Goal: Task Accomplishment & Management: Complete application form

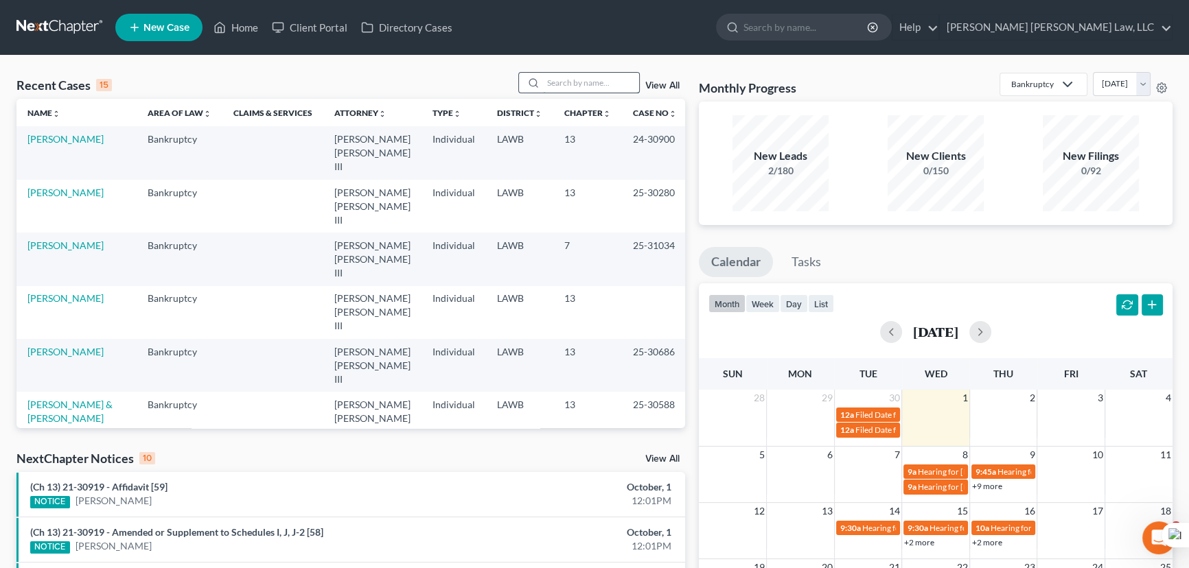
click at [595, 81] on input "search" at bounding box center [591, 83] width 96 height 20
type input "[PERSON_NAME]"
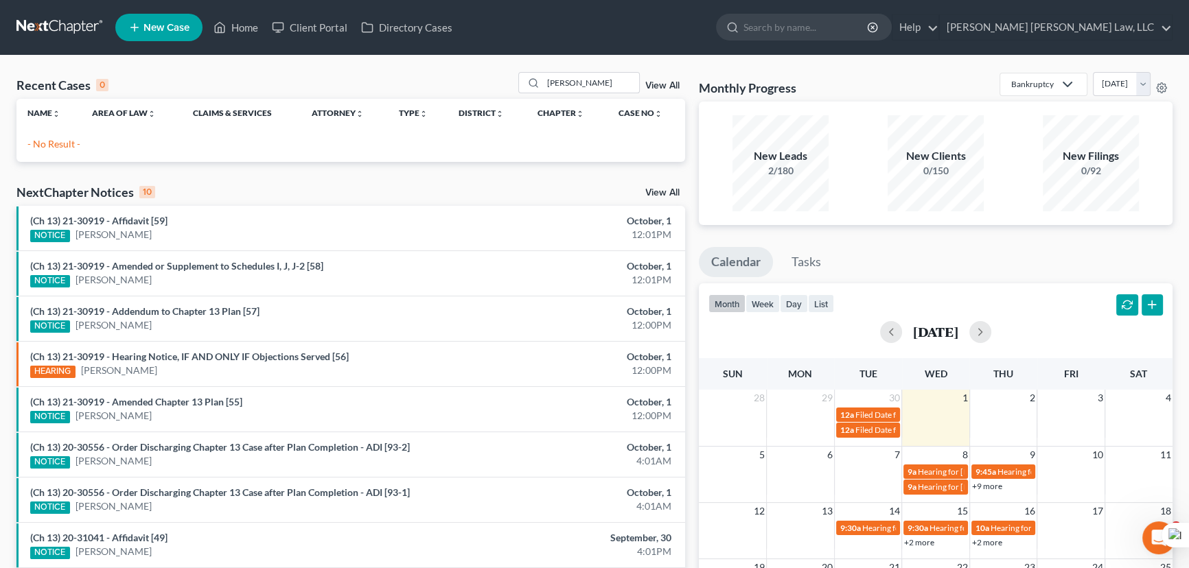
click at [135, 28] on icon at bounding box center [134, 27] width 12 height 16
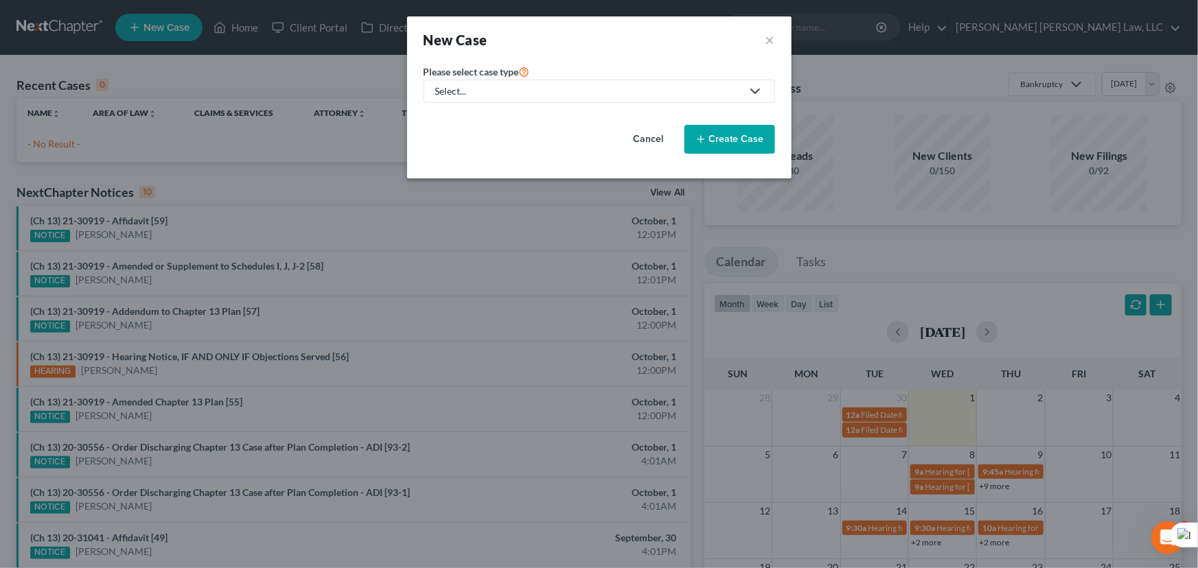
click at [539, 84] on div "Select..." at bounding box center [588, 91] width 306 height 14
click at [519, 122] on div "Bankruptcy" at bounding box center [498, 119] width 122 height 14
select select "36"
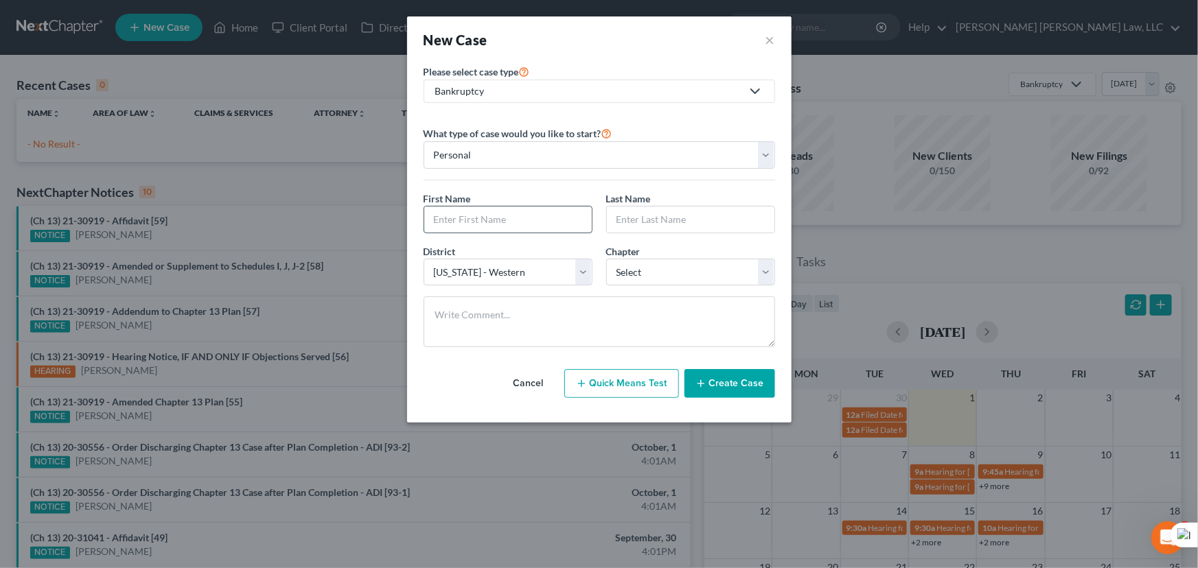
click at [530, 221] on input "text" at bounding box center [508, 220] width 168 height 26
type input "N"
type input "[PERSON_NAME]"
click at [579, 264] on select "Select [US_STATE] - [GEOGRAPHIC_DATA] [US_STATE] - [GEOGRAPHIC_DATA][US_STATE] …" at bounding box center [508, 272] width 169 height 27
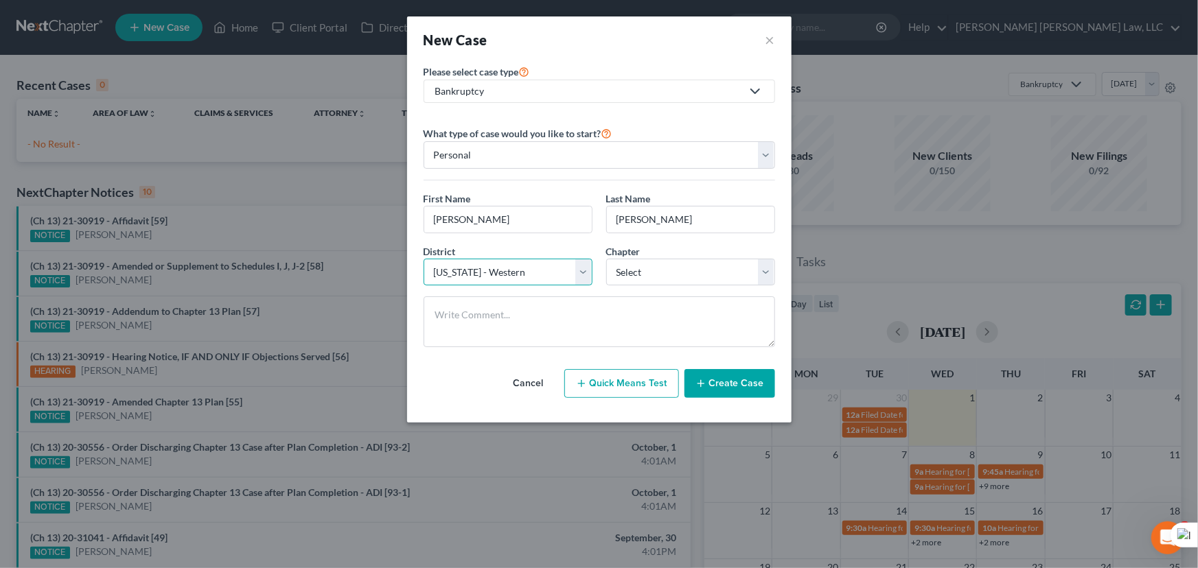
select select "34"
click at [424, 259] on select "Select [US_STATE] - [GEOGRAPHIC_DATA] [US_STATE] - [GEOGRAPHIC_DATA][US_STATE] …" at bounding box center [508, 272] width 169 height 27
click at [670, 274] on select "Select 7 11 12 13" at bounding box center [690, 272] width 169 height 27
select select "3"
click at [606, 259] on select "Select 7 11 12 13" at bounding box center [690, 272] width 169 height 27
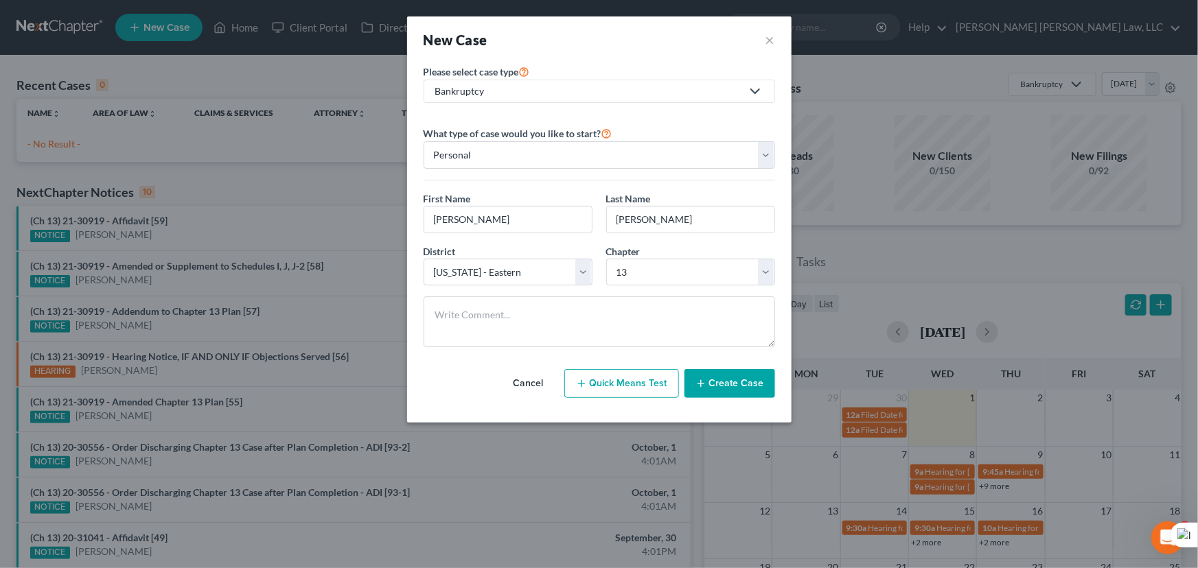
click at [754, 384] on button "Create Case" at bounding box center [729, 383] width 91 height 29
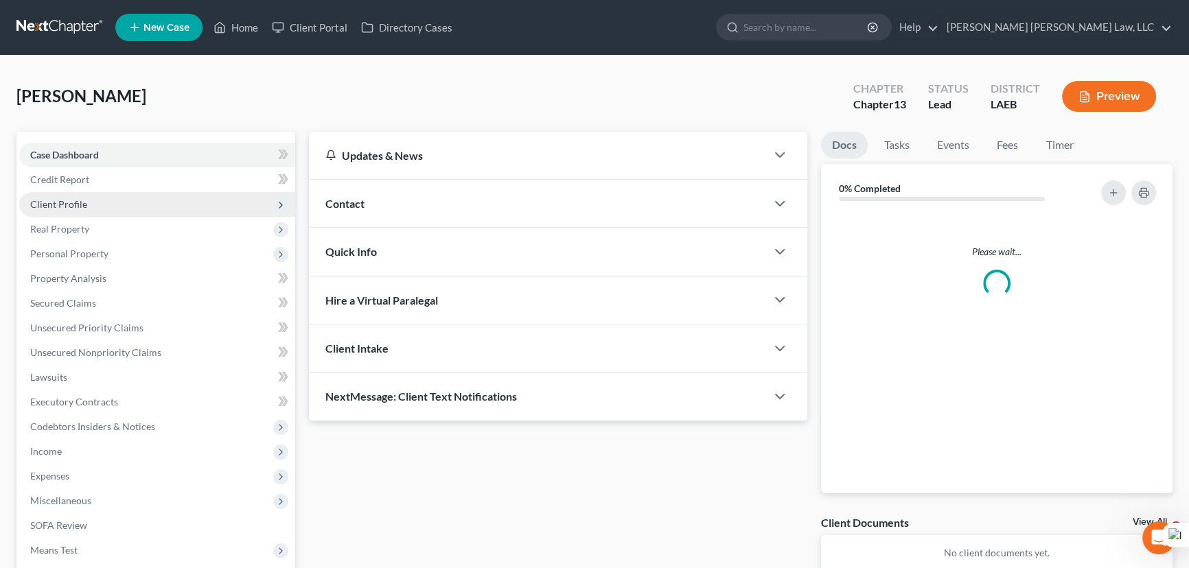
click at [168, 212] on span "Client Profile" at bounding box center [157, 204] width 276 height 25
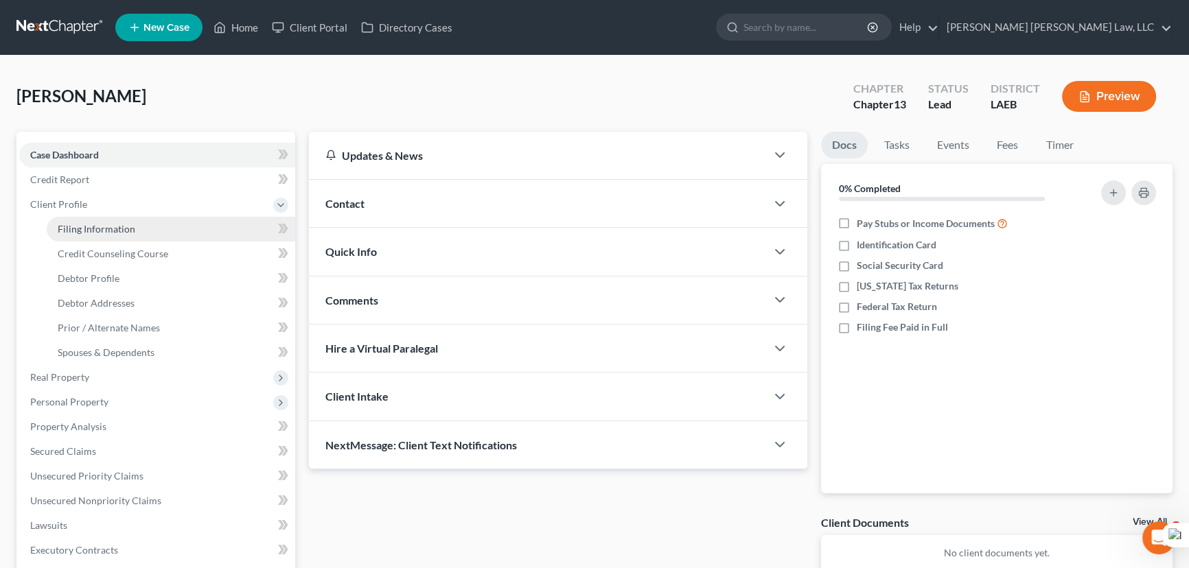
click at [169, 237] on link "Filing Information" at bounding box center [171, 229] width 249 height 25
select select "1"
select select "0"
select select "3"
select select "34"
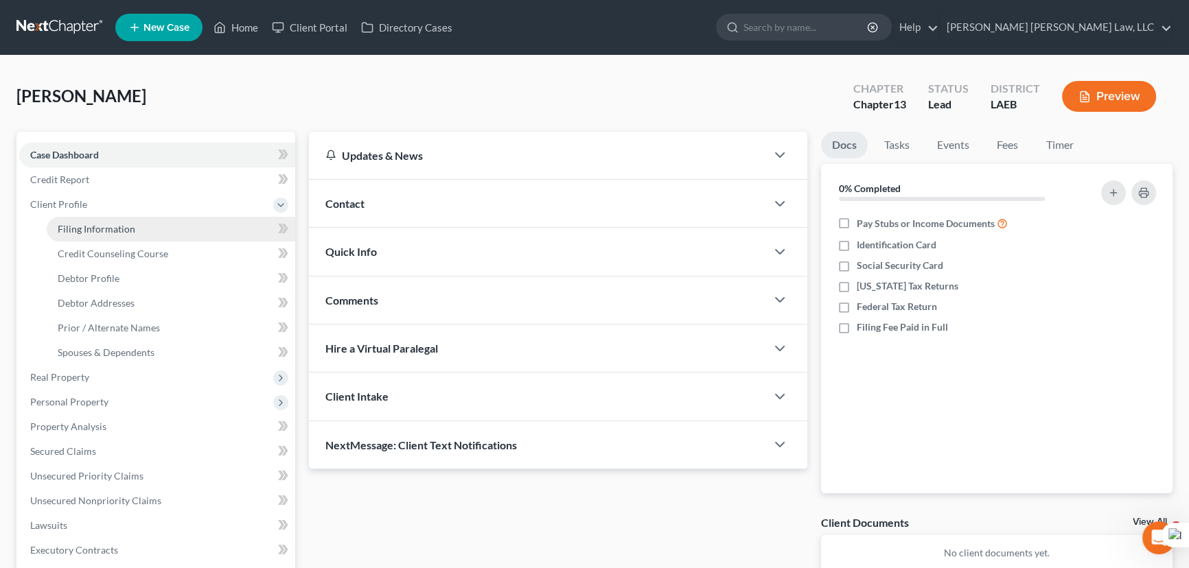
select select "19"
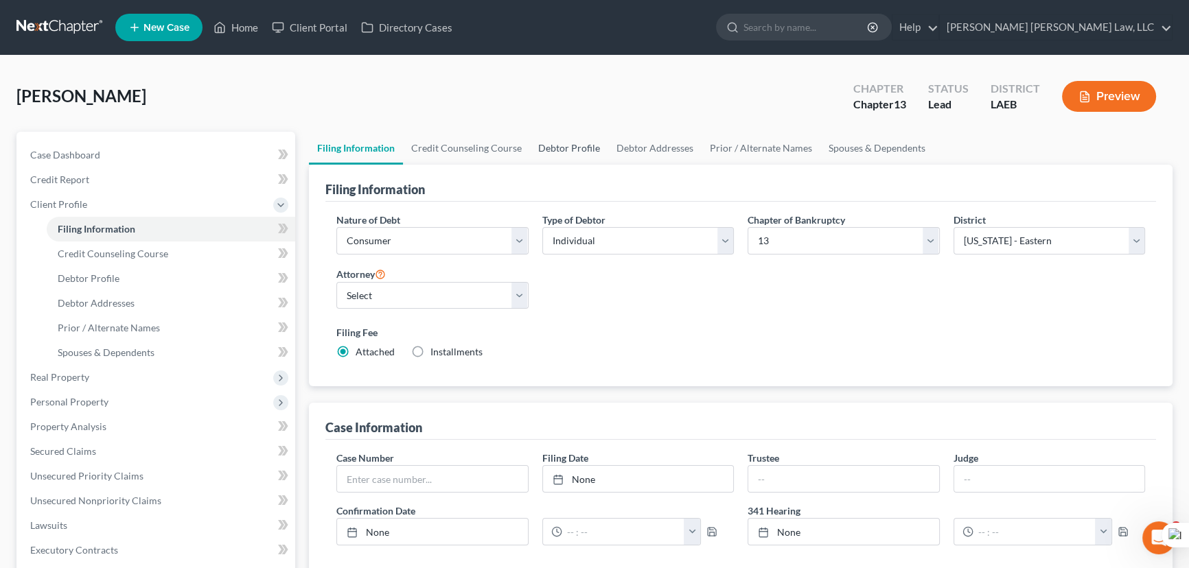
click at [536, 134] on link "Debtor Profile" at bounding box center [569, 148] width 78 height 33
select select "0"
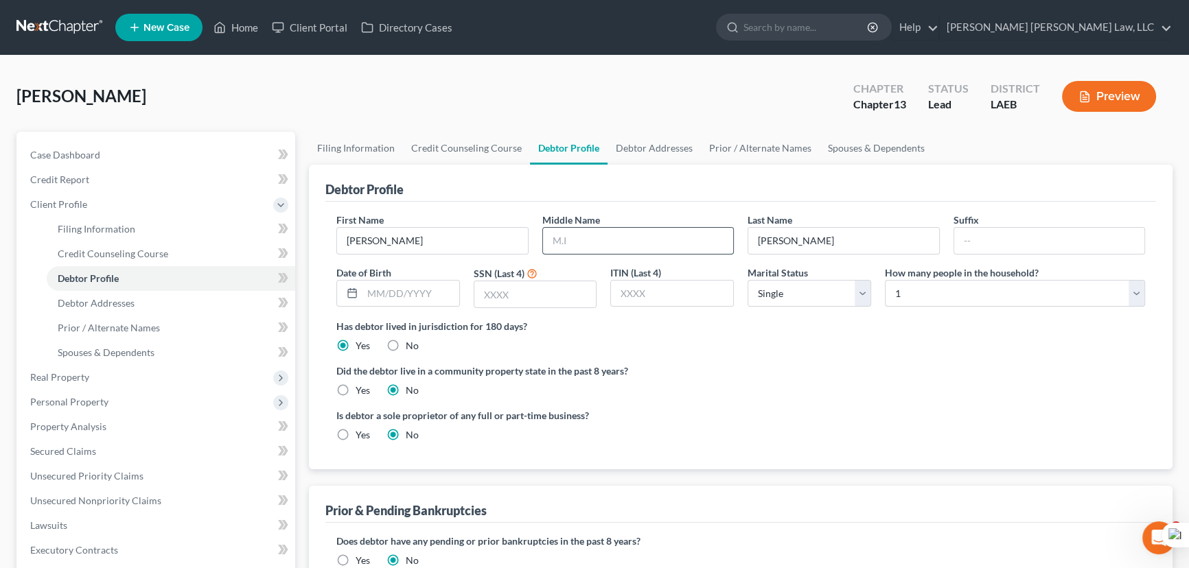
click at [606, 240] on input "text" at bounding box center [638, 241] width 191 height 26
type input "[PERSON_NAME]"
click at [509, 301] on input "text" at bounding box center [535, 294] width 122 height 26
type input "6312"
click at [443, 293] on input "text" at bounding box center [410, 294] width 97 height 26
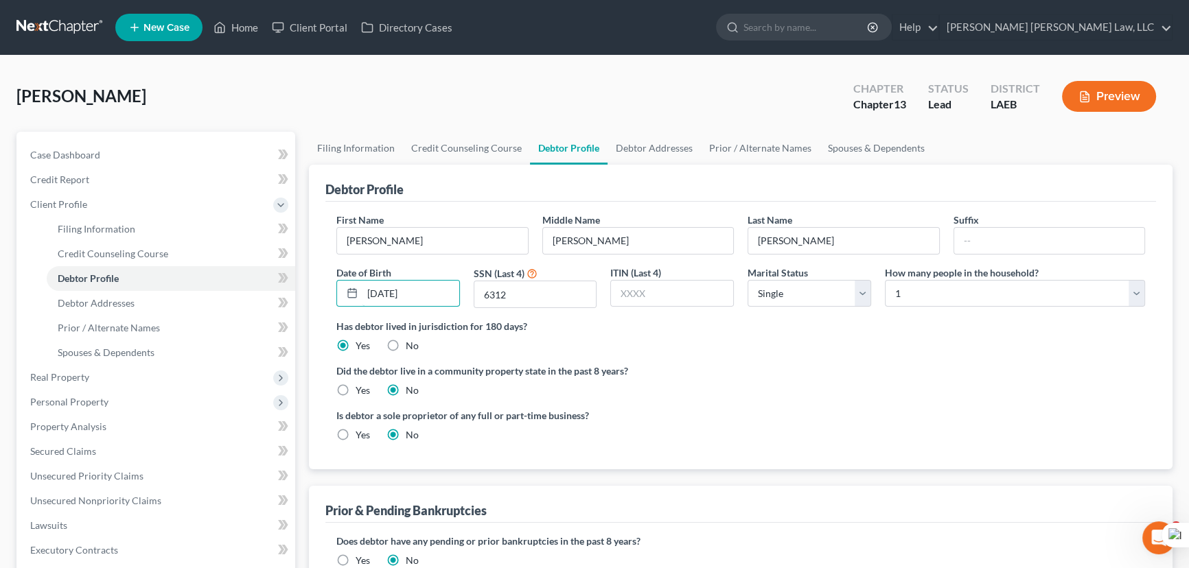
type input "[DATE]"
click at [356, 389] on label "Yes" at bounding box center [363, 391] width 14 height 14
click at [361, 389] on input "Yes" at bounding box center [365, 388] width 9 height 9
radio input "true"
radio input "false"
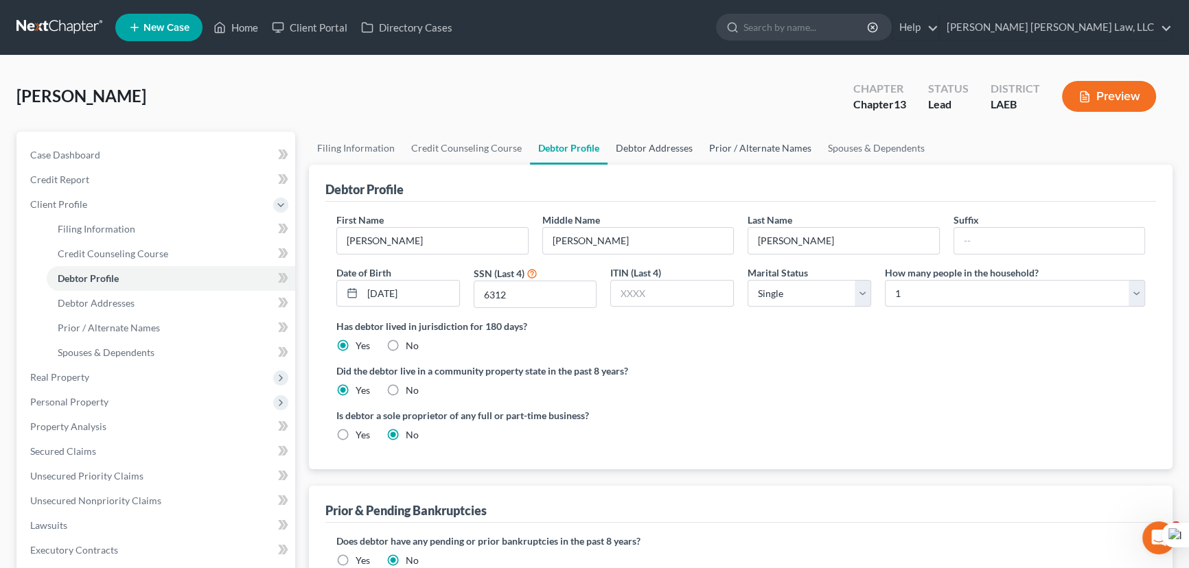
drag, startPoint x: 632, startPoint y: 151, endPoint x: 733, endPoint y: 162, distance: 100.8
click at [632, 151] on link "Debtor Addresses" at bounding box center [654, 148] width 93 height 33
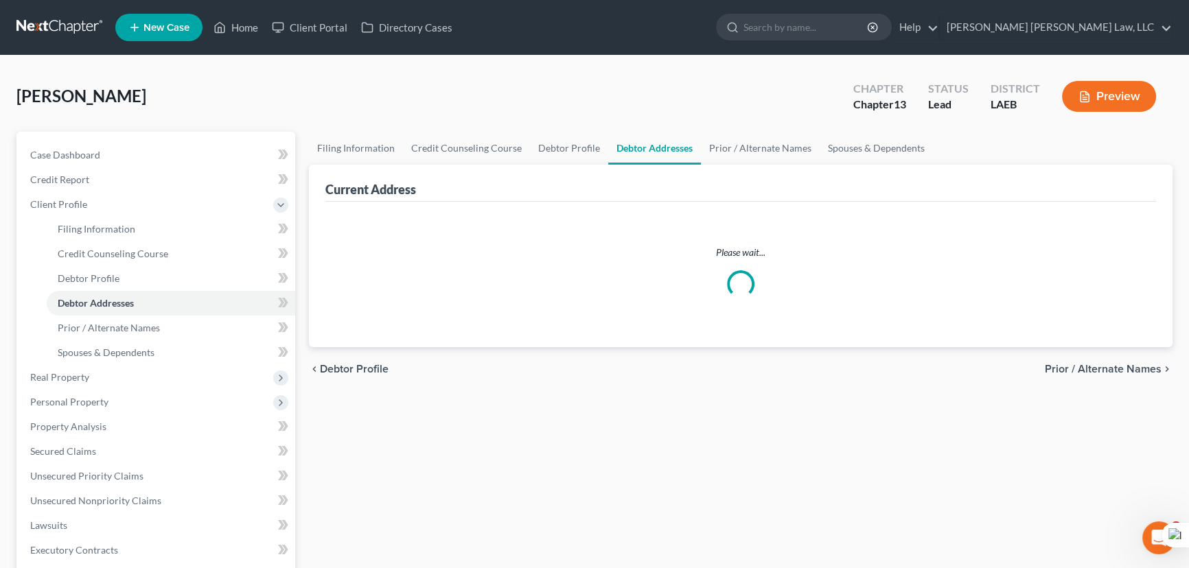
select select "0"
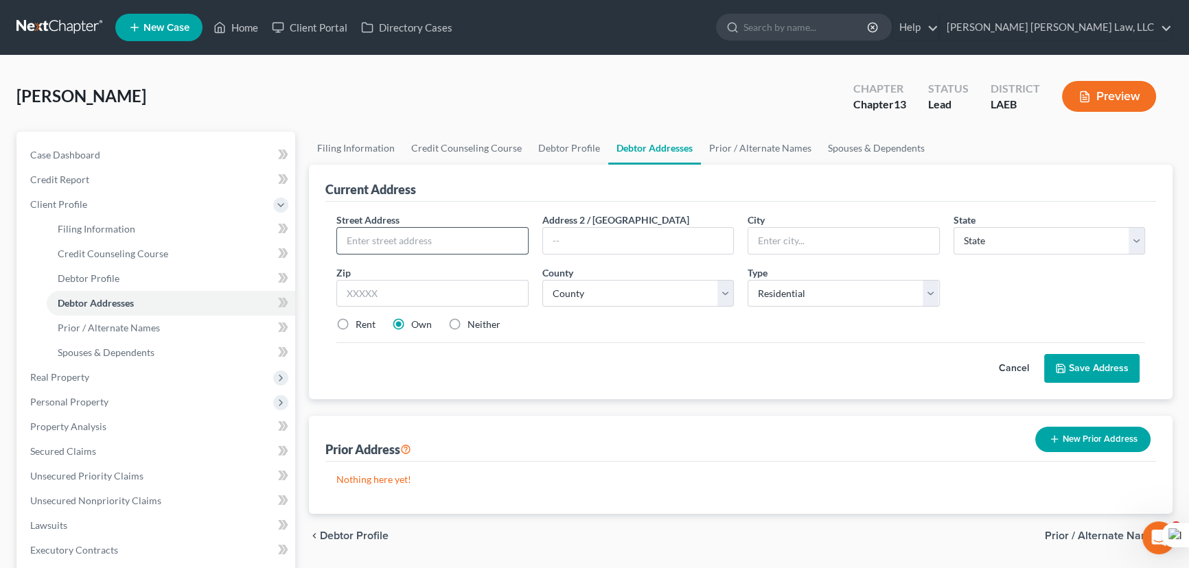
click at [395, 239] on input "text" at bounding box center [432, 241] width 191 height 26
type input "[STREET_ADDRESS][PERSON_NAME]"
type input "Avondale"
select select "19"
type input "70094"
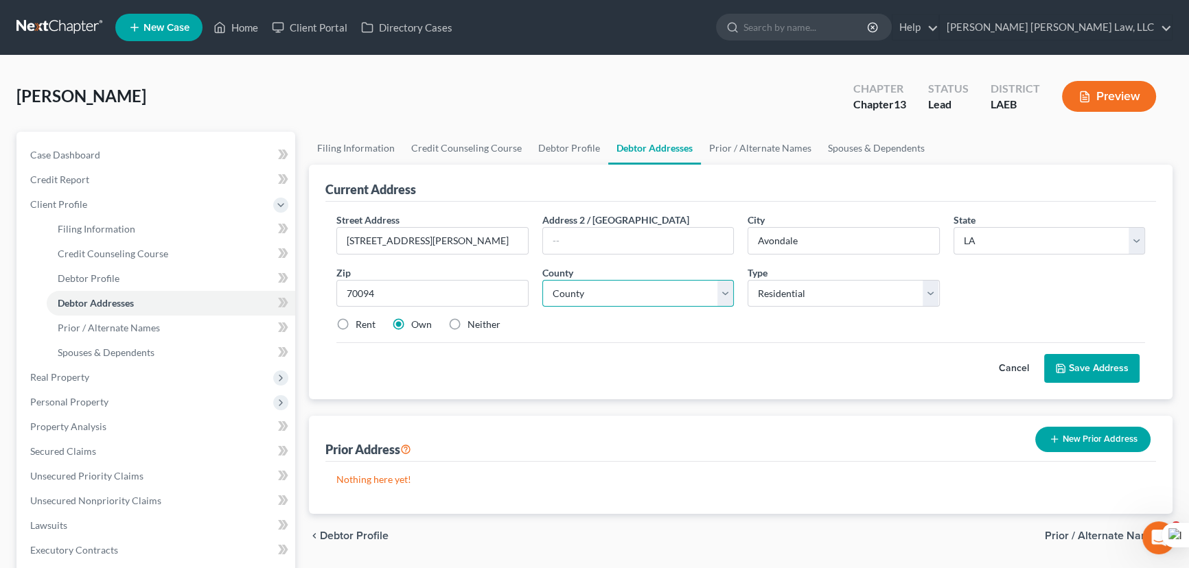
type input "Westwego"
select select "25"
drag, startPoint x: 344, startPoint y: 319, endPoint x: 450, endPoint y: 320, distance: 105.7
click at [356, 319] on label "Rent" at bounding box center [366, 325] width 20 height 14
click at [361, 319] on input "Rent" at bounding box center [365, 322] width 9 height 9
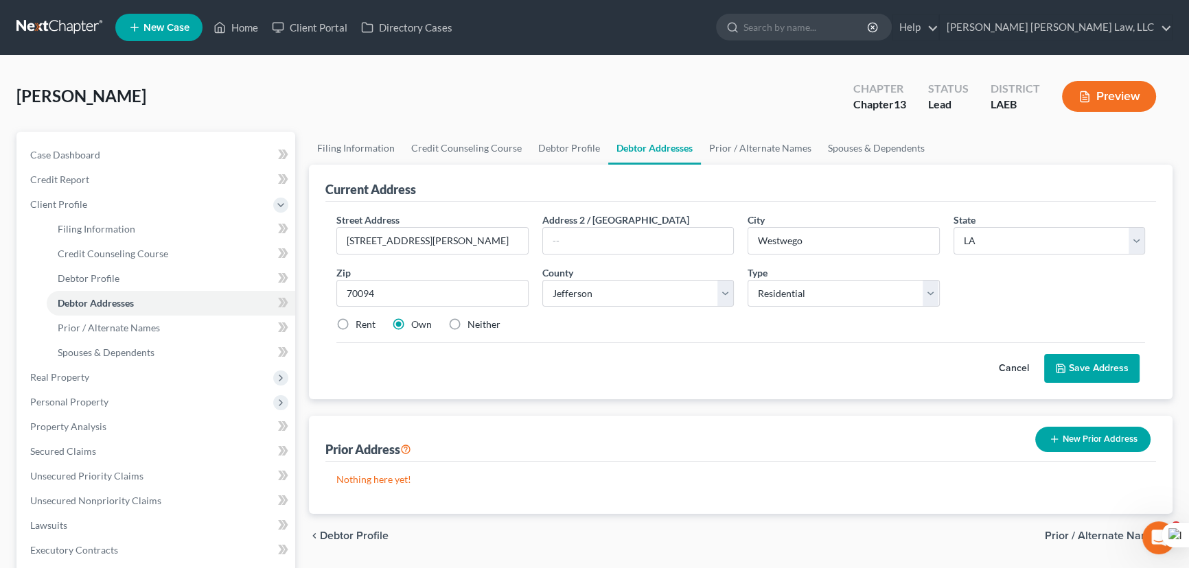
radio input "true"
click at [1114, 365] on button "Save Address" at bounding box center [1091, 368] width 95 height 29
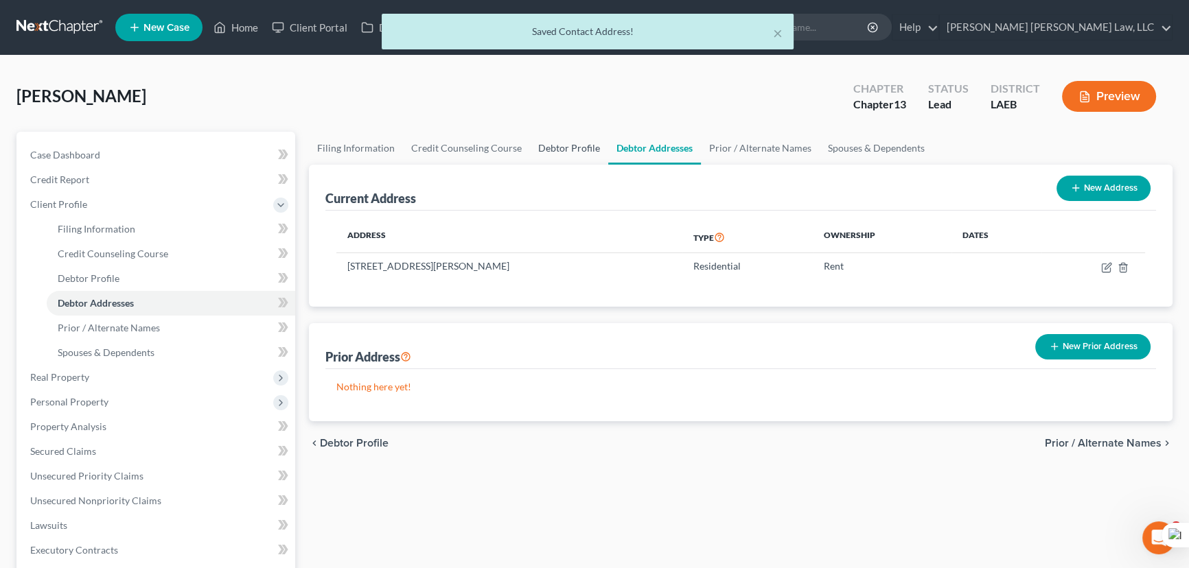
click at [556, 135] on link "Debtor Profile" at bounding box center [569, 148] width 78 height 33
select select "0"
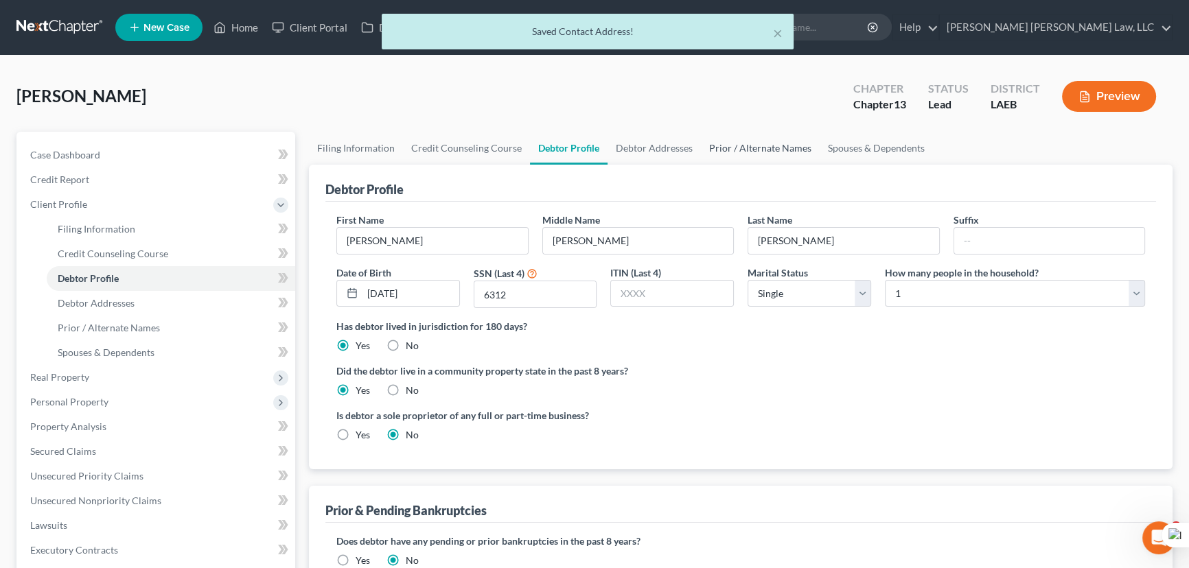
click at [763, 144] on link "Prior / Alternate Names" at bounding box center [760, 148] width 119 height 33
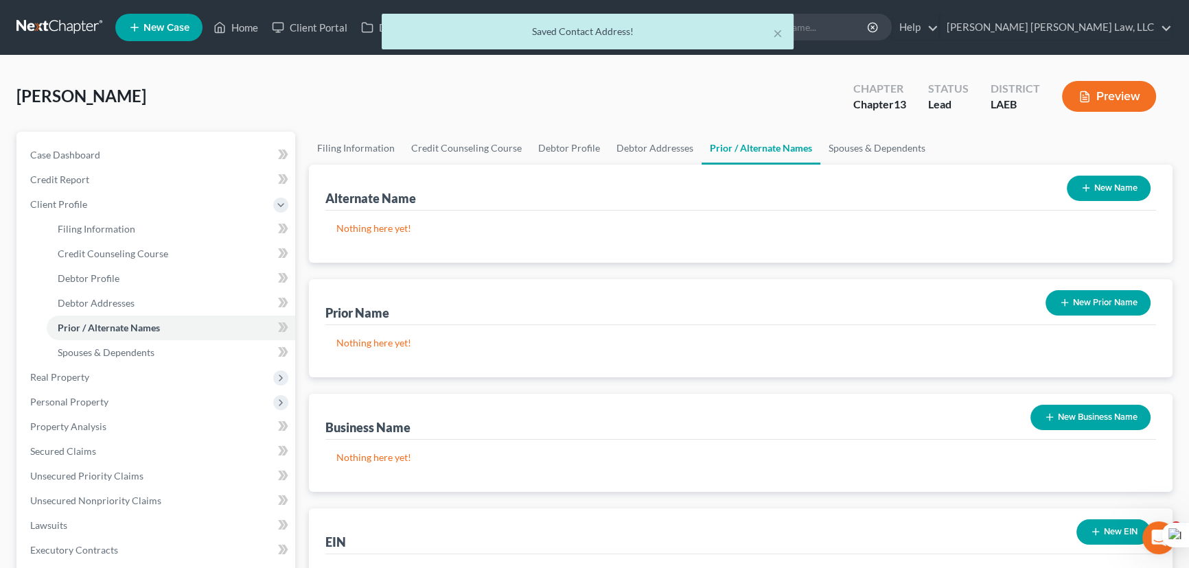
click at [1119, 191] on button "New Name" at bounding box center [1109, 188] width 84 height 25
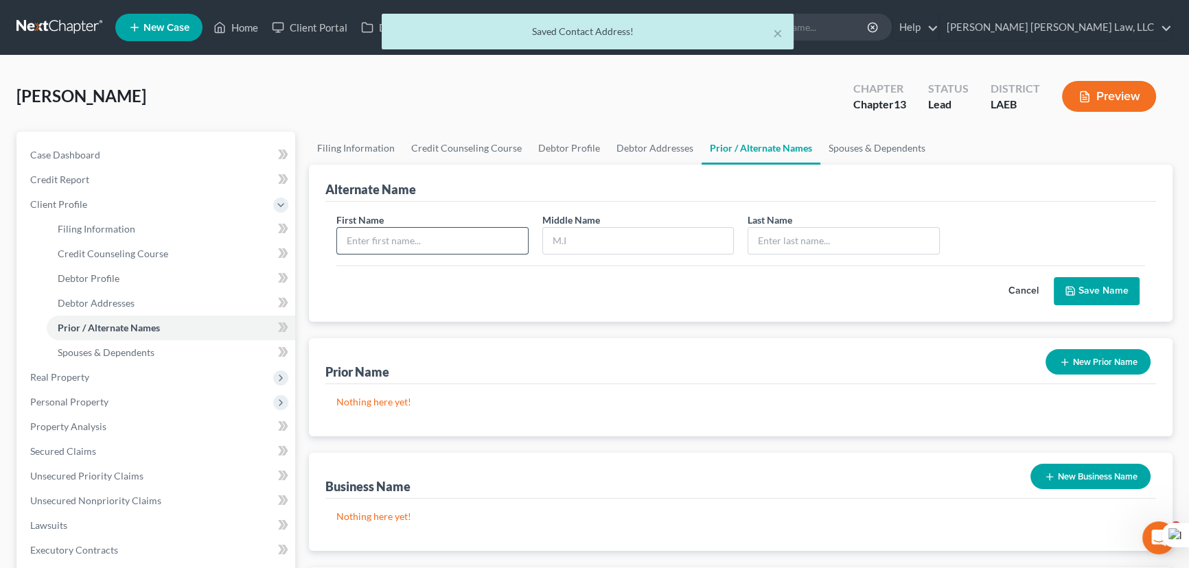
click at [413, 246] on input "text" at bounding box center [432, 241] width 191 height 26
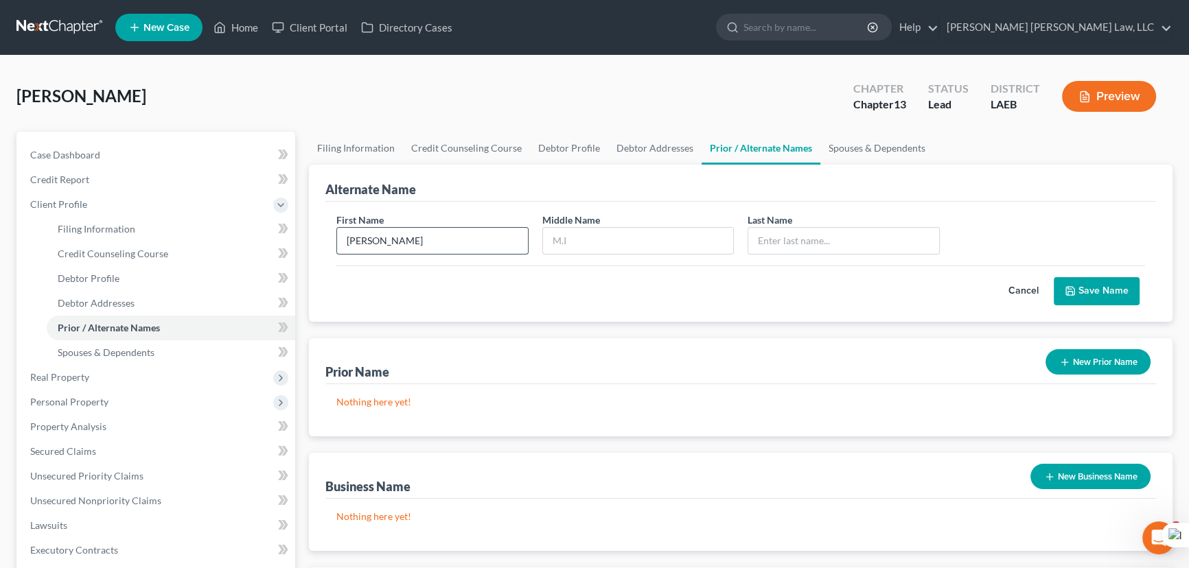
type input "[PERSON_NAME]"
type input "J"
type input "[PERSON_NAME]"
click at [1122, 297] on button "Save Name" at bounding box center [1097, 291] width 86 height 29
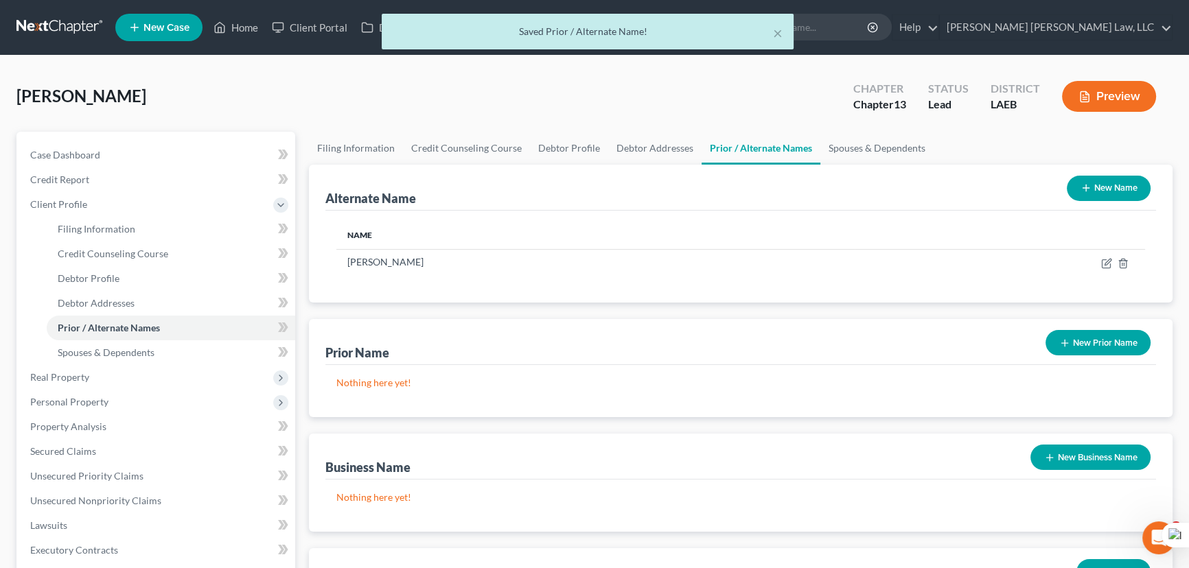
click at [1107, 196] on button "New Name" at bounding box center [1109, 188] width 84 height 25
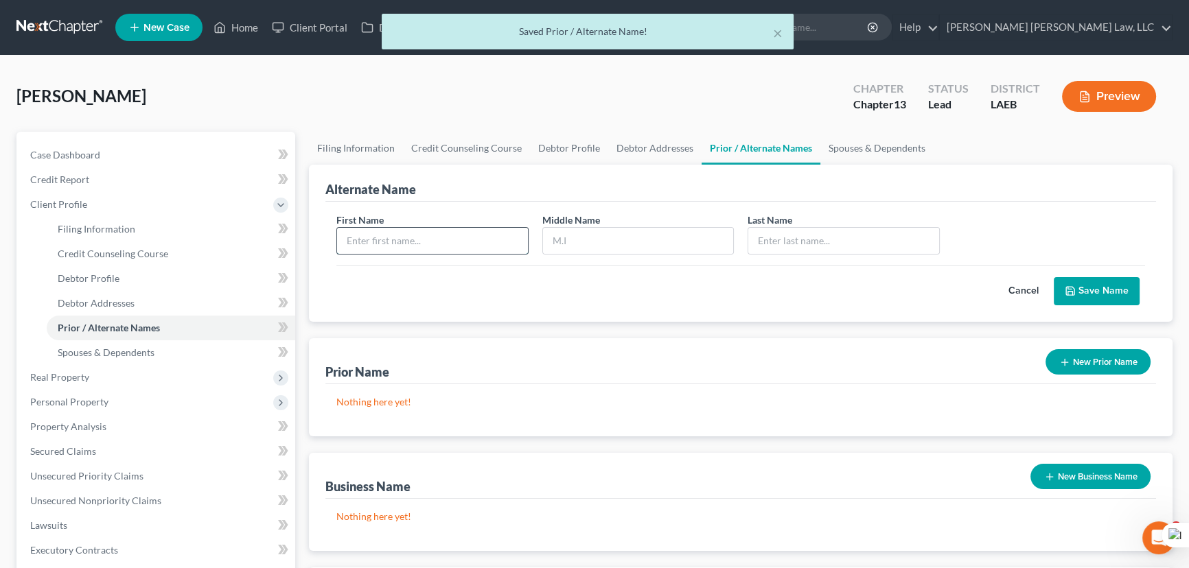
click at [446, 240] on input "text" at bounding box center [432, 241] width 191 height 26
type input "[PERSON_NAME]"
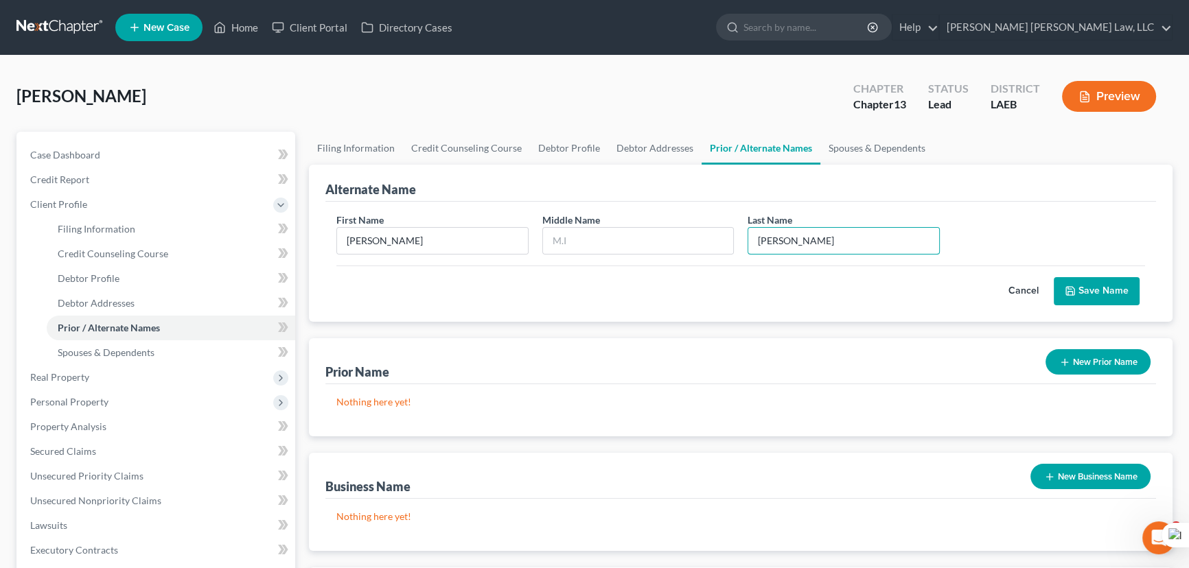
type input "[PERSON_NAME]"
drag, startPoint x: 1079, startPoint y: 288, endPoint x: 1181, endPoint y: 214, distance: 127.3
click at [1079, 288] on button "Save Name" at bounding box center [1097, 291] width 86 height 29
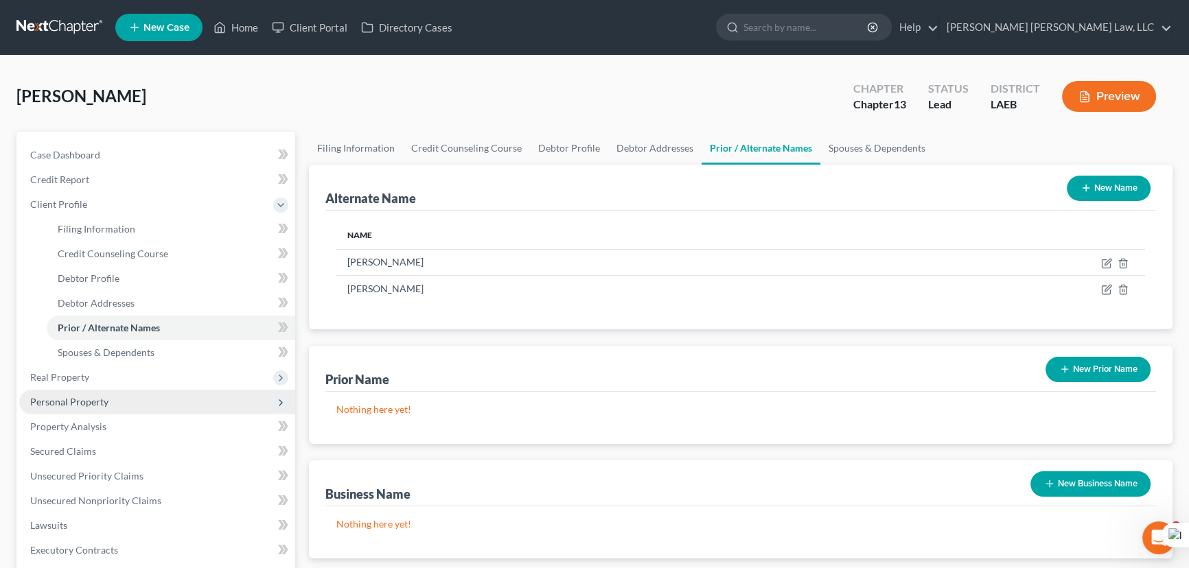
click at [148, 398] on span "Personal Property" at bounding box center [157, 402] width 276 height 25
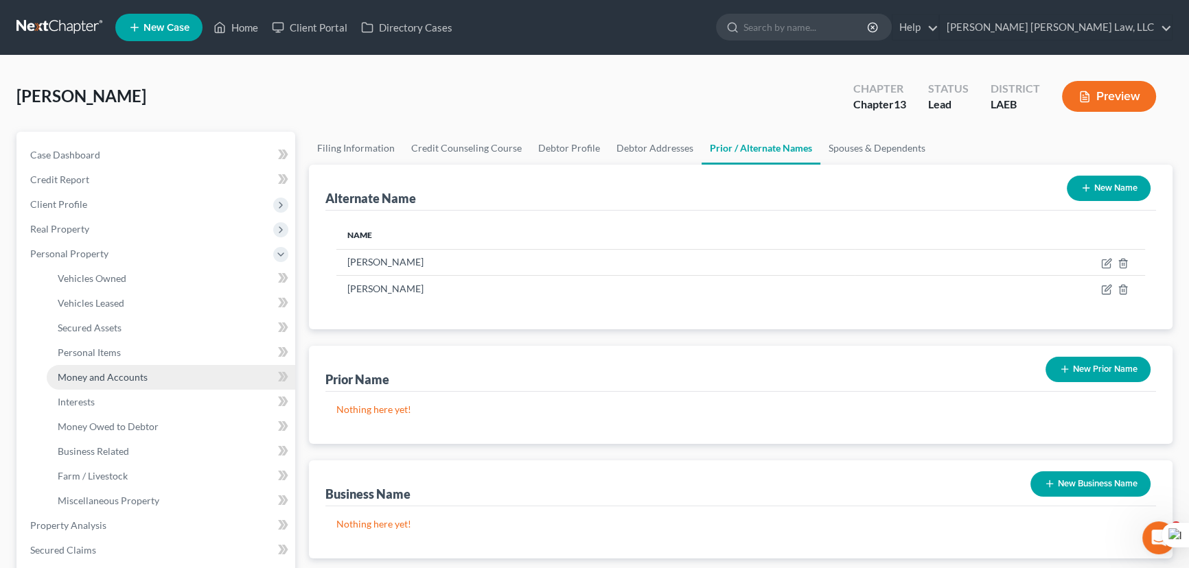
click at [135, 371] on span "Money and Accounts" at bounding box center [103, 377] width 90 height 12
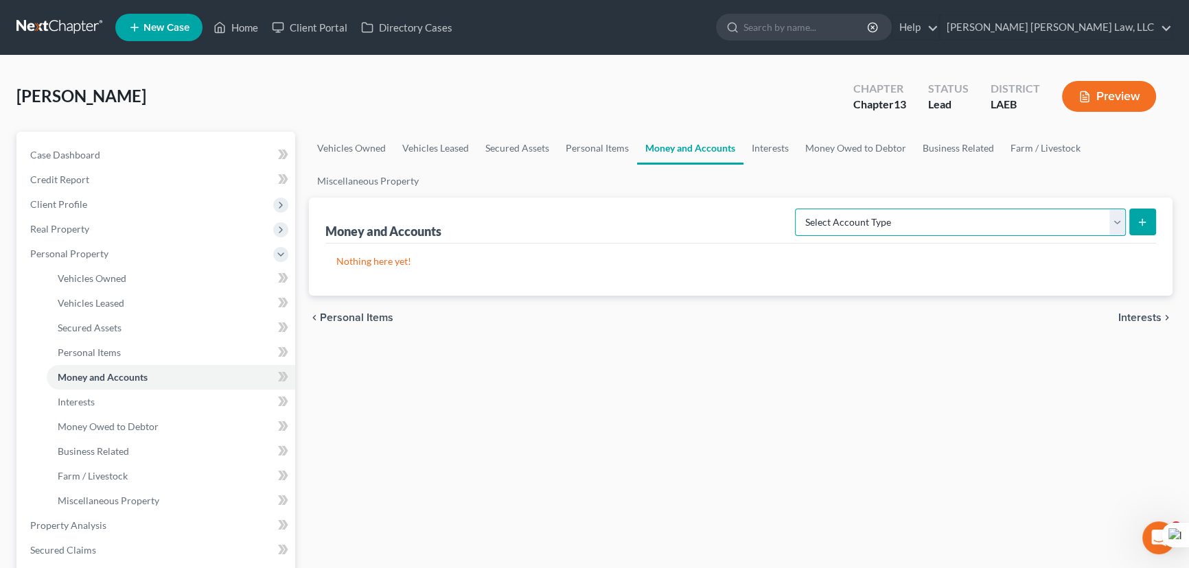
click at [897, 226] on select "Select Account Type Brokerage (A/B: 18, SOFA: 20) Cash on Hand (A/B: 16) Certif…" at bounding box center [960, 222] width 331 height 27
select select "checking"
click at [799, 209] on select "Select Account Type Brokerage (A/B: 18, SOFA: 20) Cash on Hand (A/B: 16) Certif…" at bounding box center [960, 222] width 331 height 27
click at [1145, 217] on icon "submit" at bounding box center [1142, 222] width 11 height 11
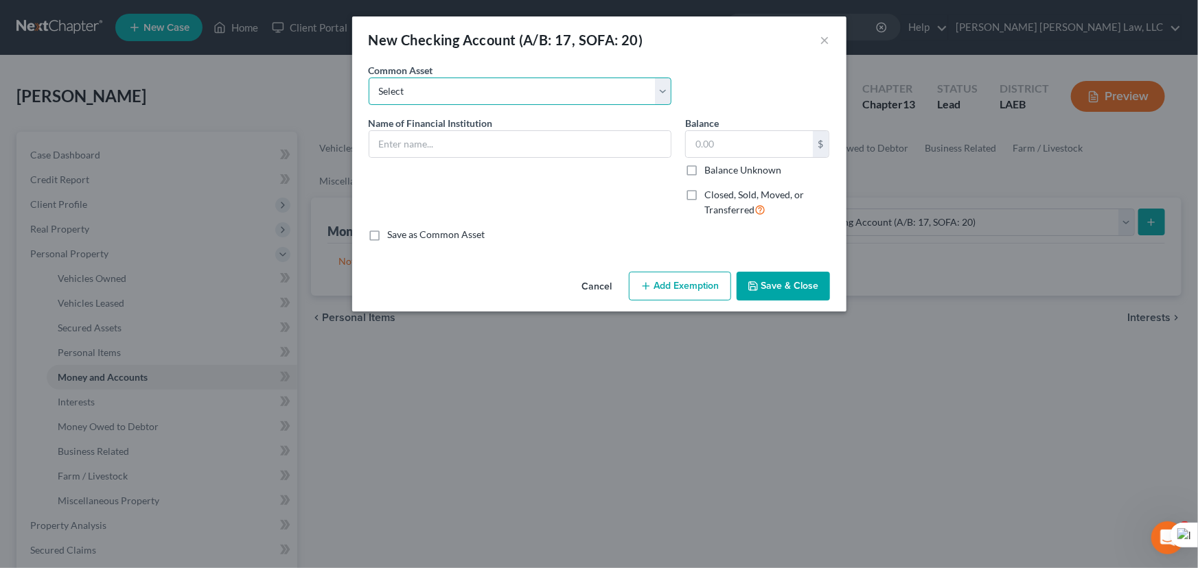
click at [584, 79] on select "Select Current Bank Sevenfold Credit Union Apple Cash First Horizon Bank Centri…" at bounding box center [520, 91] width 303 height 27
click at [782, 61] on div "New Checking Account (A/B: 17, SOFA: 20) ×" at bounding box center [599, 39] width 494 height 47
click at [516, 137] on input "text" at bounding box center [519, 144] width 301 height 26
click at [507, 95] on select "Select Current Bank Sevenfold Credit Union Apple Cash First Horizon Bank Centri…" at bounding box center [520, 91] width 303 height 27
select select "5"
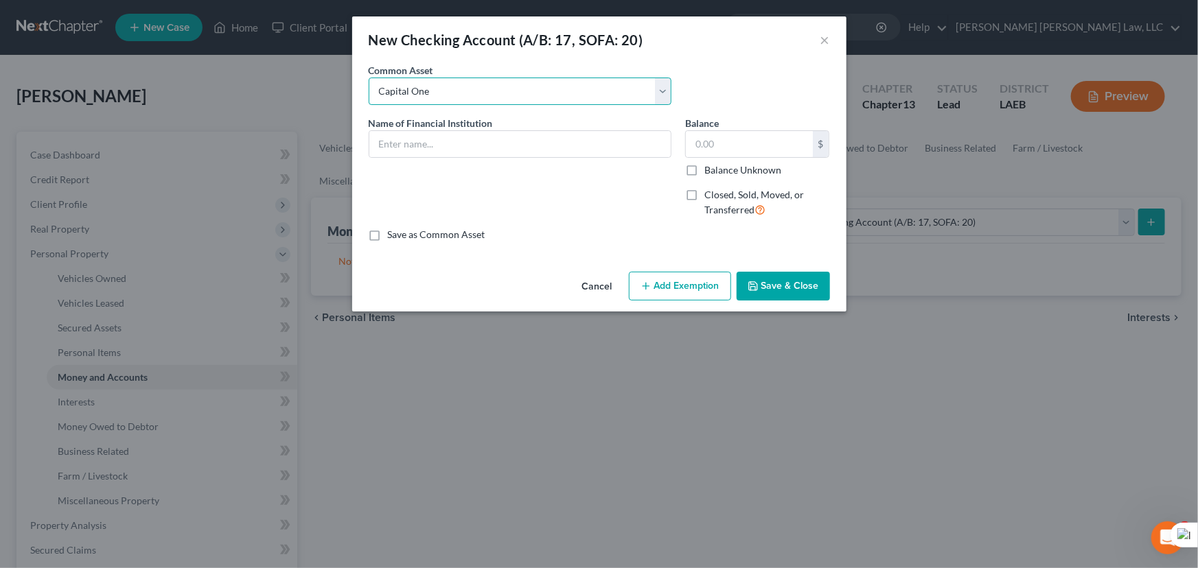
click at [369, 78] on select "Select Current Bank Sevenfold Credit Union Apple Cash First Horizon Bank Centri…" at bounding box center [520, 91] width 303 height 27
type input "Capital One"
type input "0"
click at [766, 300] on button "Save & Close" at bounding box center [783, 286] width 93 height 29
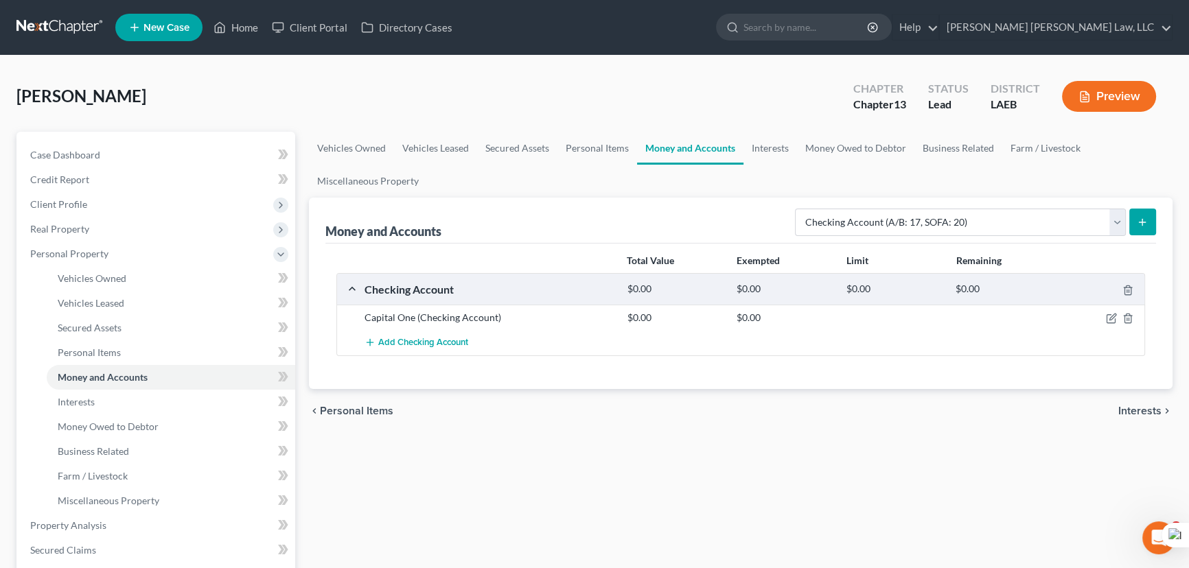
click at [1145, 218] on icon "submit" at bounding box center [1142, 222] width 11 height 11
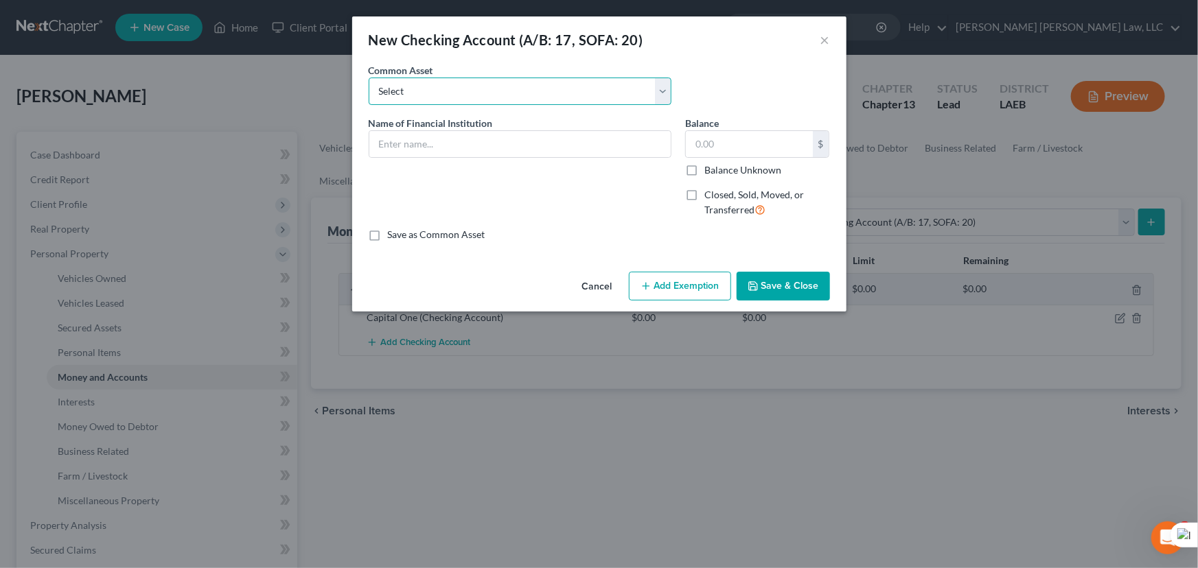
click at [463, 91] on select "Select Current Bank Sevenfold Credit Union Apple Cash First Horizon Bank Centri…" at bounding box center [520, 91] width 303 height 27
select select "45"
click at [369, 78] on select "Select Current Bank Sevenfold Credit Union Apple Cash First Horizon Bank Centri…" at bounding box center [520, 91] width 303 height 27
type input "CHIME"
type input "0"
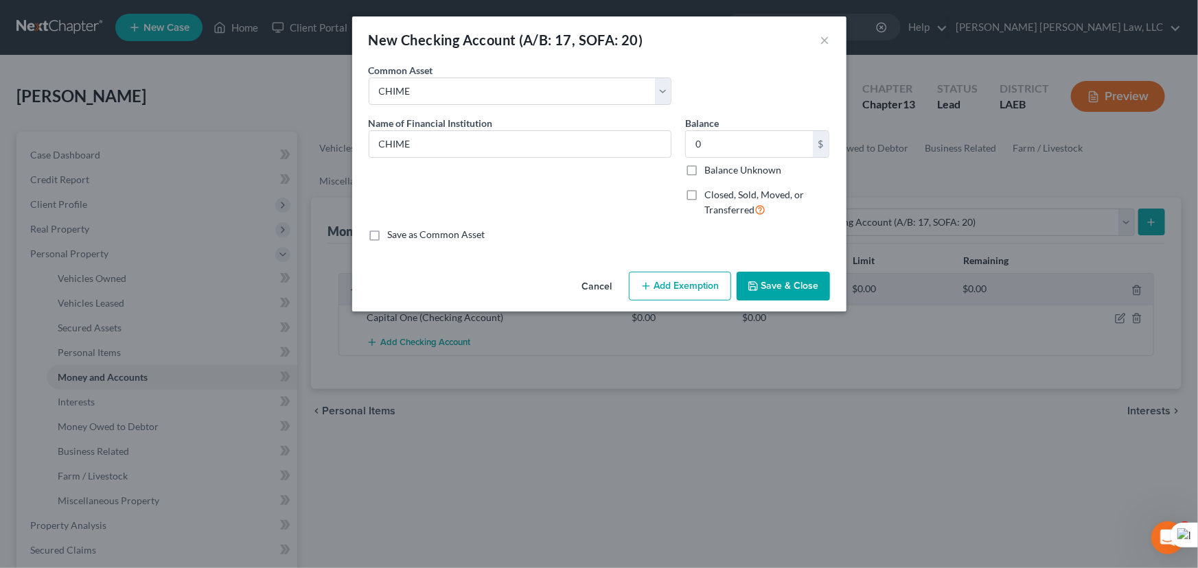
click at [795, 286] on button "Save & Close" at bounding box center [783, 286] width 93 height 29
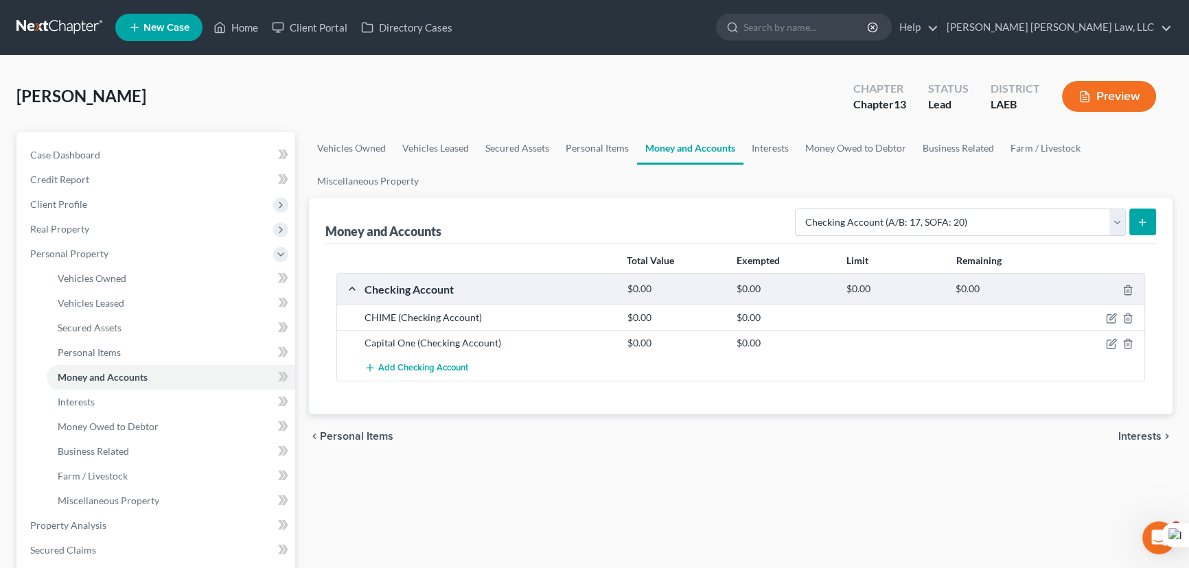
click at [1138, 211] on button "submit" at bounding box center [1142, 222] width 27 height 27
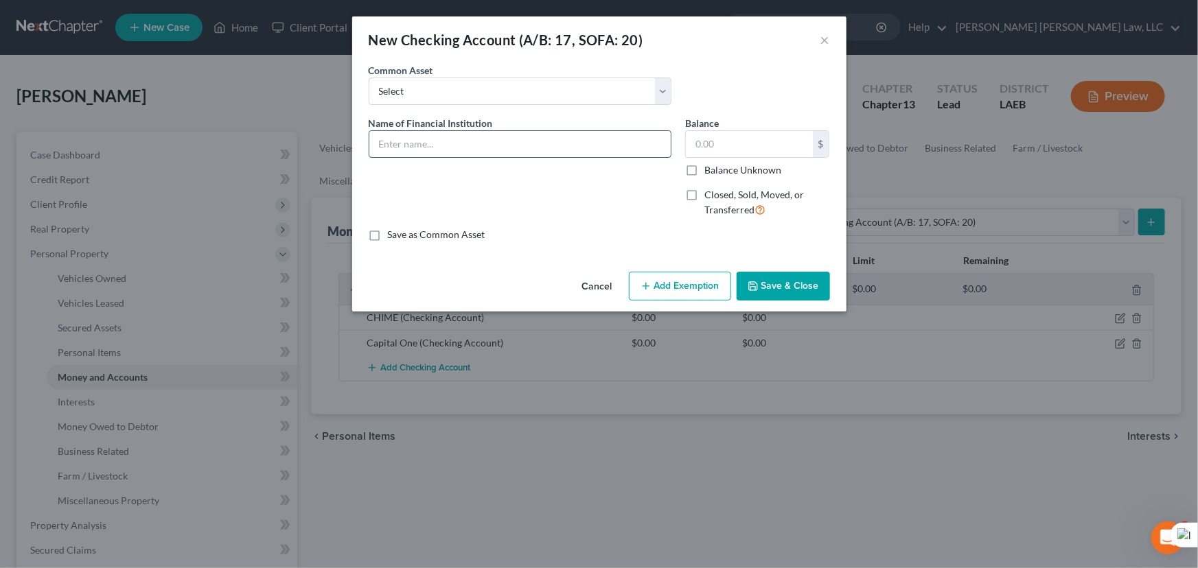
click at [443, 139] on input "text" at bounding box center [519, 144] width 301 height 26
click at [441, 83] on select "Select Current Bank Sevenfold Credit Union Apple Cash First Horizon Bank Centri…" at bounding box center [520, 91] width 303 height 27
click at [624, 81] on select "Select Current Bank Sevenfold Credit Union Apple Cash First Horizon Bank Centri…" at bounding box center [520, 91] width 303 height 27
click at [512, 152] on input "text" at bounding box center [519, 144] width 301 height 26
type input "US Direct Express"
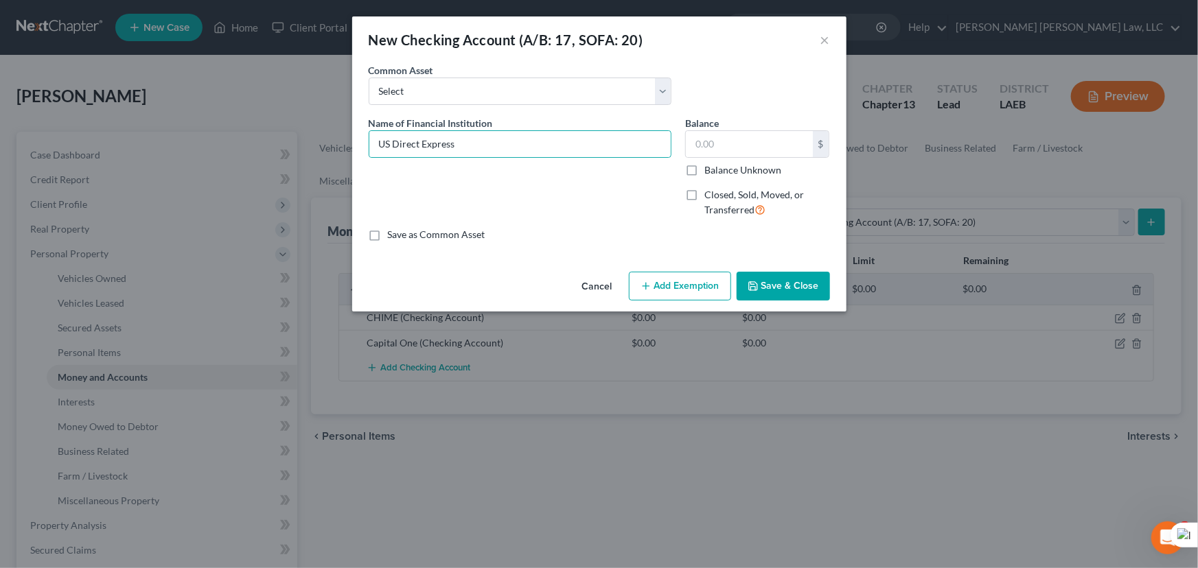
click at [803, 283] on button "Save & Close" at bounding box center [783, 286] width 93 height 29
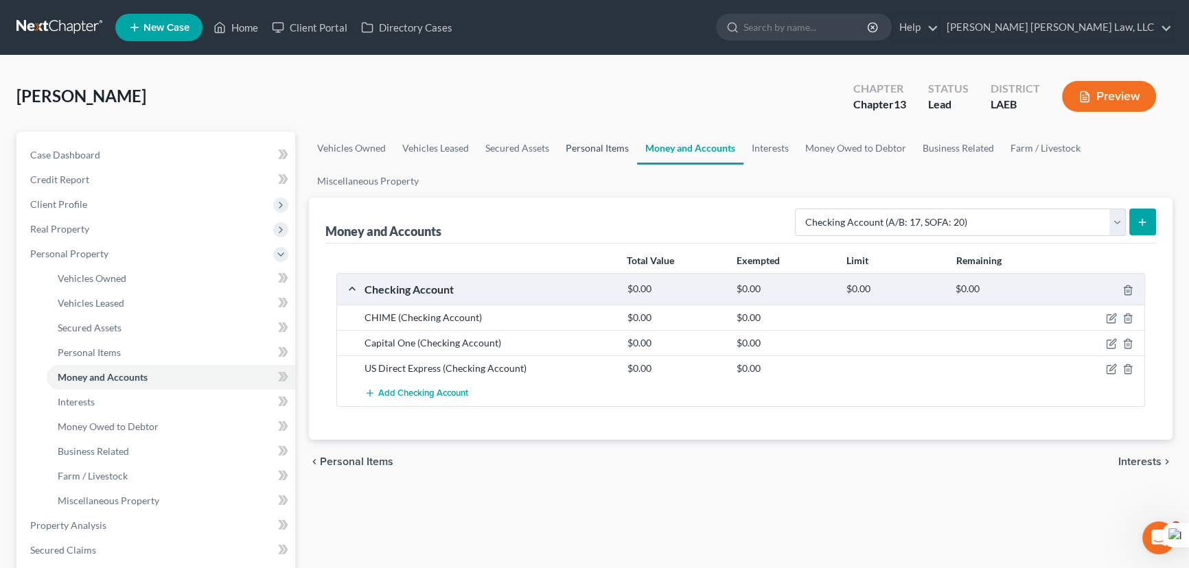
click at [579, 142] on link "Personal Items" at bounding box center [597, 148] width 80 height 33
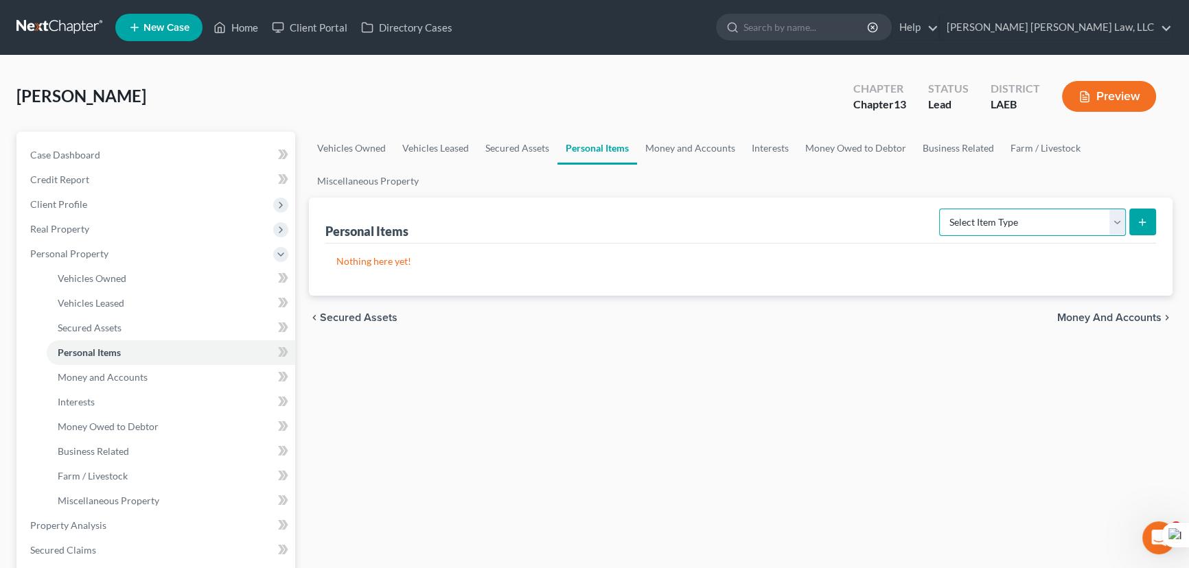
click at [984, 229] on select "Select Item Type Clothing (A/B: 11) Collectibles Of Value (A/B: 8) Electronics …" at bounding box center [1032, 222] width 187 height 27
select select "clothing"
click at [941, 209] on select "Select Item Type Clothing (A/B: 11) Collectibles Of Value (A/B: 8) Electronics …" at bounding box center [1032, 222] width 187 height 27
click at [1142, 224] on line "submit" at bounding box center [1142, 222] width 0 height 6
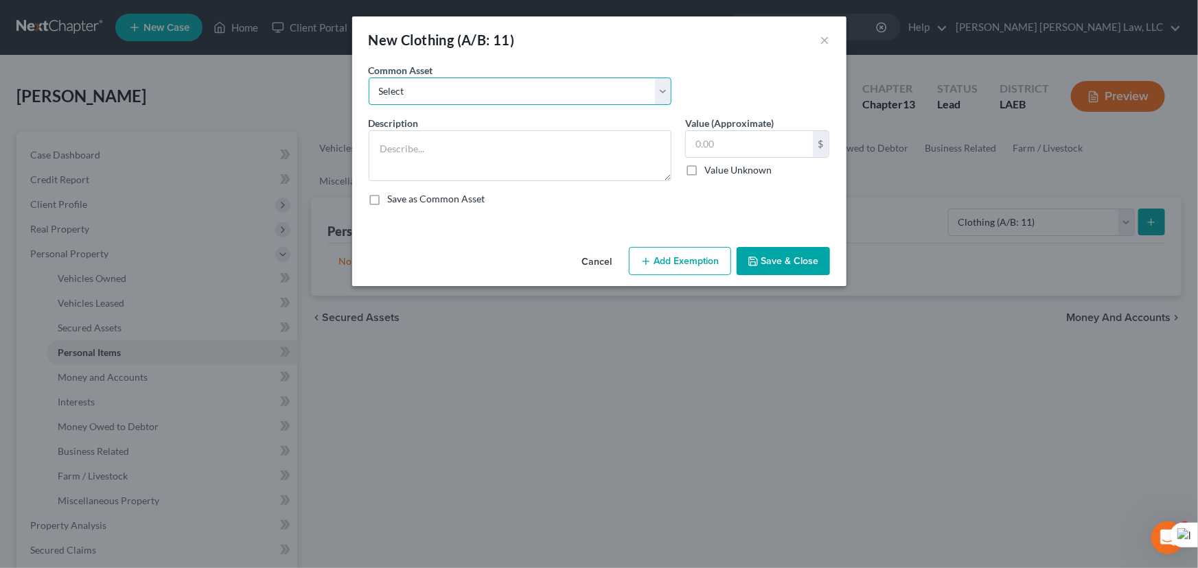
click at [459, 80] on select "Select Clothes Clothes" at bounding box center [520, 91] width 303 height 27
select select "0"
click at [369, 78] on select "Select Clothes Clothes" at bounding box center [520, 91] width 303 height 27
type textarea "Clothes"
type input "300.00"
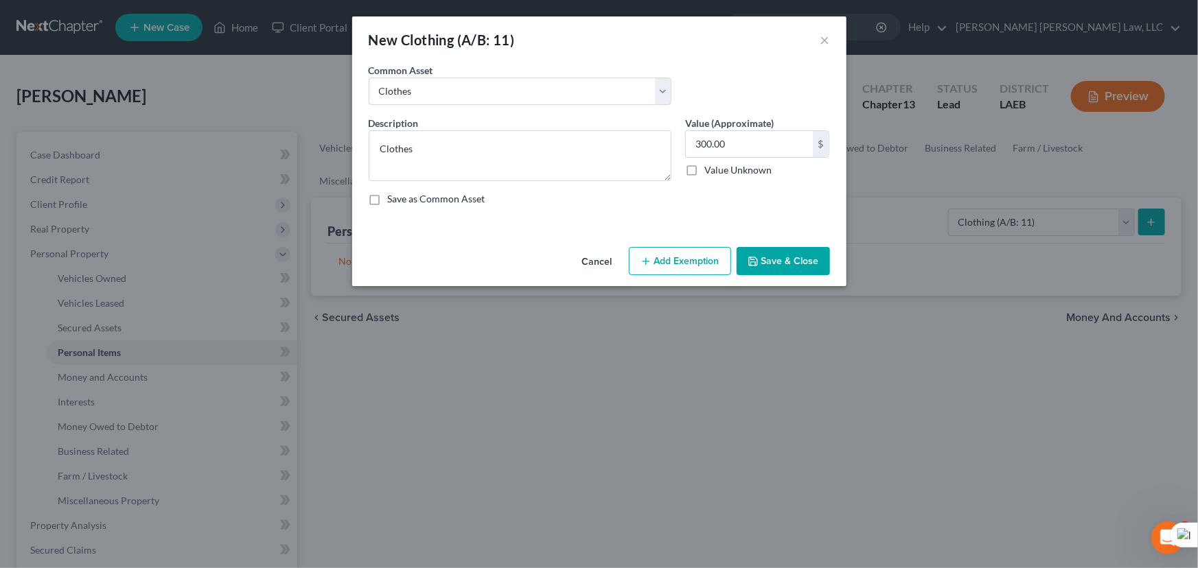
click at [698, 277] on div "Cancel Add Exemption Save & Close" at bounding box center [599, 264] width 494 height 45
click at [679, 264] on button "Add Exemption" at bounding box center [680, 261] width 102 height 29
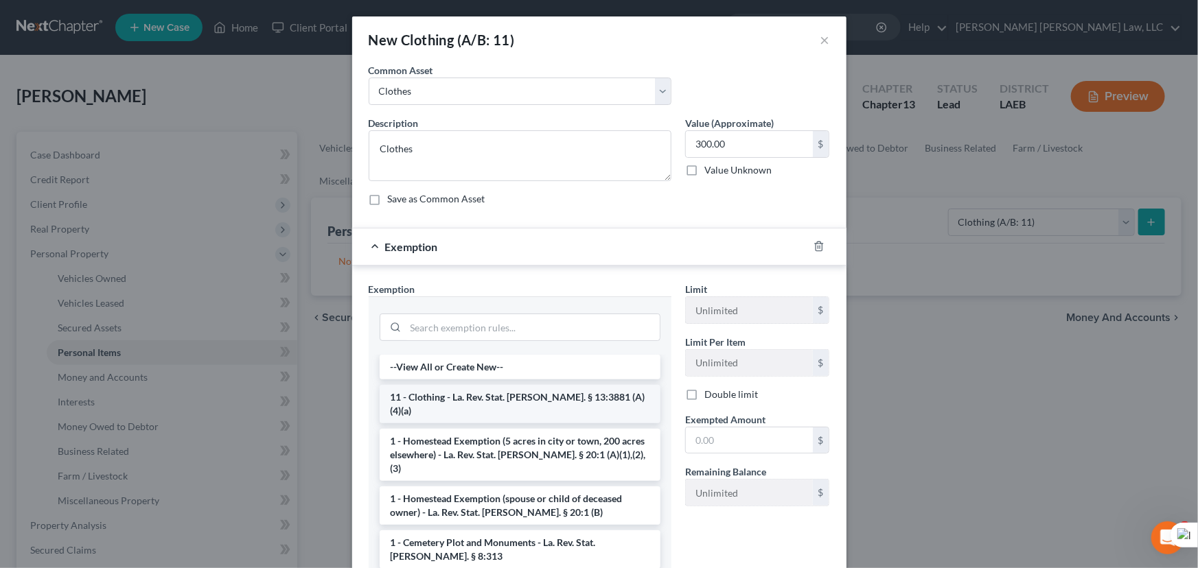
click at [510, 391] on li "11 - Clothing - La. Rev. Stat. [PERSON_NAME]. § 13:3881 (A)(4)(a)" at bounding box center [520, 404] width 281 height 38
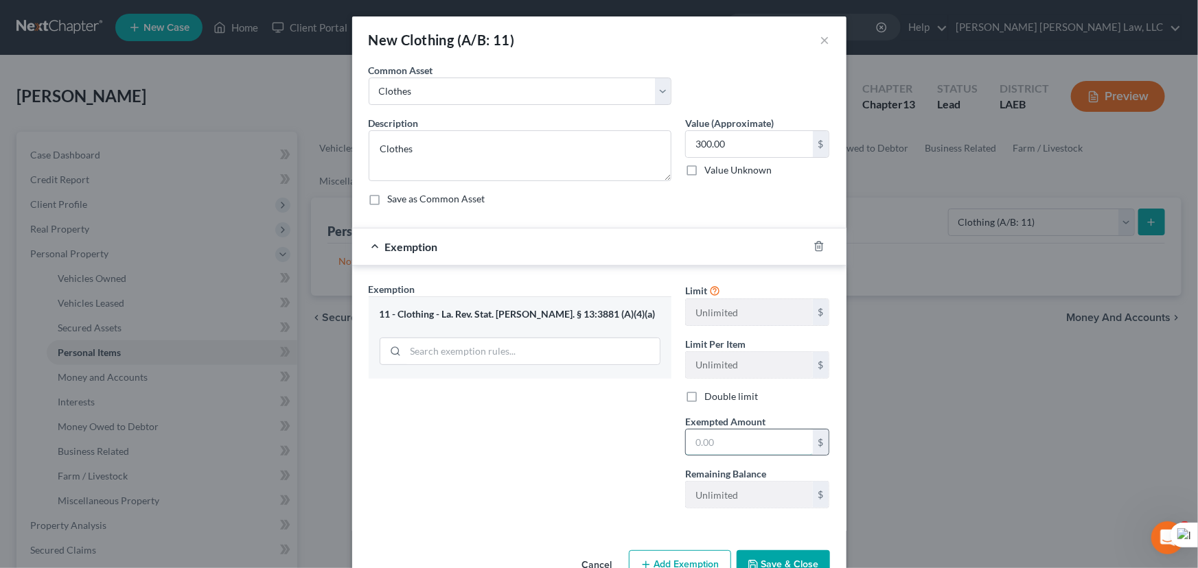
drag, startPoint x: 700, startPoint y: 436, endPoint x: 730, endPoint y: 439, distance: 30.3
click at [700, 436] on input "text" at bounding box center [749, 443] width 127 height 26
type input "300.00"
click at [780, 557] on button "Save & Close" at bounding box center [783, 565] width 93 height 29
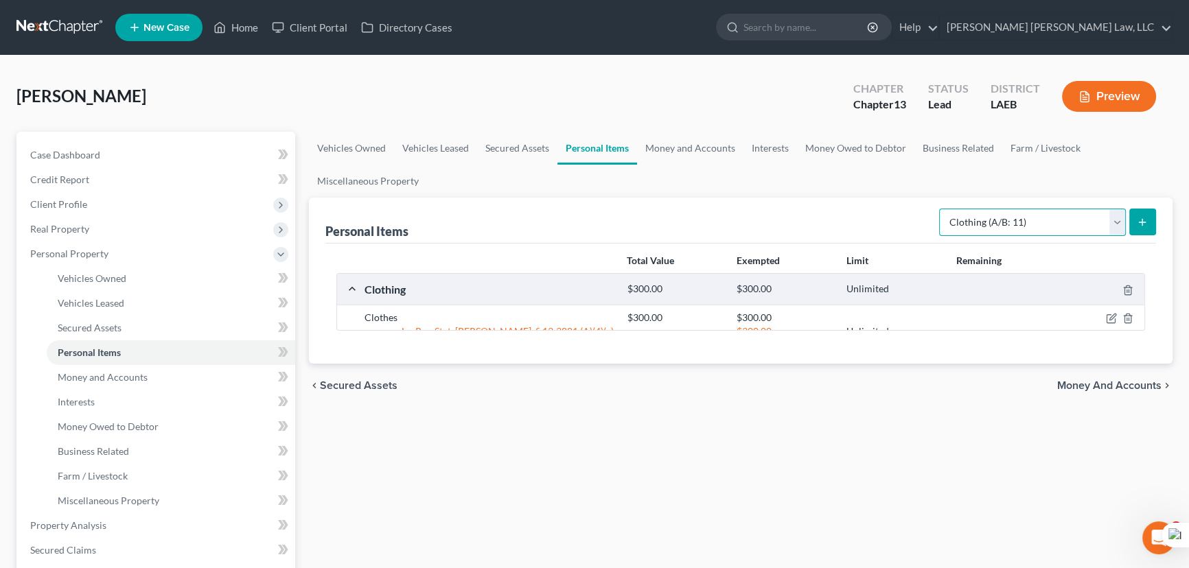
drag, startPoint x: 1014, startPoint y: 216, endPoint x: 1017, endPoint y: 228, distance: 12.0
click at [1014, 216] on select "Select Item Type Clothing (A/B: 11) Collectibles Of Value (A/B: 8) Electronics …" at bounding box center [1032, 222] width 187 height 27
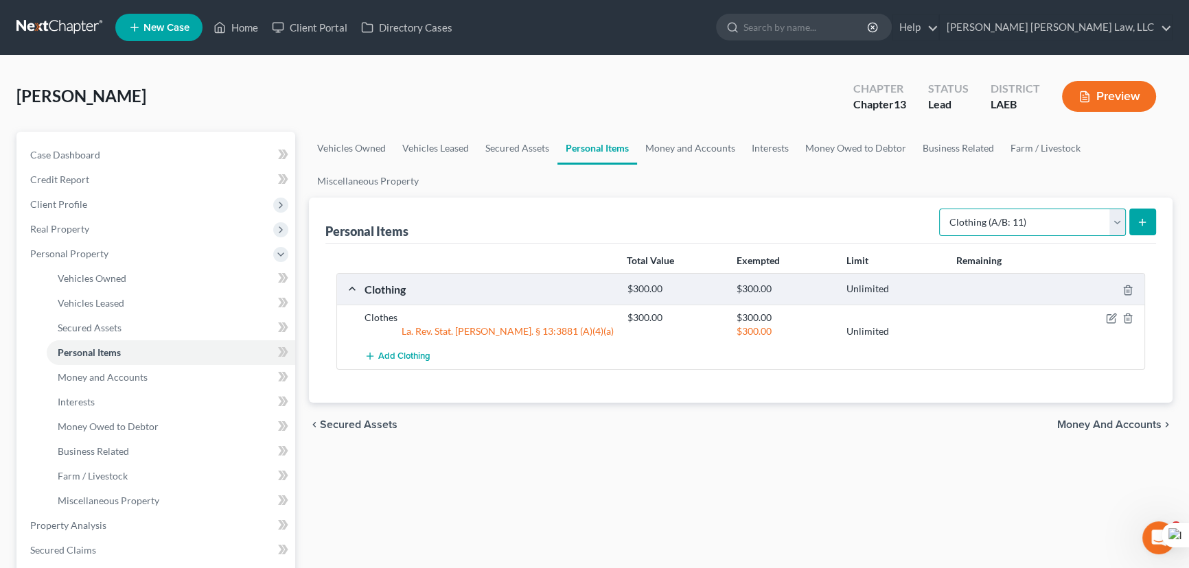
select select "household_goods"
click at [941, 209] on select "Select Item Type Clothing (A/B: 11) Collectibles Of Value (A/B: 8) Electronics …" at bounding box center [1032, 222] width 187 height 27
click at [1140, 226] on icon "submit" at bounding box center [1142, 222] width 11 height 11
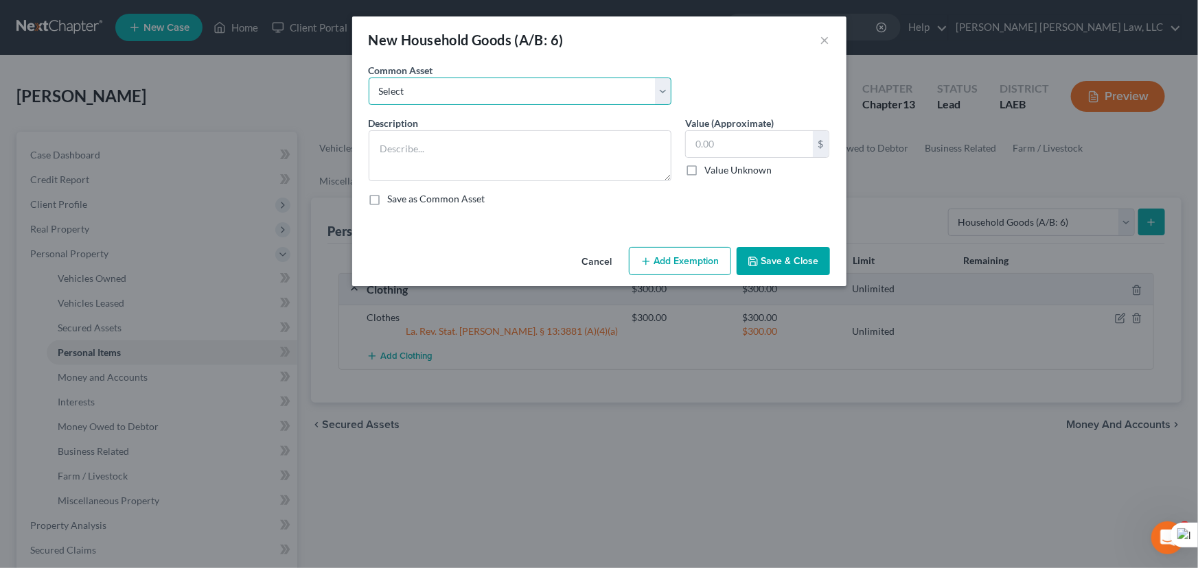
drag, startPoint x: 511, startPoint y: 93, endPoint x: 511, endPoint y: 104, distance: 10.3
click at [511, 93] on select "Select Furniture Movables 2002 Chevy Tahoe 231,000 miles Movables Movables Mova…" at bounding box center [520, 91] width 303 height 27
select select "0"
click at [369, 78] on select "Select Furniture Movables 2002 Chevy Tahoe 231,000 miles Movables Movables Mova…" at bounding box center [520, 91] width 303 height 27
type textarea "Furniture"
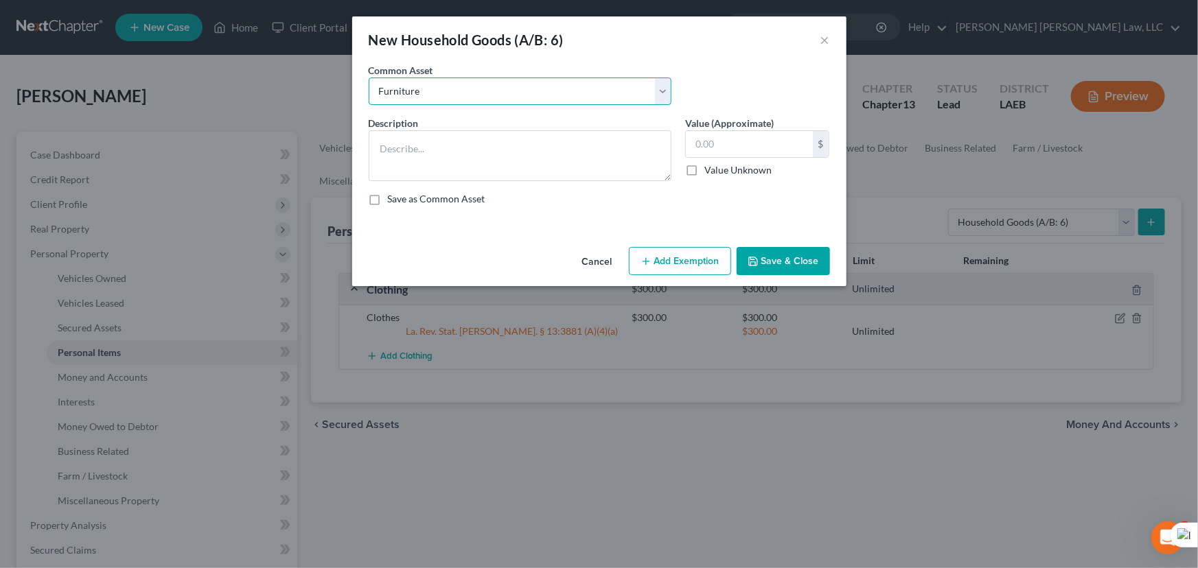
type input "1,200.00"
click at [711, 263] on button "Add Exemption" at bounding box center [680, 261] width 102 height 29
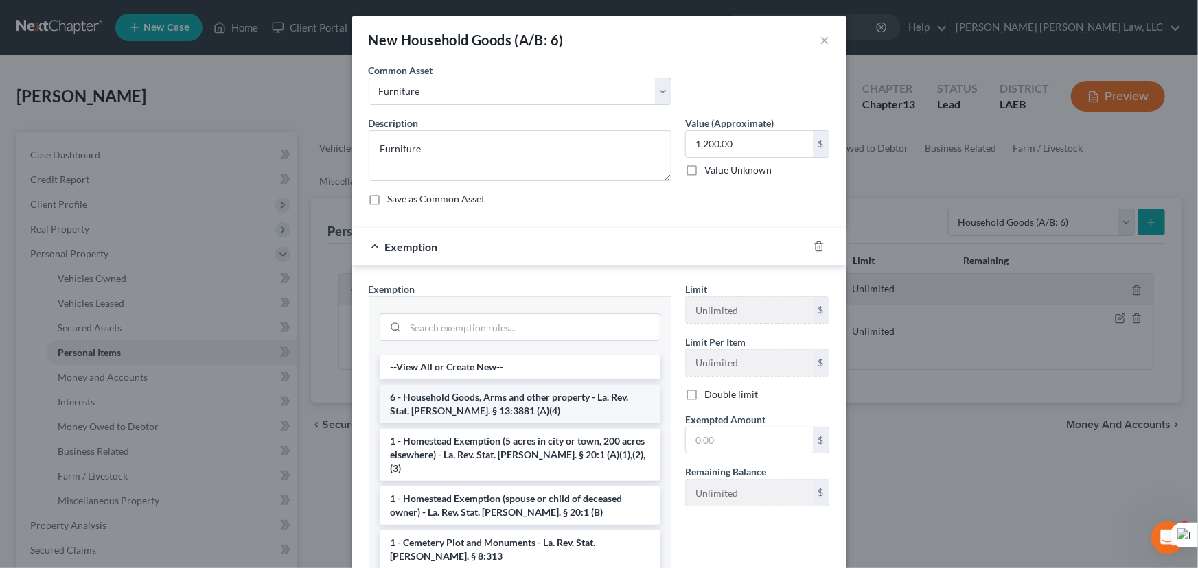
click at [515, 402] on li "6 - Household Goods, Arms and other property - La. Rev. Stat. [PERSON_NAME]. § …" at bounding box center [520, 404] width 281 height 38
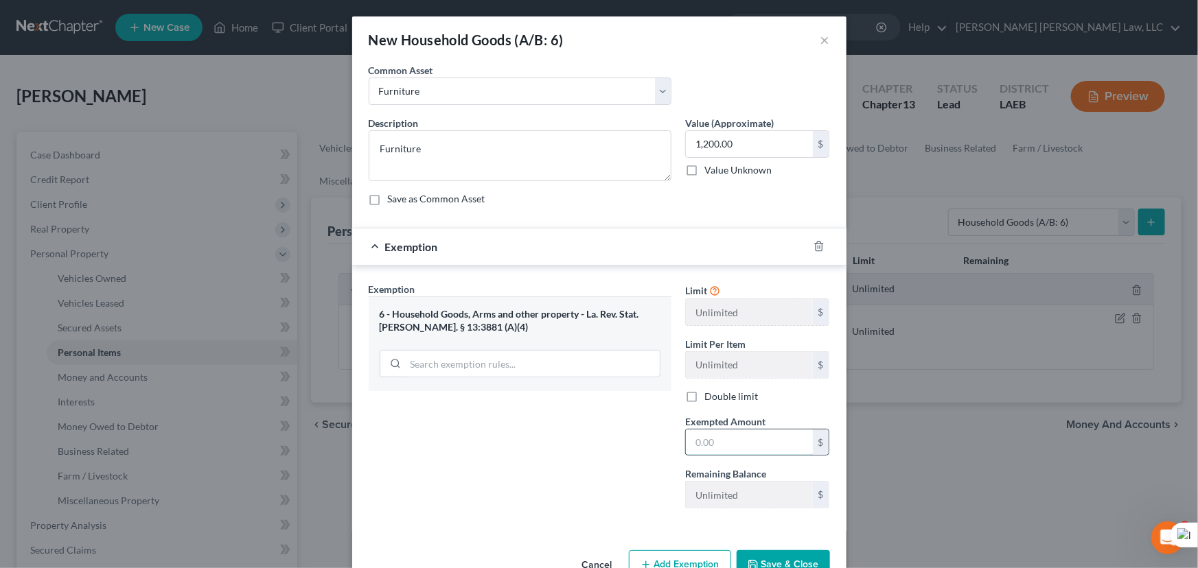
click at [779, 439] on input "text" at bounding box center [749, 443] width 127 height 26
type input "1,200.00"
click at [796, 549] on div "Cancel Add Exemption Save & Close" at bounding box center [599, 567] width 494 height 45
click at [805, 557] on button "Save & Close" at bounding box center [783, 565] width 93 height 29
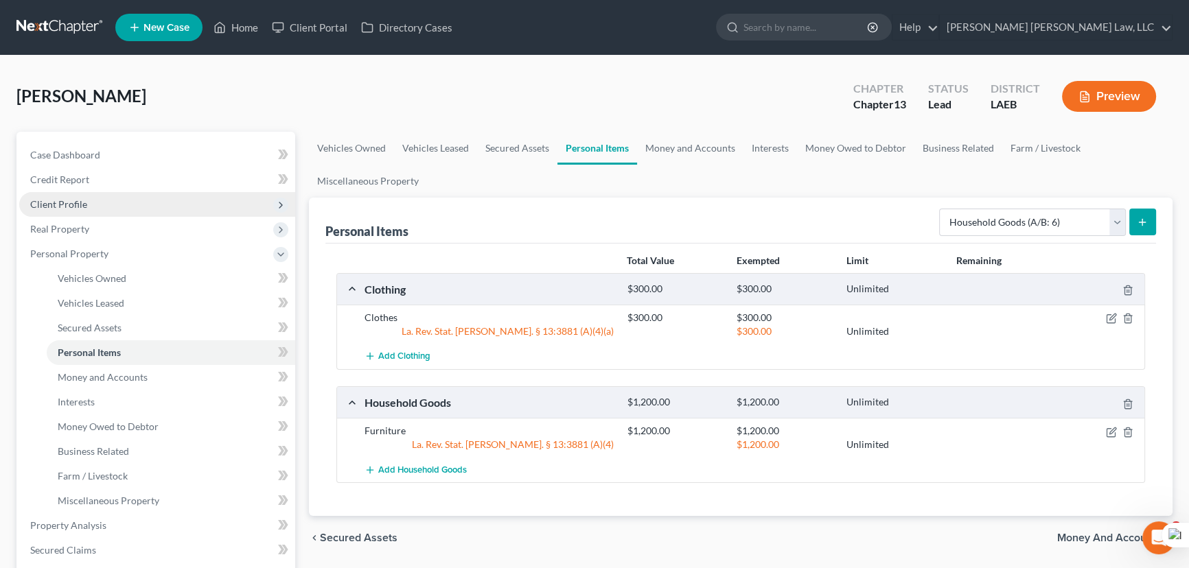
click at [119, 209] on span "Client Profile" at bounding box center [157, 204] width 276 height 25
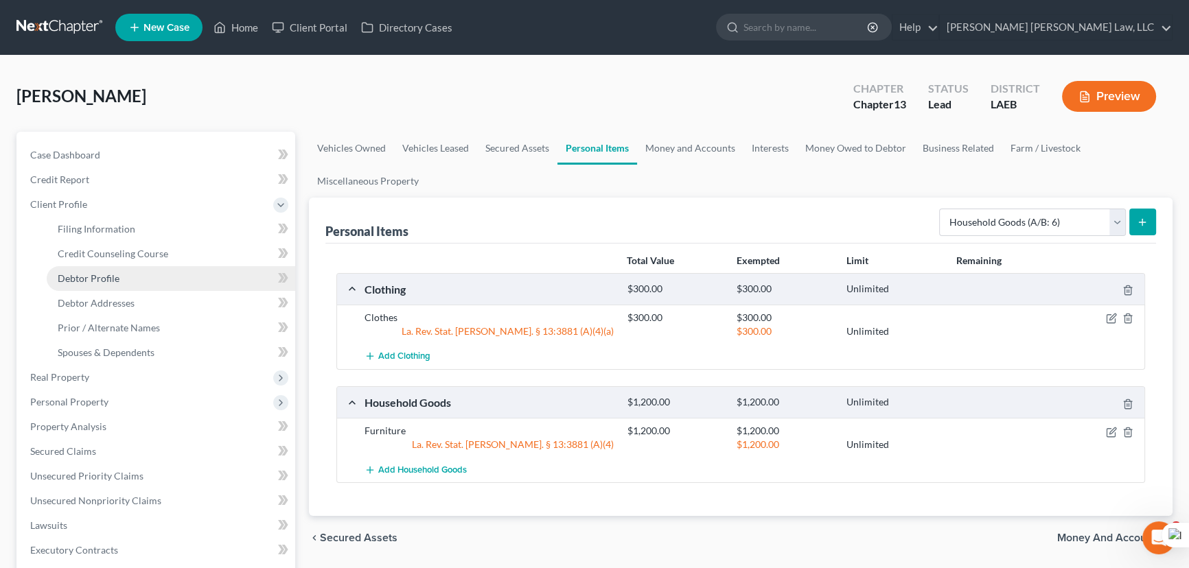
click at [152, 266] on link "Debtor Profile" at bounding box center [171, 278] width 249 height 25
select select "0"
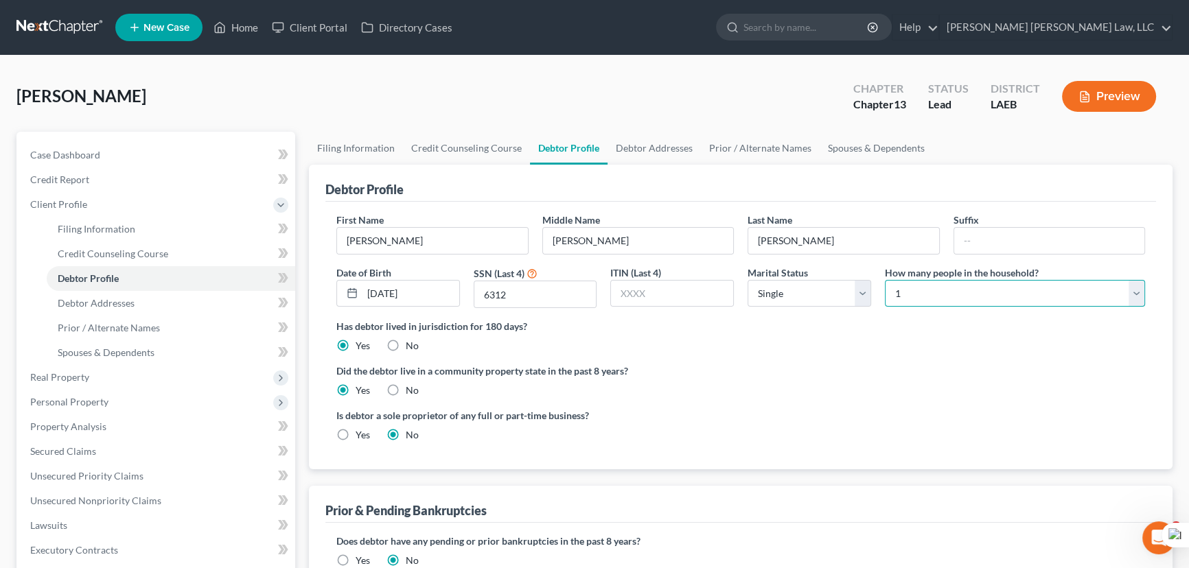
click at [935, 285] on select "Select 1 2 3 4 5 6 7 8 9 10 11 12 13 14 15 16 17 18 19 20" at bounding box center [1015, 293] width 260 height 27
select select "1"
click at [885, 280] on select "Select 1 2 3 4 5 6 7 8 9 10 11 12 13 14 15 16 17 18 19 20" at bounding box center [1015, 293] width 260 height 27
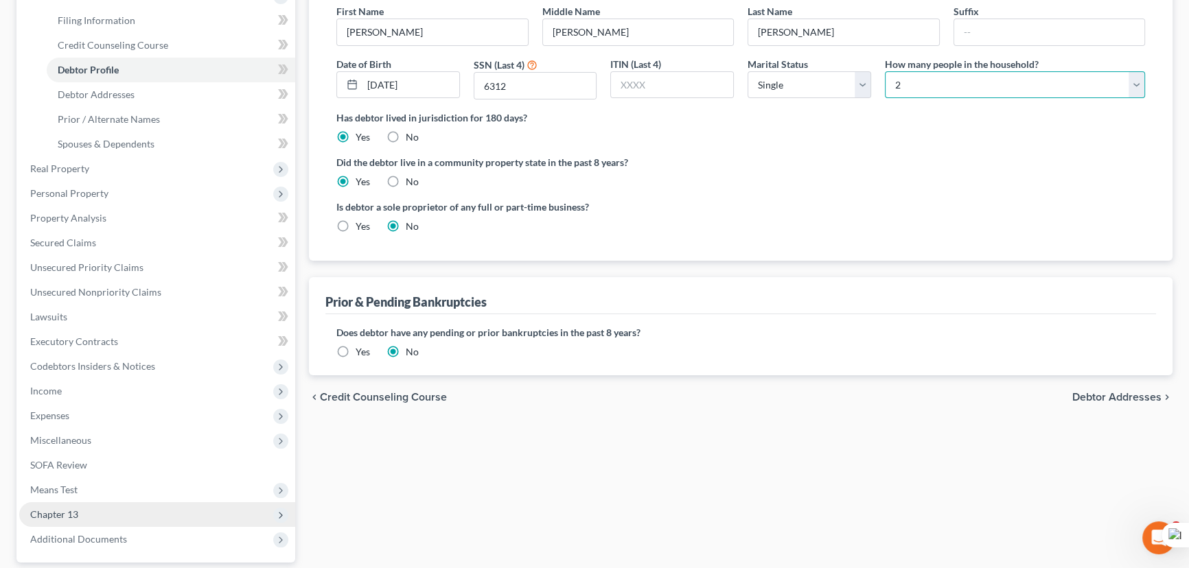
scroll to position [332, 0]
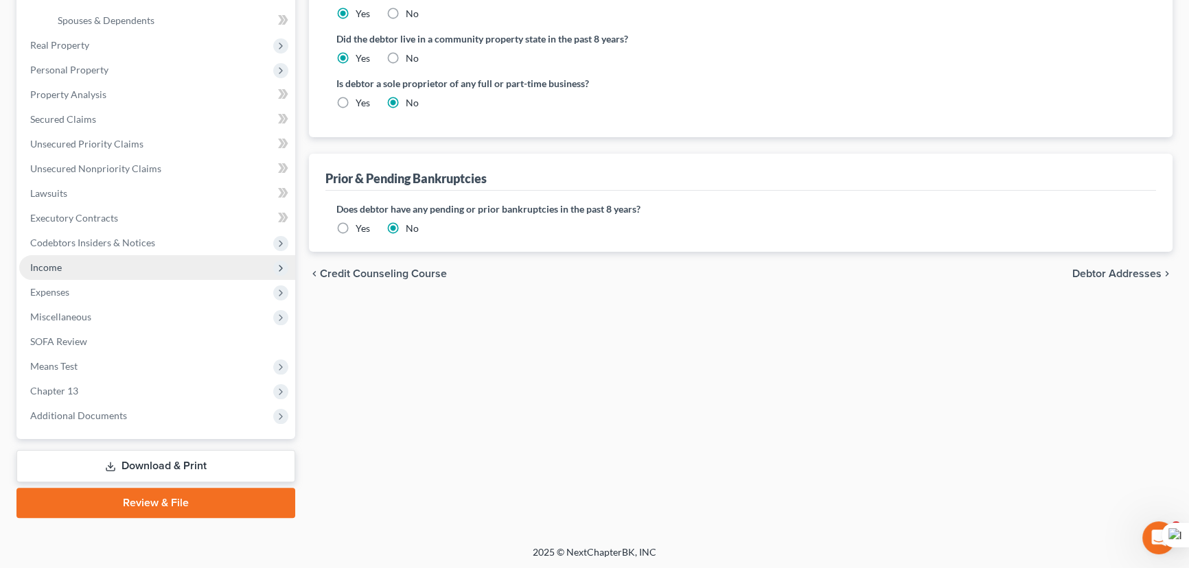
click at [109, 267] on span "Income" at bounding box center [157, 267] width 276 height 25
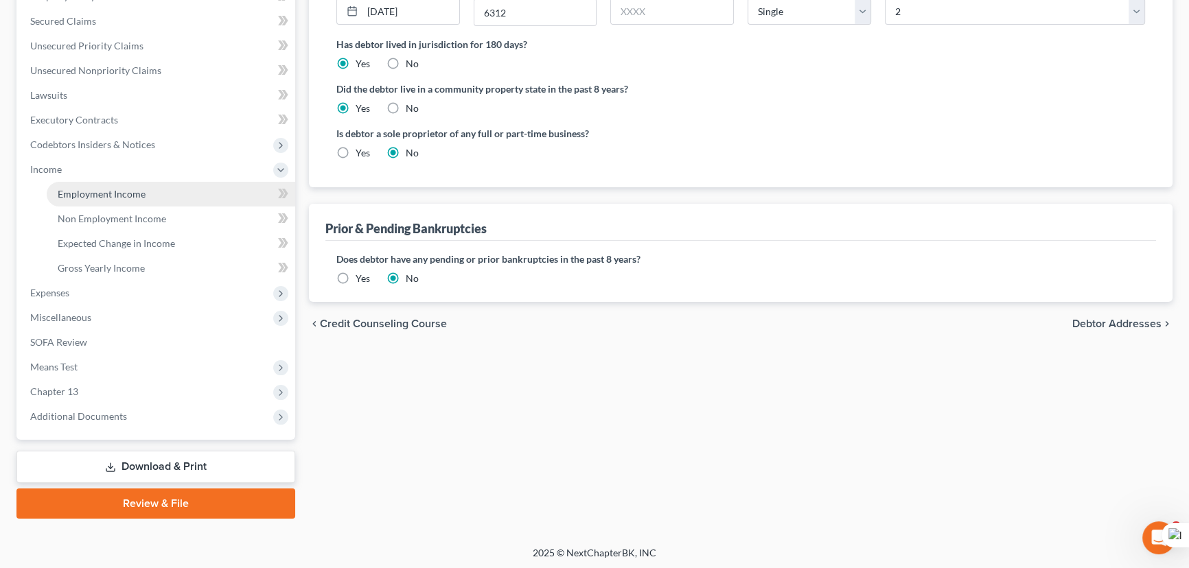
click at [130, 189] on span "Employment Income" at bounding box center [102, 194] width 88 height 12
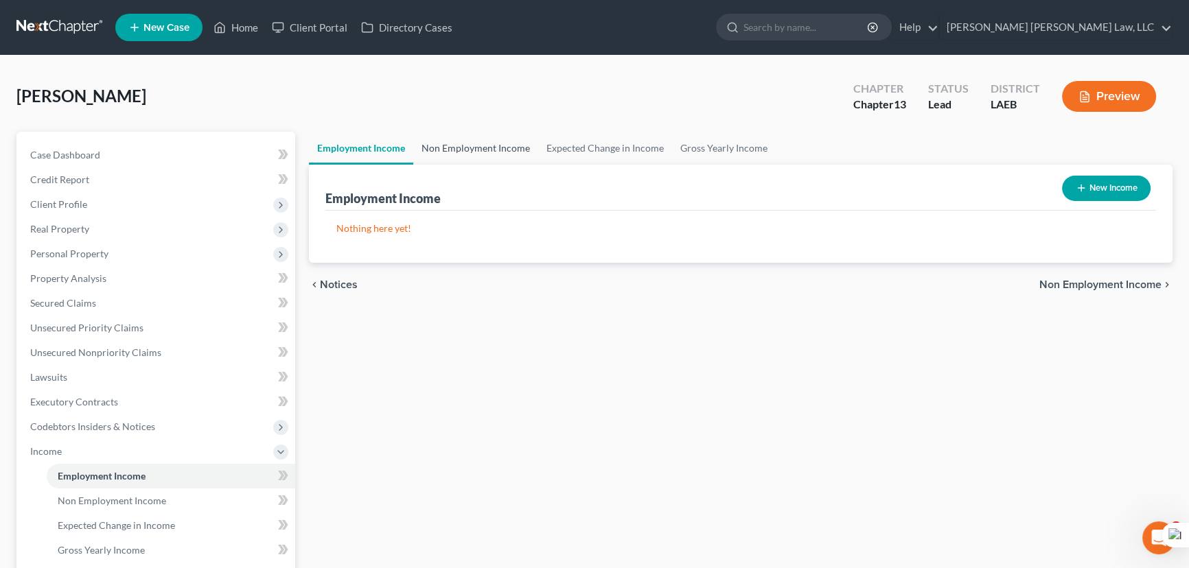
click at [500, 138] on link "Non Employment Income" at bounding box center [475, 148] width 125 height 33
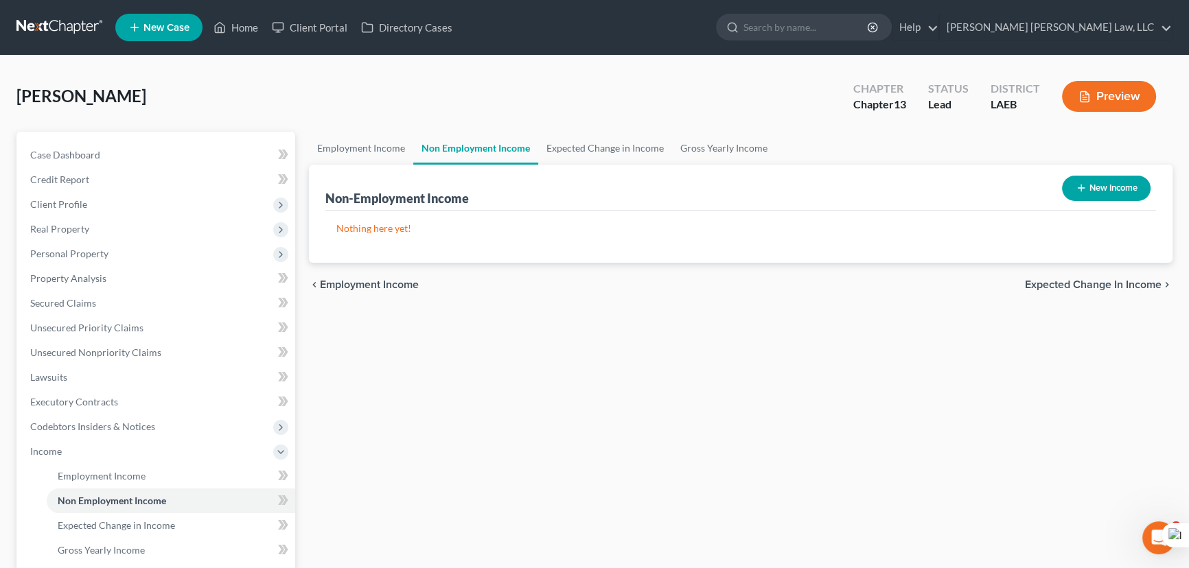
click at [1115, 184] on button "New Income" at bounding box center [1106, 188] width 89 height 25
select select "0"
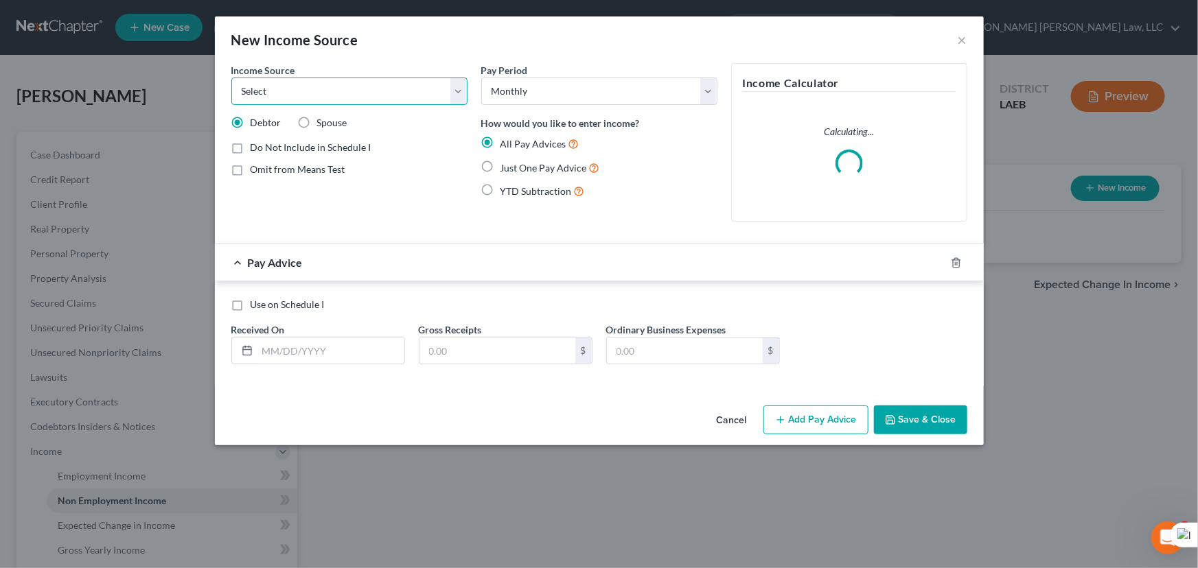
drag, startPoint x: 438, startPoint y: 91, endPoint x: 431, endPoint y: 104, distance: 14.1
click at [438, 91] on select "Select Unemployment Disability (from employer) Pension Retirement Social Securi…" at bounding box center [349, 91] width 236 height 27
select select "4"
click at [231, 78] on select "Select Unemployment Disability (from employer) Pension Retirement Social Securi…" at bounding box center [349, 91] width 236 height 27
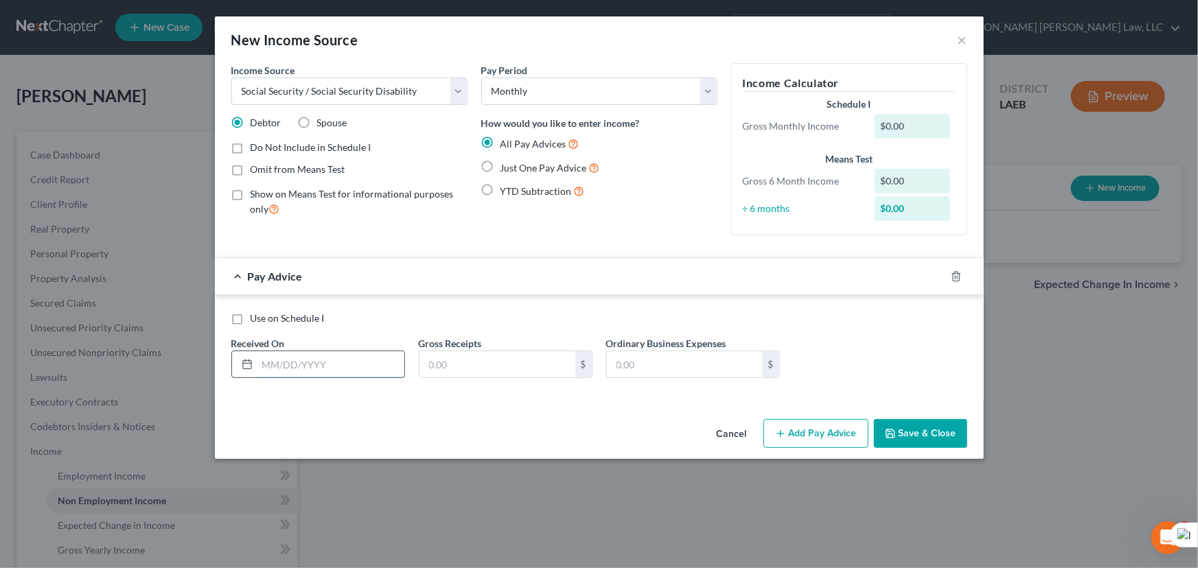
click at [321, 365] on input "text" at bounding box center [330, 364] width 147 height 26
drag, startPoint x: 484, startPoint y: 165, endPoint x: 341, endPoint y: 365, distance: 246.1
click at [500, 165] on label "Just One Pay Advice" at bounding box center [550, 168] width 100 height 16
click at [506, 165] on input "Just One Pay Advice" at bounding box center [510, 164] width 9 height 9
radio input "true"
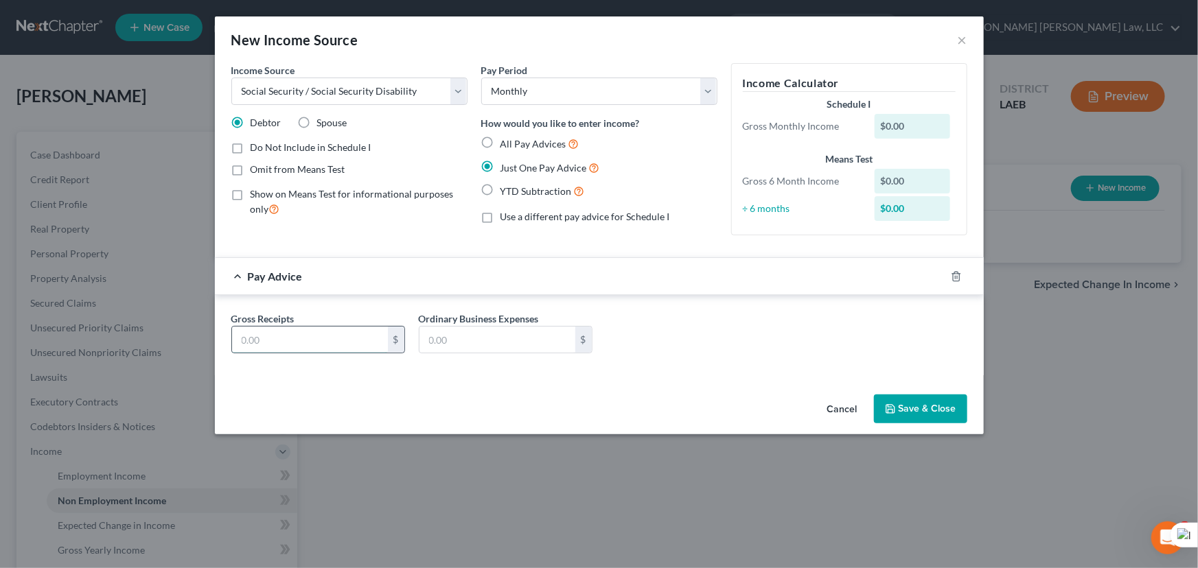
click at [317, 342] on input "text" at bounding box center [310, 340] width 156 height 26
type input "1,154"
click at [905, 403] on button "Save & Close" at bounding box center [920, 409] width 93 height 29
click at [905, 408] on button "Save & Close" at bounding box center [920, 409] width 93 height 29
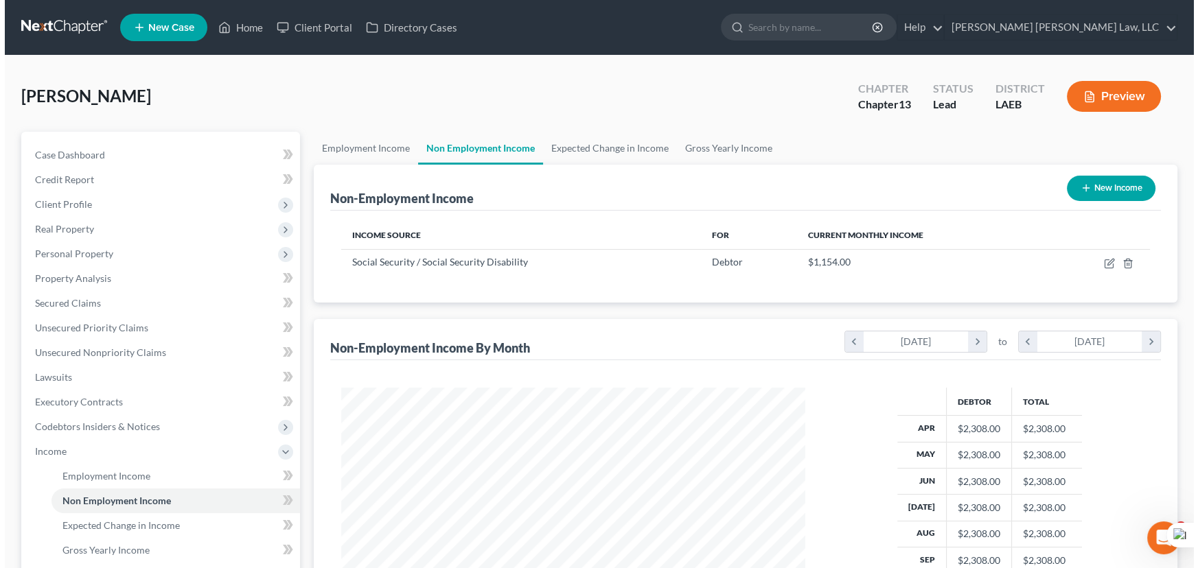
scroll to position [686261, 686020]
click at [1085, 178] on button "New Income" at bounding box center [1106, 188] width 89 height 25
select select "0"
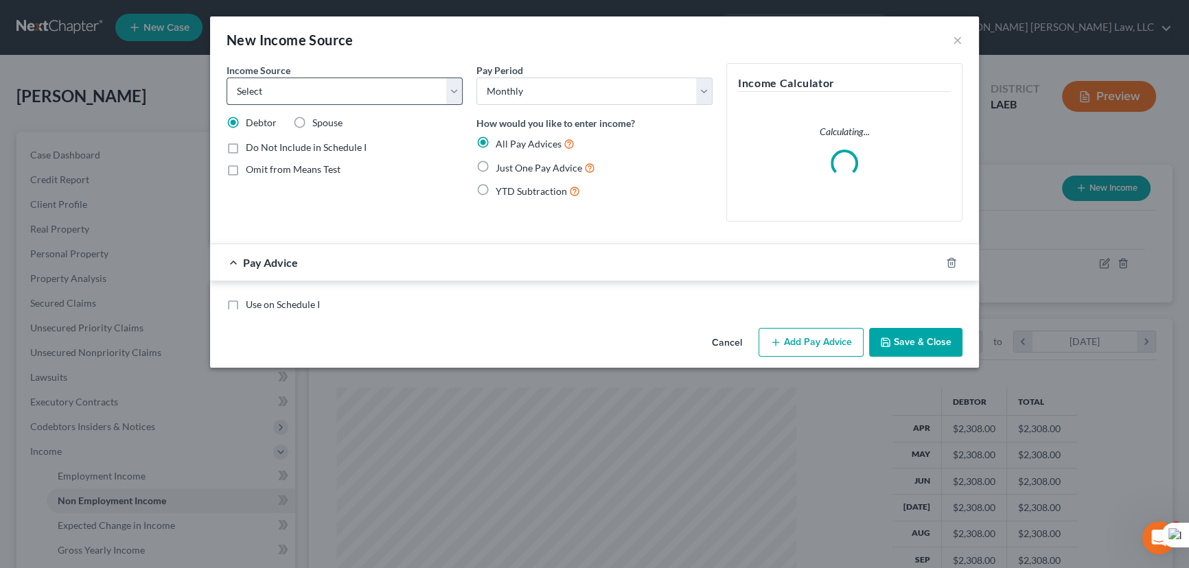
scroll to position [246, 492]
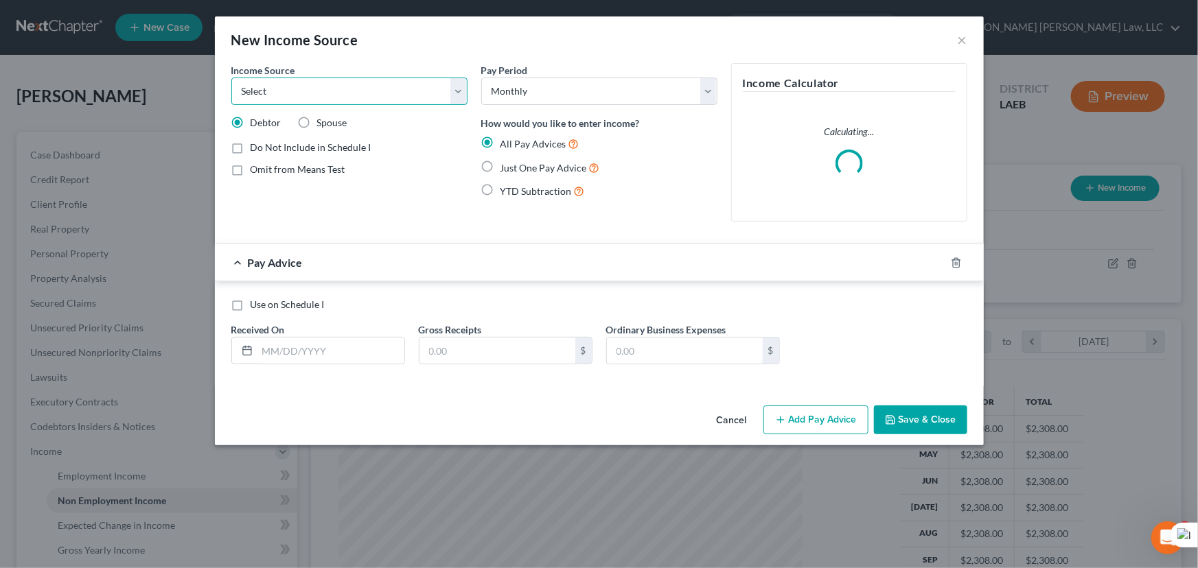
click at [365, 89] on select "Select Unemployment Disability (from employer) Pension Retirement Social Securi…" at bounding box center [349, 91] width 236 height 27
click at [443, 31] on div "New Income Source ×" at bounding box center [599, 39] width 769 height 47
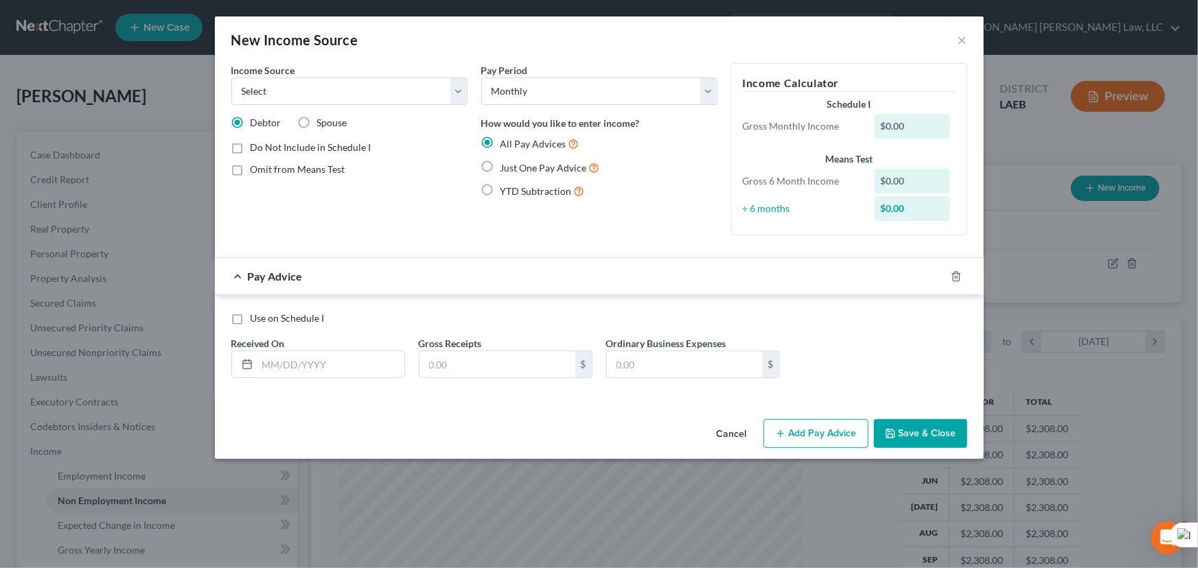
click at [348, 106] on div "Income Source * Select Unemployment Disability (from employer) Pension Retireme…" at bounding box center [349, 154] width 250 height 183
click at [351, 93] on select "Select Unemployment Disability (from employer) Pension Retirement Social Securi…" at bounding box center [349, 91] width 236 height 27
click at [231, 78] on select "Select Unemployment Disability (from employer) Pension Retirement Social Securi…" at bounding box center [349, 91] width 236 height 27
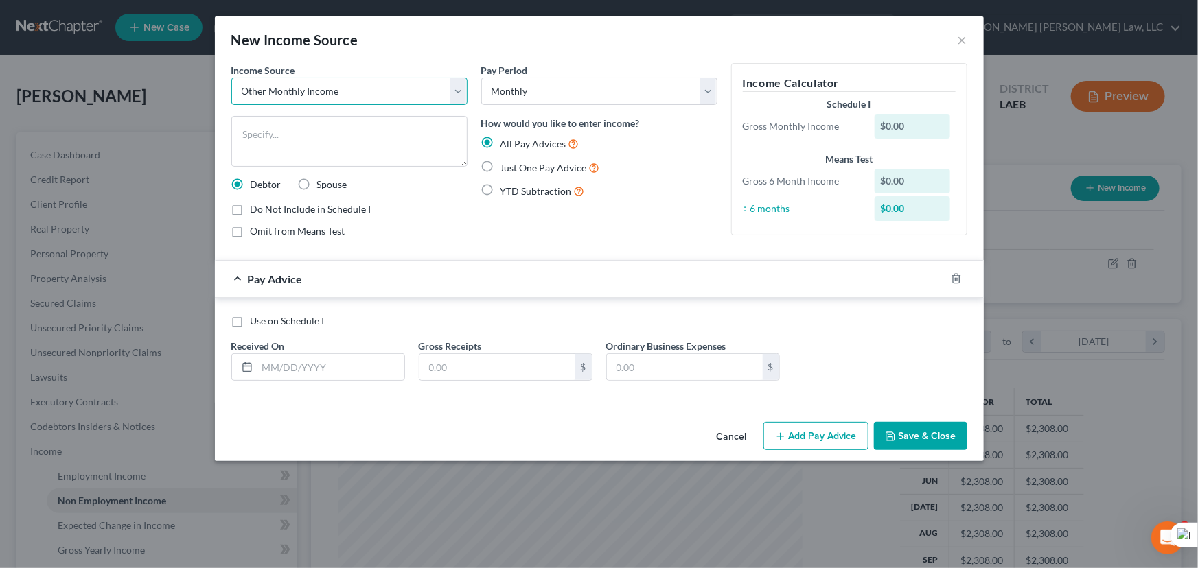
click at [354, 93] on select "Select Unemployment Disability (from employer) Pension Retirement Social Securi…" at bounding box center [349, 91] width 236 height 27
select select "4"
click at [231, 78] on select "Select Unemployment Disability (from employer) Pension Retirement Social Securi…" at bounding box center [349, 91] width 236 height 27
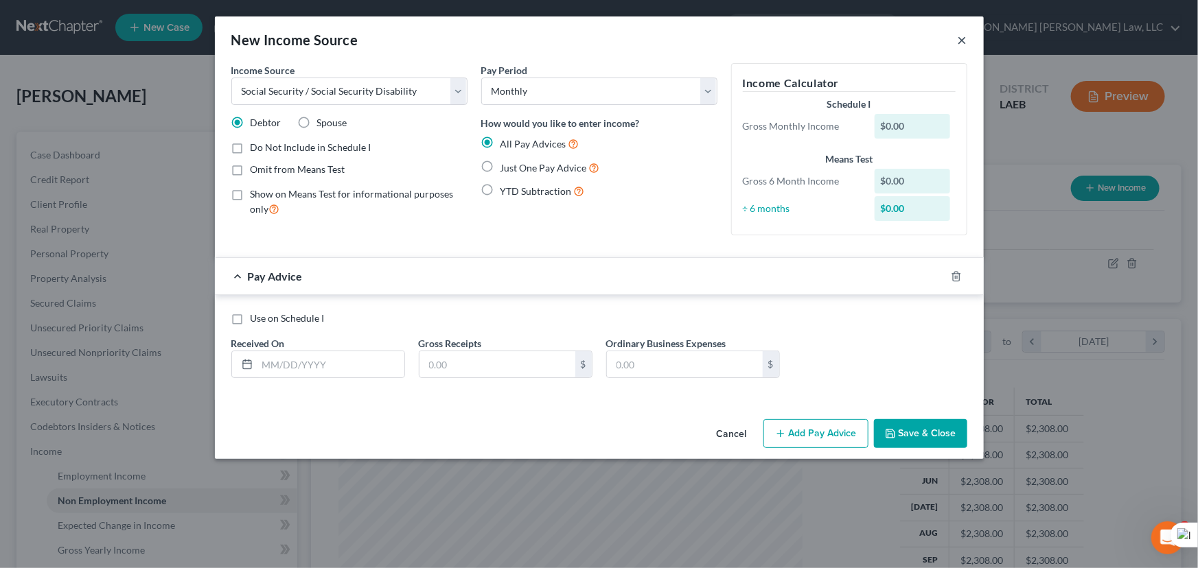
click at [958, 45] on button "×" at bounding box center [963, 40] width 10 height 16
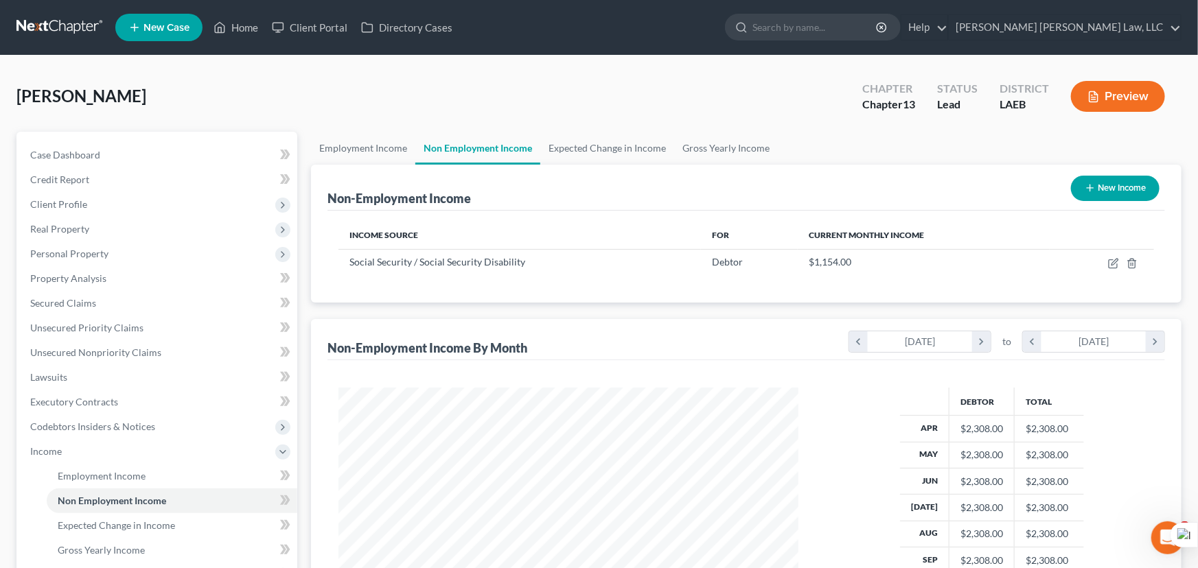
scroll to position [686261, 686020]
drag, startPoint x: 373, startPoint y: 143, endPoint x: 455, endPoint y: 143, distance: 81.7
click at [373, 143] on link "Employment Income" at bounding box center [361, 148] width 104 height 33
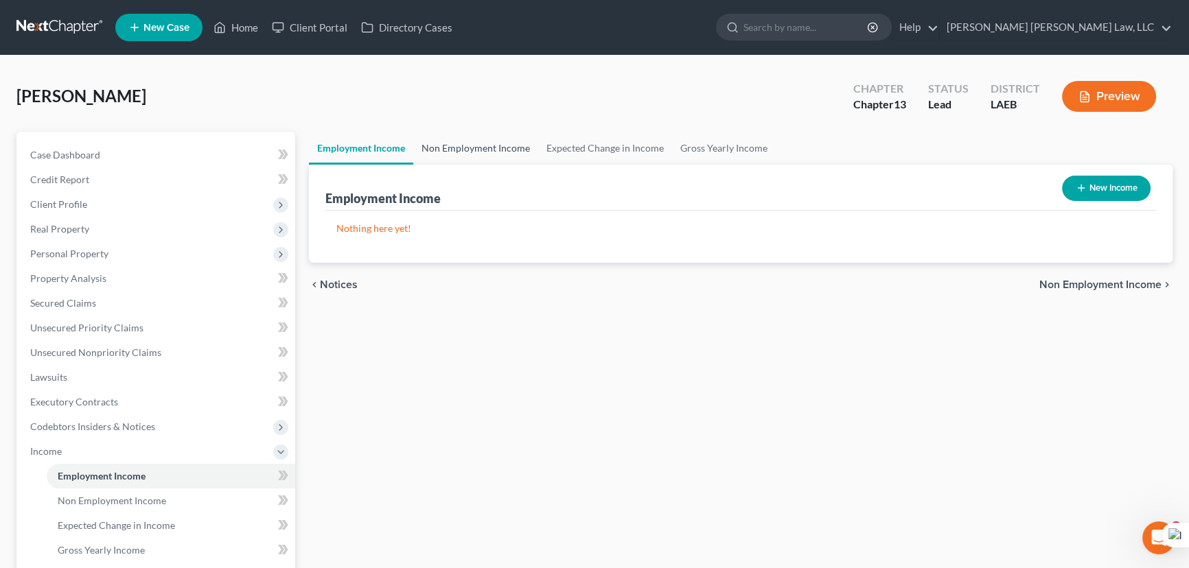
click at [470, 144] on link "Non Employment Income" at bounding box center [475, 148] width 125 height 33
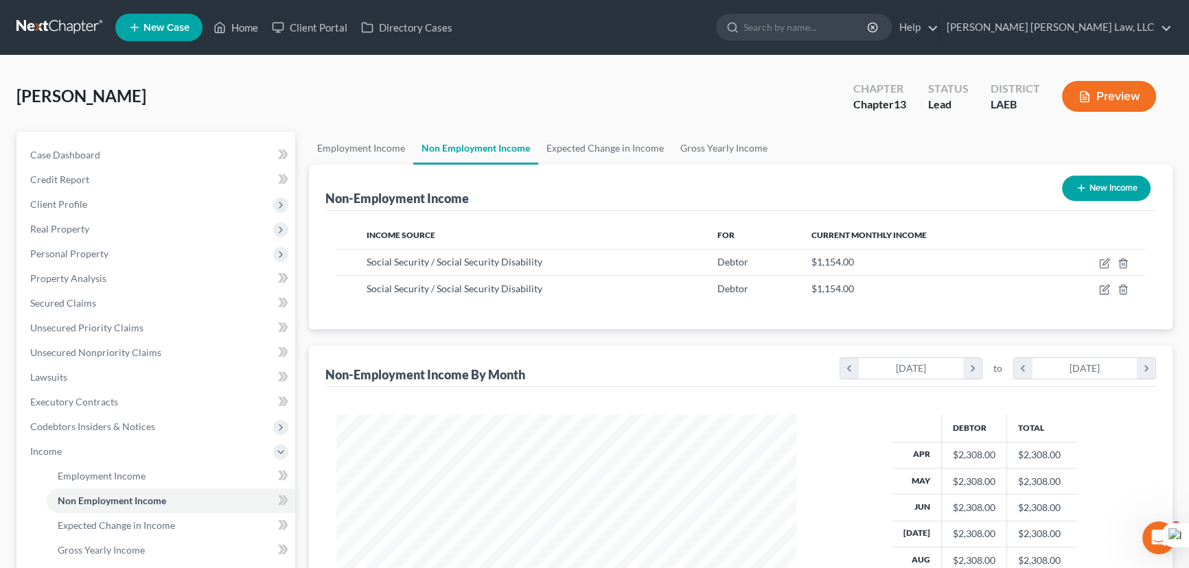
click at [1119, 178] on button "New Income" at bounding box center [1106, 188] width 89 height 25
select select "0"
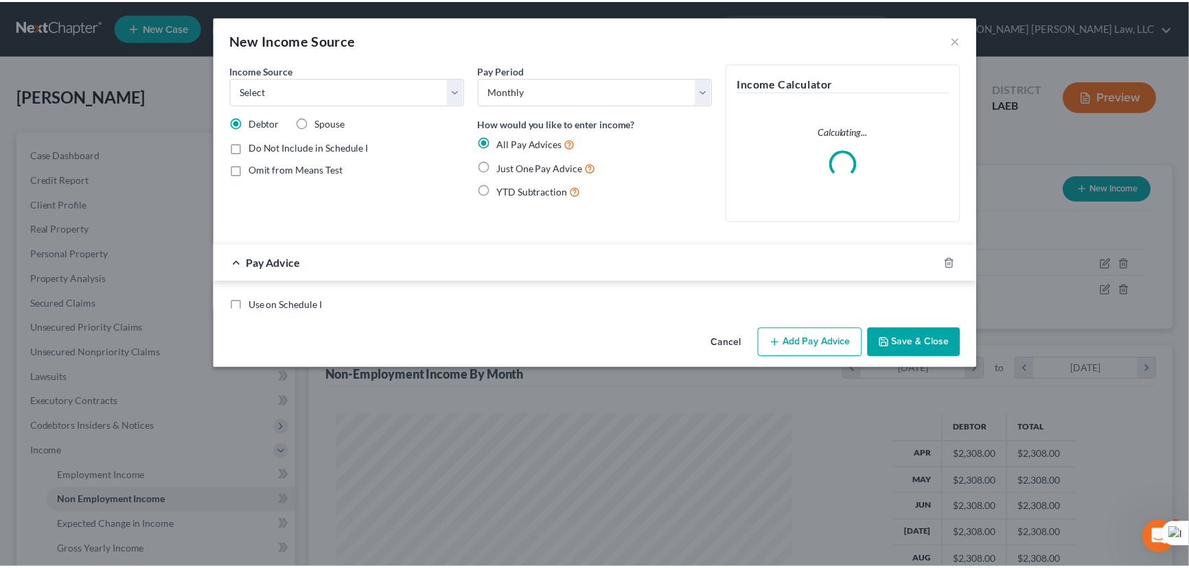
scroll to position [246, 492]
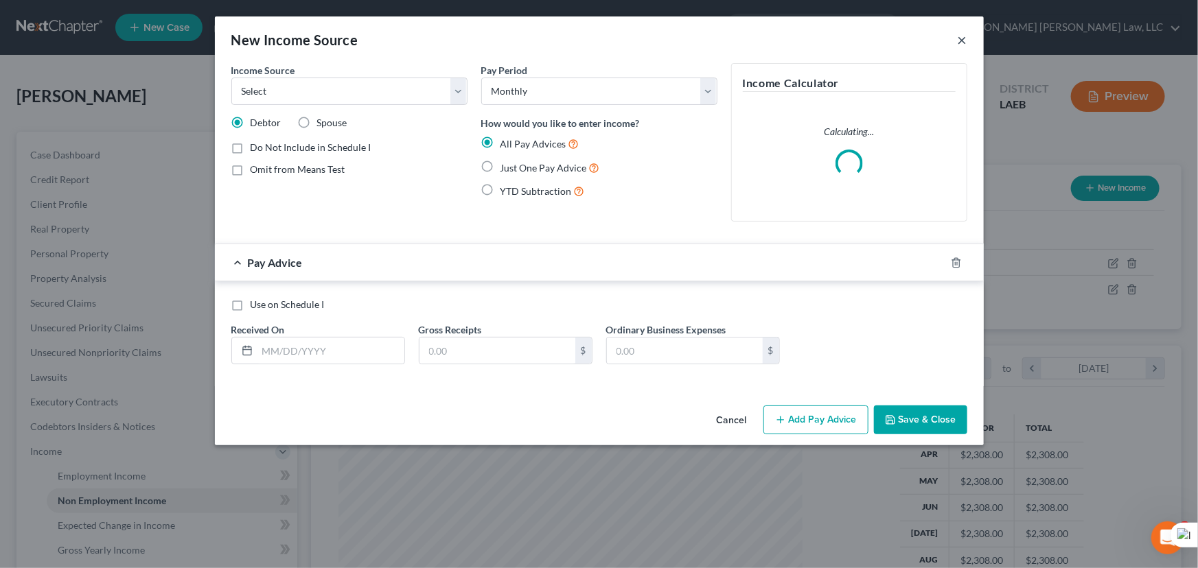
click at [961, 38] on button "×" at bounding box center [963, 40] width 10 height 16
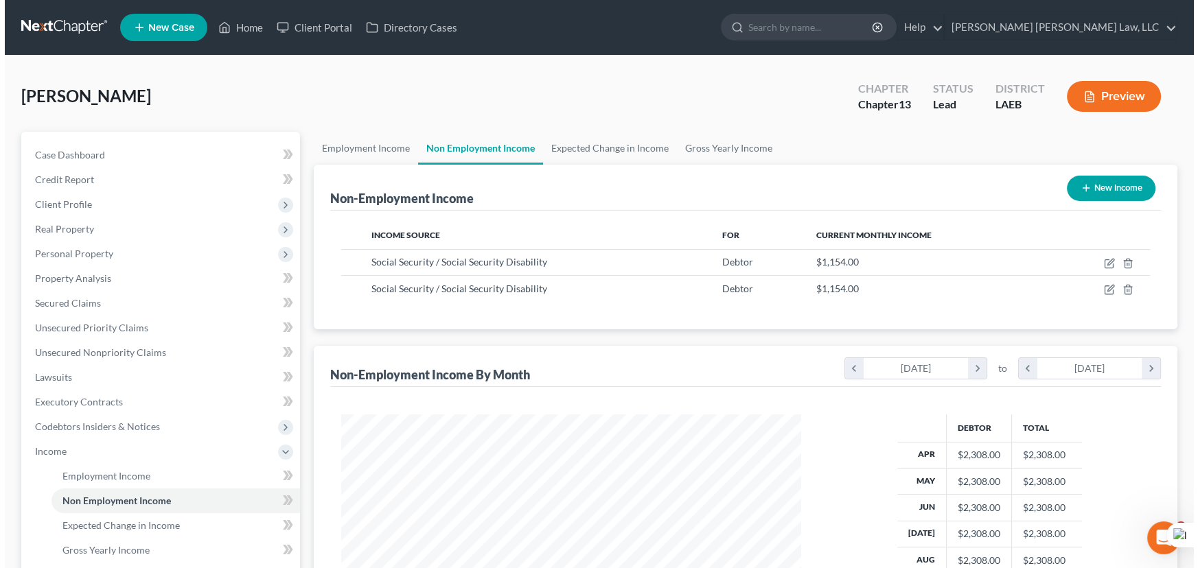
scroll to position [686261, 686020]
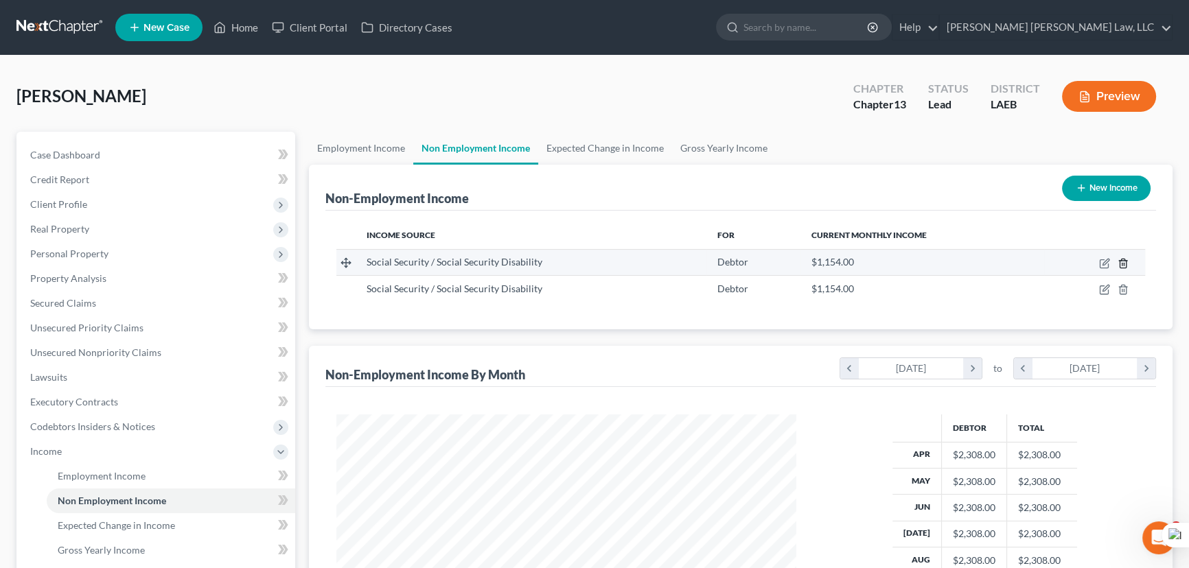
click at [1123, 266] on icon "button" at bounding box center [1123, 263] width 11 height 11
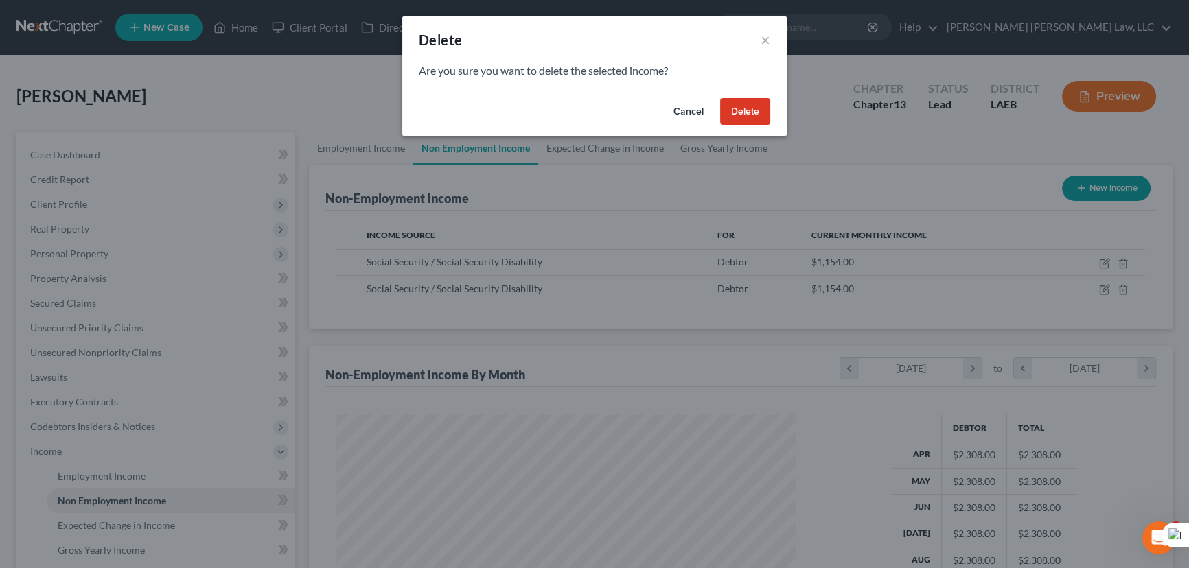
scroll to position [246, 492]
click at [725, 94] on div "Cancel Delete" at bounding box center [599, 115] width 384 height 44
click at [745, 110] on button "Delete" at bounding box center [750, 111] width 50 height 27
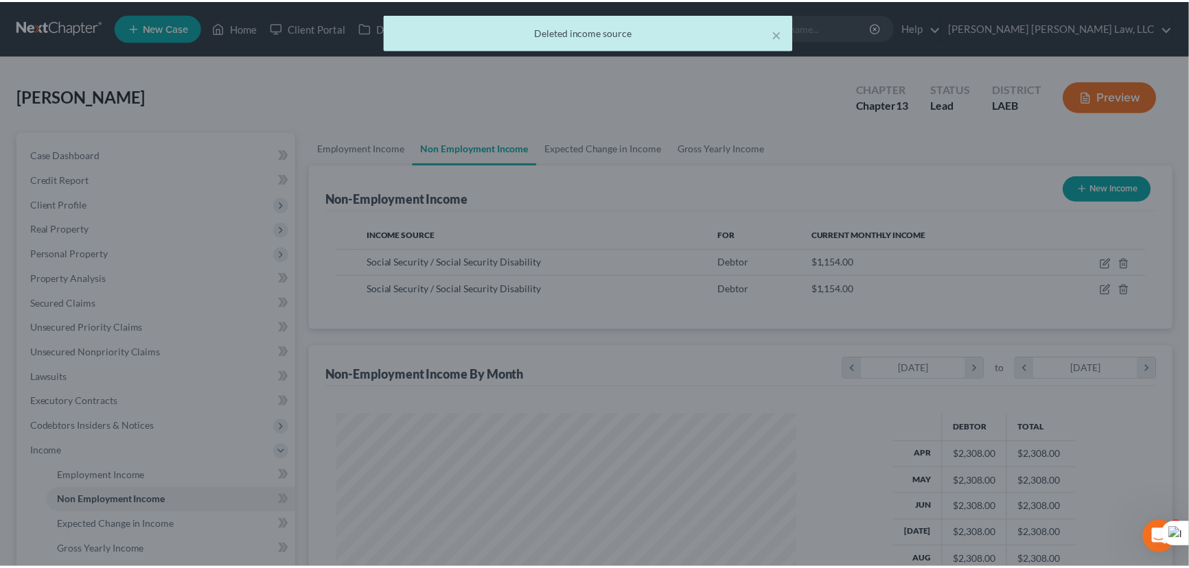
scroll to position [246, 487]
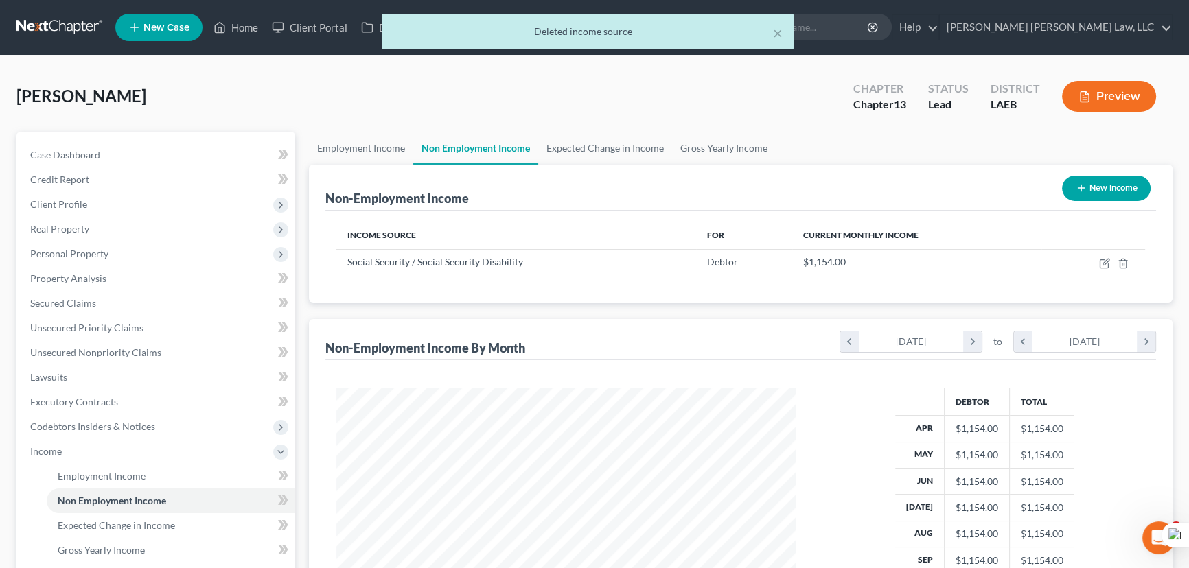
click at [1105, 189] on button "New Income" at bounding box center [1106, 188] width 89 height 25
select select "0"
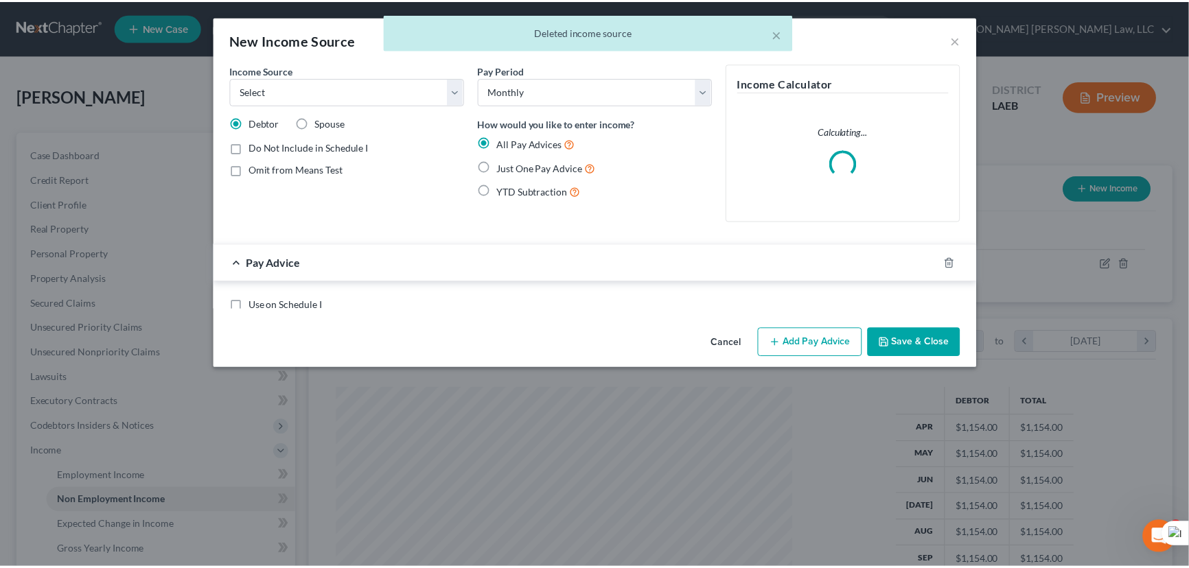
scroll to position [246, 492]
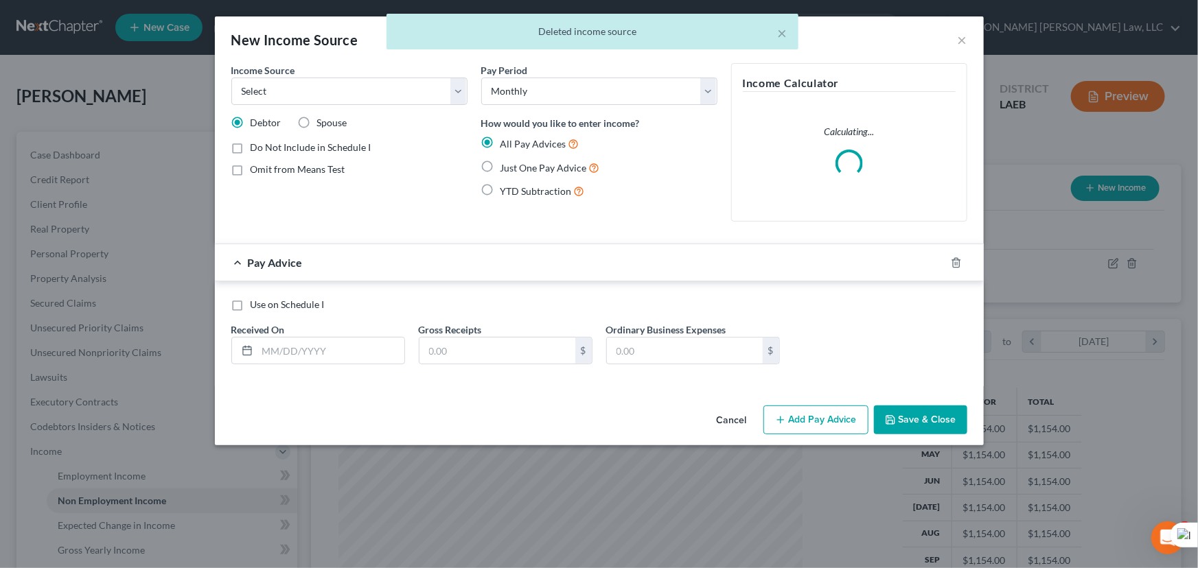
click at [500, 170] on label "Just One Pay Advice" at bounding box center [550, 168] width 100 height 16
click at [506, 169] on input "Just One Pay Advice" at bounding box center [510, 164] width 9 height 9
radio input "true"
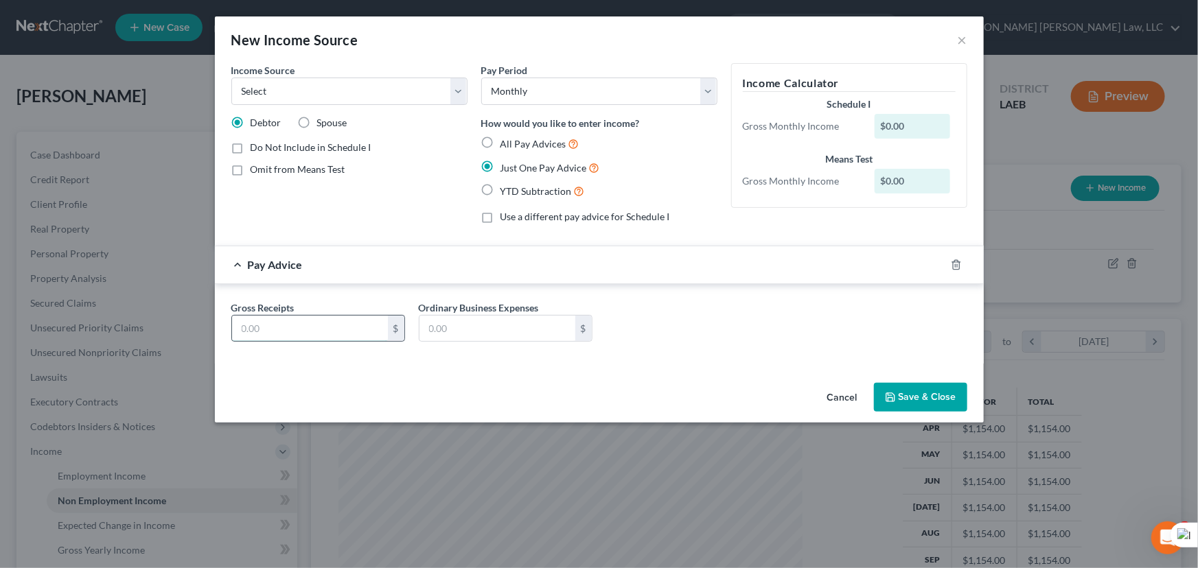
click at [306, 327] on input "text" at bounding box center [310, 329] width 156 height 26
type input "1,305"
click at [930, 407] on button "Save & Close" at bounding box center [920, 397] width 93 height 29
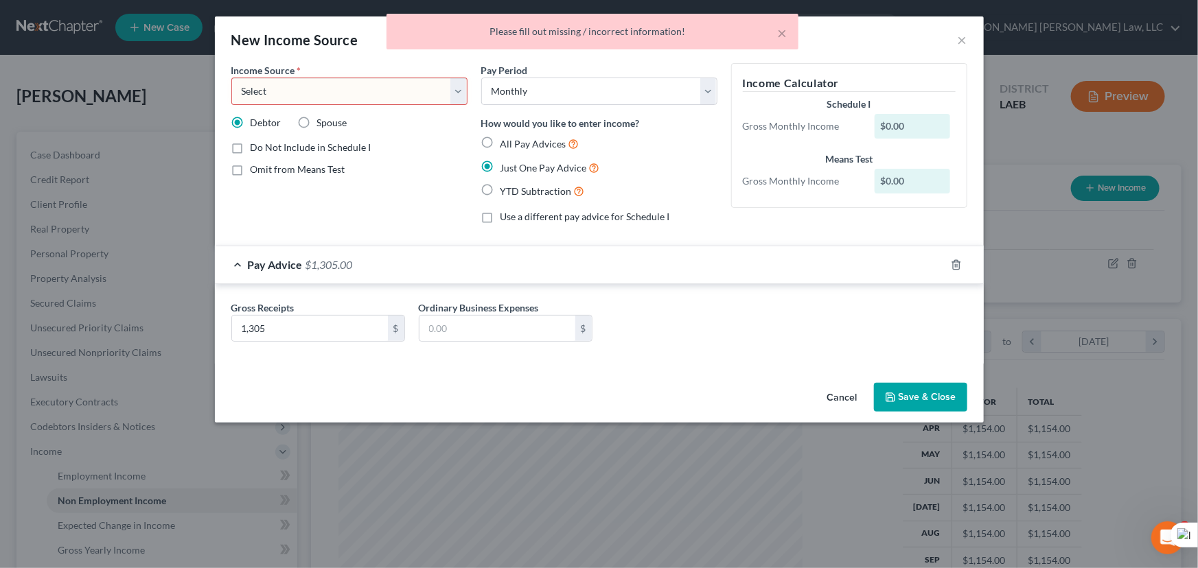
click at [426, 95] on select "Select Unemployment Disability (from employer) Pension Retirement Social Securi…" at bounding box center [349, 91] width 236 height 27
click at [231, 78] on select "Select Unemployment Disability (from employer) Pension Retirement Social Securi…" at bounding box center [349, 91] width 236 height 27
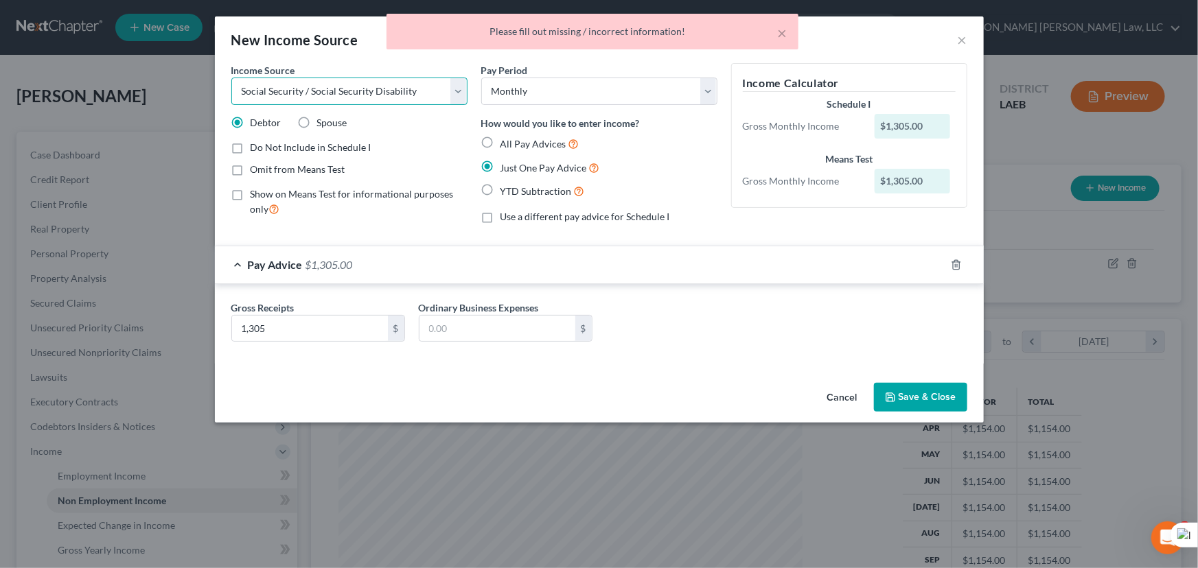
click at [338, 99] on select "Select Unemployment Disability (from employer) Pension Retirement Social Securi…" at bounding box center [349, 91] width 236 height 27
select select "13"
click at [231, 78] on select "Select Unemployment Disability (from employer) Pension Retirement Social Securi…" at bounding box center [349, 91] width 236 height 27
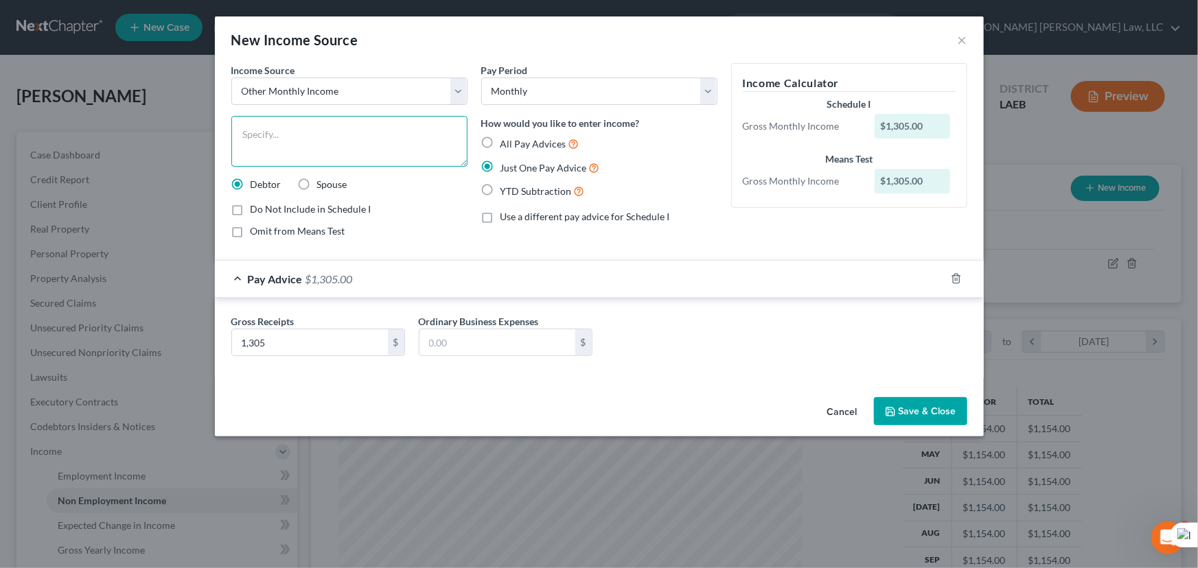
click at [330, 135] on textarea at bounding box center [349, 141] width 236 height 51
click at [320, 141] on textarea at bounding box center [349, 141] width 236 height 51
type textarea "f"
click at [262, 130] on textarea "Roomate's social security income" at bounding box center [349, 141] width 236 height 51
click at [268, 137] on textarea "Roomate's social security income" at bounding box center [349, 141] width 236 height 51
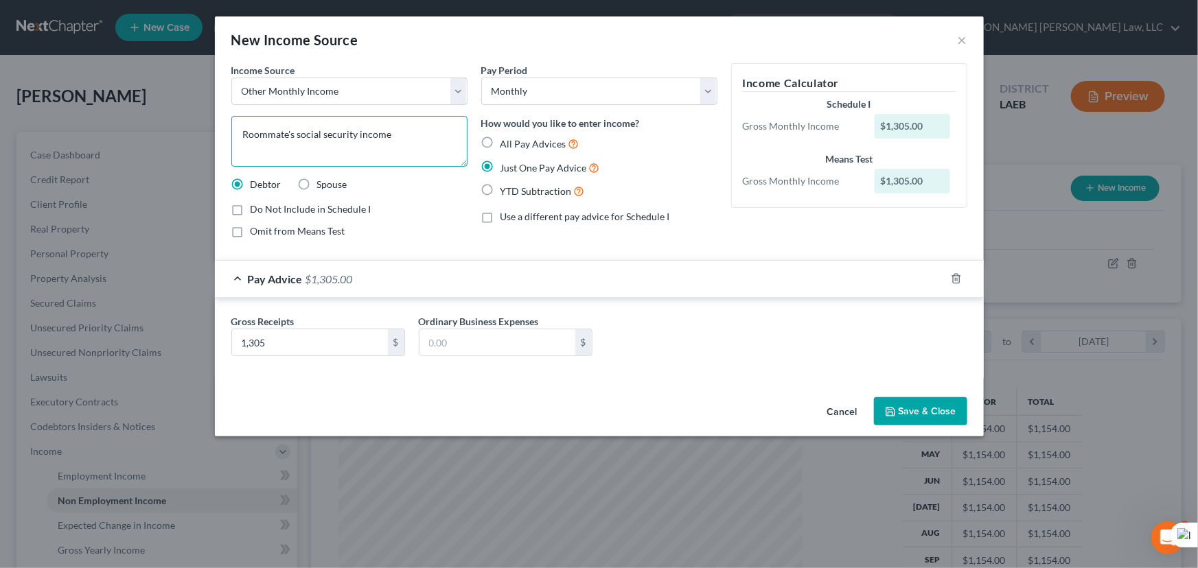
type textarea "Roommate's social security income"
click at [934, 417] on button "Save & Close" at bounding box center [920, 411] width 93 height 29
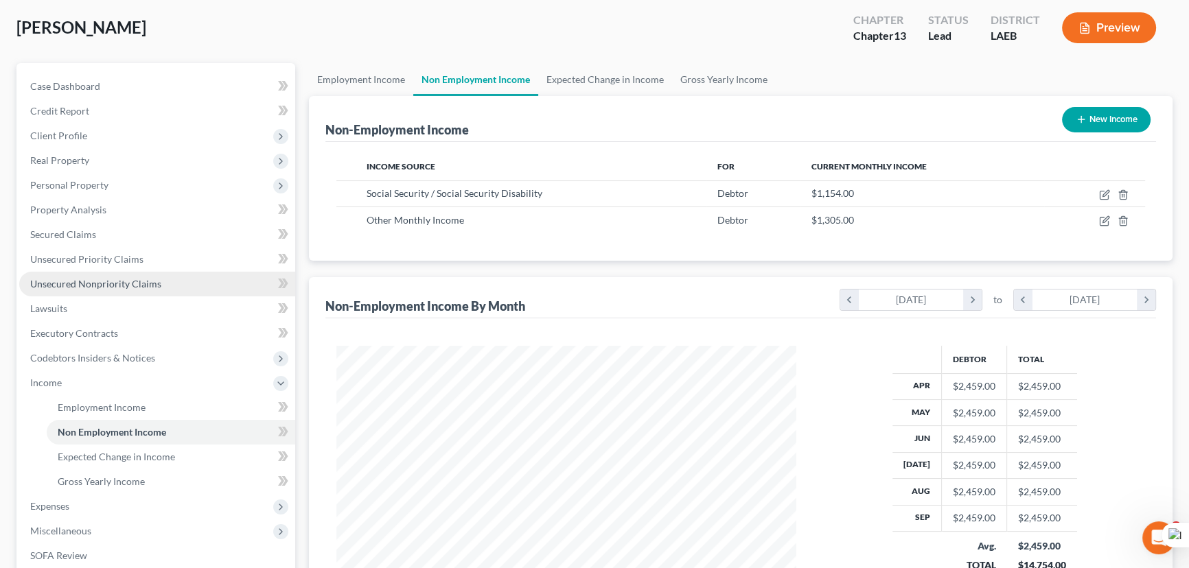
scroll to position [62, 0]
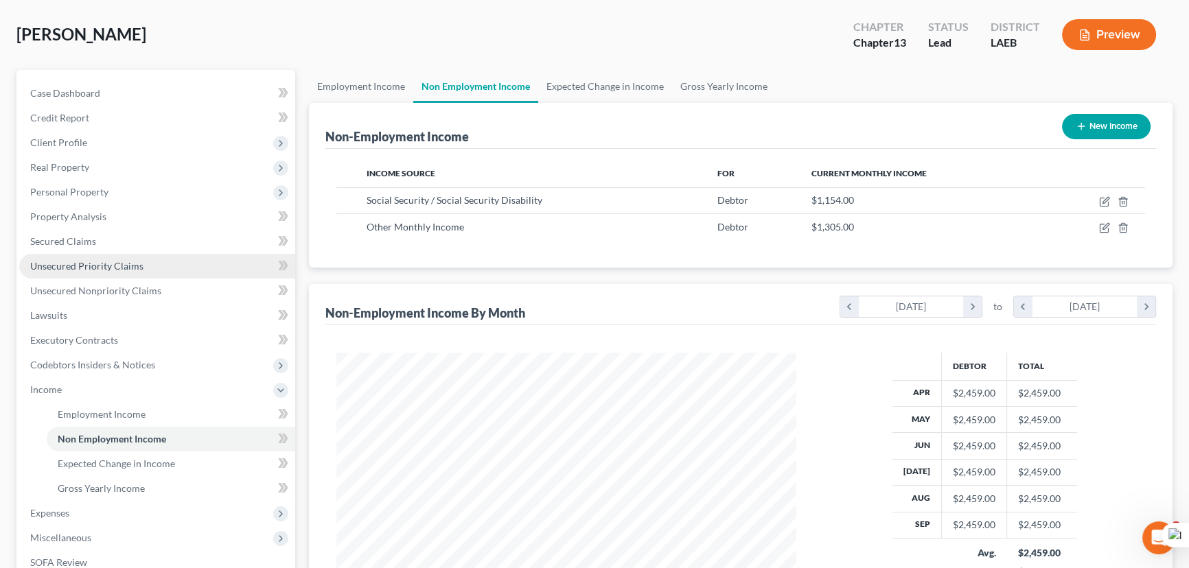
click at [156, 254] on link "Unsecured Priority Claims" at bounding box center [157, 266] width 276 height 25
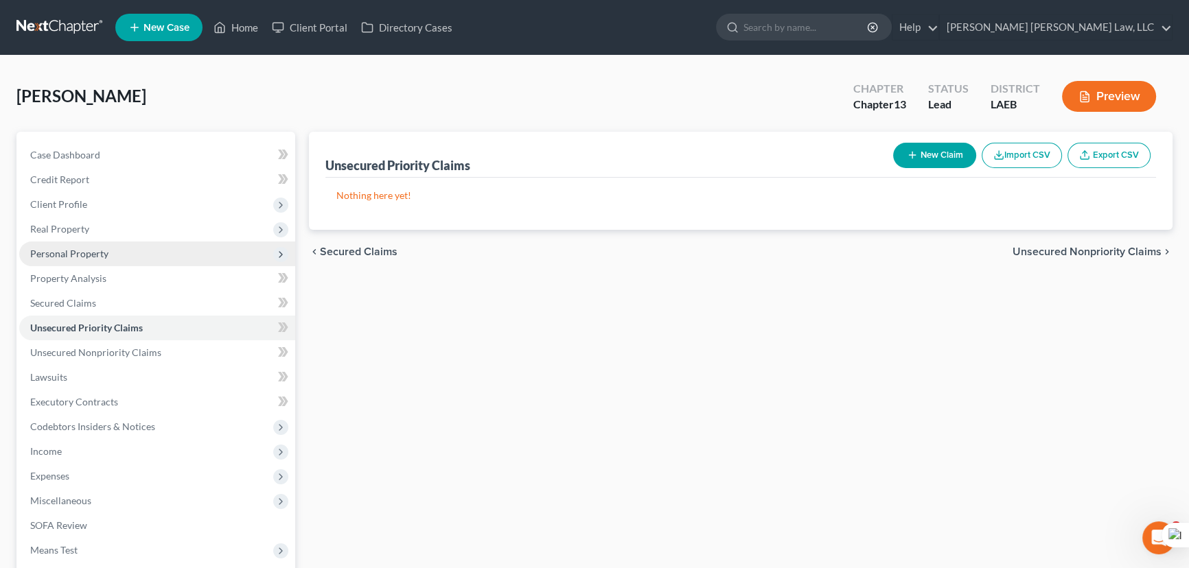
click at [155, 246] on span "Personal Property" at bounding box center [157, 254] width 276 height 25
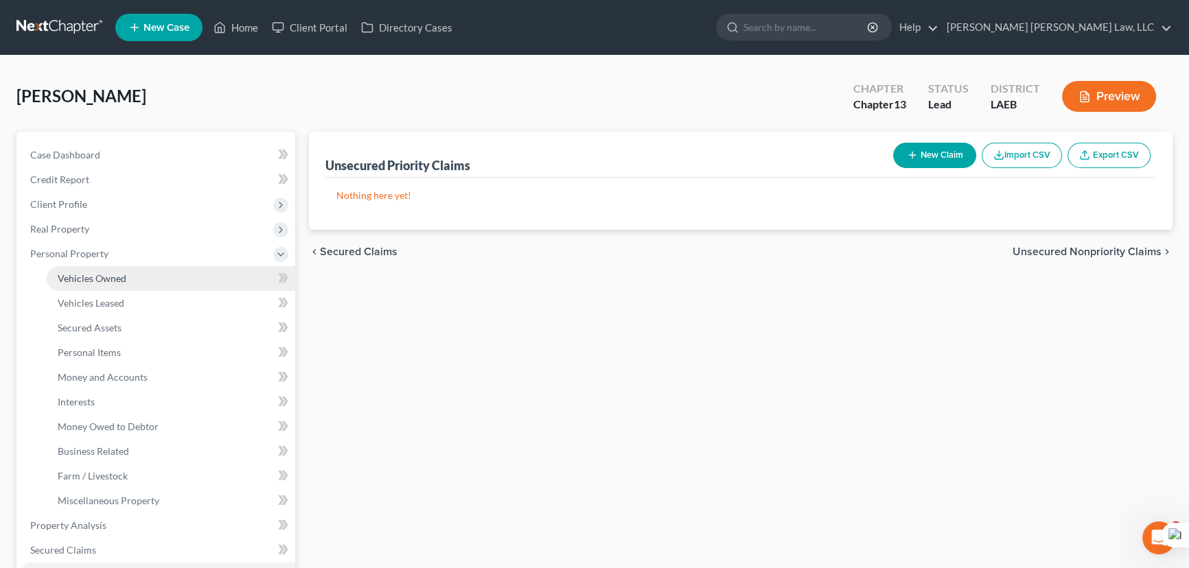
click at [161, 271] on link "Vehicles Owned" at bounding box center [171, 278] width 249 height 25
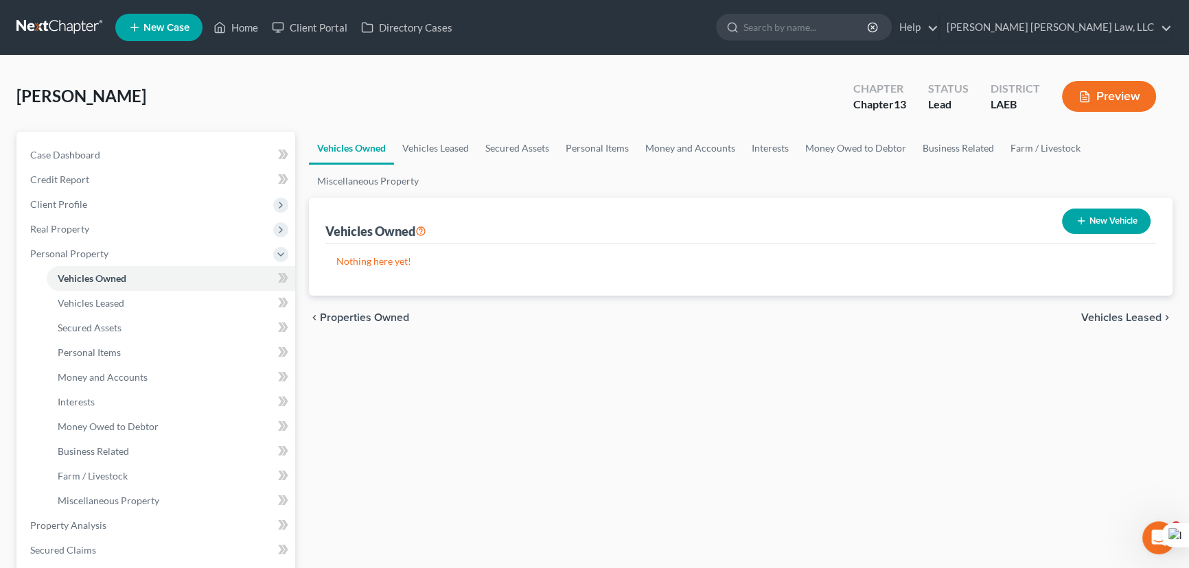
click at [1111, 217] on button "New Vehicle" at bounding box center [1106, 221] width 89 height 25
select select "0"
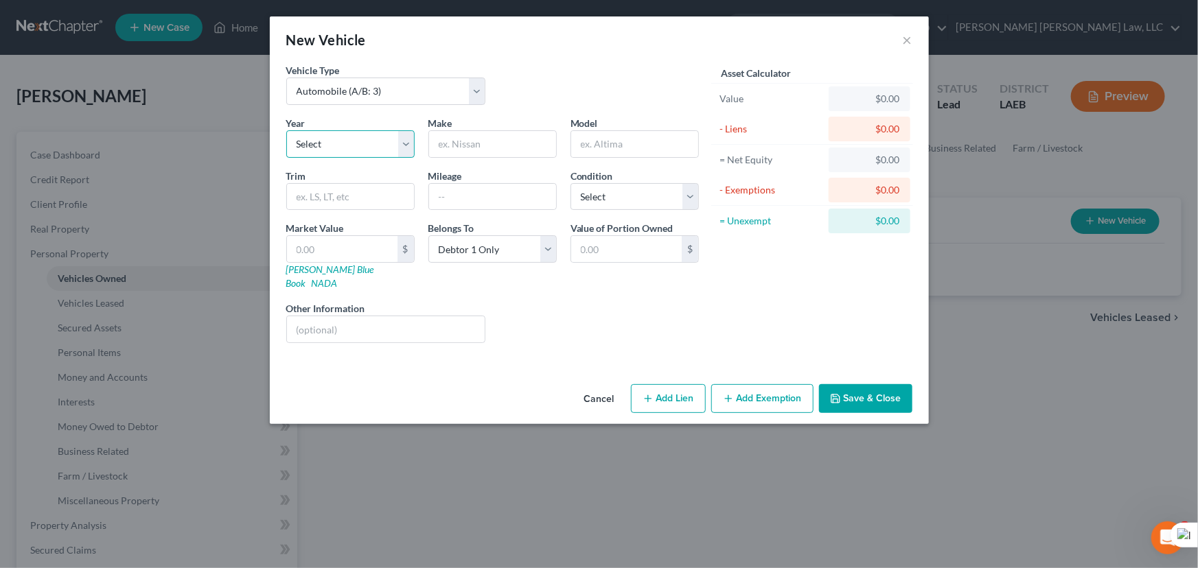
drag, startPoint x: 364, startPoint y: 139, endPoint x: 363, endPoint y: 157, distance: 17.9
click at [364, 139] on select "Select 2026 2025 2024 2023 2022 2021 2020 2019 2018 2017 2016 2015 2014 2013 20…" at bounding box center [350, 143] width 128 height 27
select select "7"
click at [286, 130] on select "Select 2026 2025 2024 2023 2022 2021 2020 2019 2018 2017 2016 2015 2014 2013 20…" at bounding box center [350, 143] width 128 height 27
click at [486, 156] on input "text" at bounding box center [492, 144] width 127 height 26
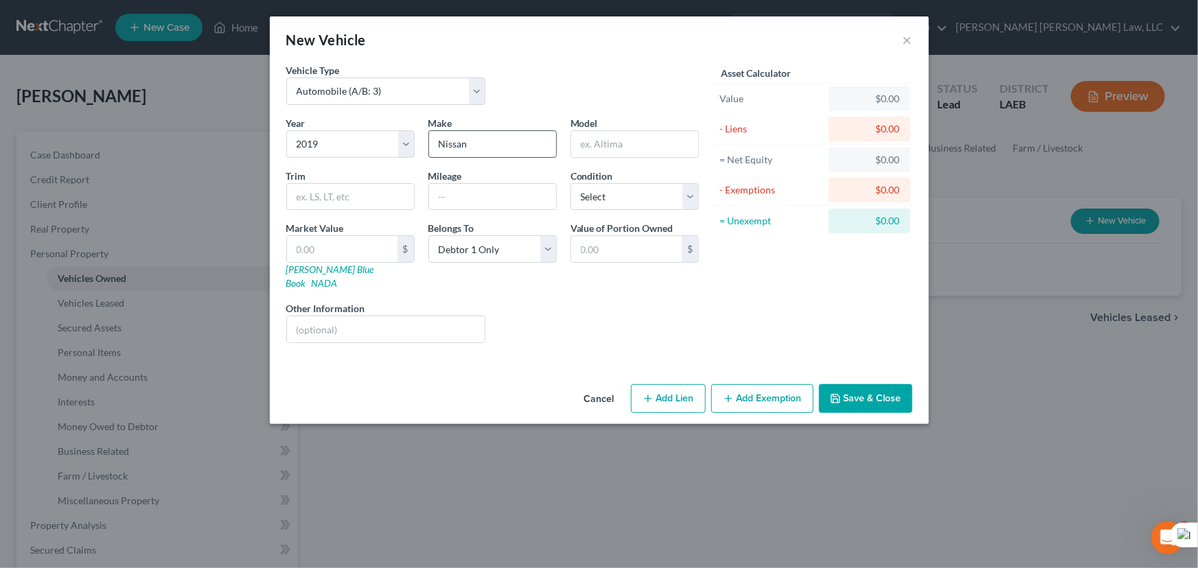
type input "Nissan"
type input "Sentra"
drag, startPoint x: 589, startPoint y: 192, endPoint x: 595, endPoint y: 205, distance: 14.4
click at [589, 192] on select "Select Excellent Very Good Good Fair Poor" at bounding box center [634, 196] width 128 height 27
select select "2"
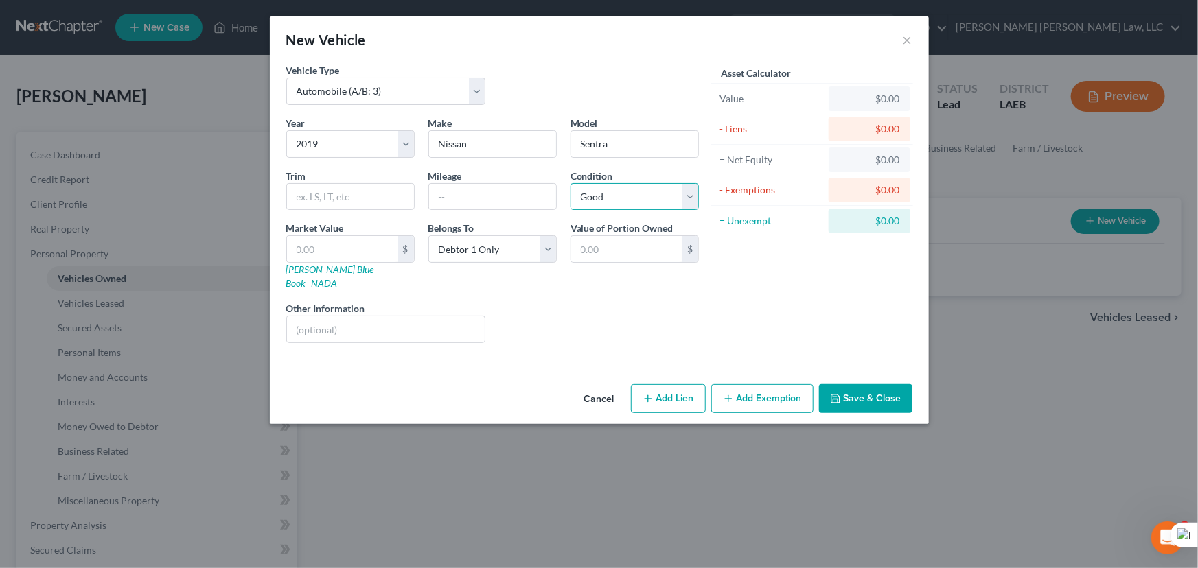
click at [570, 183] on select "Select Excellent Very Good Good Fair Poor" at bounding box center [634, 196] width 128 height 27
click at [362, 243] on input "text" at bounding box center [342, 249] width 111 height 26
type input "7"
type input "7.00"
type input "79"
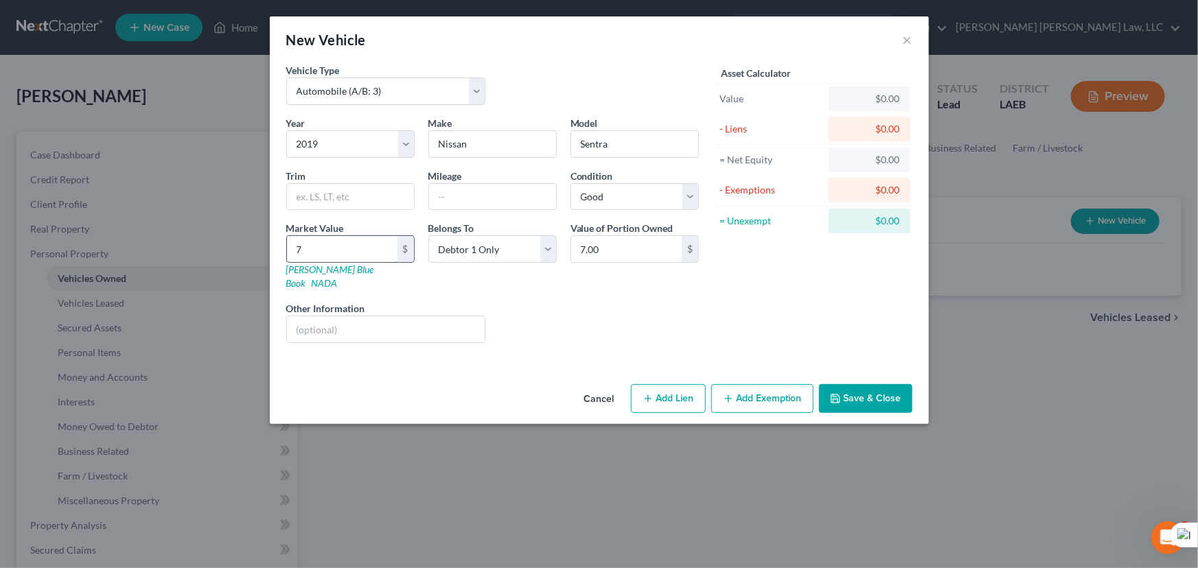
type input "79.00"
type input "793"
type input "793.00"
type input "7937"
type input "7,937.00"
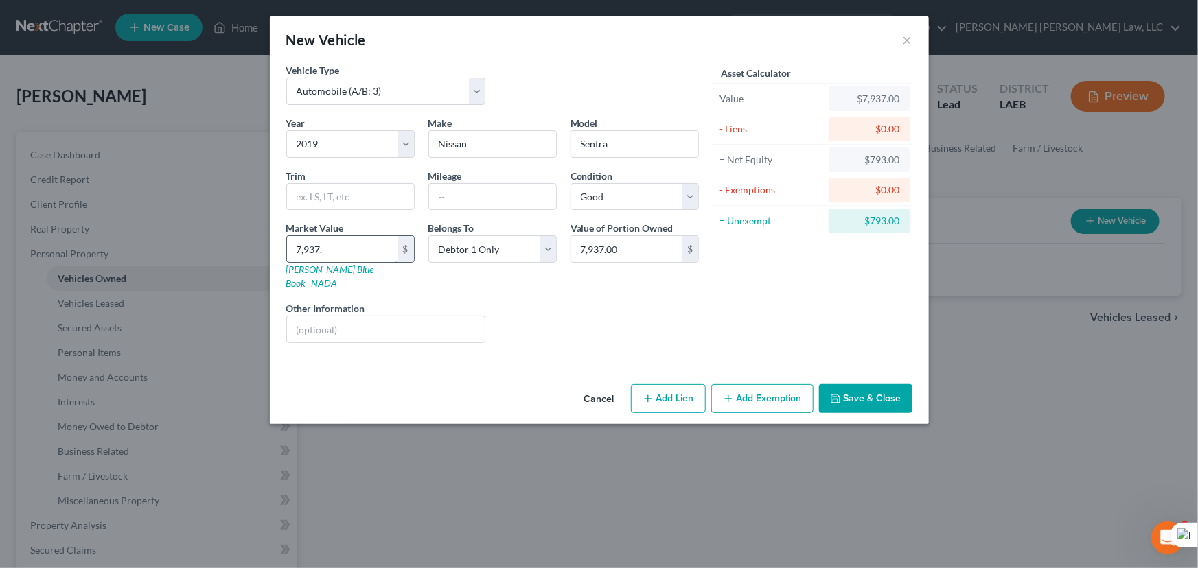
type input "7,937.5"
type input "7,937.50"
type input "7,937.5"
click at [879, 384] on button "Save & Close" at bounding box center [865, 398] width 93 height 29
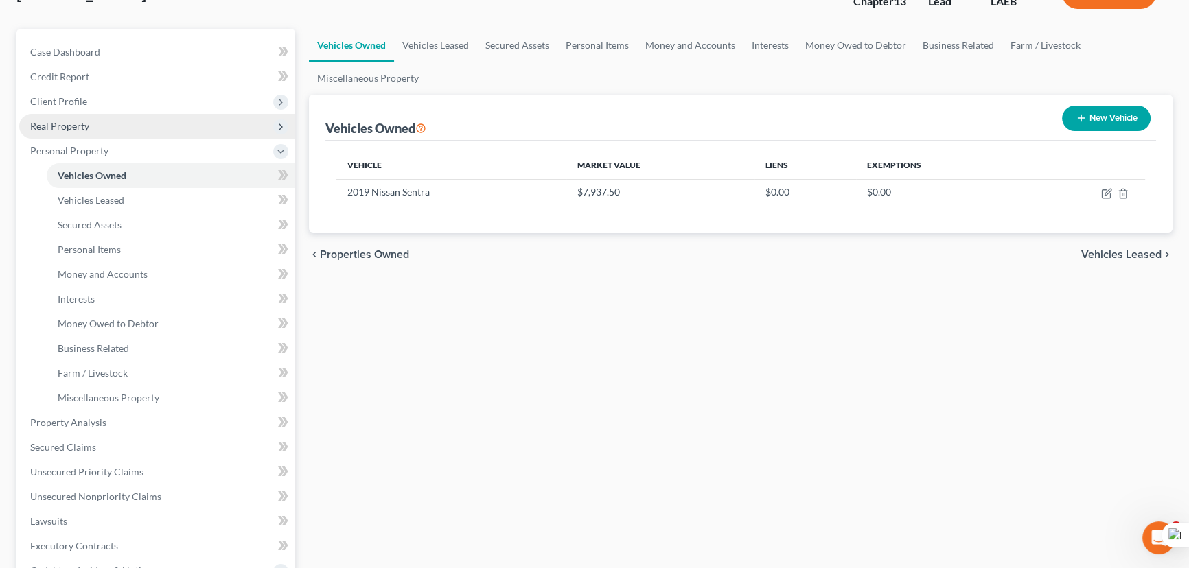
scroll to position [124, 0]
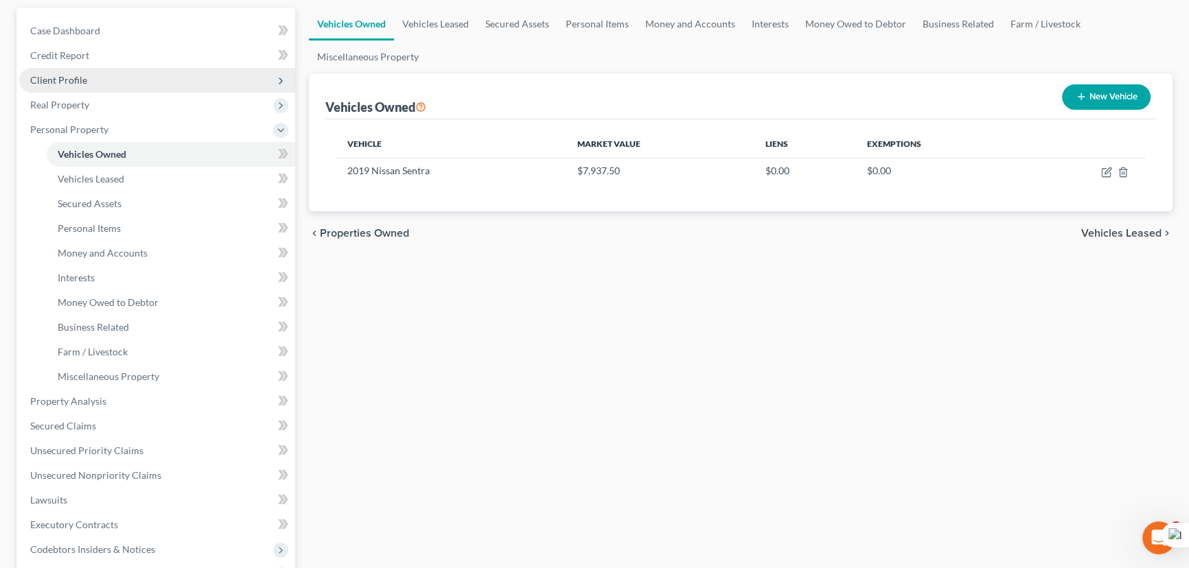
click at [89, 76] on span "Client Profile" at bounding box center [157, 80] width 276 height 25
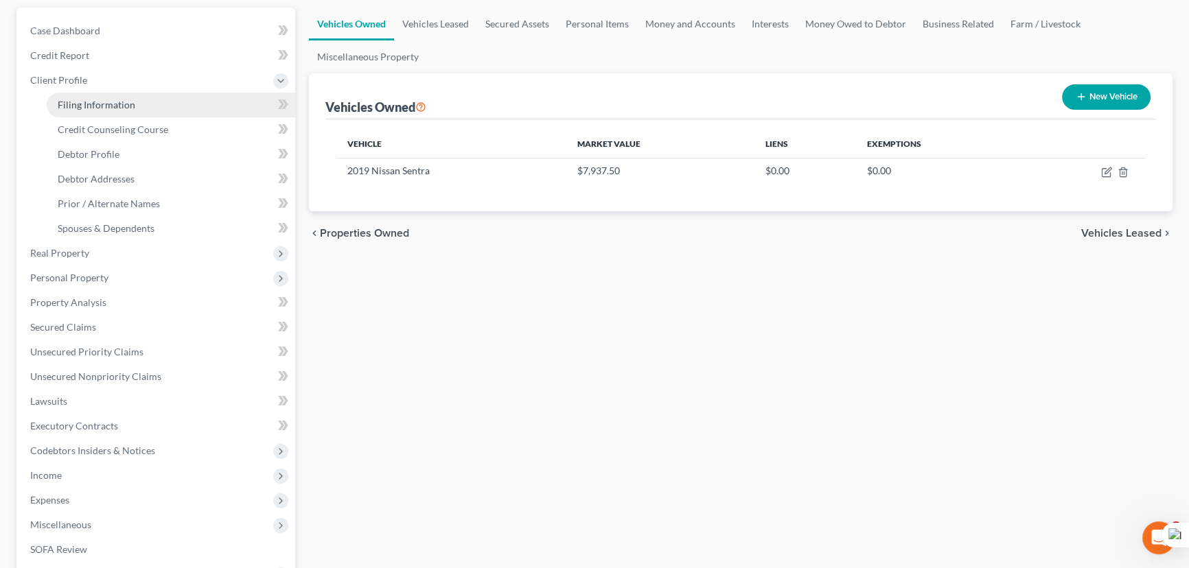
click at [98, 99] on span "Filing Information" at bounding box center [97, 105] width 78 height 12
select select "1"
select select "0"
select select "3"
select select "34"
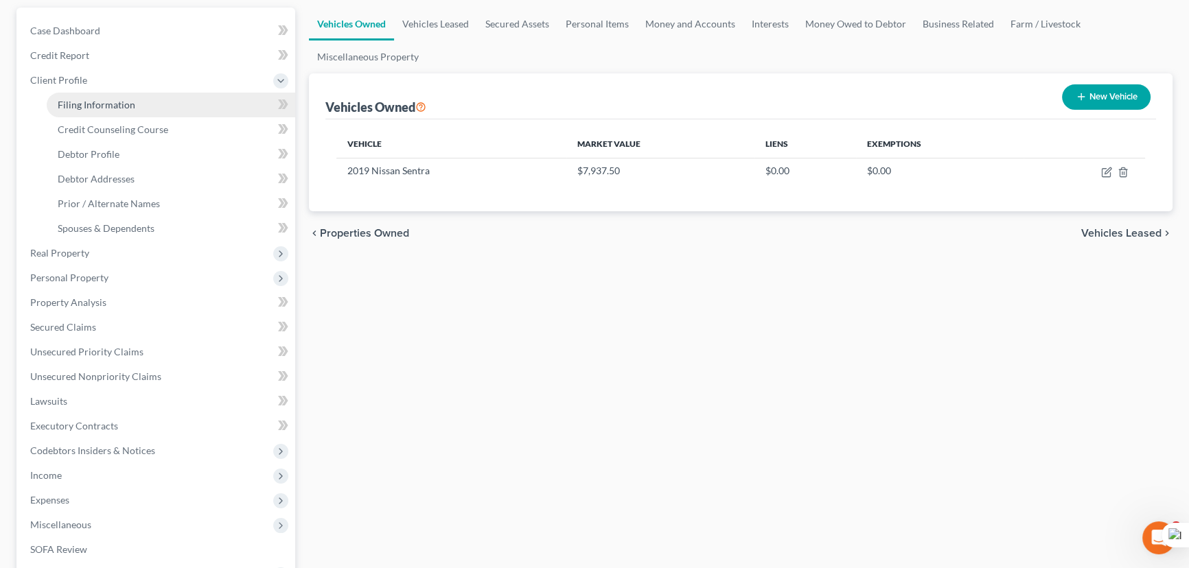
select select "19"
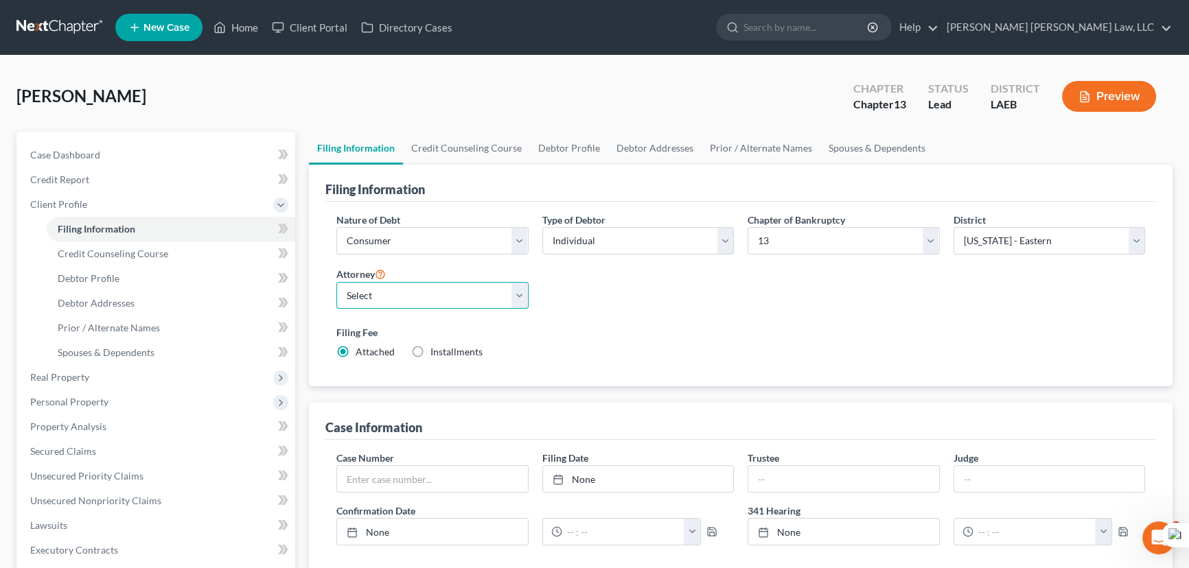
click at [419, 302] on select "Select [PERSON_NAME] [PERSON_NAME] III - LAWB [PERSON_NAME] [PERSON_NAME] III -…" at bounding box center [432, 295] width 192 height 27
select select "2"
click at [336, 282] on select "Select [PERSON_NAME] [PERSON_NAME] III - LAWB [PERSON_NAME] [PERSON_NAME] III -…" at bounding box center [432, 295] width 192 height 27
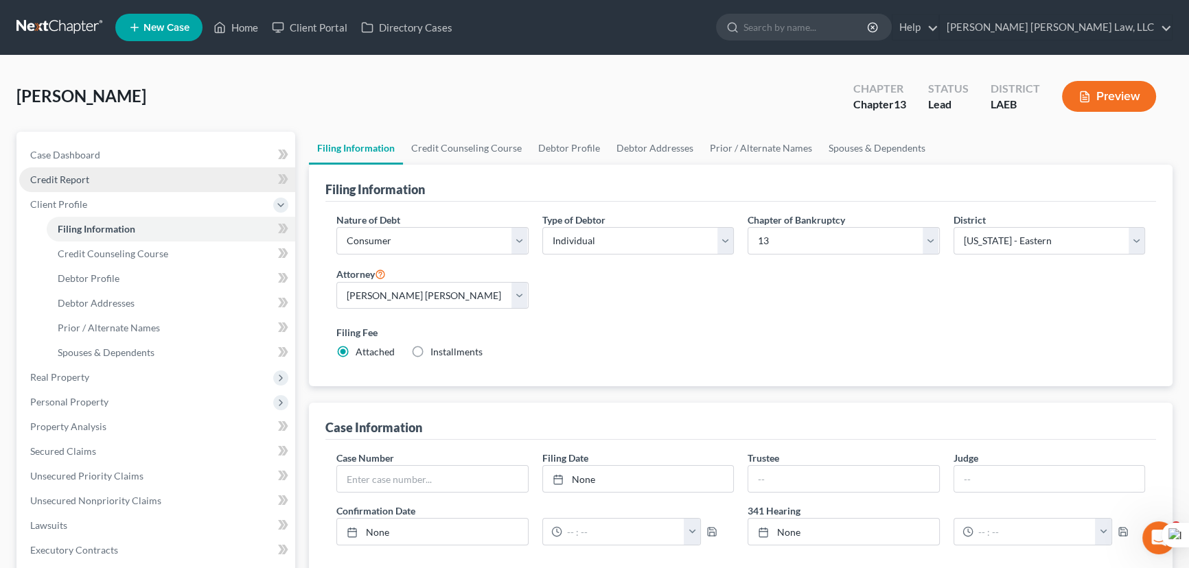
click at [115, 177] on link "Credit Report" at bounding box center [157, 180] width 276 height 25
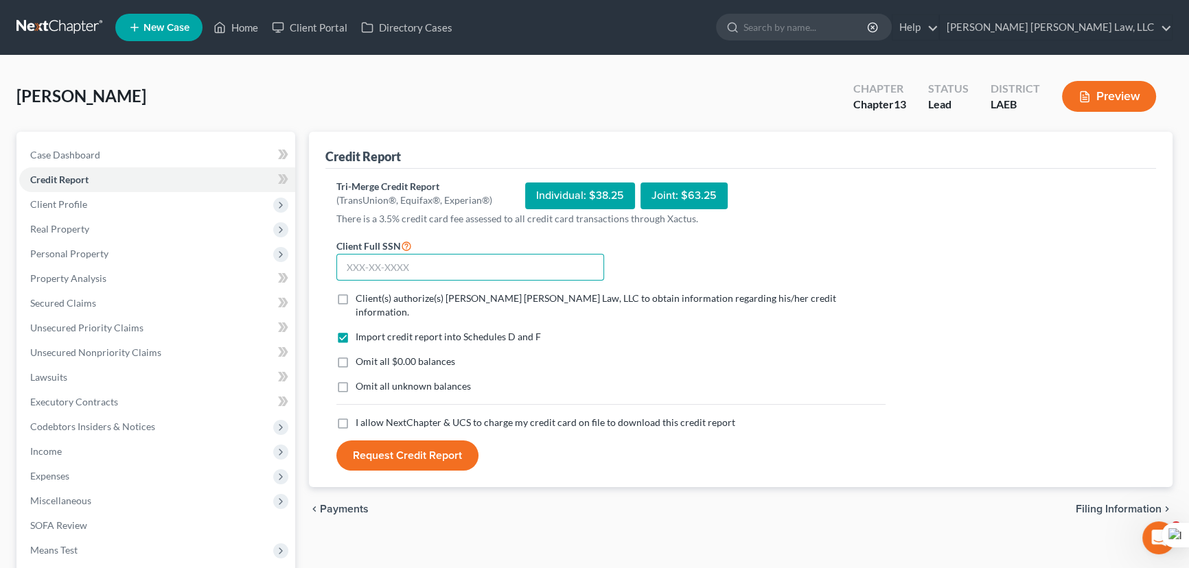
click at [481, 270] on input "text" at bounding box center [470, 267] width 268 height 27
type input "438-94-6312"
click at [356, 293] on label "Client(s) authorize(s) [PERSON_NAME] [PERSON_NAME] Law, LLC to obtain informati…" at bounding box center [621, 305] width 530 height 27
click at [361, 293] on input "Client(s) authorize(s) [PERSON_NAME] [PERSON_NAME] Law, LLC to obtain informati…" at bounding box center [365, 296] width 9 height 9
checkbox input "true"
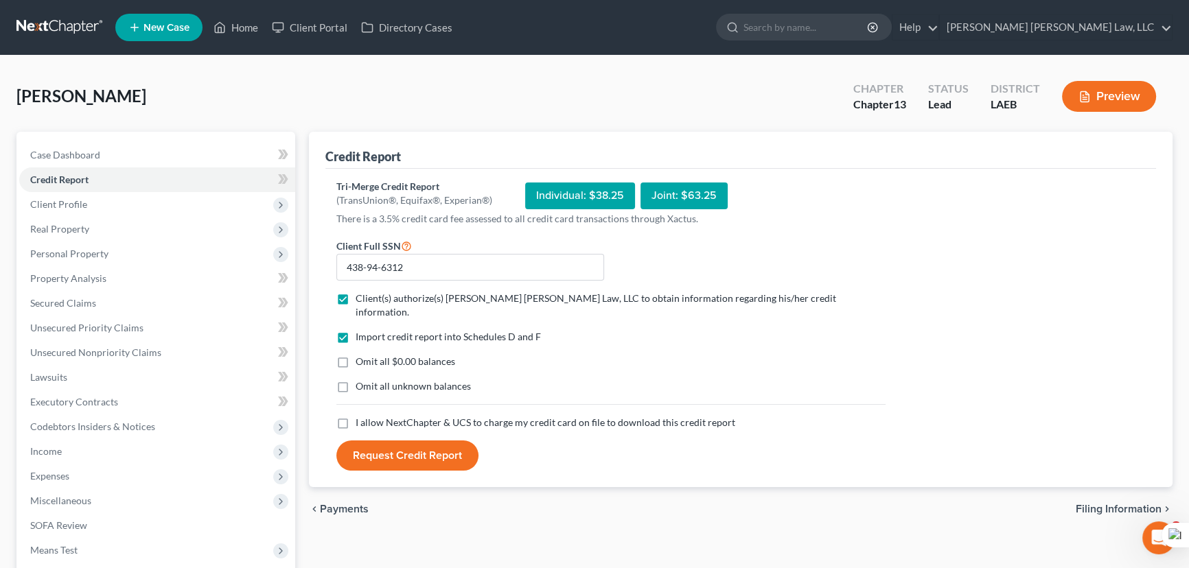
click at [356, 355] on label "Omit all $0.00 balances" at bounding box center [406, 362] width 100 height 14
click at [361, 355] on input "Omit all $0.00 balances" at bounding box center [365, 359] width 9 height 9
checkbox input "true"
click at [356, 380] on label "Omit all unknown balances" at bounding box center [413, 387] width 115 height 14
click at [361, 380] on input "Omit all unknown balances" at bounding box center [365, 384] width 9 height 9
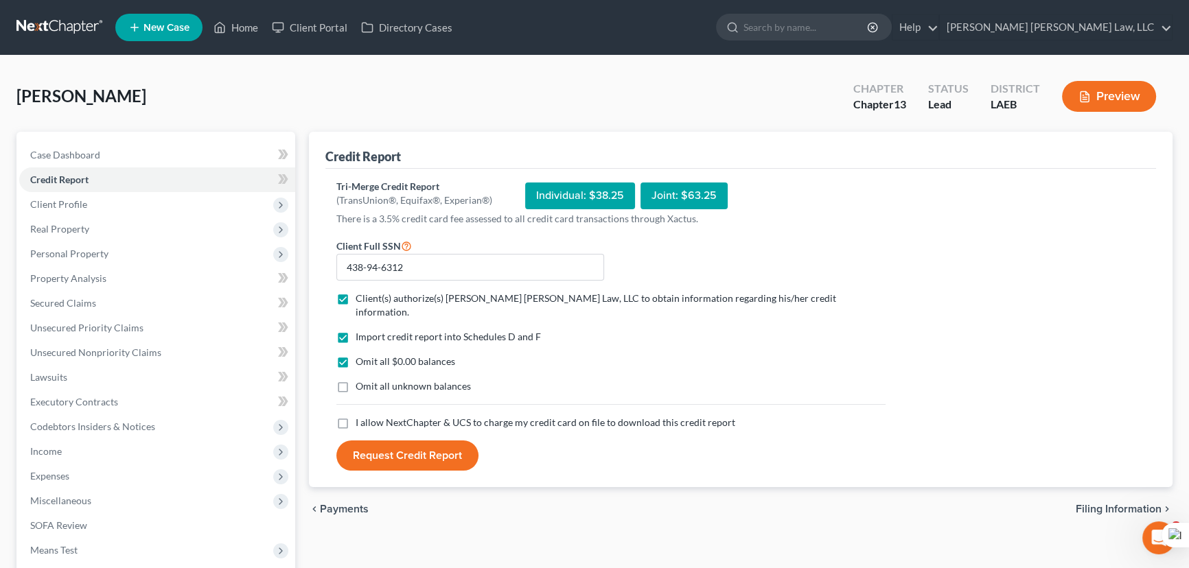
checkbox input "true"
click at [356, 416] on label "I allow NextChapter & UCS to charge my credit card on file to download this cre…" at bounding box center [546, 423] width 380 height 14
click at [361, 416] on input "I allow NextChapter & UCS to charge my credit card on file to download this cre…" at bounding box center [365, 420] width 9 height 9
checkbox input "true"
click at [400, 446] on button "Request Credit Report" at bounding box center [407, 456] width 142 height 30
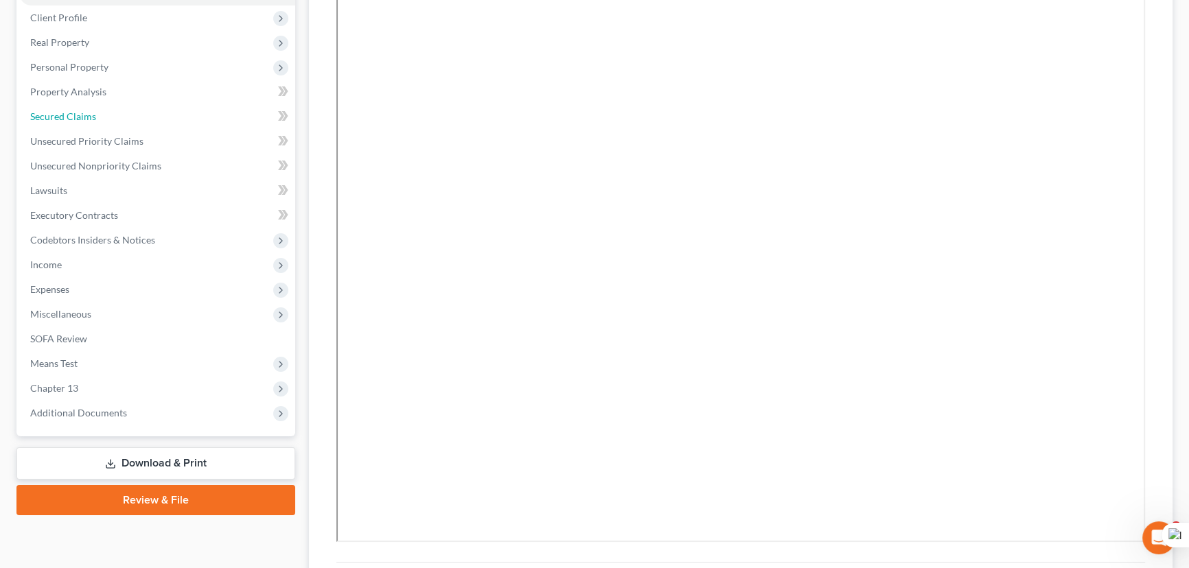
drag, startPoint x: 126, startPoint y: 113, endPoint x: 323, endPoint y: 183, distance: 209.1
click at [126, 113] on link "Secured Claims" at bounding box center [157, 116] width 276 height 25
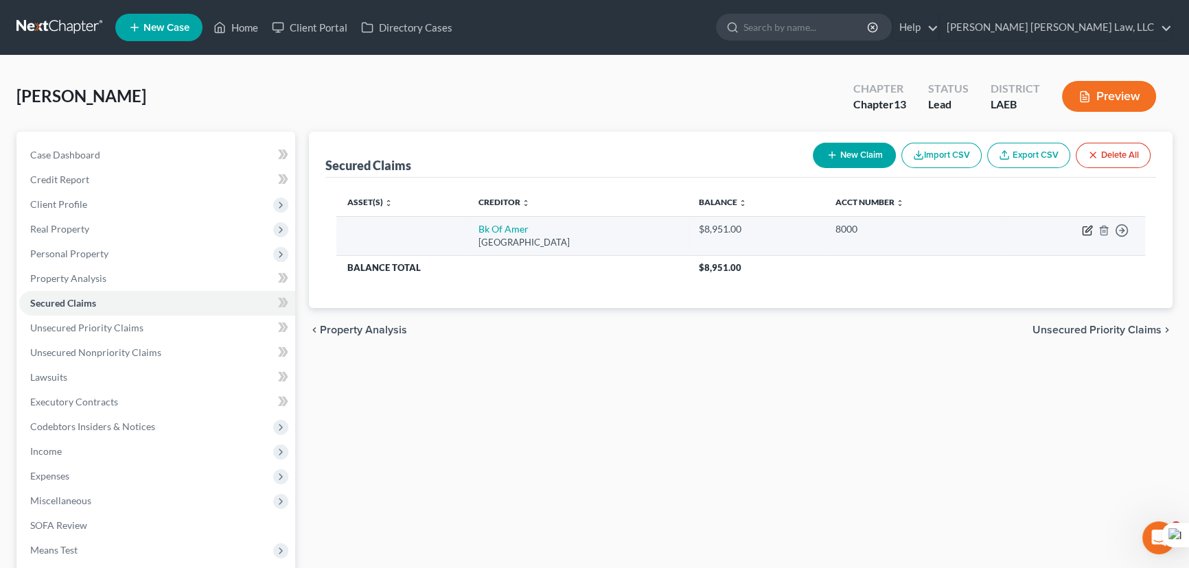
click at [1084, 228] on icon "button" at bounding box center [1087, 230] width 11 height 11
select select "9"
select select "0"
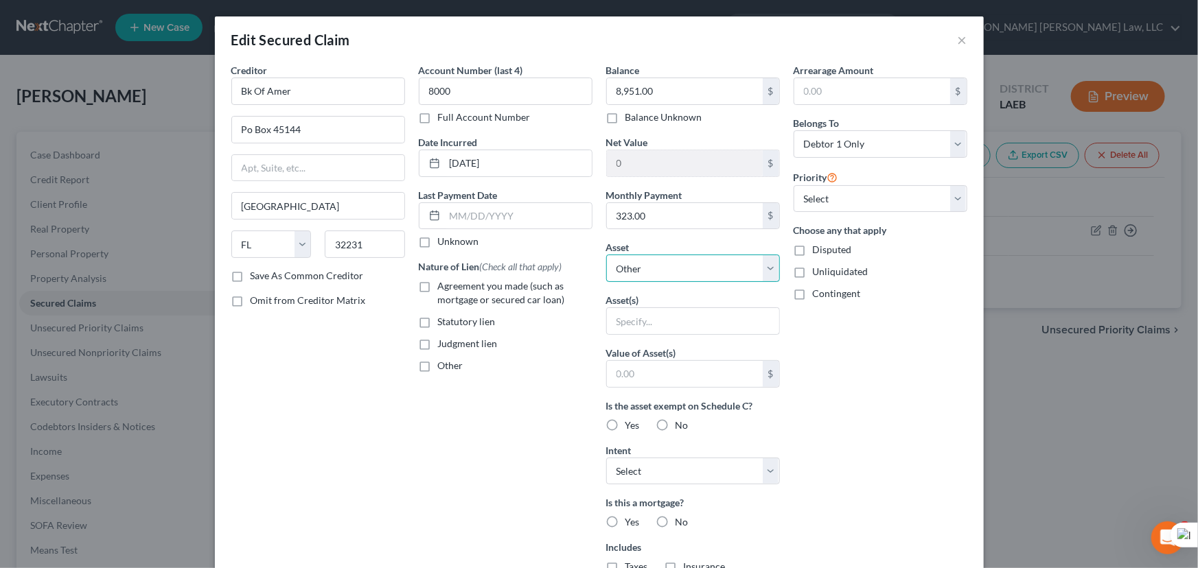
click at [724, 263] on select "Select Other Multiple Assets Clothing - Clothes - $300.0 2019 Nissan Sentra - $…" at bounding box center [693, 268] width 174 height 27
select select "3"
click at [606, 255] on select "Select Other Multiple Assets Clothing - Clothes - $300.0 2019 Nissan Sentra - $…" at bounding box center [693, 268] width 174 height 27
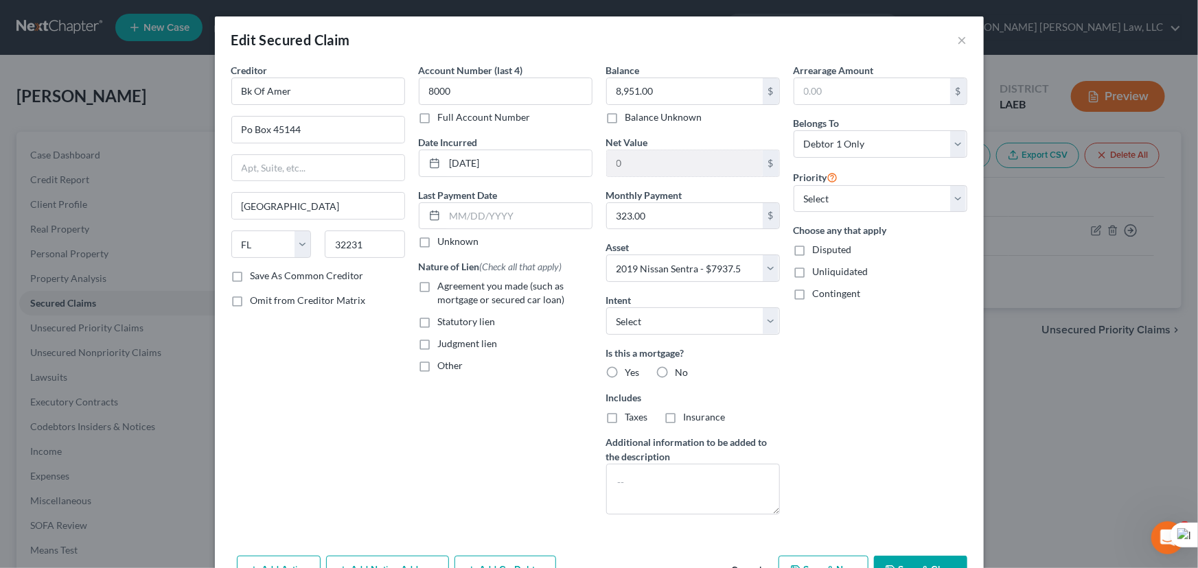
click at [438, 281] on label "Agreement you made (such as mortgage or secured car loan)" at bounding box center [515, 292] width 154 height 27
click at [443, 281] on input "Agreement you made (such as mortgage or secured car loan)" at bounding box center [447, 283] width 9 height 9
checkbox input "true"
click at [931, 562] on button "Save & Close" at bounding box center [920, 570] width 93 height 29
select select
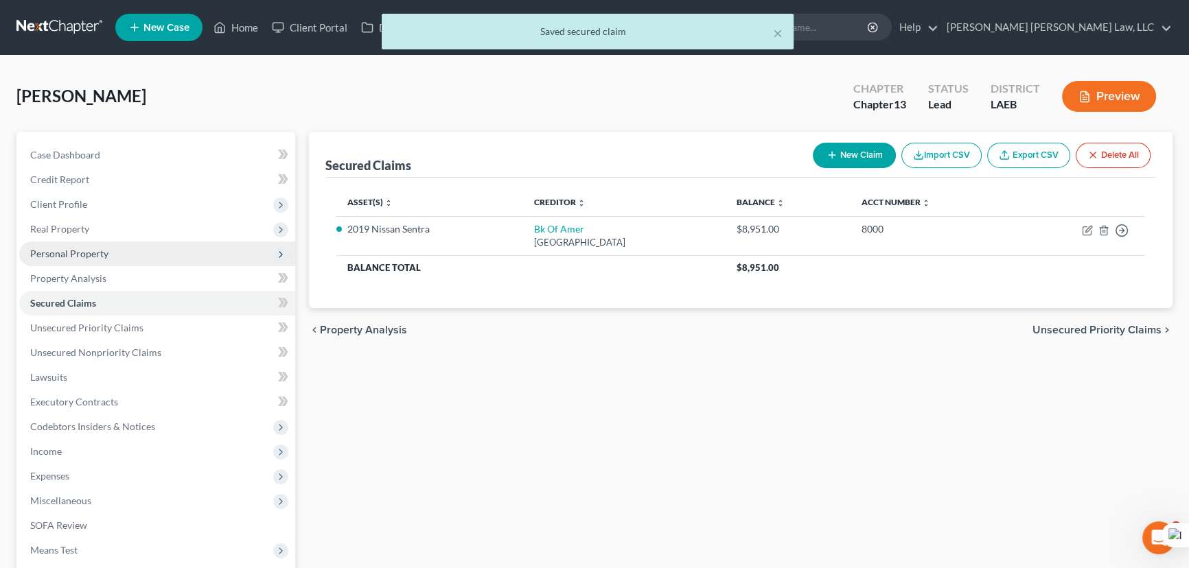
click at [97, 248] on span "Personal Property" at bounding box center [69, 254] width 78 height 12
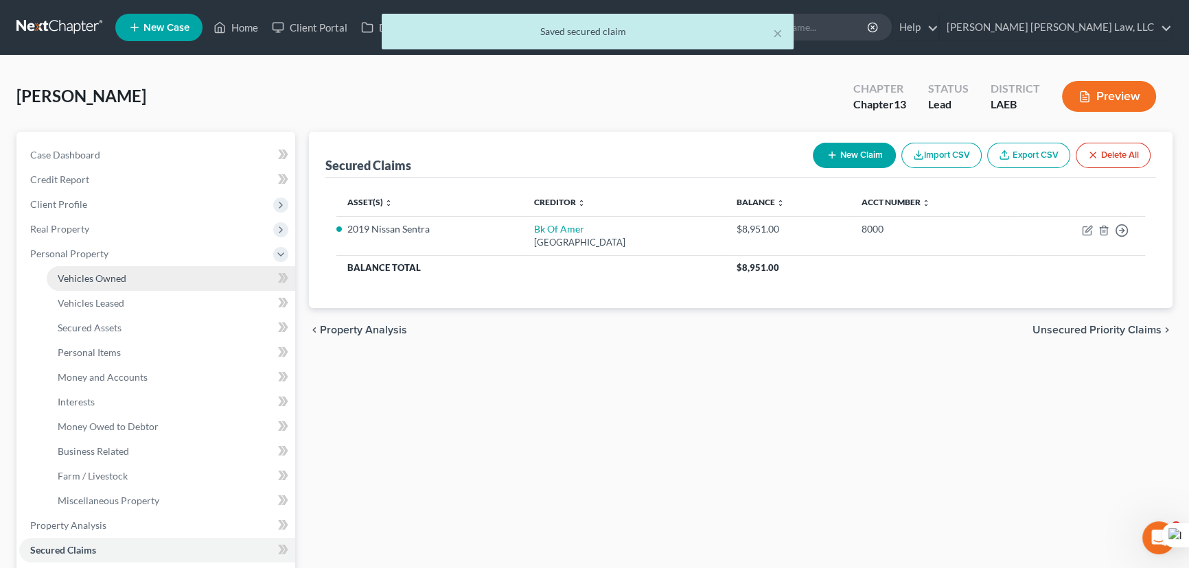
click at [118, 273] on span "Vehicles Owned" at bounding box center [92, 279] width 69 height 12
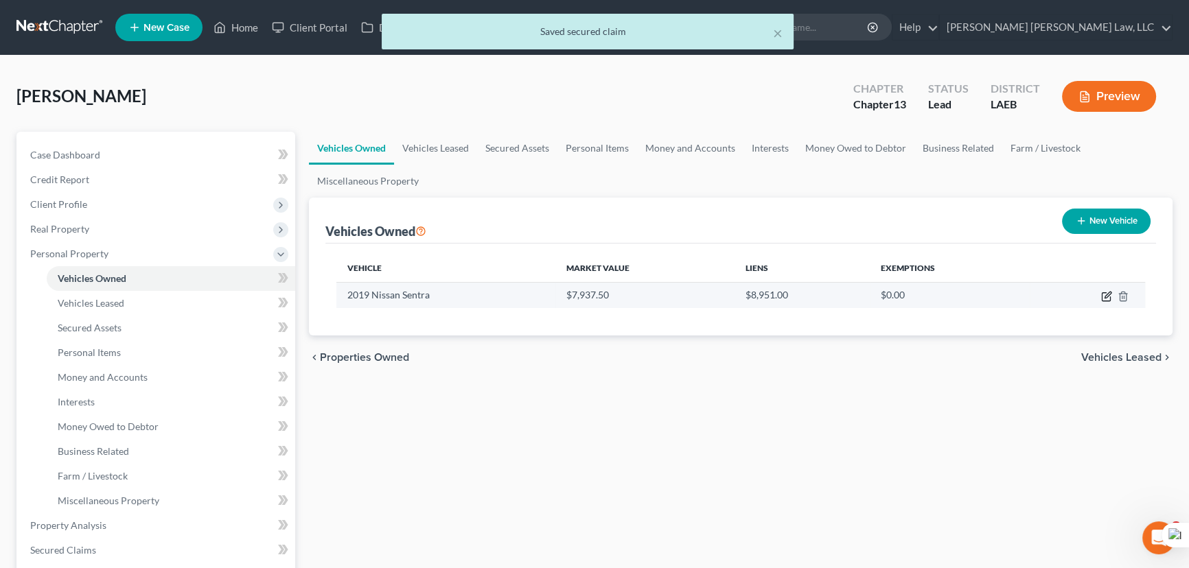
click at [1108, 295] on icon "button" at bounding box center [1108, 295] width 6 height 6
select select "0"
select select "7"
select select "2"
select select "0"
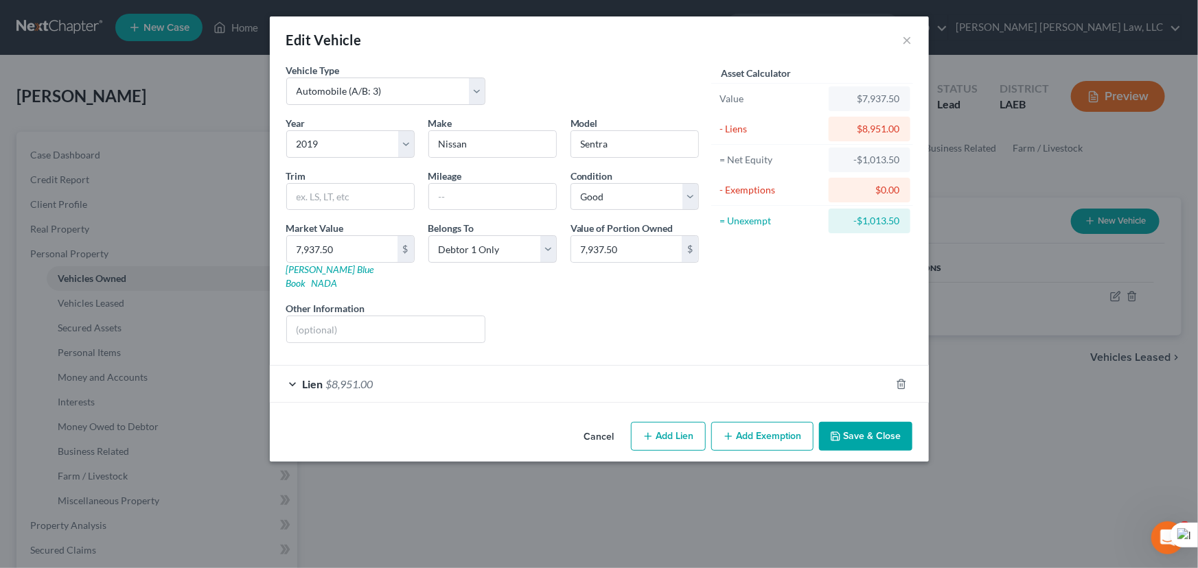
drag, startPoint x: 741, startPoint y: 432, endPoint x: 453, endPoint y: 375, distance: 293.4
click at [740, 432] on button "Add Exemption" at bounding box center [762, 436] width 102 height 29
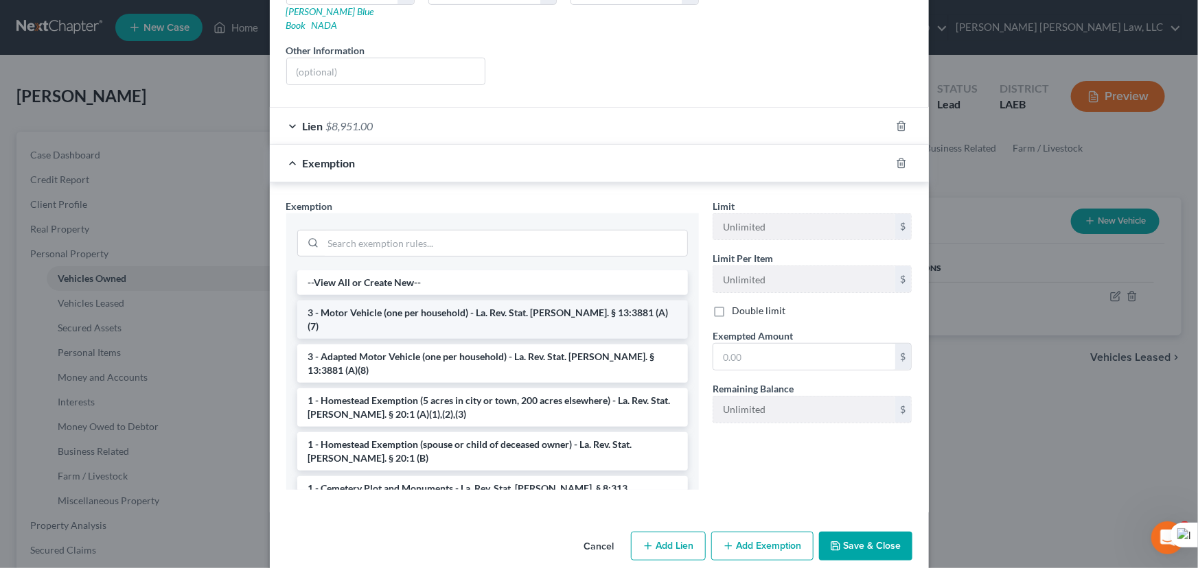
click at [390, 301] on li "3 - Motor Vehicle (one per household) - La. Rev. Stat. [PERSON_NAME]. § 13:3881…" at bounding box center [492, 320] width 391 height 38
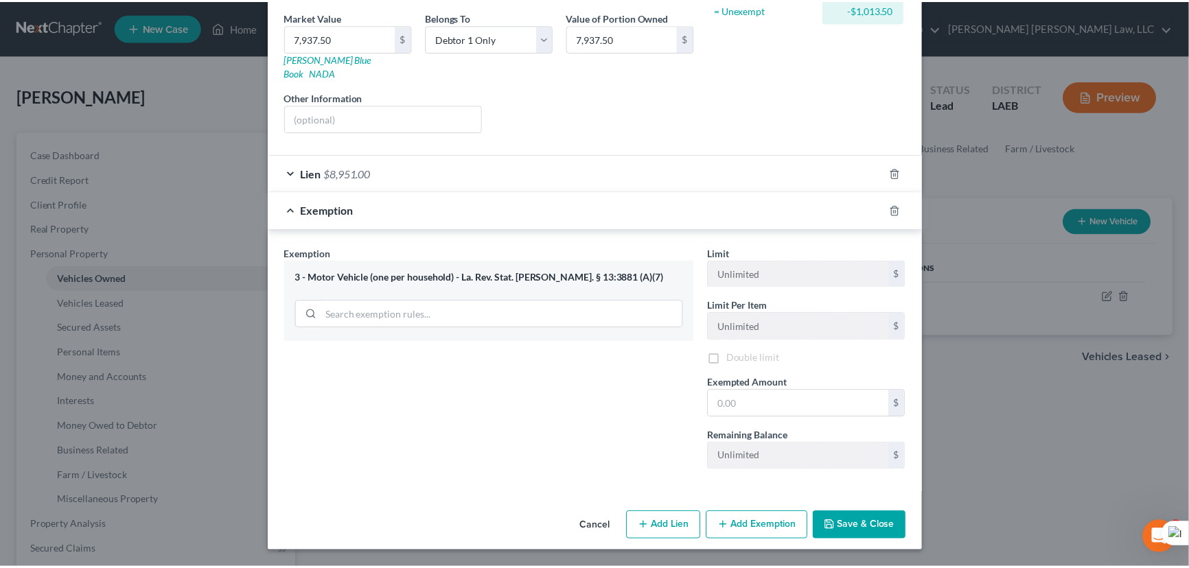
scroll to position [198, 0]
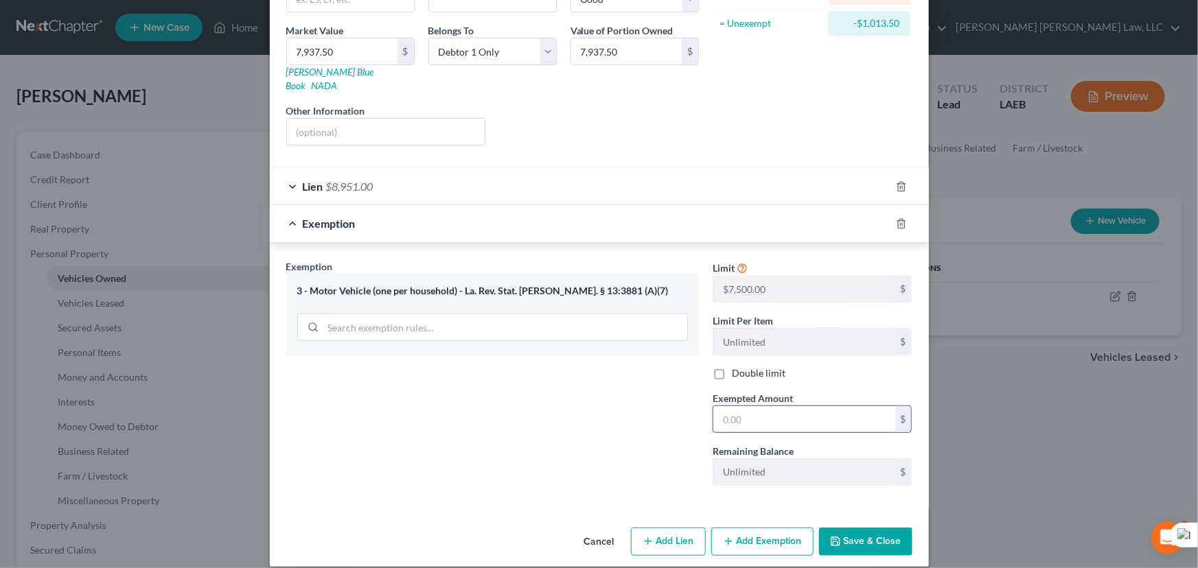
click at [761, 406] on input "text" at bounding box center [804, 419] width 182 height 26
type input "7,500"
click at [852, 531] on button "Save & Close" at bounding box center [865, 542] width 93 height 29
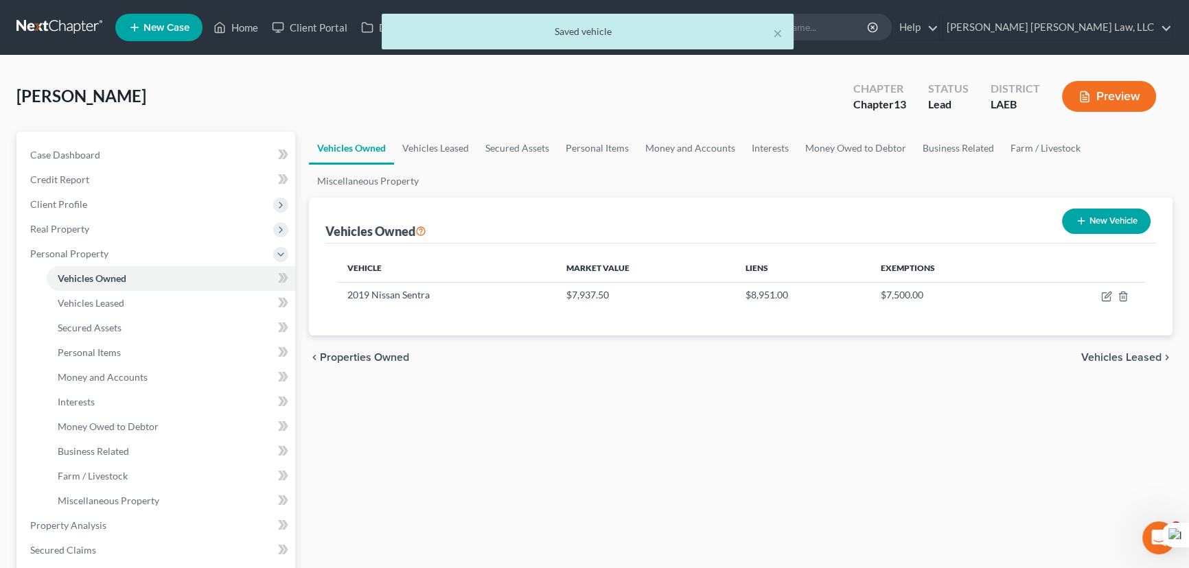
scroll to position [374, 0]
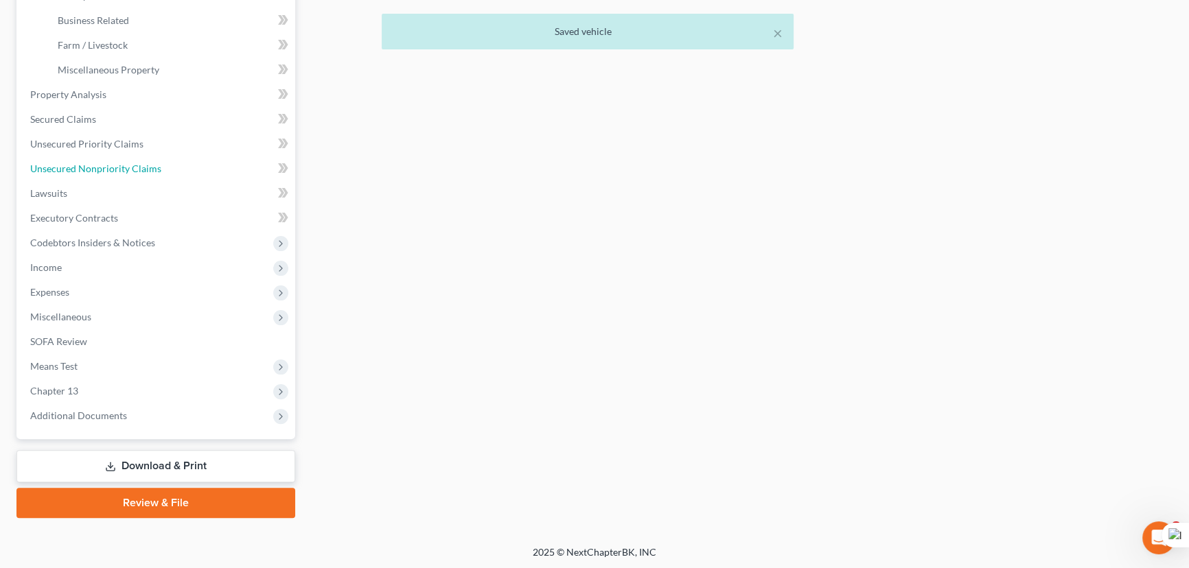
drag, startPoint x: 157, startPoint y: 175, endPoint x: 684, endPoint y: 254, distance: 533.1
click at [157, 175] on link "Unsecured Nonpriority Claims" at bounding box center [157, 169] width 276 height 25
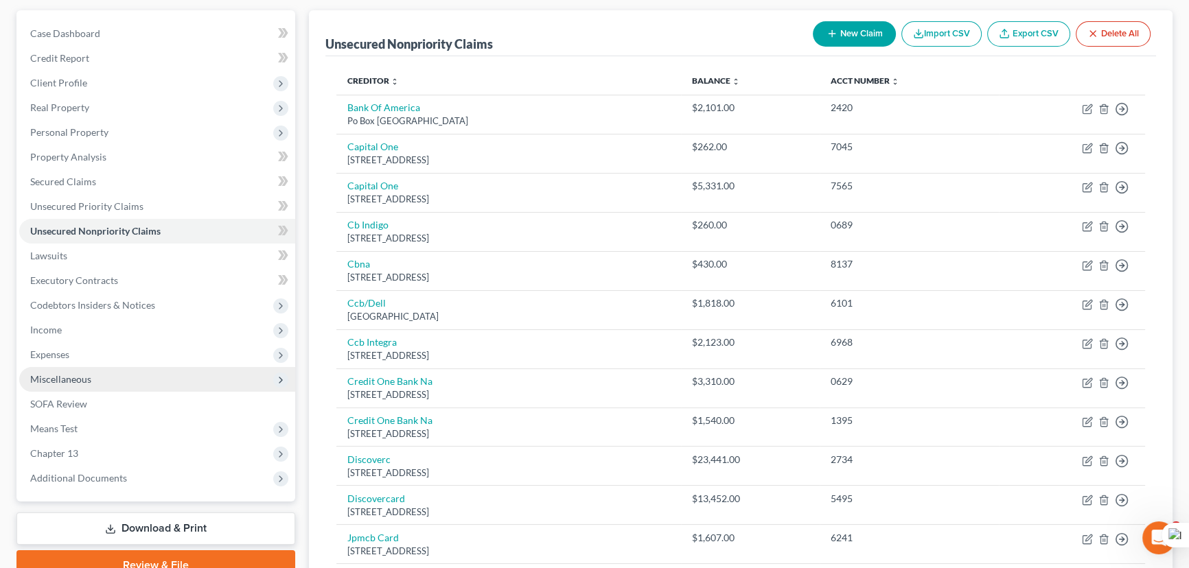
scroll to position [124, 0]
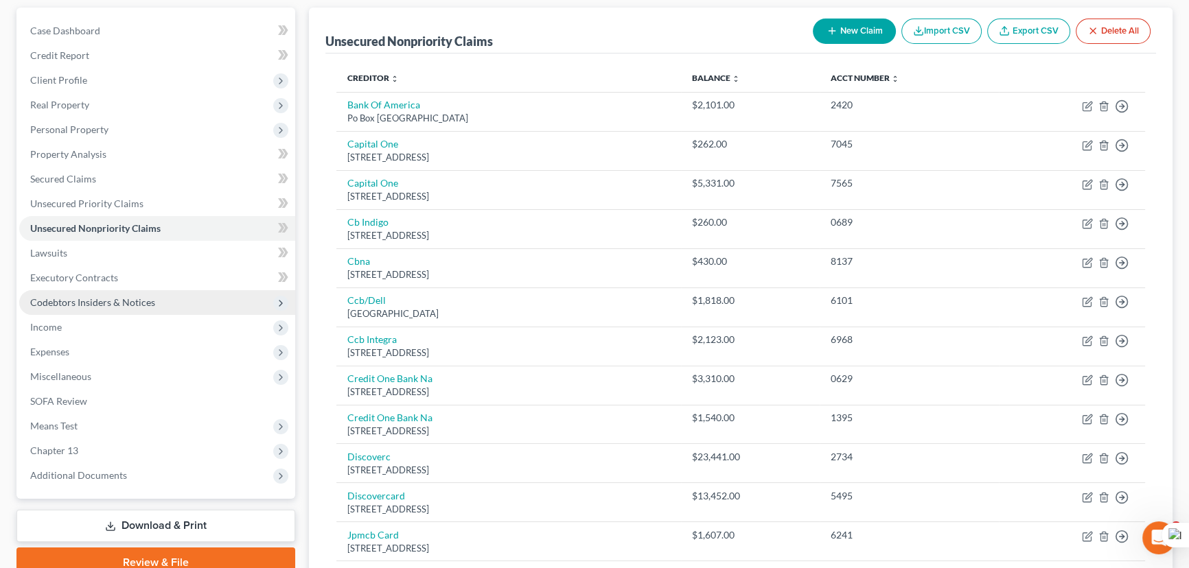
click at [170, 308] on span "Codebtors Insiders & Notices" at bounding box center [157, 302] width 276 height 25
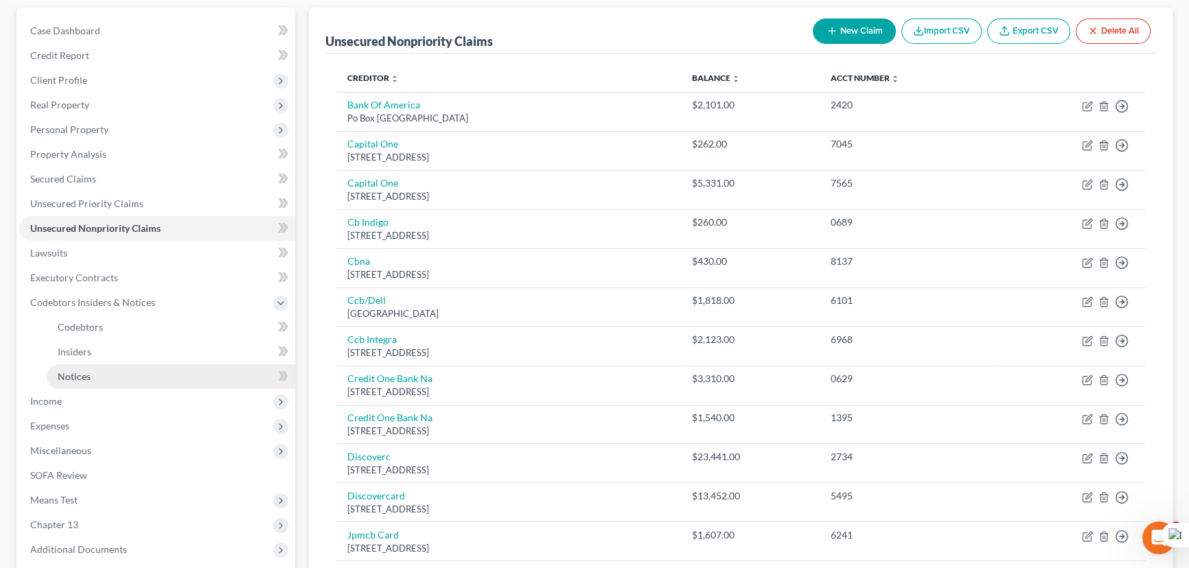
click at [157, 378] on link "Notices" at bounding box center [171, 377] width 249 height 25
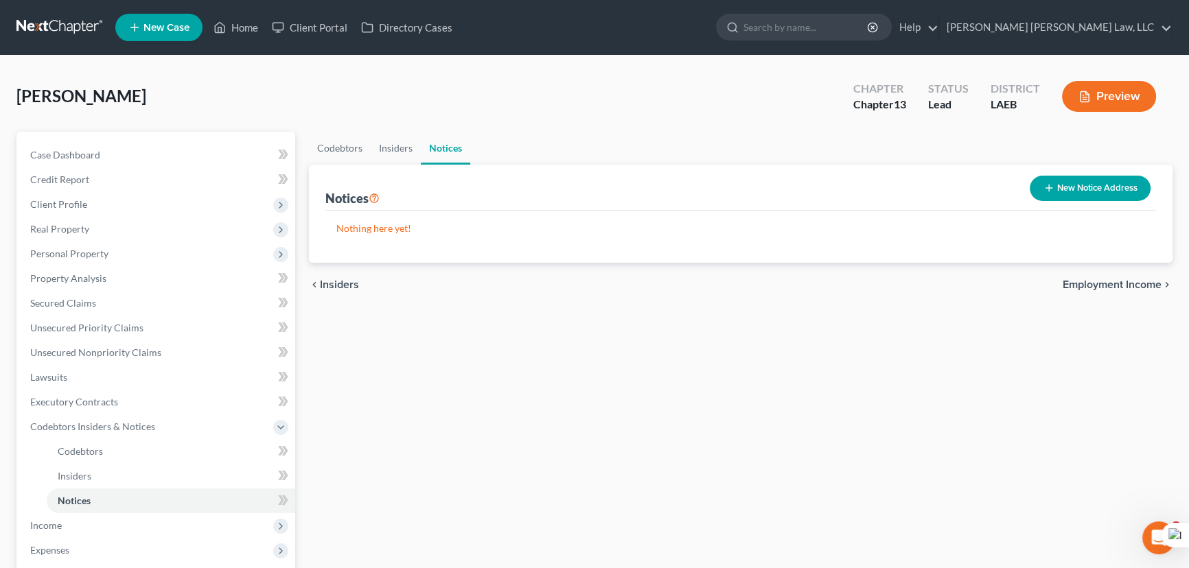
click at [1044, 190] on icon "button" at bounding box center [1048, 188] width 11 height 11
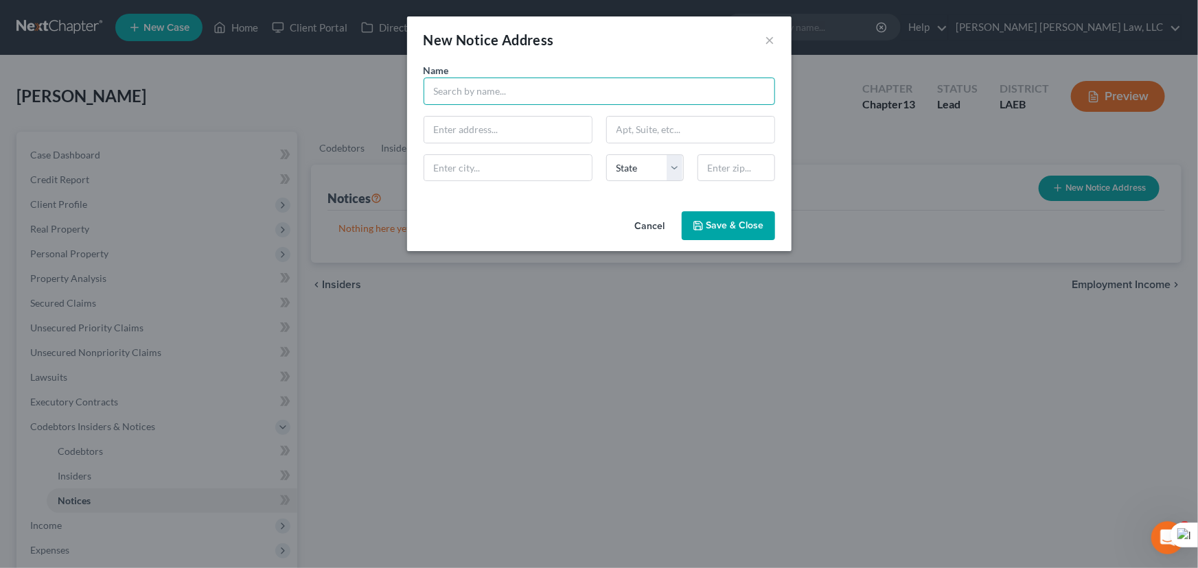
click at [487, 99] on input "text" at bounding box center [599, 91] width 351 height 27
click at [479, 82] on input "text" at bounding box center [599, 91] width 351 height 27
type input "[PERSON_NAME] Sheriff's Office"
type input "PO Box 327"
type input "Gretna"
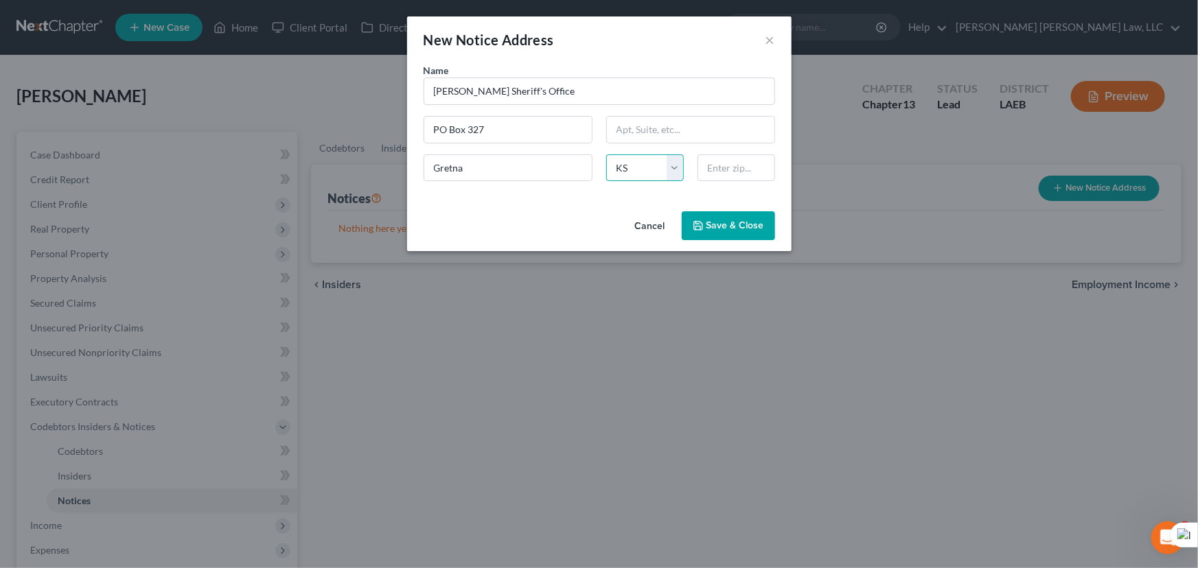
click at [636, 160] on select "State [US_STATE] AK AR AZ CA CO CT DE DC [GEOGRAPHIC_DATA] [GEOGRAPHIC_DATA] GU…" at bounding box center [645, 167] width 78 height 27
select select "19"
click at [606, 154] on select "State [US_STATE] AK AR AZ CA CO CT DE DC [GEOGRAPHIC_DATA] [GEOGRAPHIC_DATA] GU…" at bounding box center [645, 167] width 78 height 27
type input "70054"
click at [1100, 192] on div "New Notice Address × Name * [PERSON_NAME] Sheriff's Office [GEOGRAPHIC_DATA] [U…" at bounding box center [599, 284] width 1198 height 568
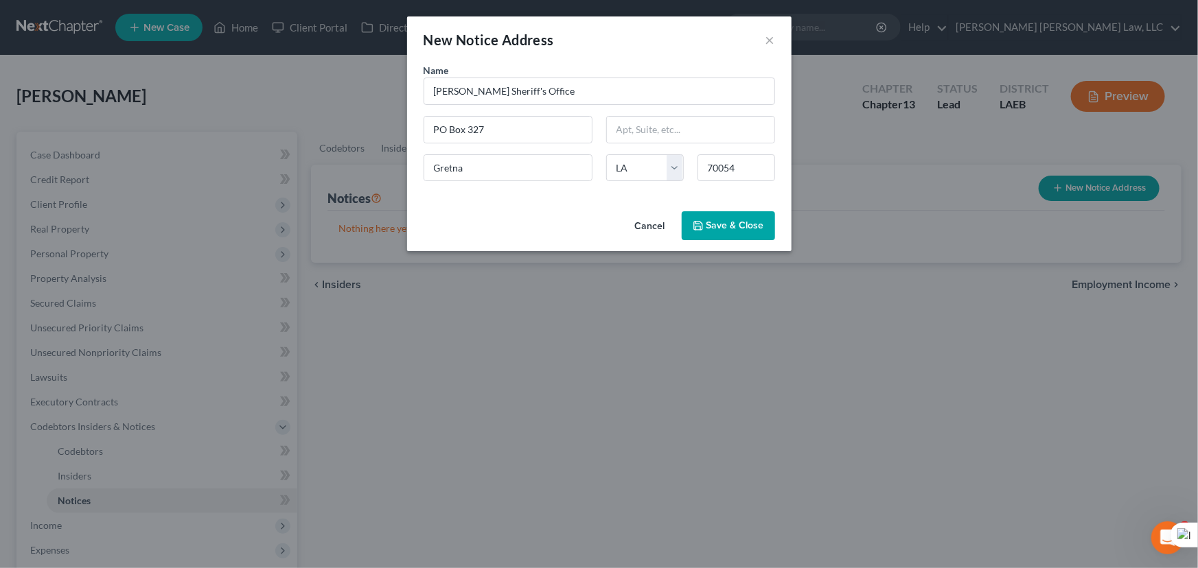
click at [707, 227] on span "Save & Close" at bounding box center [735, 226] width 58 height 12
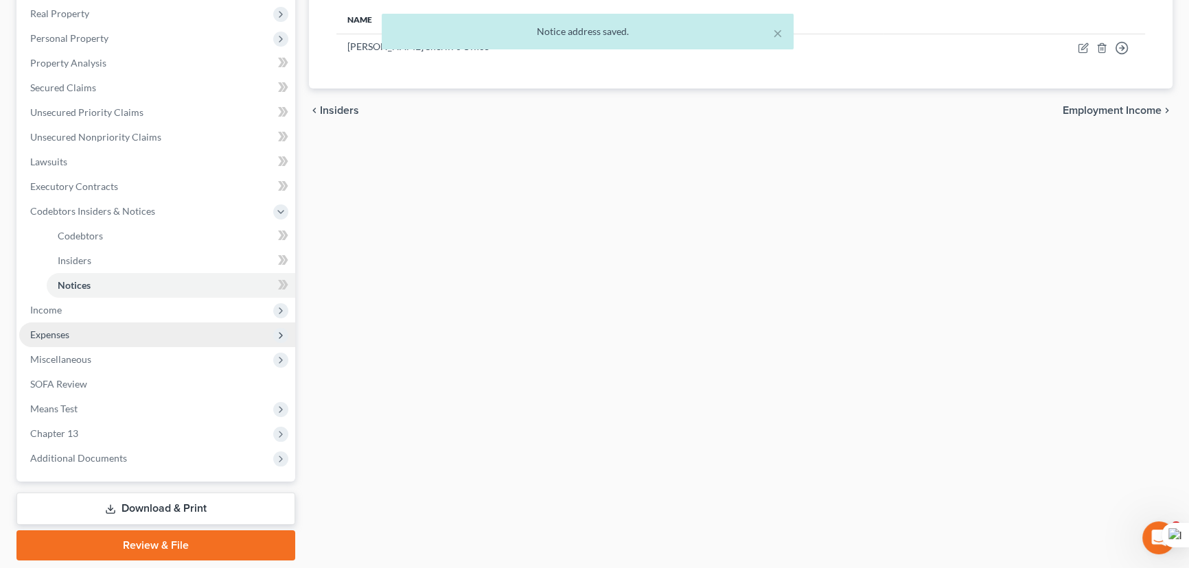
scroll to position [258, 0]
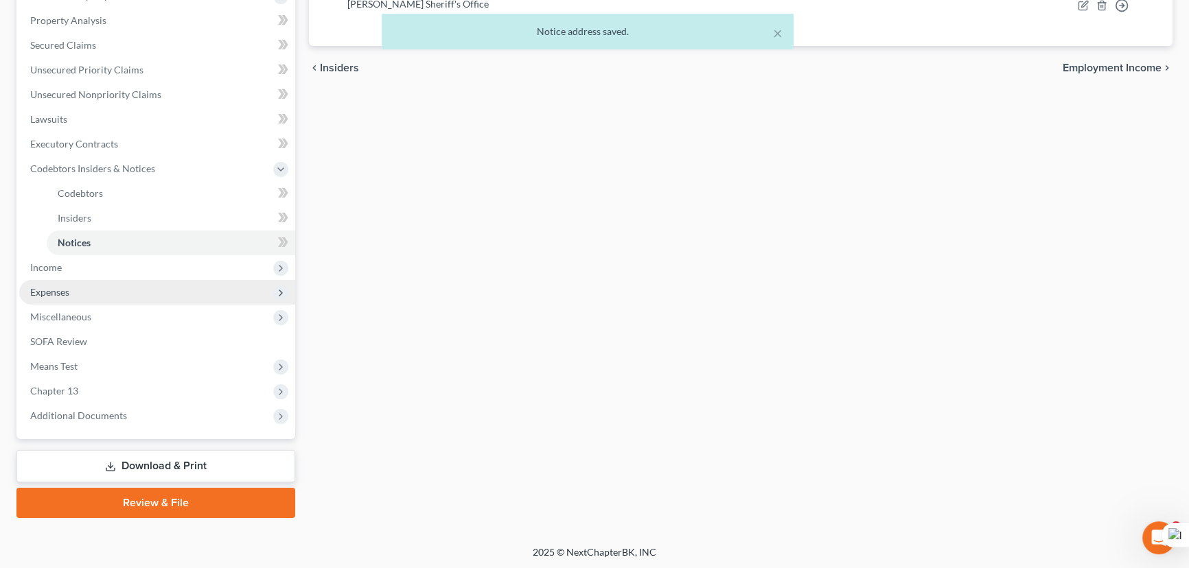
drag, startPoint x: 55, startPoint y: 283, endPoint x: 77, endPoint y: 302, distance: 29.2
click at [55, 283] on span "Expenses" at bounding box center [157, 292] width 276 height 25
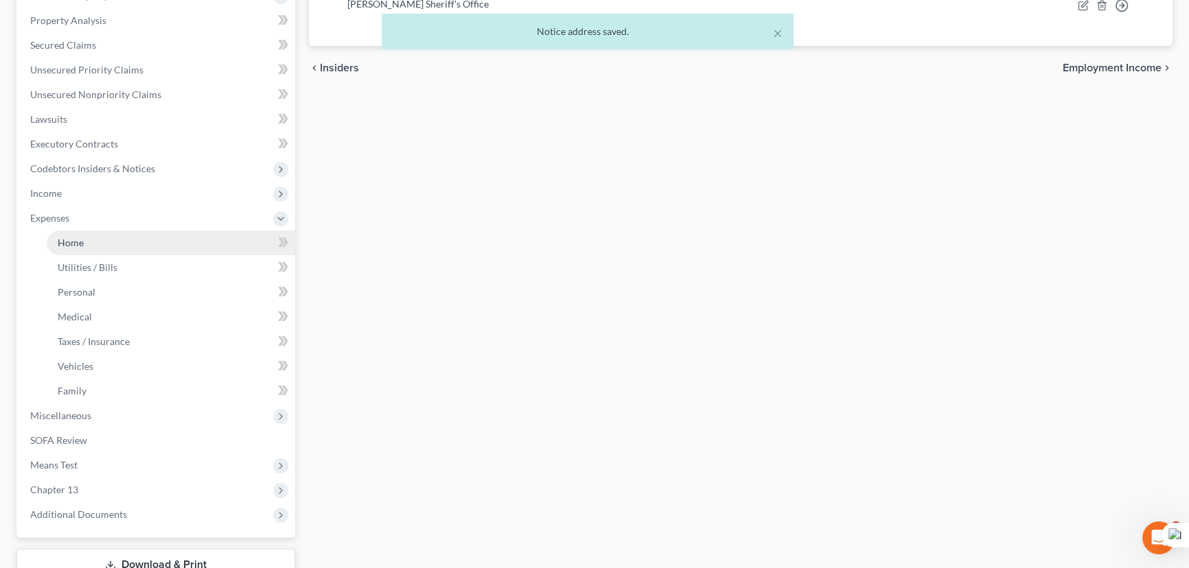
click at [102, 231] on link "Home" at bounding box center [171, 243] width 249 height 25
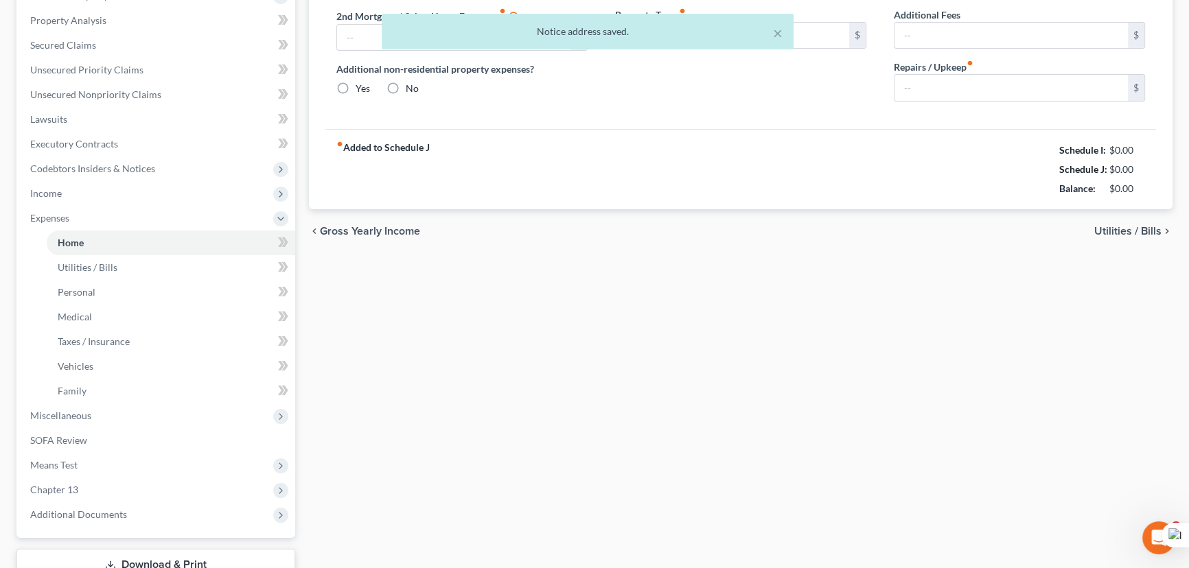
type input "0.00"
radio input "true"
type input "0.00"
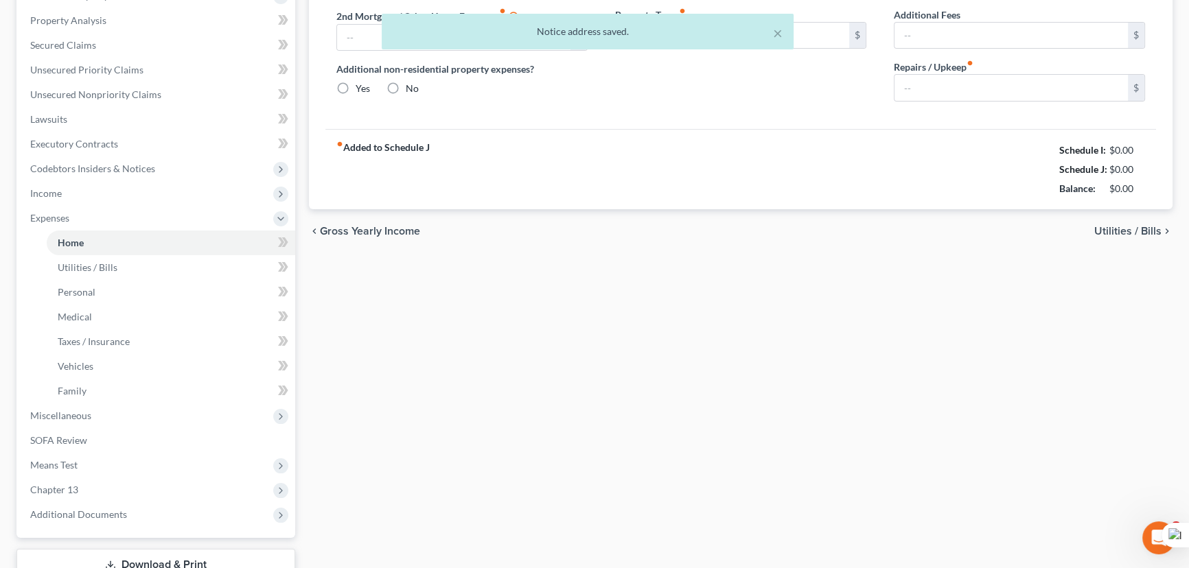
type input "0.00"
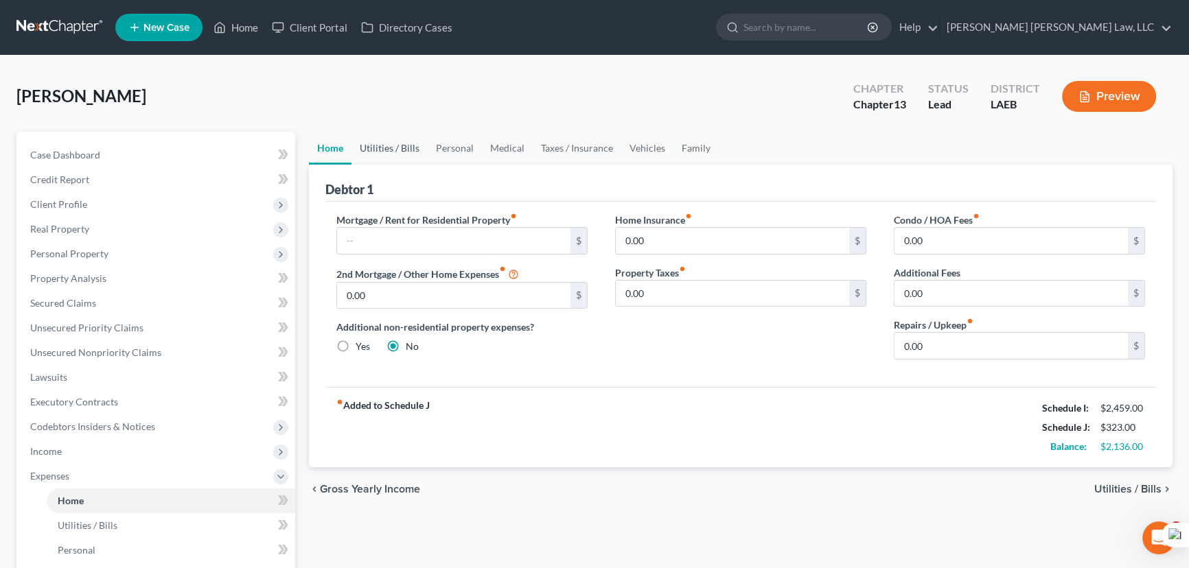
click at [393, 144] on link "Utilities / Bills" at bounding box center [389, 148] width 76 height 33
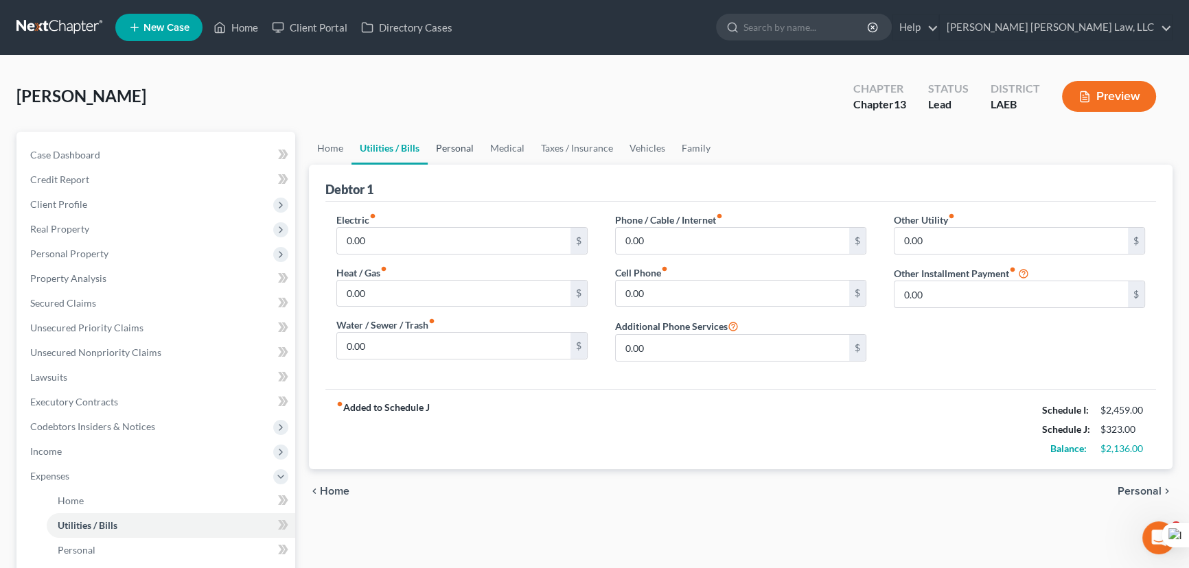
click at [453, 147] on link "Personal" at bounding box center [455, 148] width 54 height 33
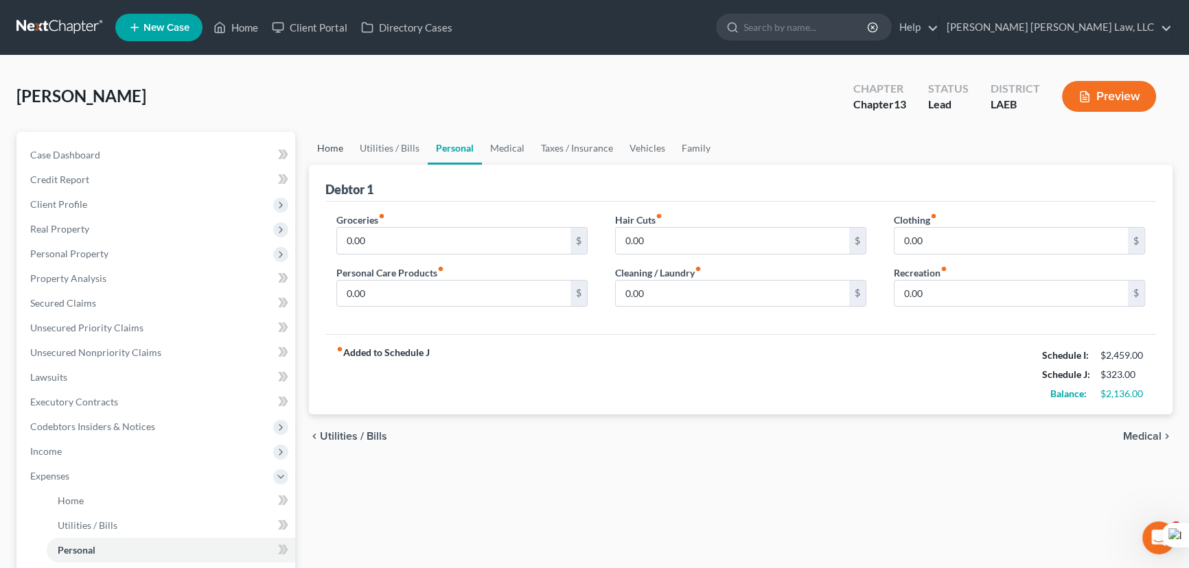
drag, startPoint x: 312, startPoint y: 161, endPoint x: 337, endPoint y: 149, distance: 27.3
click at [312, 161] on link "Home" at bounding box center [330, 148] width 43 height 33
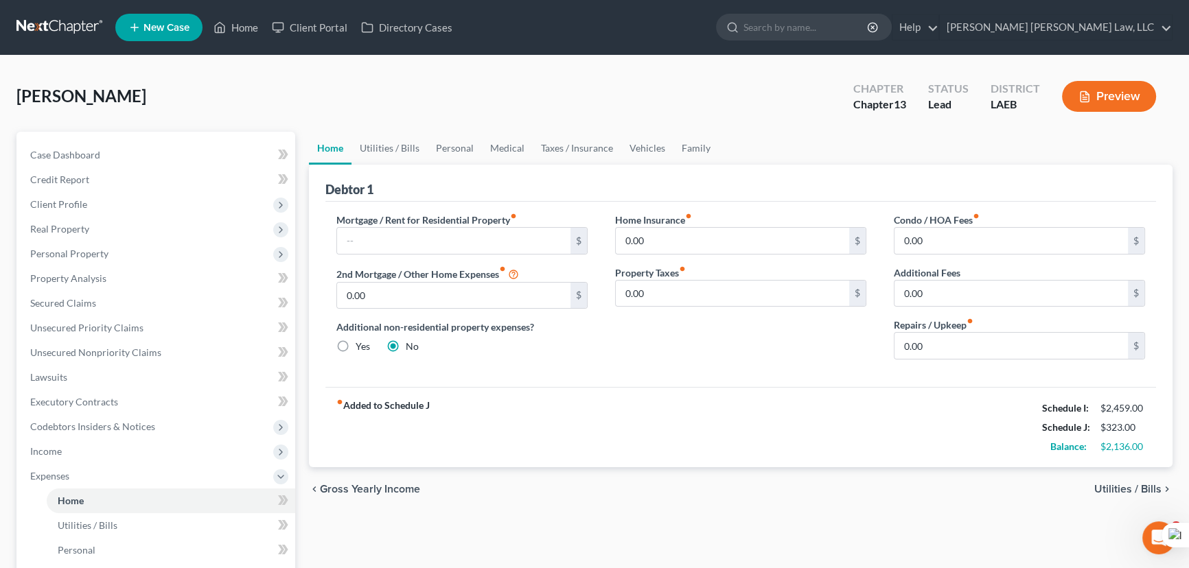
click at [337, 149] on link "Home" at bounding box center [330, 148] width 43 height 33
drag, startPoint x: 173, startPoint y: 199, endPoint x: 168, endPoint y: 210, distance: 12.0
click at [173, 199] on span "Client Profile" at bounding box center [157, 204] width 276 height 25
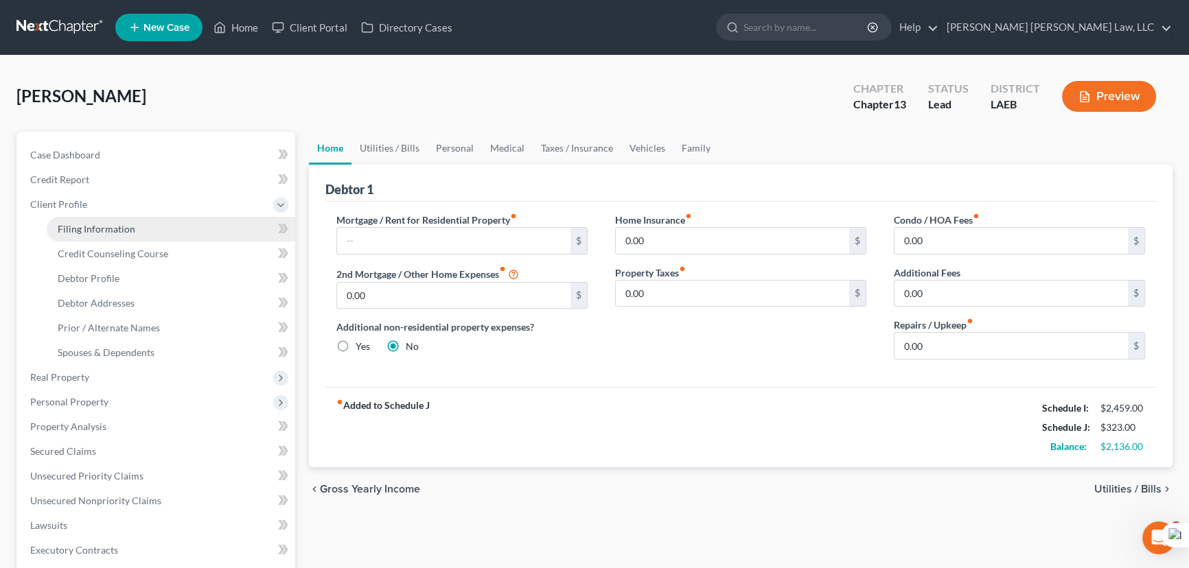
click at [163, 226] on link "Filing Information" at bounding box center [171, 229] width 249 height 25
select select "1"
select select "0"
select select "3"
select select "34"
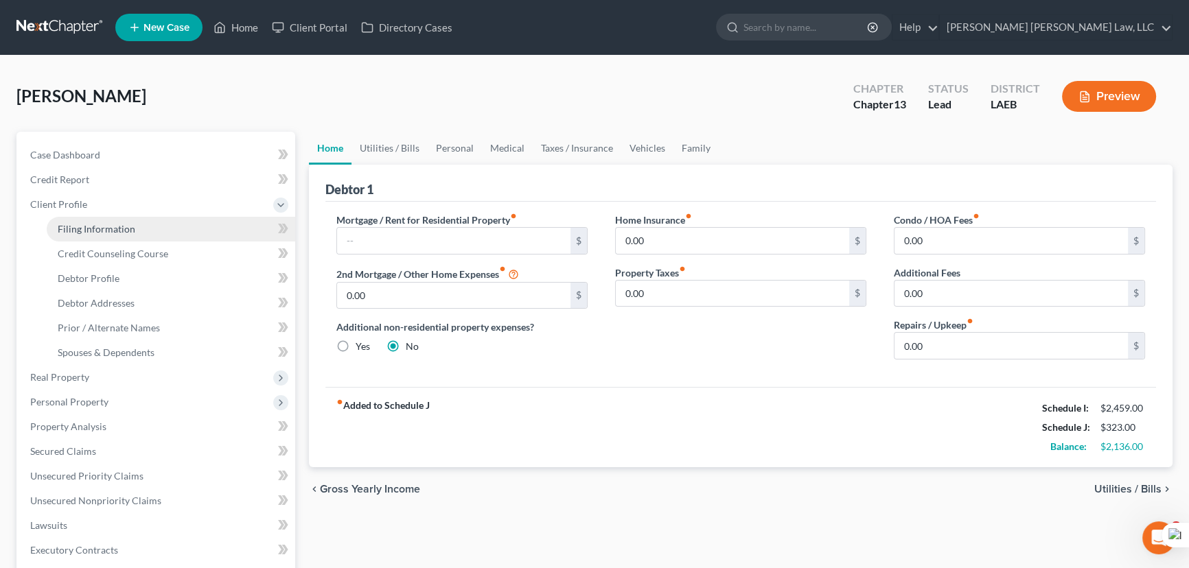
select select "2"
select select "19"
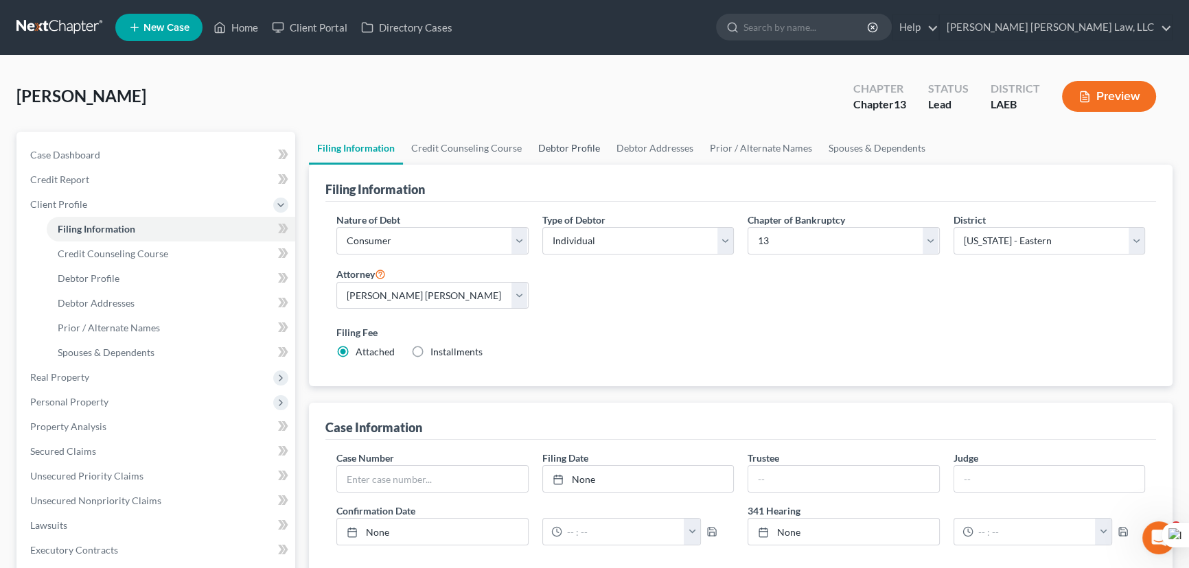
click at [587, 143] on link "Debtor Profile" at bounding box center [569, 148] width 78 height 33
click at [637, 143] on link "Debtor Addresses" at bounding box center [654, 148] width 93 height 33
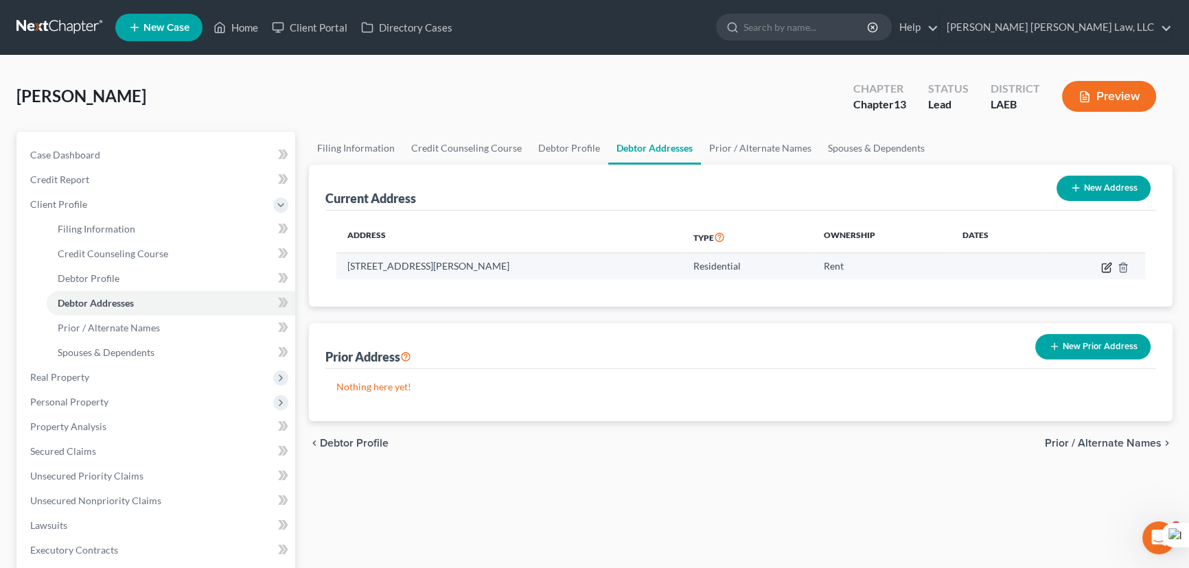
click at [1110, 268] on icon "button" at bounding box center [1106, 268] width 8 height 8
select select "19"
select select "25"
select select "0"
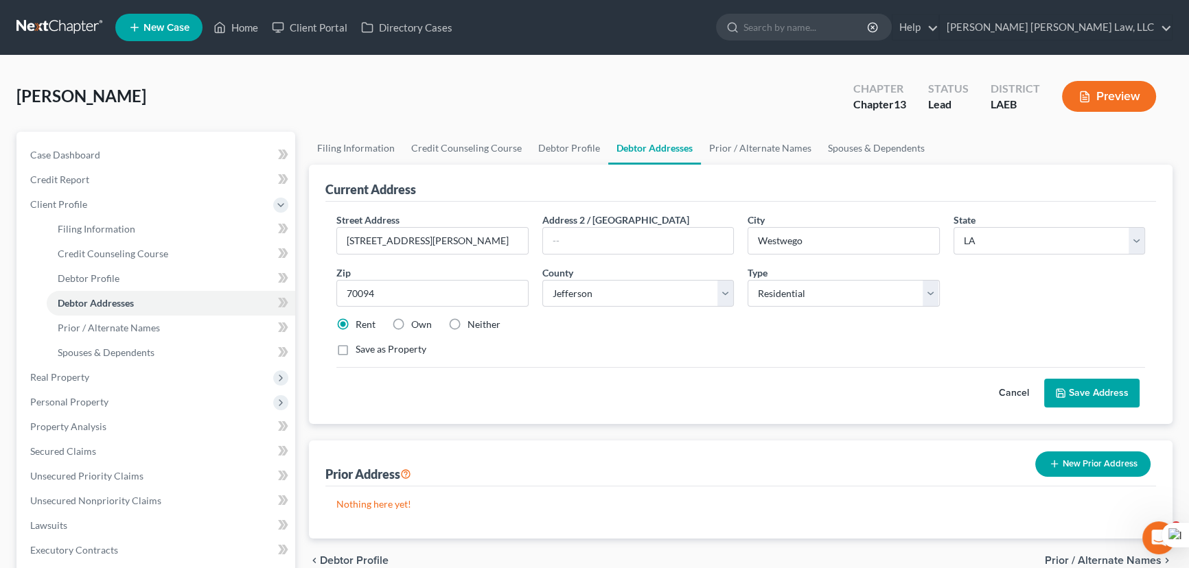
click at [468, 318] on label "Neither" at bounding box center [484, 325] width 33 height 14
click at [473, 318] on input "Neither" at bounding box center [477, 322] width 9 height 9
radio input "true"
click at [1057, 384] on button "Save Address" at bounding box center [1091, 393] width 95 height 29
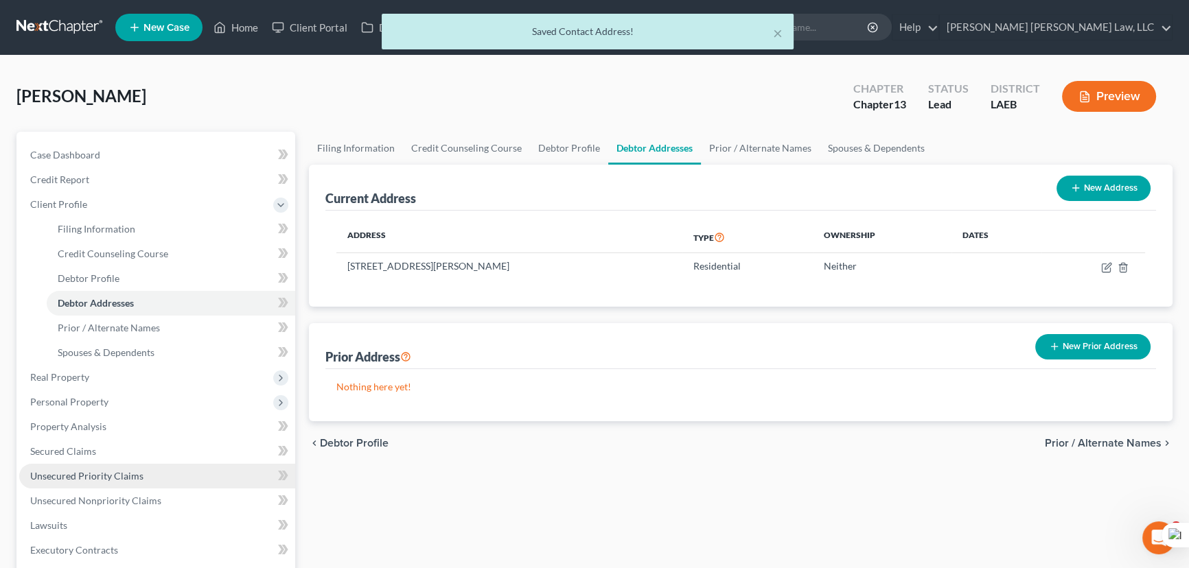
scroll to position [249, 0]
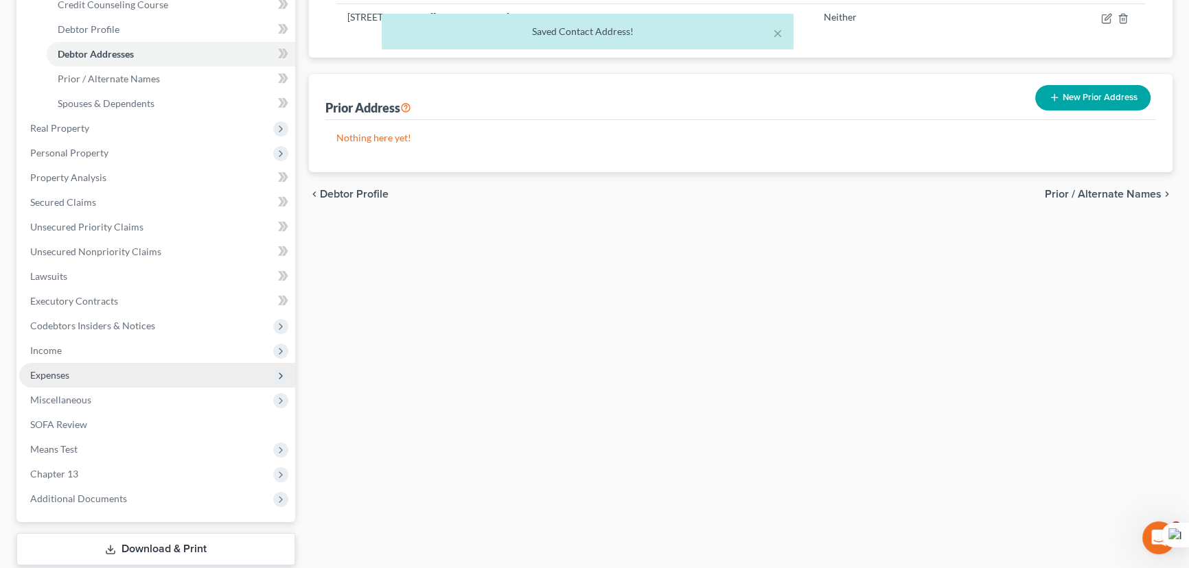
click at [116, 378] on span "Expenses" at bounding box center [157, 375] width 276 height 25
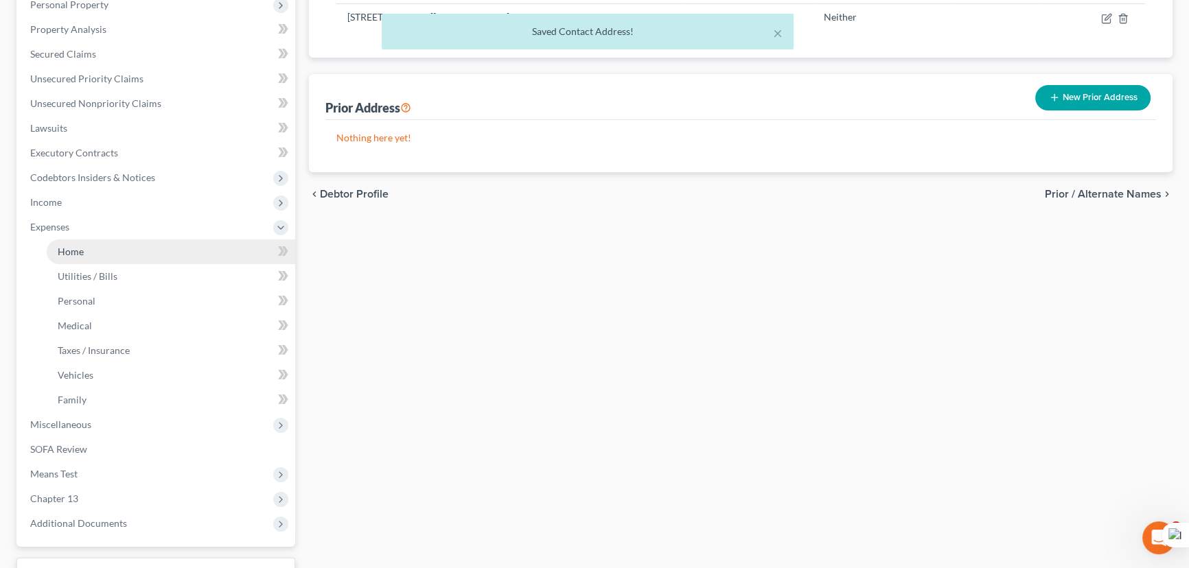
click at [111, 251] on link "Home" at bounding box center [171, 252] width 249 height 25
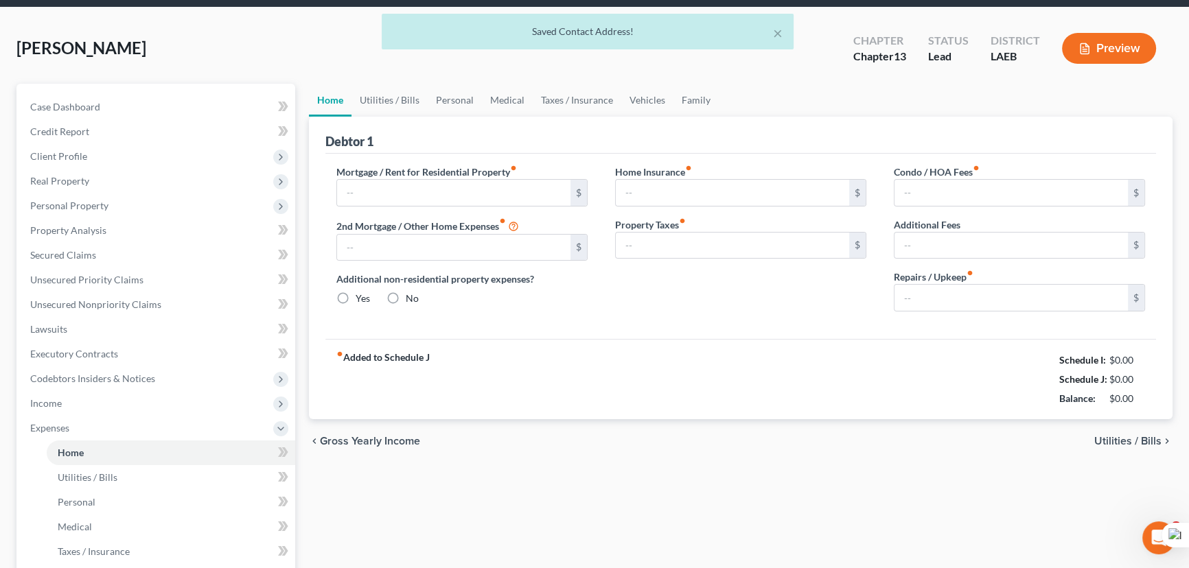
type input "0.00"
radio input "true"
type input "0.00"
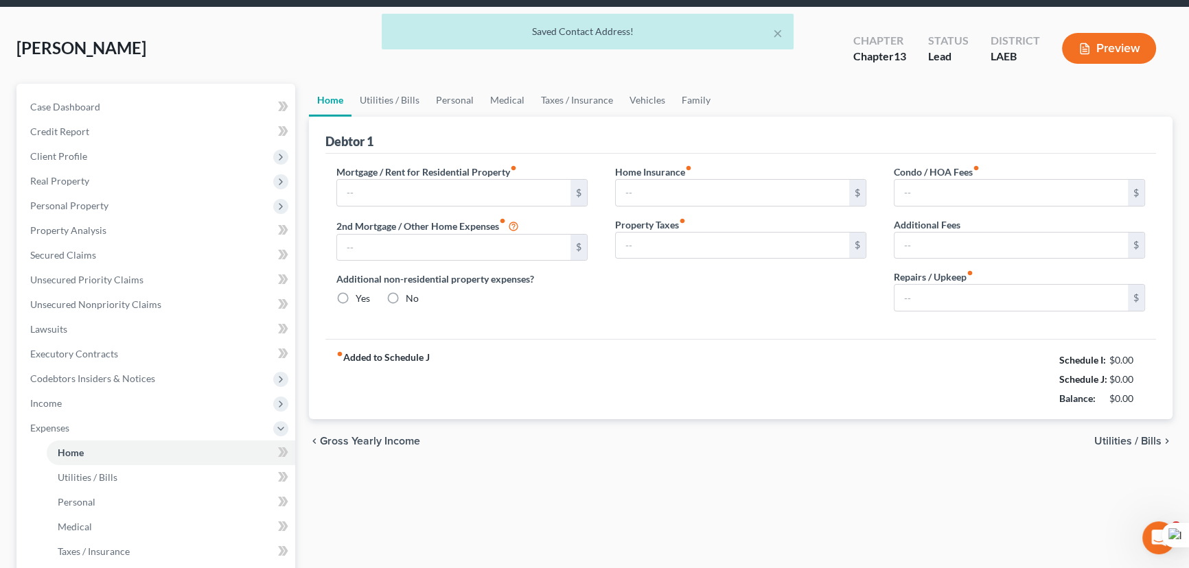
type input "0.00"
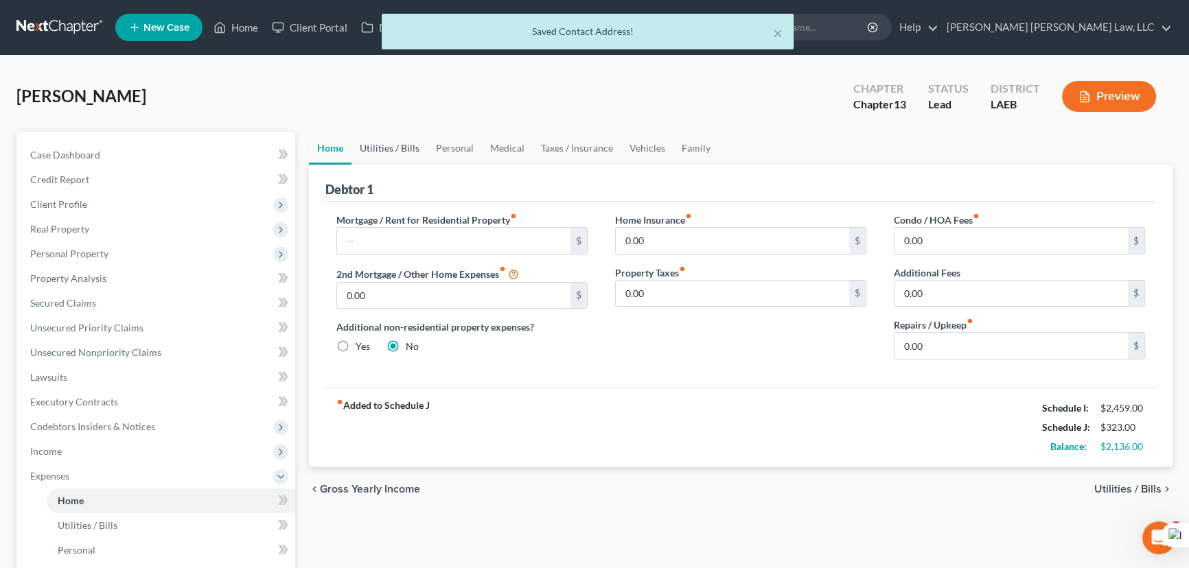
click at [408, 148] on link "Utilities / Bills" at bounding box center [389, 148] width 76 height 33
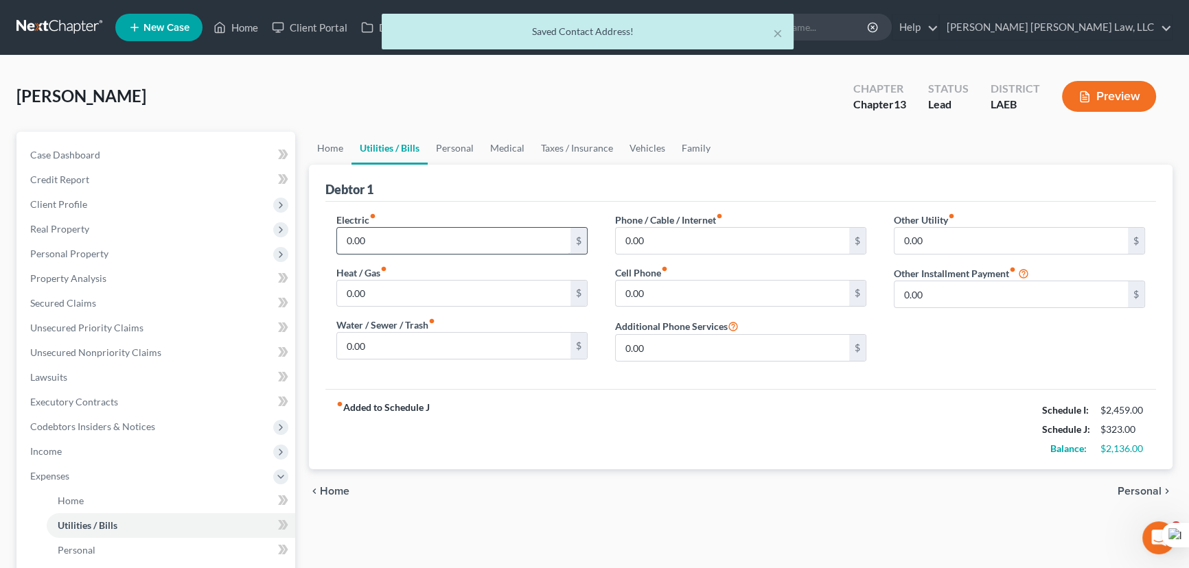
click at [397, 237] on input "0.00" at bounding box center [453, 241] width 233 height 26
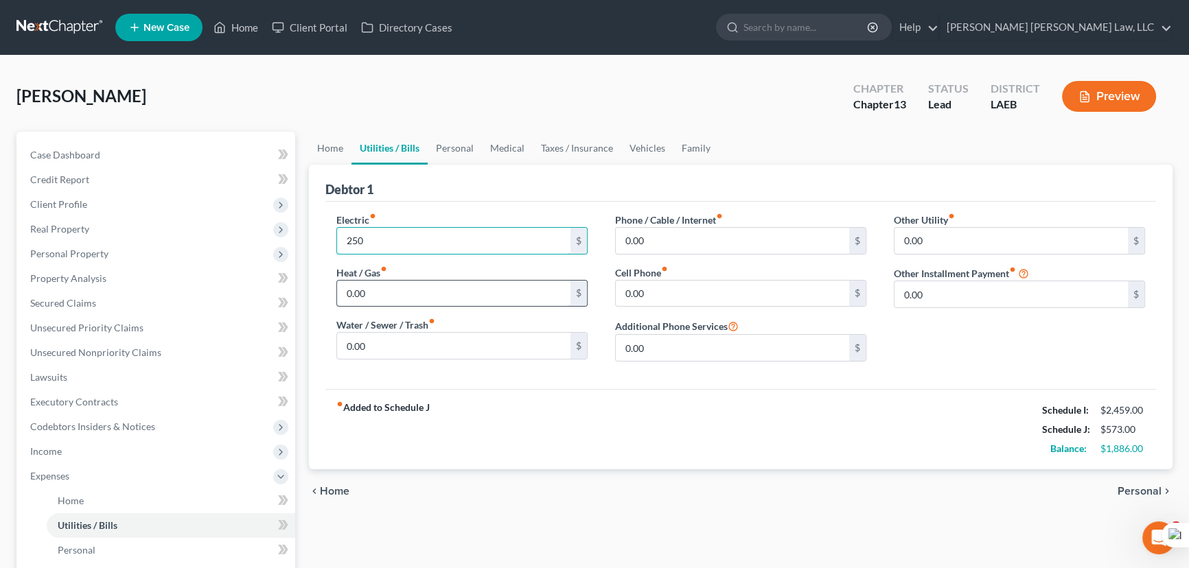
type input "250"
click at [365, 288] on input "0.00" at bounding box center [453, 294] width 233 height 26
type input "43"
click at [437, 345] on input "0.00" at bounding box center [453, 346] width 233 height 26
type input "98.15"
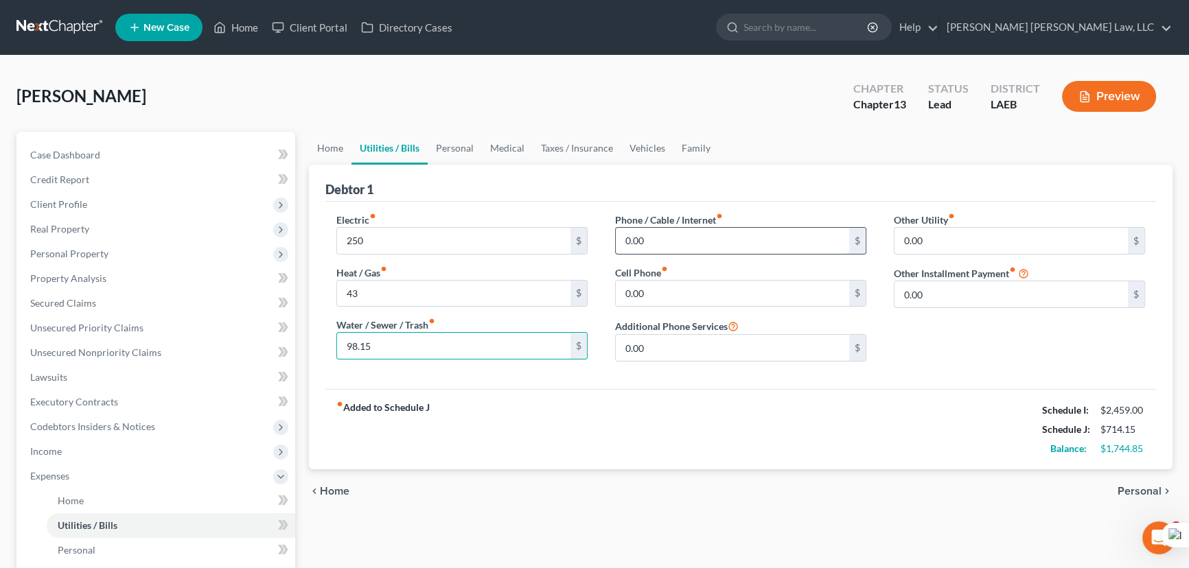
click at [772, 251] on input "0.00" at bounding box center [732, 241] width 233 height 26
type input "30"
click at [800, 288] on input "0.00" at bounding box center [732, 294] width 233 height 26
type input "43"
drag, startPoint x: 465, startPoint y: 146, endPoint x: 454, endPoint y: 178, distance: 34.3
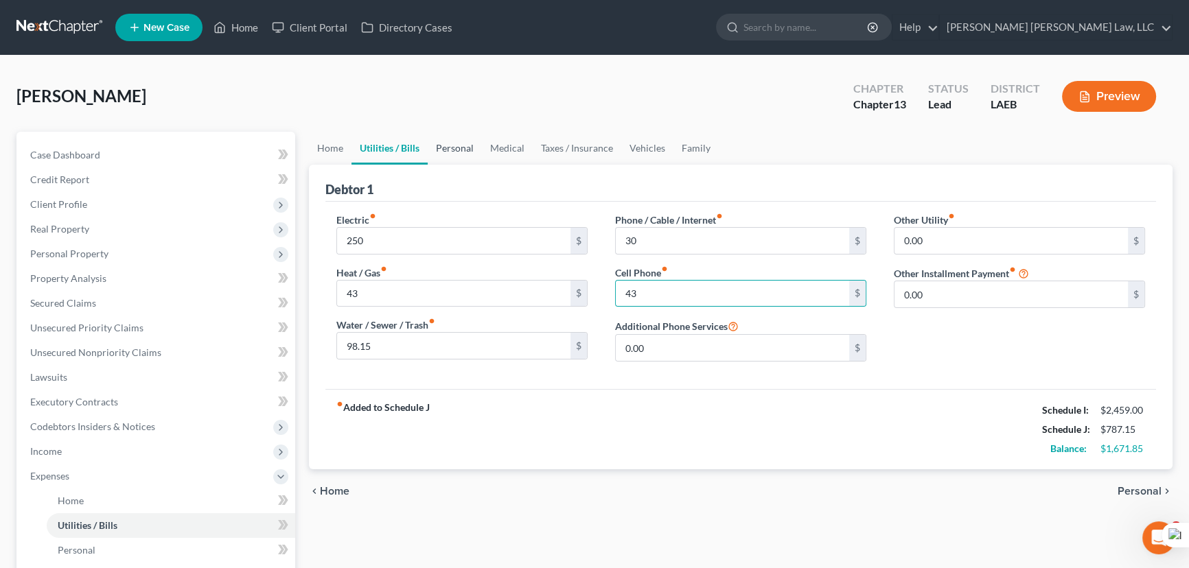
click at [465, 146] on link "Personal" at bounding box center [455, 148] width 54 height 33
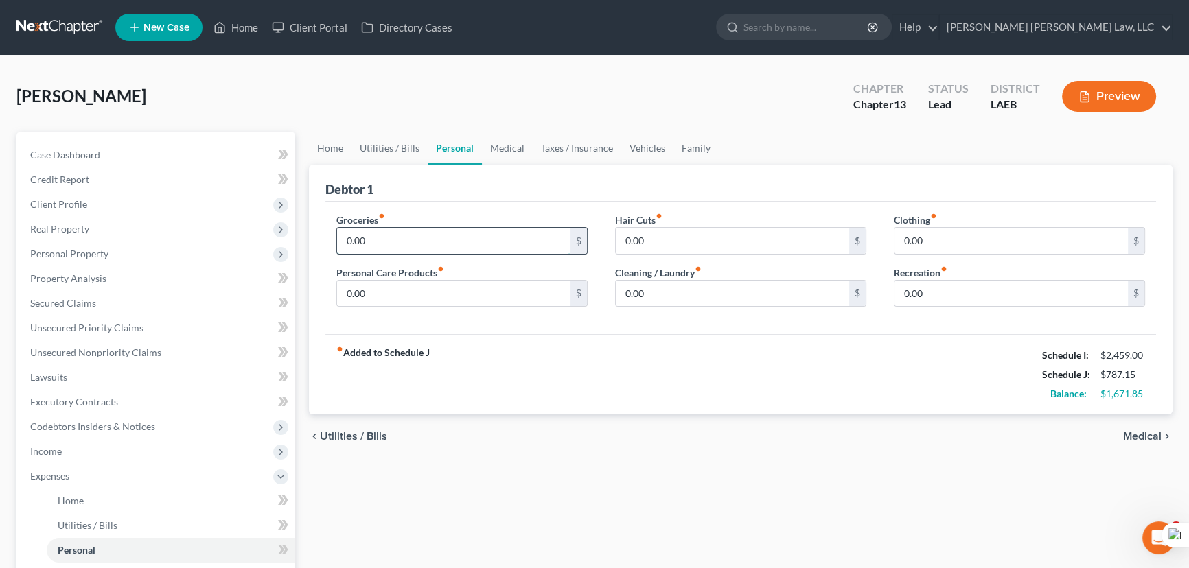
click at [419, 236] on input "0.00" at bounding box center [453, 241] width 233 height 26
type input "400"
click at [387, 295] on input "0.00" at bounding box center [453, 294] width 233 height 26
click at [381, 295] on input "0.00" at bounding box center [453, 294] width 233 height 26
type input "0.00"
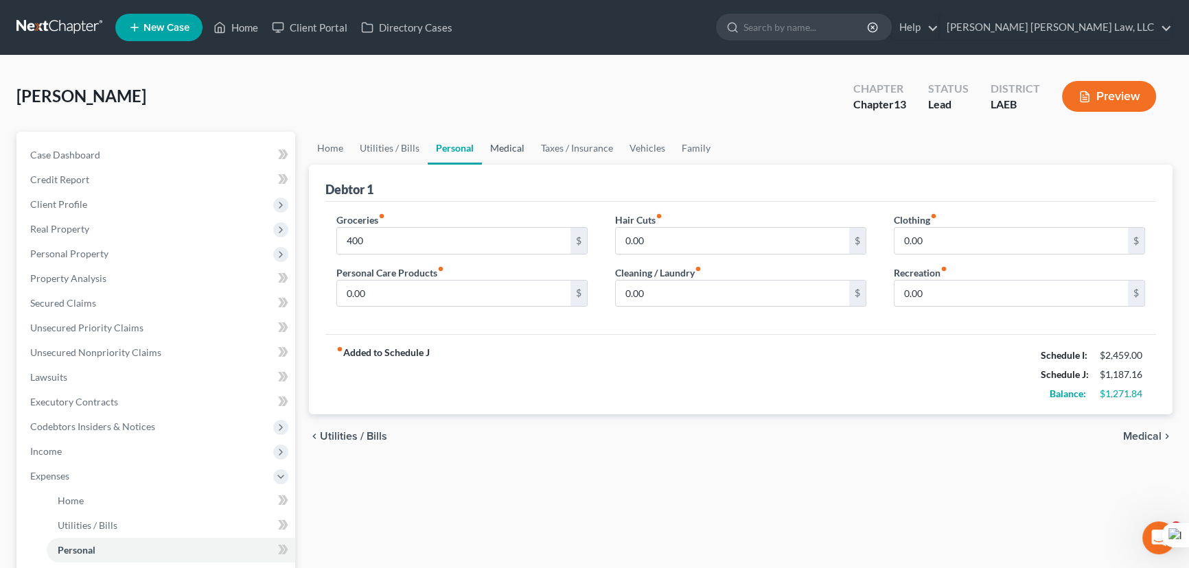
click at [510, 144] on link "Medical" at bounding box center [507, 148] width 51 height 33
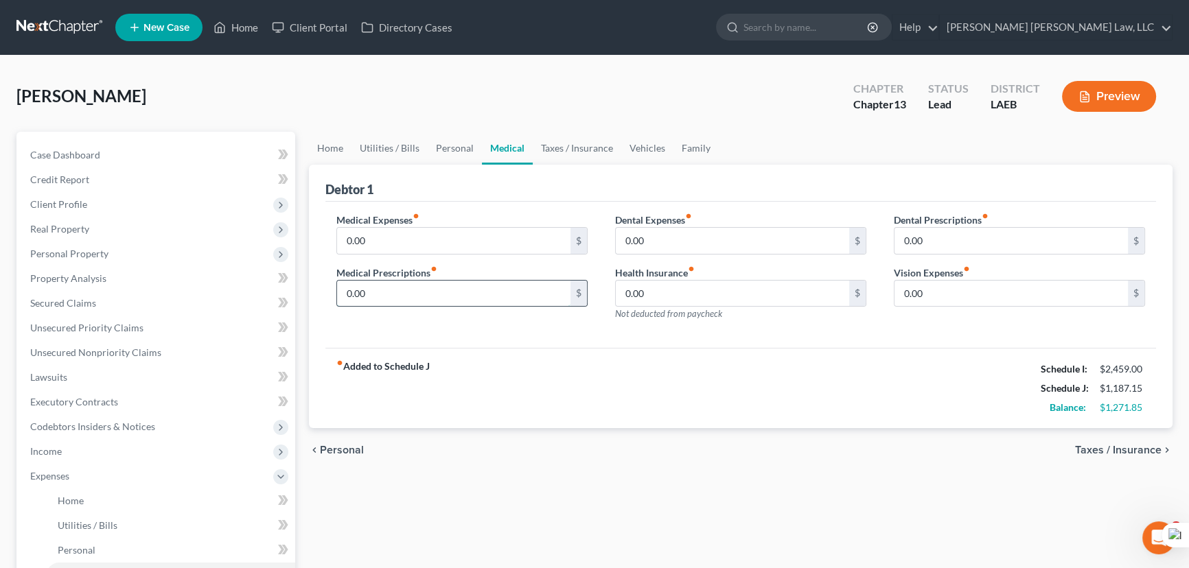
click at [371, 286] on input "0.00" at bounding box center [453, 294] width 233 height 26
type input "25"
drag, startPoint x: 574, startPoint y: 157, endPoint x: 638, endPoint y: 157, distance: 64.5
click at [574, 157] on link "Taxes / Insurance" at bounding box center [577, 148] width 89 height 33
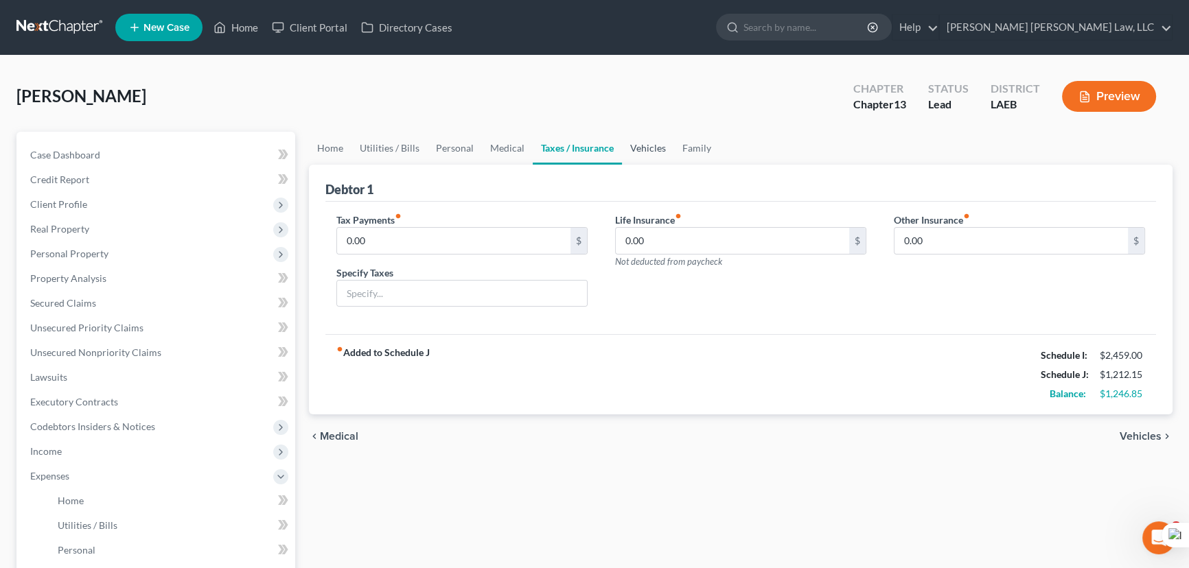
click at [644, 157] on link "Vehicles" at bounding box center [648, 148] width 52 height 33
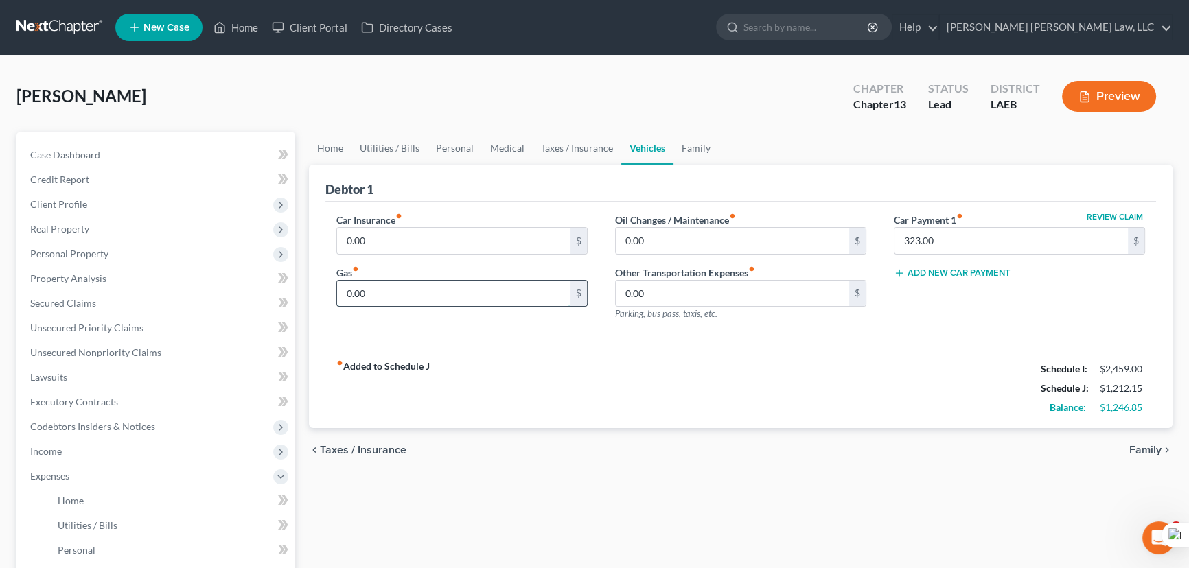
click at [362, 292] on input "0.00" at bounding box center [453, 294] width 233 height 26
type input "50"
click at [375, 243] on input "0.00" at bounding box center [453, 241] width 233 height 26
type input "167"
click at [954, 240] on input "323.00" at bounding box center [1011, 241] width 233 height 26
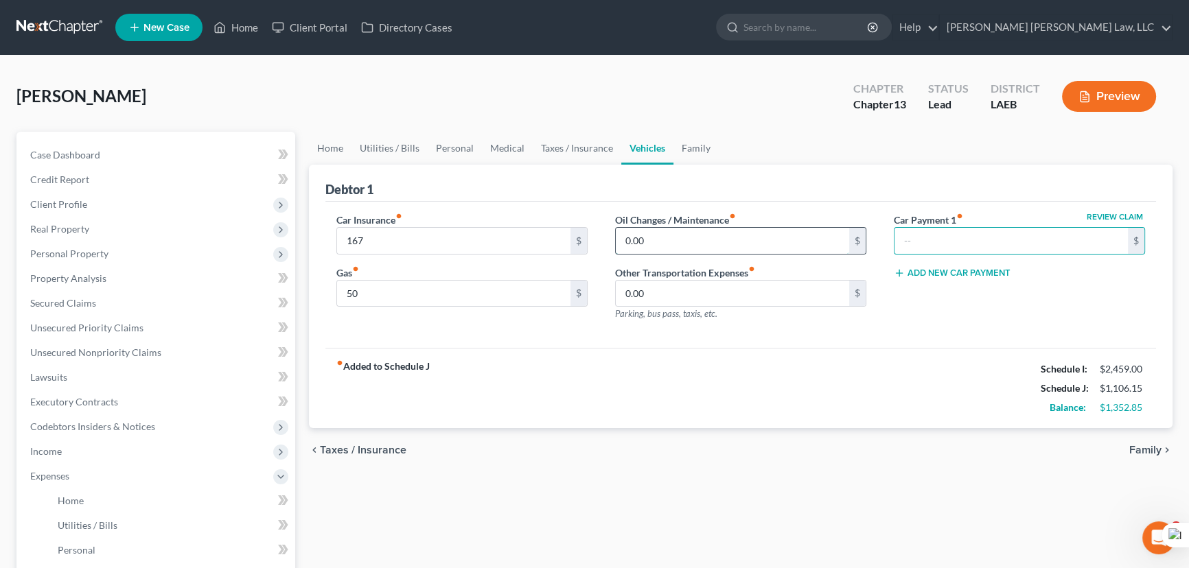
click at [729, 239] on input "0.00" at bounding box center [732, 241] width 233 height 26
type input "5"
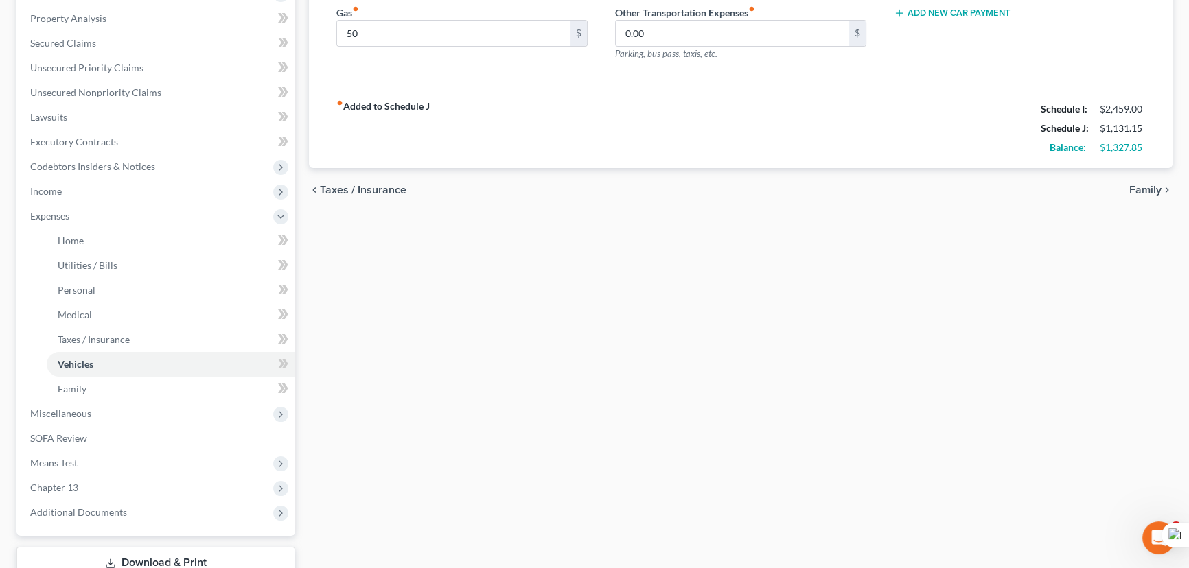
scroll to position [357, 0]
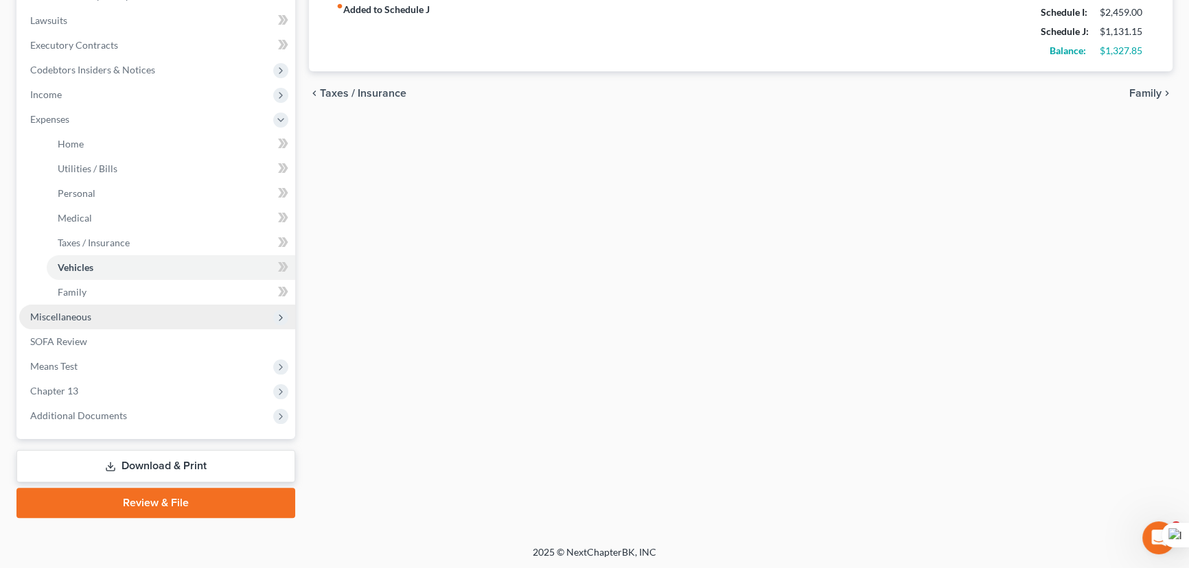
type input "25"
click at [91, 322] on span "Miscellaneous" at bounding box center [157, 317] width 276 height 25
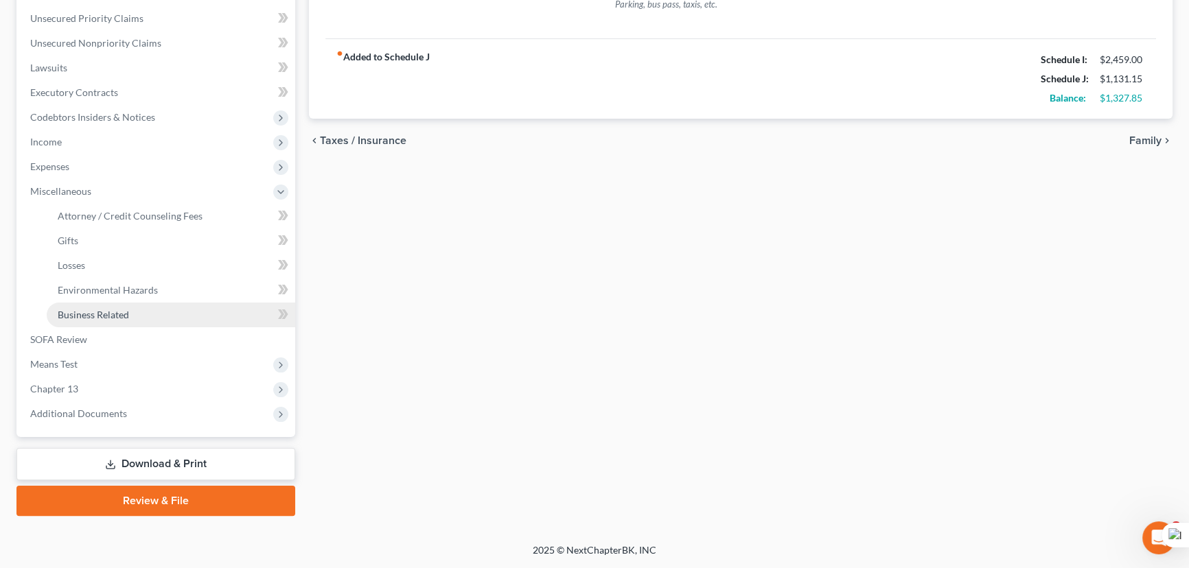
scroll to position [308, 0]
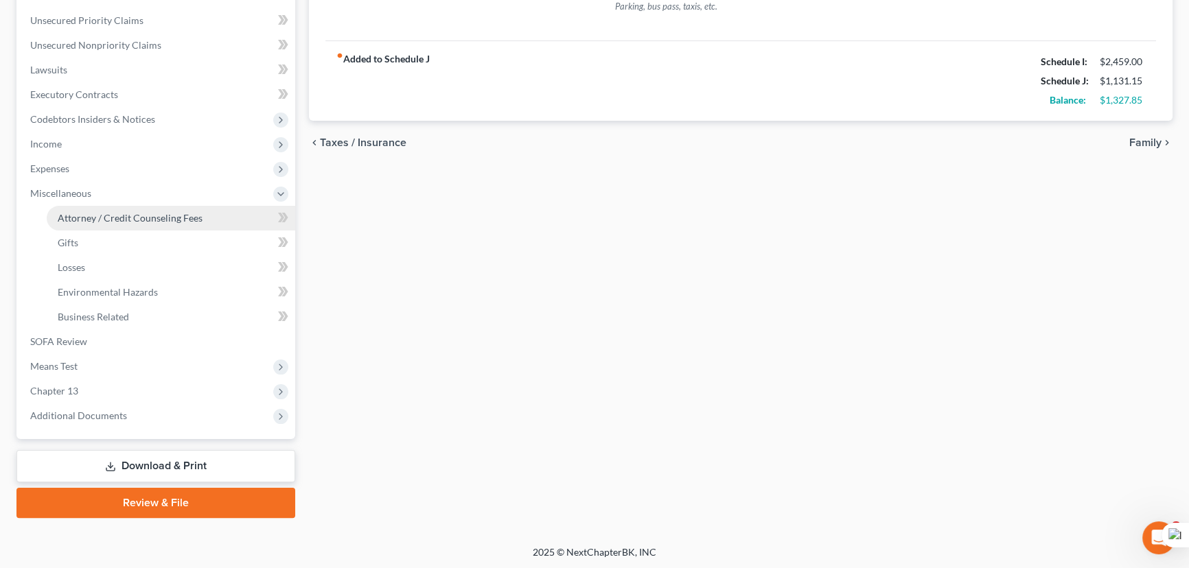
click at [153, 218] on span "Attorney / Credit Counseling Fees" at bounding box center [130, 218] width 145 height 12
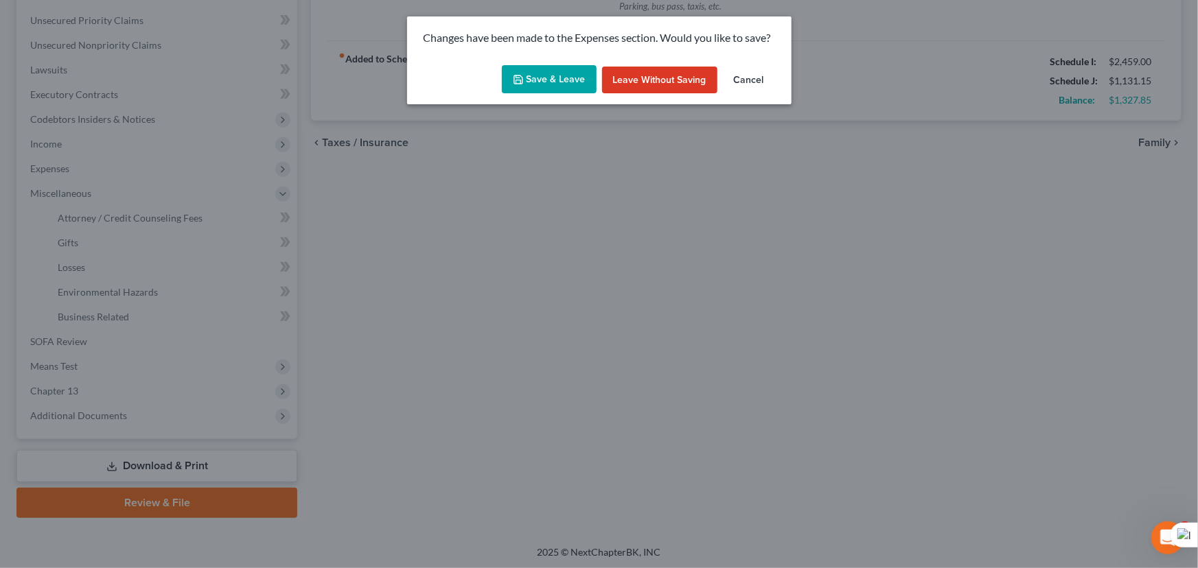
click at [529, 77] on button "Save & Leave" at bounding box center [549, 79] width 95 height 29
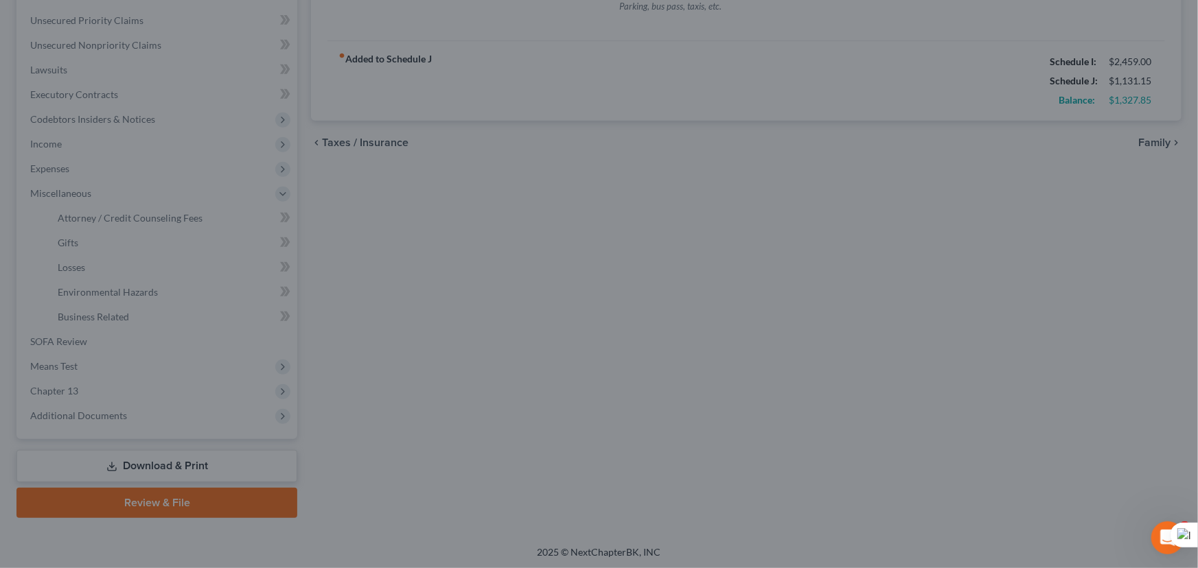
type input "167.00"
type input "50.00"
type input "25.00"
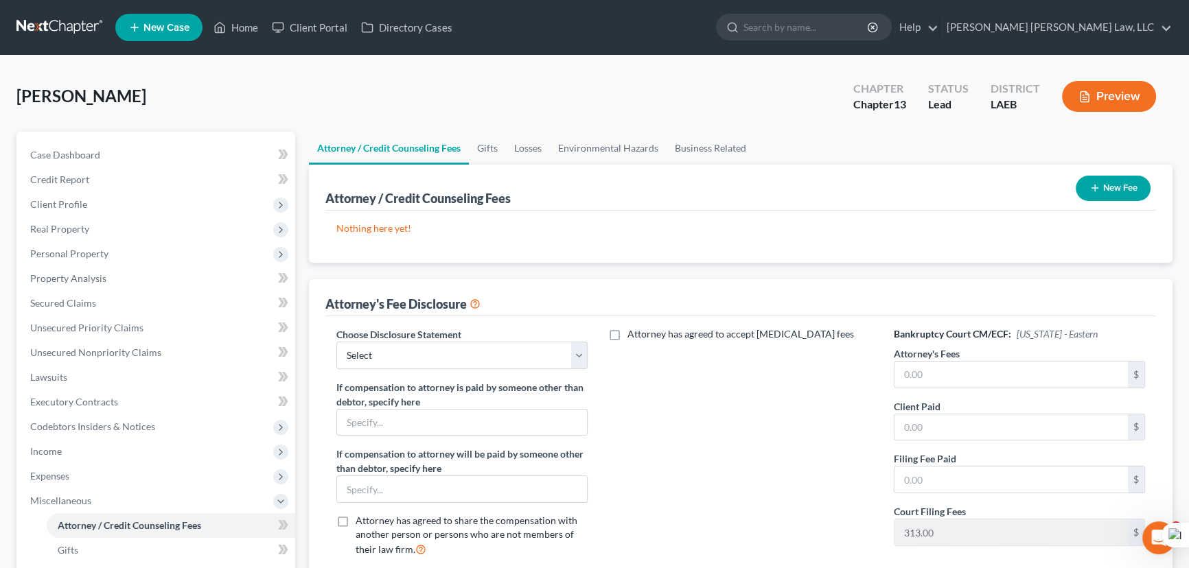
click at [1078, 185] on button "New Fee" at bounding box center [1113, 188] width 75 height 25
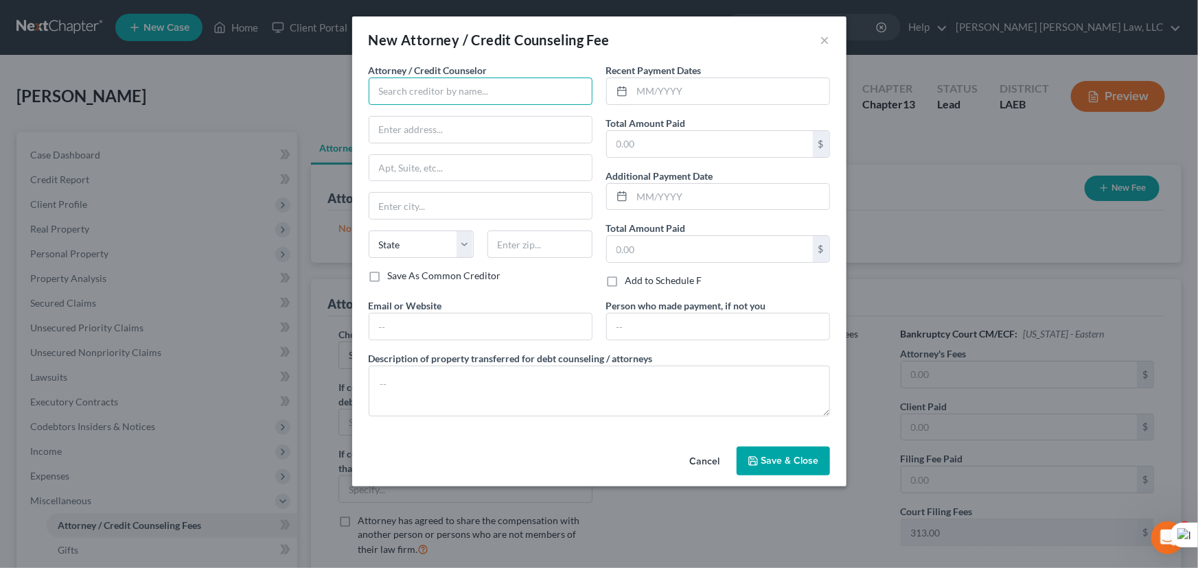
click at [408, 96] on input "text" at bounding box center [481, 91] width 224 height 27
type input "E Orum Young Law Office"
type input "[STREET_ADDRESS][US_STATE]"
type input "Monroe"
select select "19"
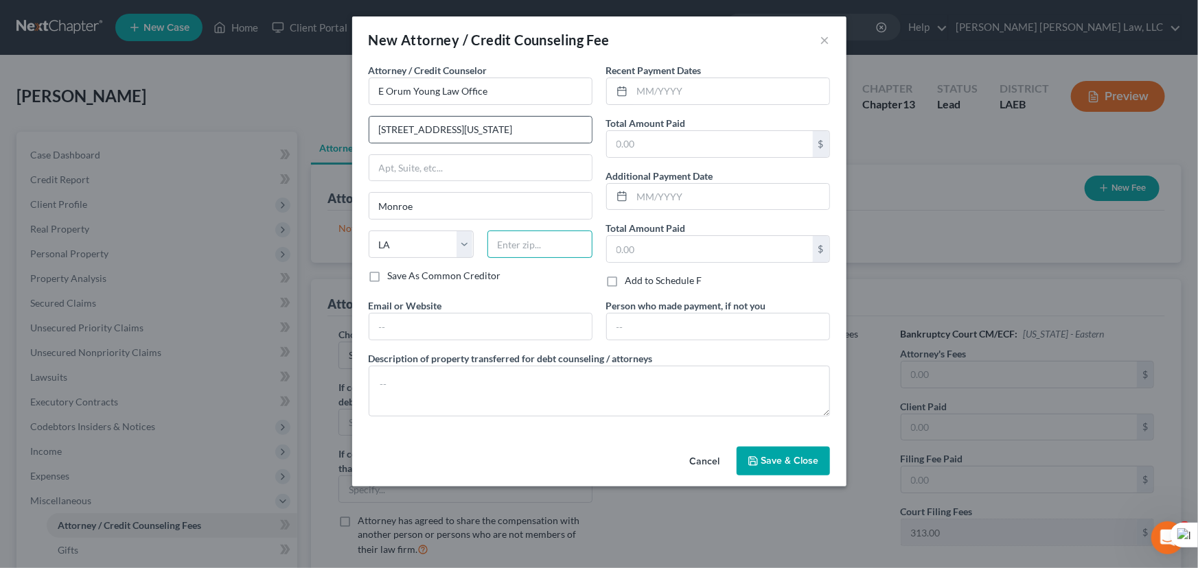
type input "71201"
click at [686, 84] on input "text" at bounding box center [730, 91] width 197 height 26
type input "1"
type input "09/2025"
type input "365"
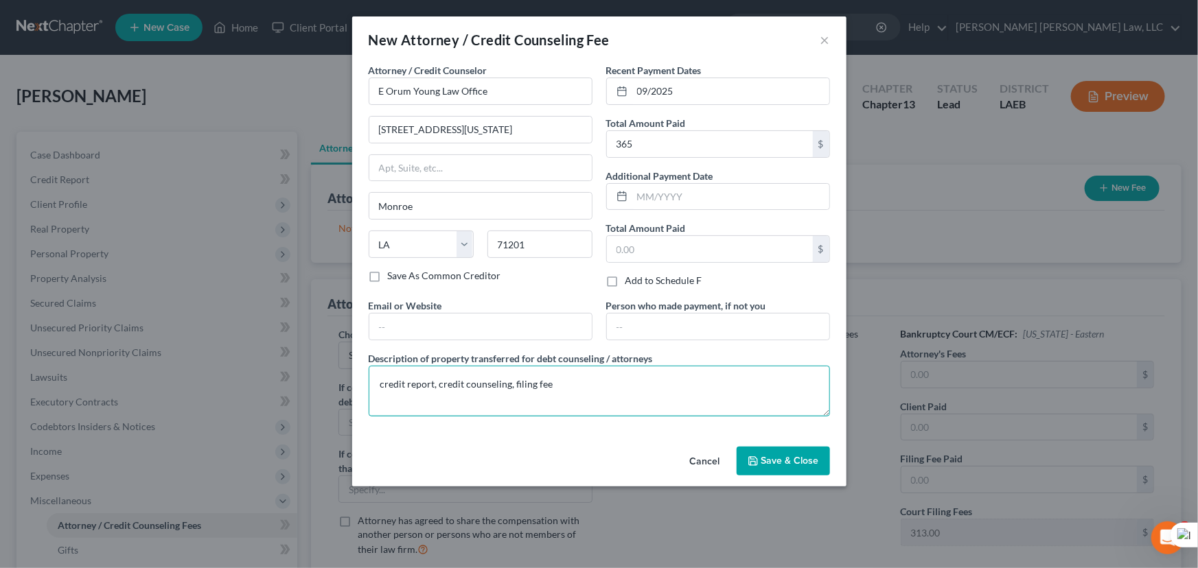
type textarea "credit report, credit counseling, filing fee"
click at [809, 467] on button "Save & Close" at bounding box center [783, 461] width 93 height 29
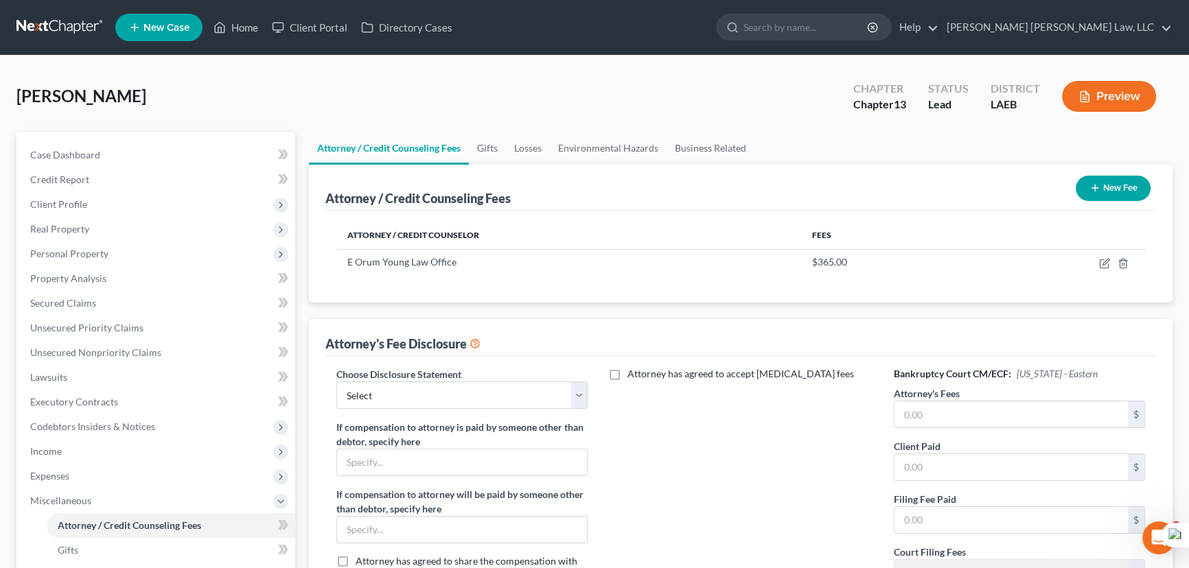
click at [397, 351] on div "Attorney's Fee Disclosure" at bounding box center [740, 337] width 831 height 37
click at [406, 393] on select "Select LAEB 2016 Bankruptcy Rule 2016(B) Disclosure and Application for Approva…" at bounding box center [461, 395] width 251 height 27
select select "0"
click at [336, 382] on select "Select LAEB 2016 Bankruptcy Rule 2016(B) Disclosure and Application for Approva…" at bounding box center [461, 395] width 251 height 27
click at [954, 408] on input "text" at bounding box center [1011, 415] width 233 height 26
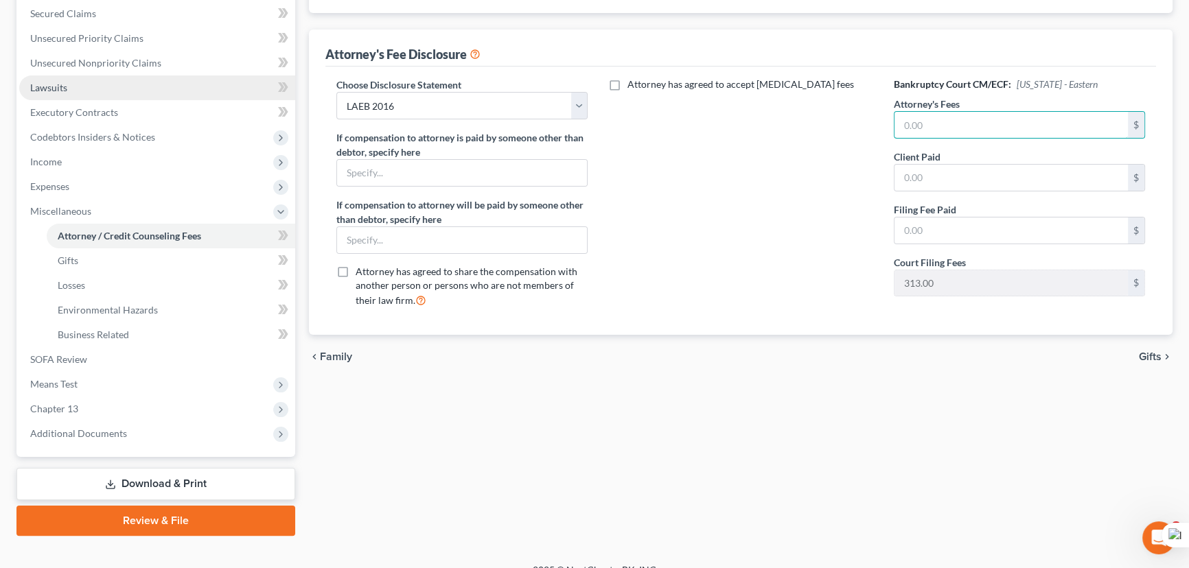
scroll to position [308, 0]
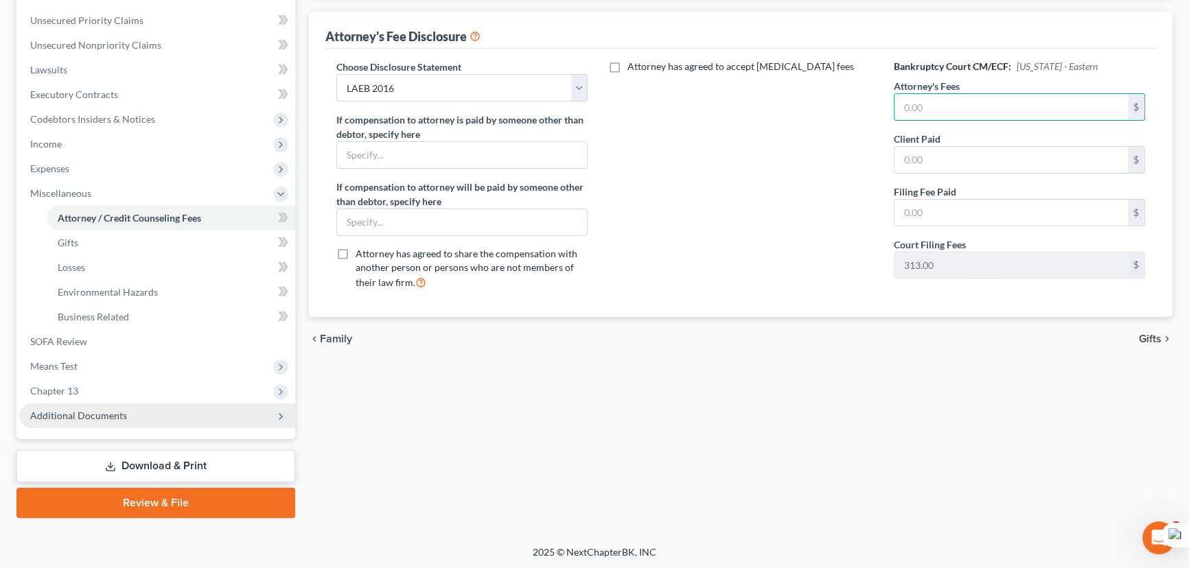
click at [137, 416] on span "Additional Documents" at bounding box center [157, 416] width 276 height 25
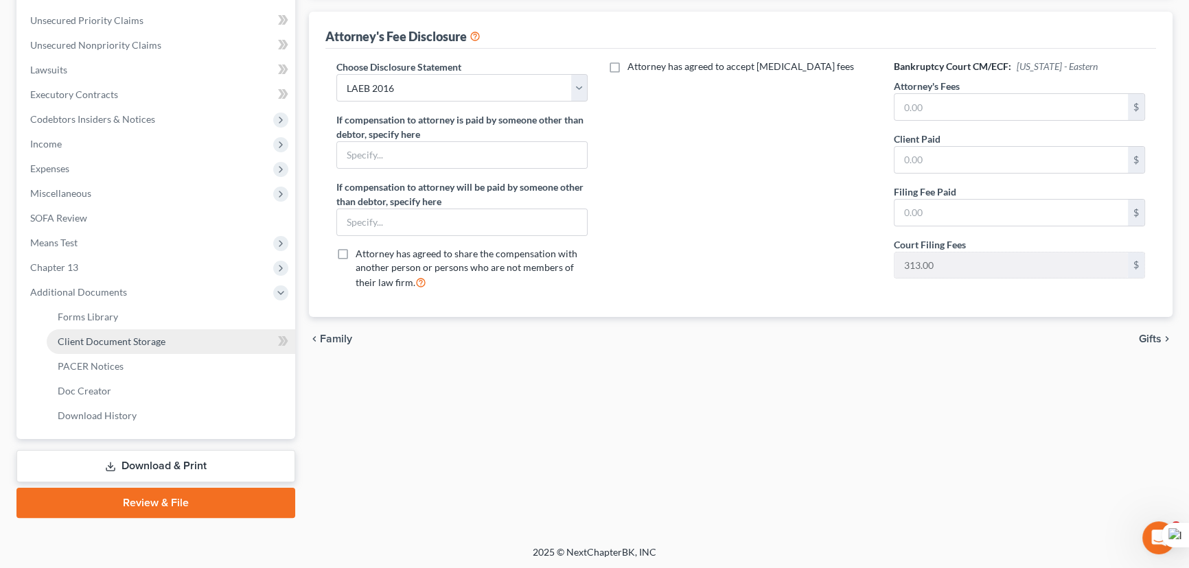
click at [132, 331] on link "Client Document Storage" at bounding box center [171, 342] width 249 height 25
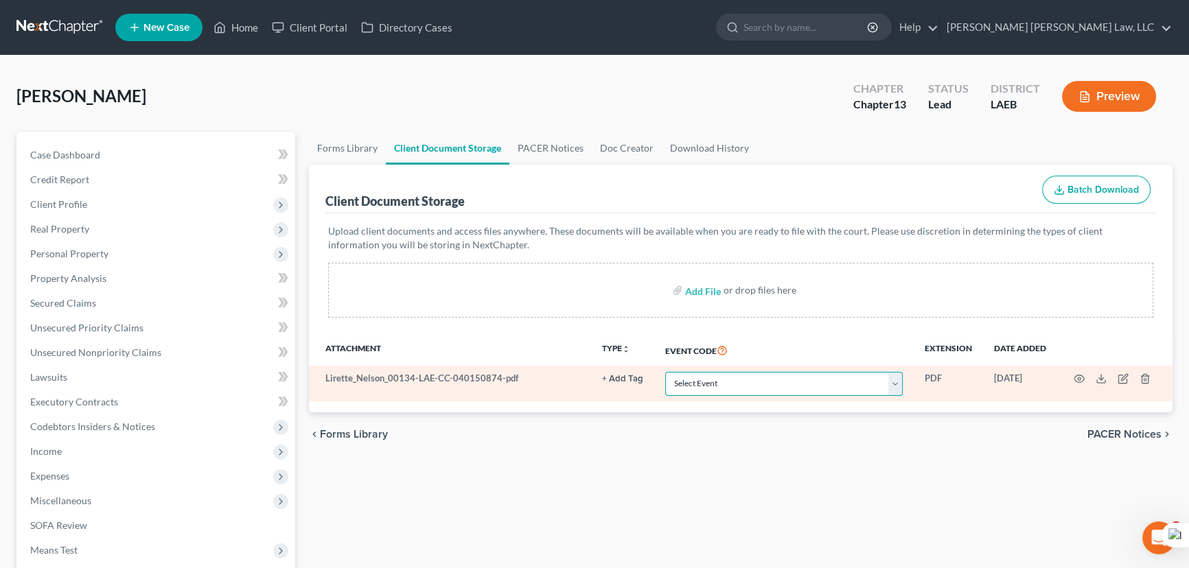
click at [771, 378] on select "Select Event Certificate of Credit Counseling Db (PF) Certificate of Credit Cou…" at bounding box center [784, 384] width 238 height 24
select select "0"
click at [665, 372] on select "Select Event Certificate of Credit Counseling Db (PF) Certificate of Credit Cou…" at bounding box center [784, 384] width 238 height 24
click at [715, 385] on select "Select Event Certificate of Credit Counseling Db (PF) Certificate of Credit Cou…" at bounding box center [784, 384] width 238 height 24
click at [665, 372] on select "Select Event Certificate of Credit Counseling Db (PF) Certificate of Credit Cou…" at bounding box center [784, 384] width 238 height 24
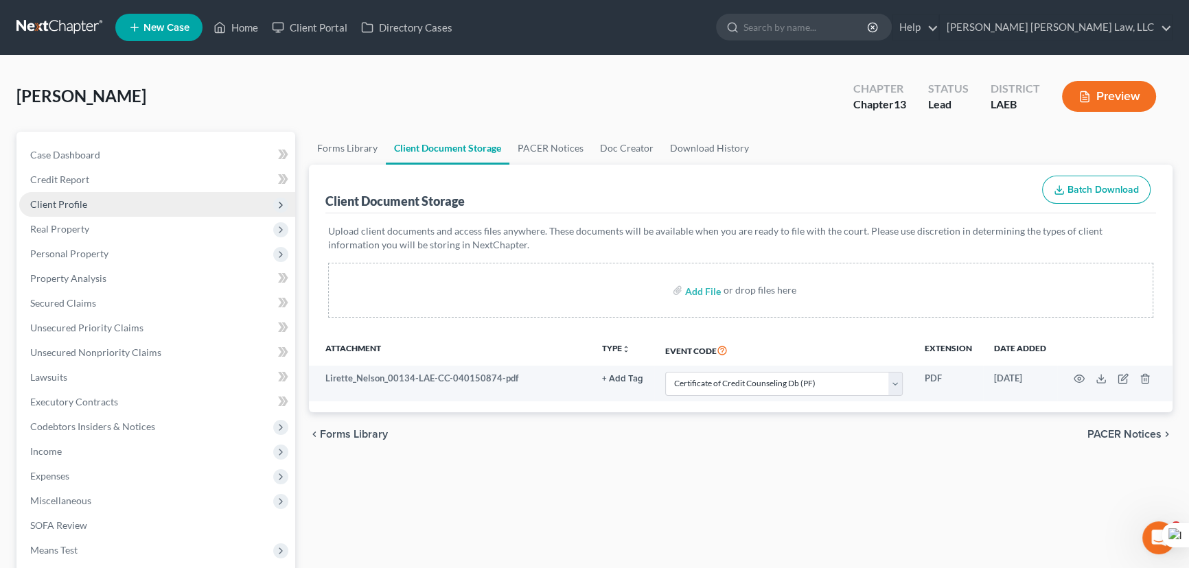
click at [137, 198] on span "Client Profile" at bounding box center [157, 204] width 276 height 25
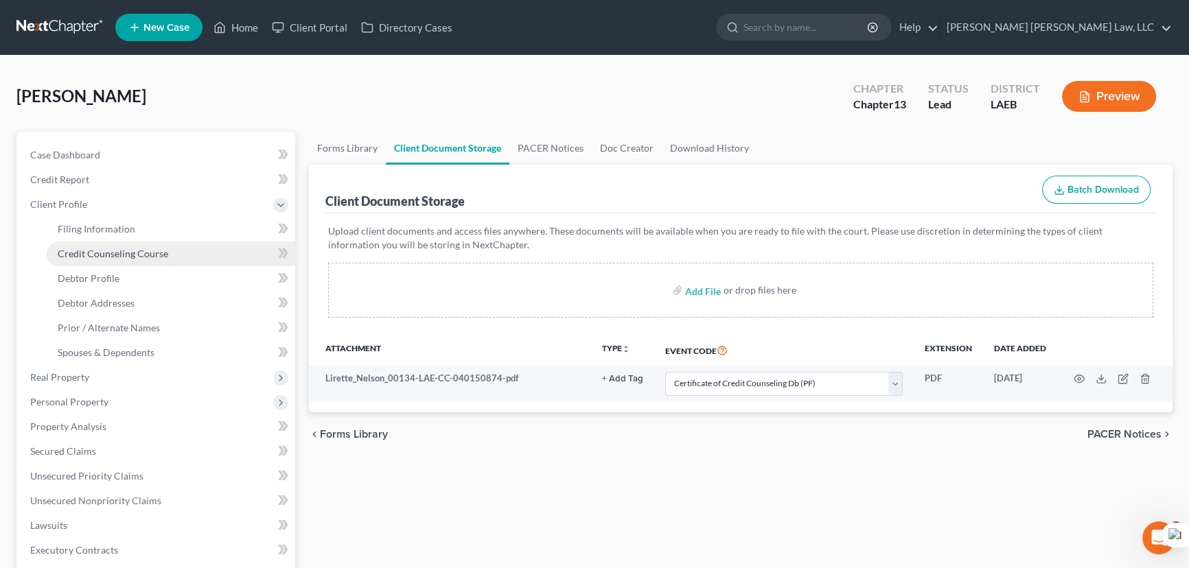
click at [134, 259] on link "Credit Counseling Course" at bounding box center [171, 254] width 249 height 25
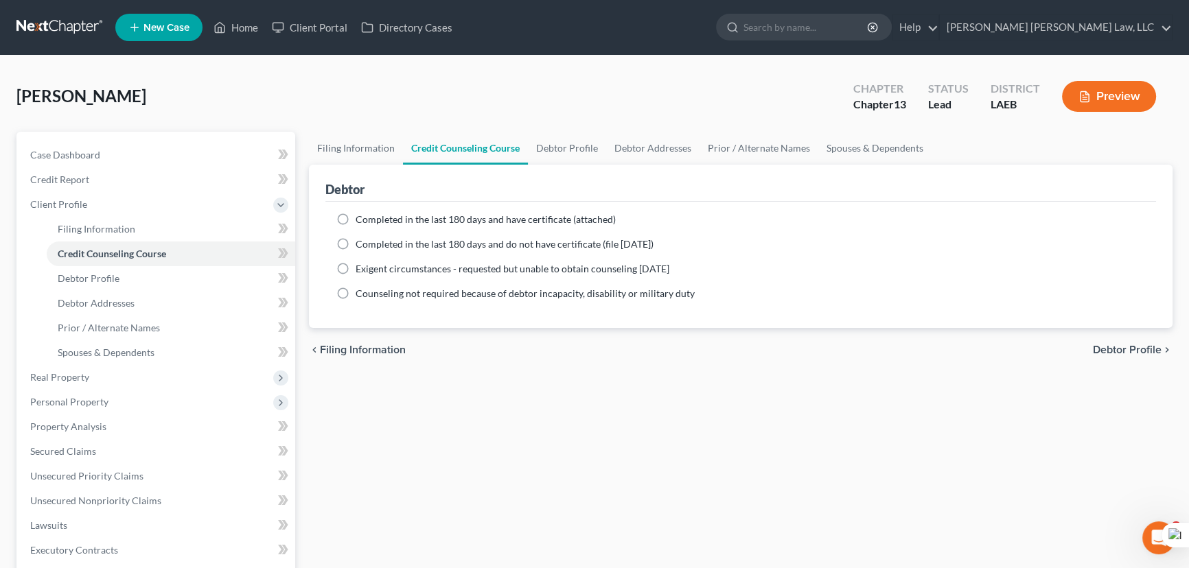
click at [356, 245] on label "Completed in the last 180 days and do not have certificate (file [DATE])" at bounding box center [505, 245] width 298 height 14
click at [361, 245] on input "Completed in the last 180 days and do not have certificate (file [DATE])" at bounding box center [365, 242] width 9 height 9
radio input "true"
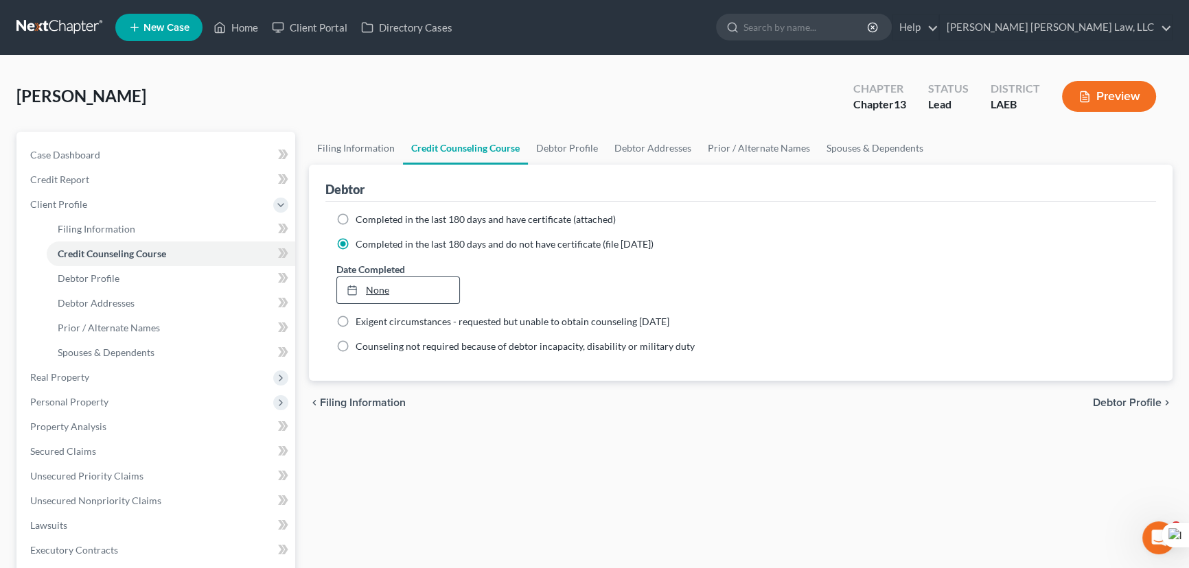
click at [384, 294] on link "None" at bounding box center [398, 290] width 122 height 26
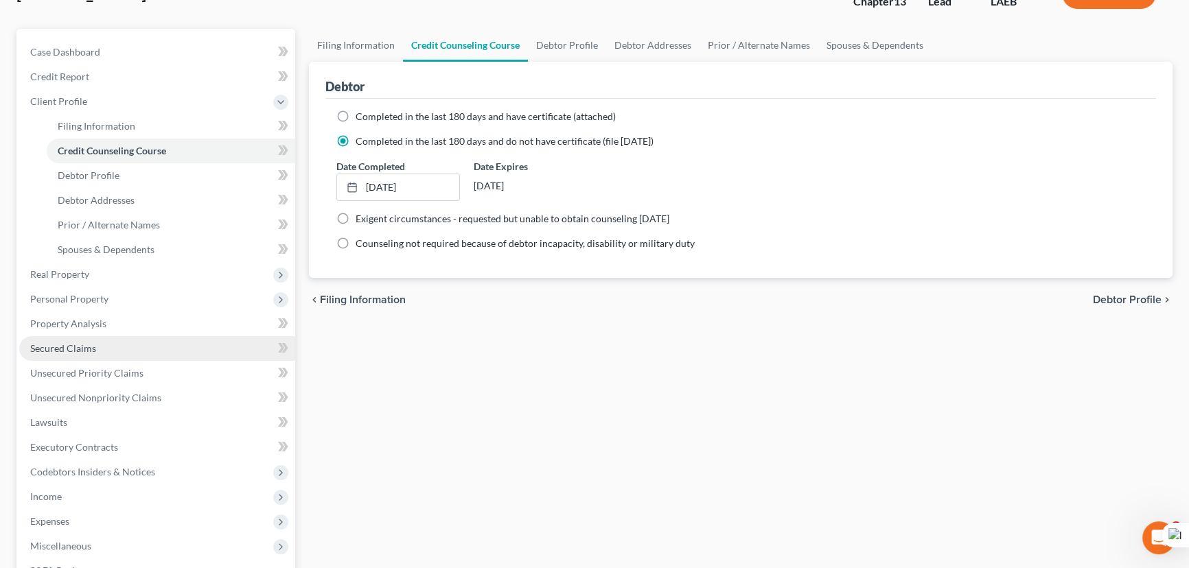
scroll to position [124, 0]
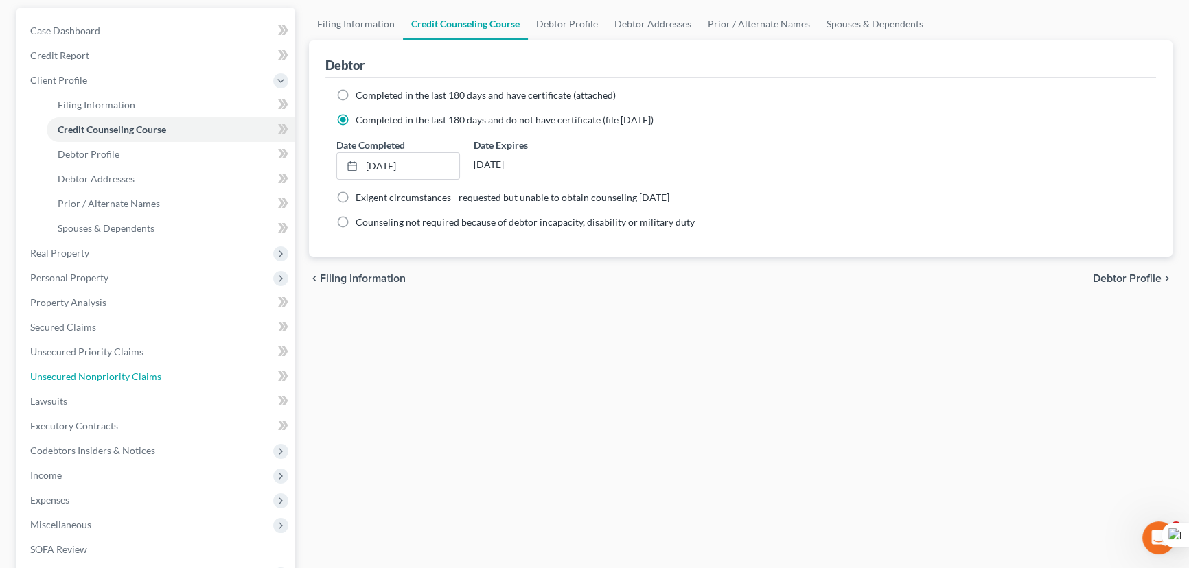
drag, startPoint x: 154, startPoint y: 383, endPoint x: 616, endPoint y: 322, distance: 466.0
click at [154, 383] on link "Unsecured Nonpriority Claims" at bounding box center [157, 377] width 276 height 25
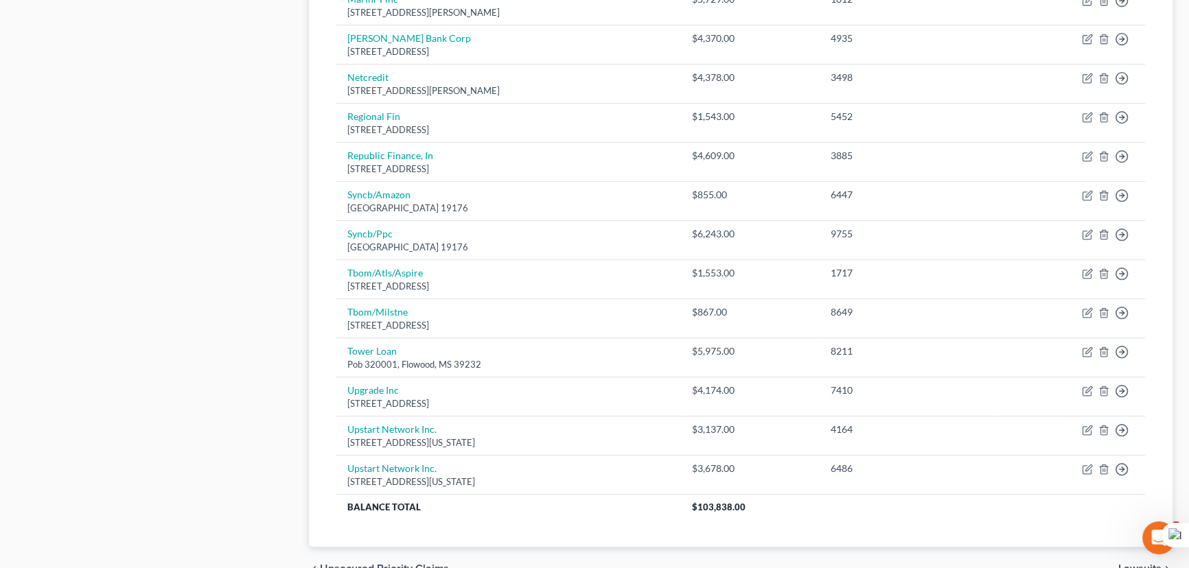
scroll to position [748, 0]
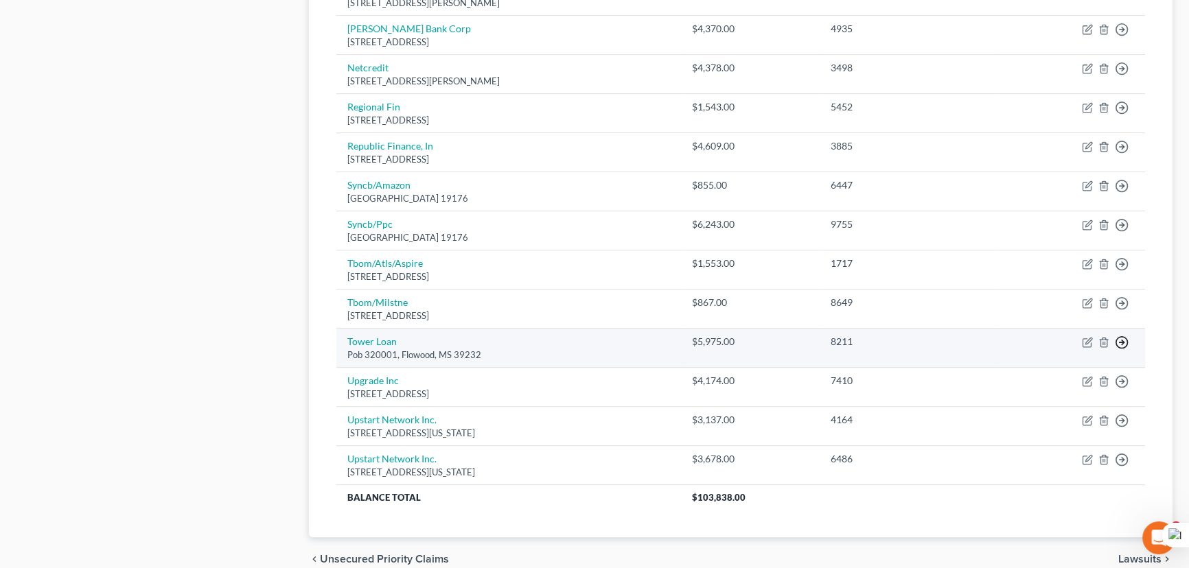
click at [1123, 336] on icon "button" at bounding box center [1122, 343] width 14 height 14
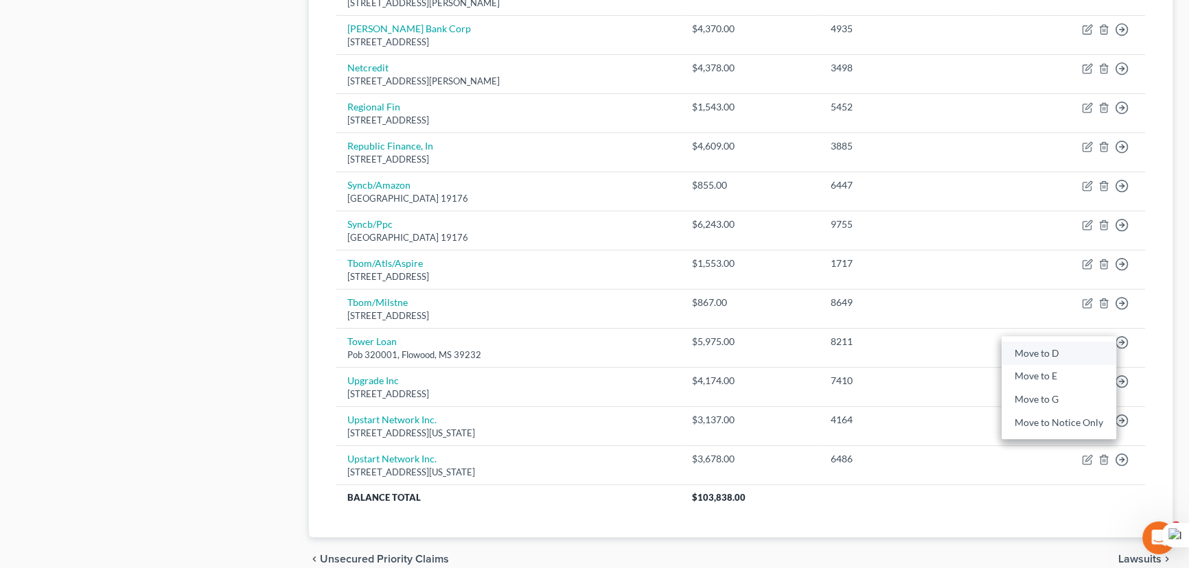
drag, startPoint x: 1070, startPoint y: 349, endPoint x: 1167, endPoint y: 349, distance: 96.8
click at [1070, 349] on link "Move to D" at bounding box center [1059, 353] width 115 height 23
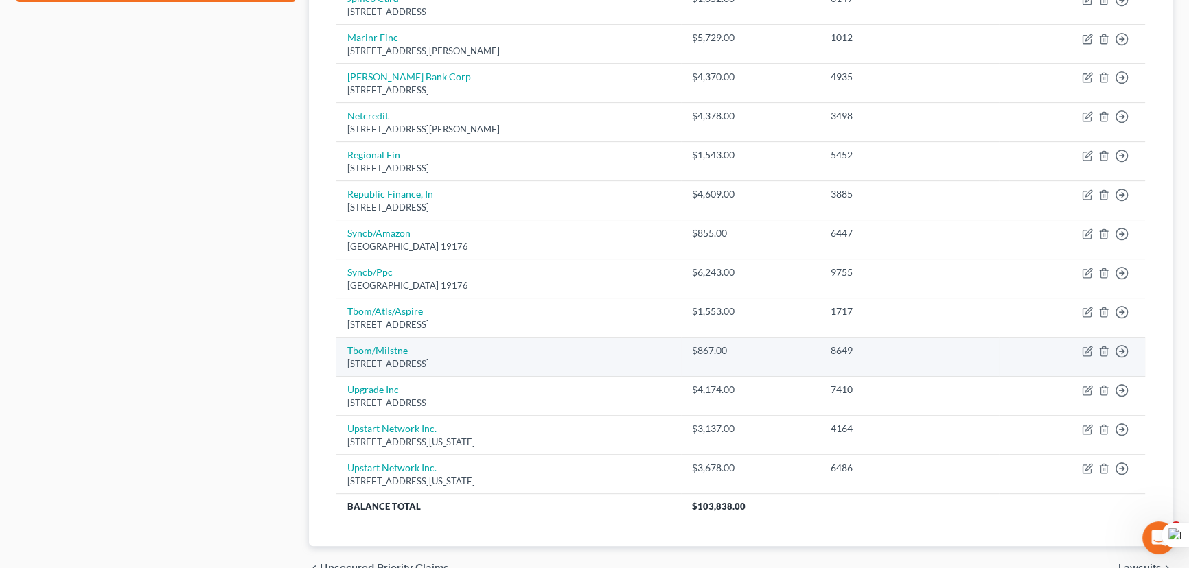
scroll to position [687, 0]
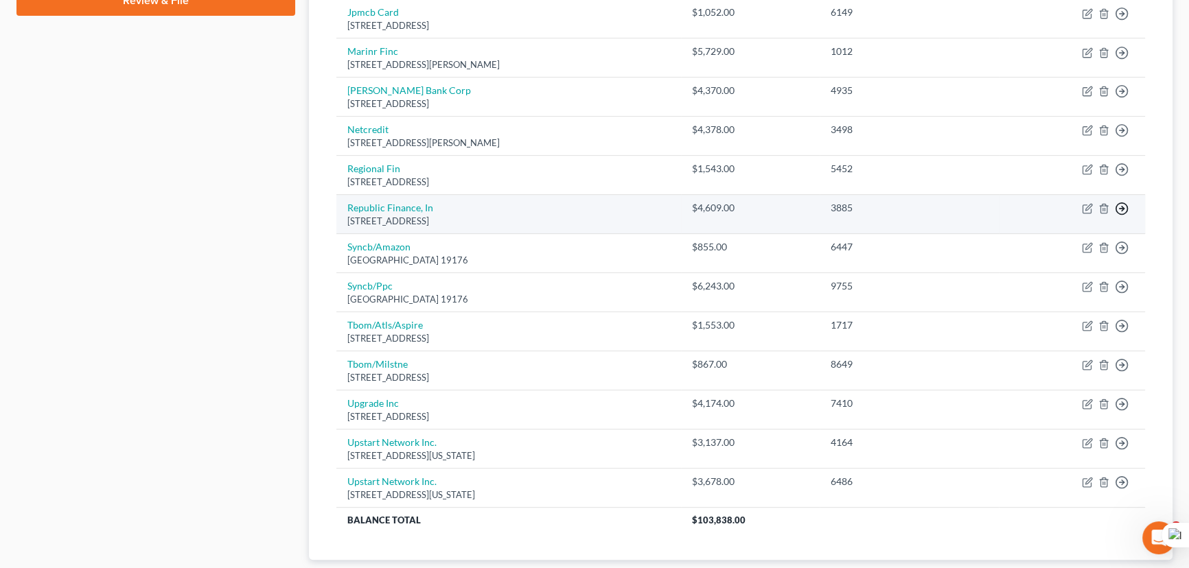
click at [1127, 207] on circle "button" at bounding box center [1122, 209] width 12 height 12
click at [1065, 214] on link "Move to D" at bounding box center [1059, 219] width 115 height 23
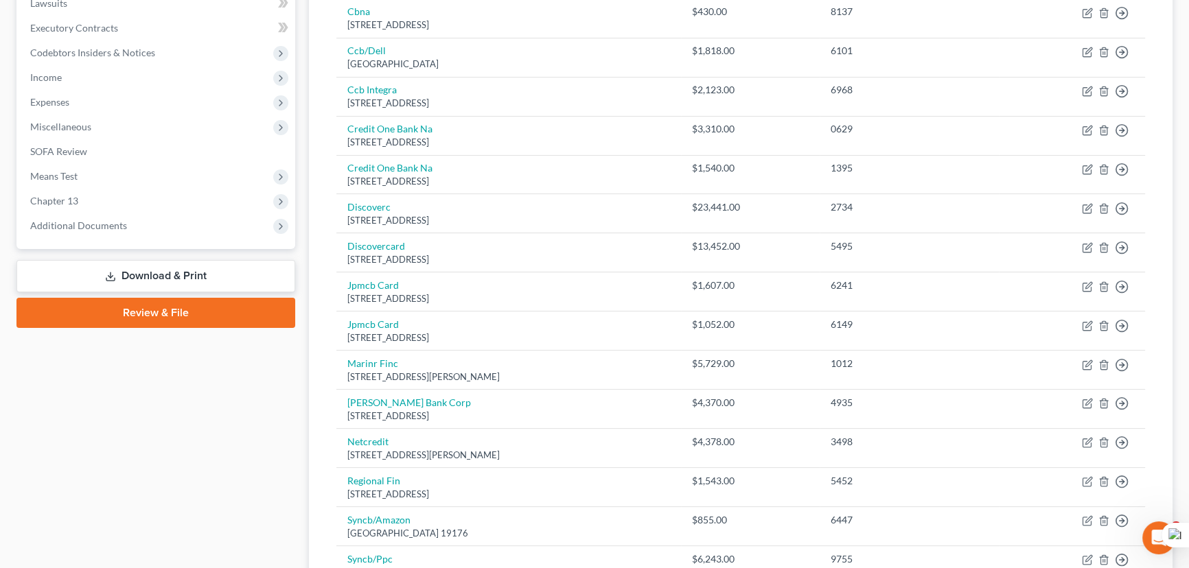
scroll to position [0, 0]
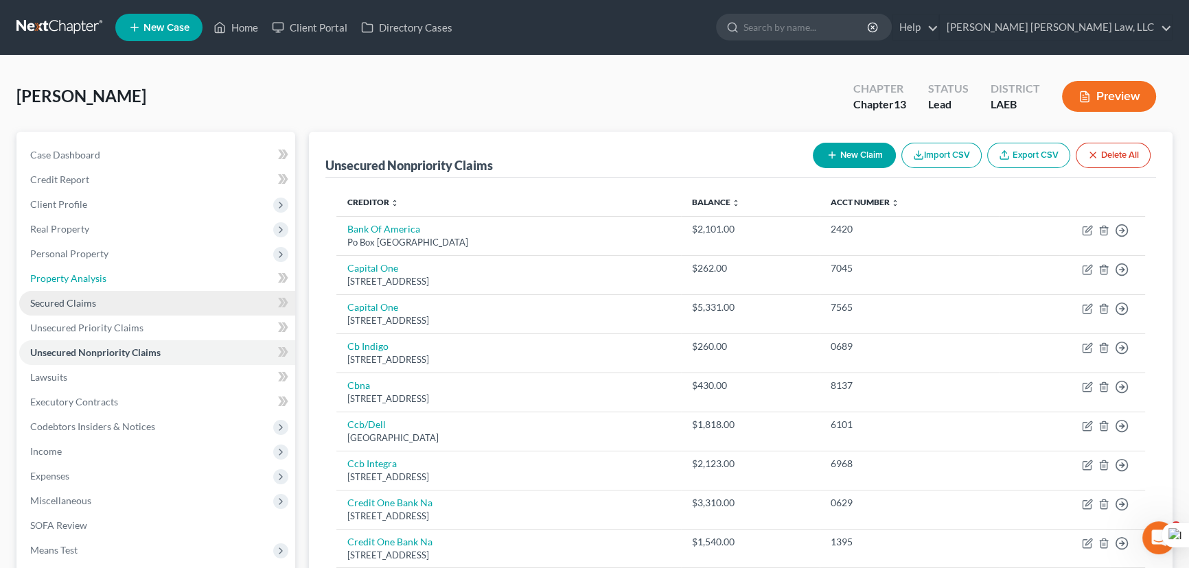
drag, startPoint x: 67, startPoint y: 286, endPoint x: 74, endPoint y: 301, distance: 16.9
click at [67, 286] on link "Property Analysis" at bounding box center [157, 278] width 276 height 25
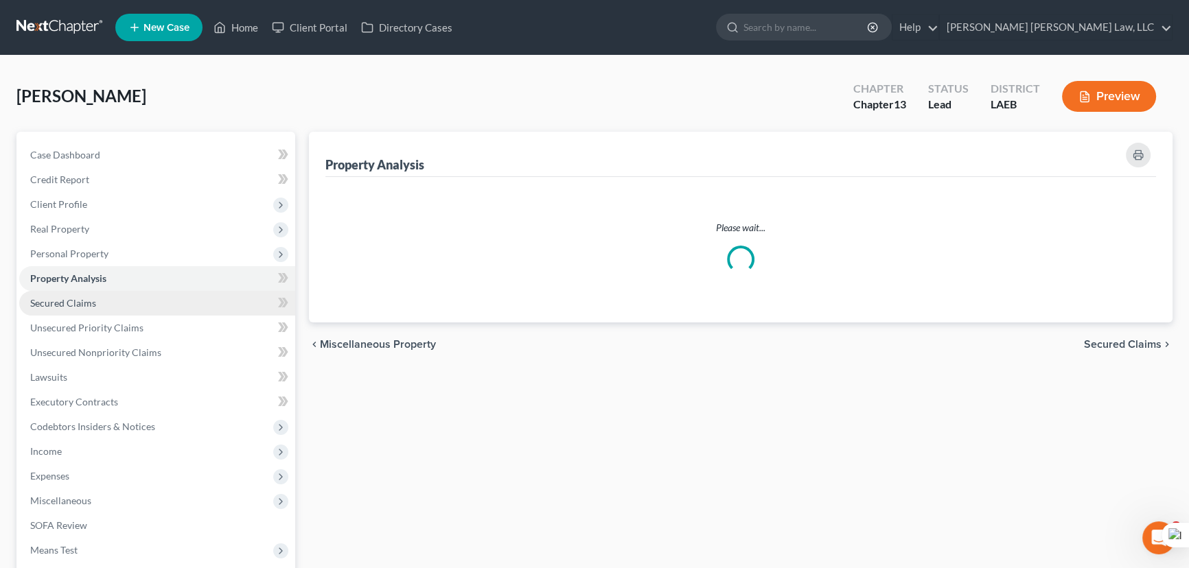
click at [75, 303] on span "Secured Claims" at bounding box center [63, 303] width 66 height 12
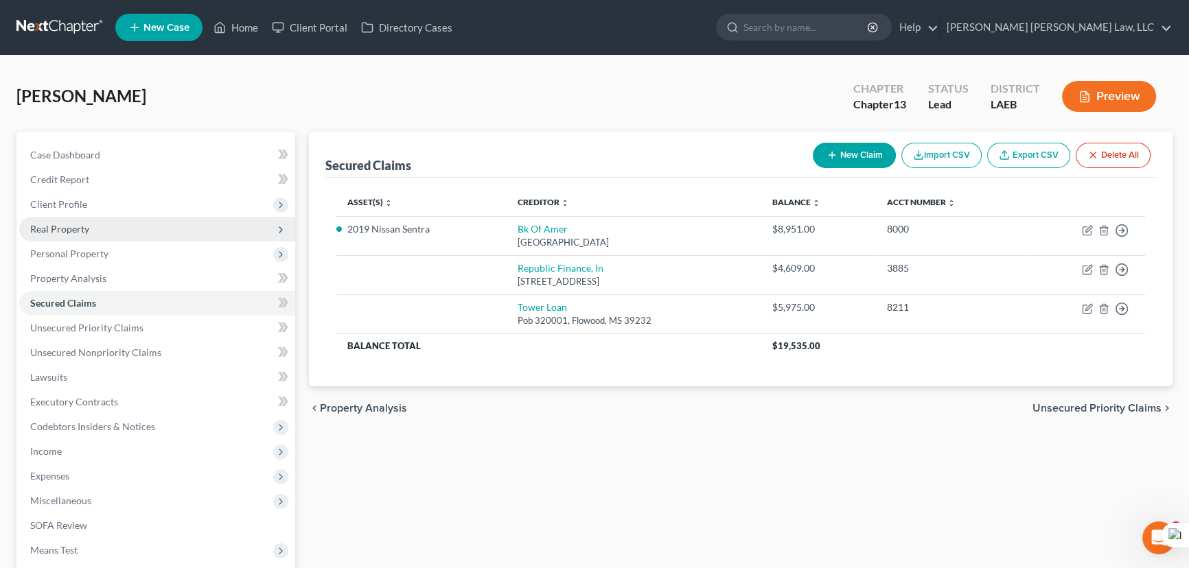
click at [95, 238] on span "Real Property" at bounding box center [157, 229] width 276 height 25
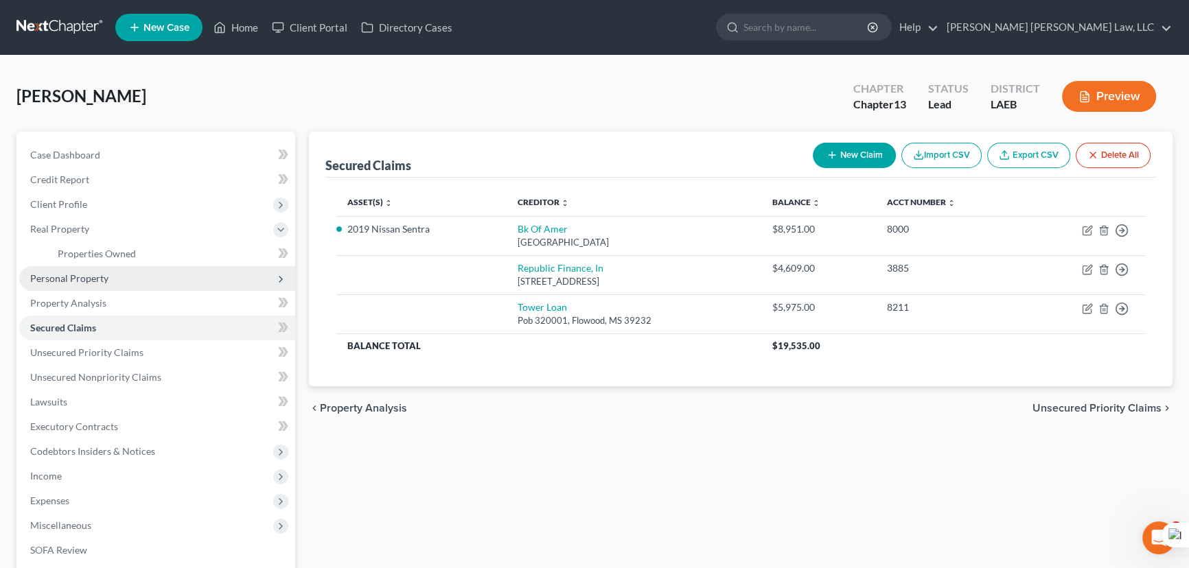
click at [91, 282] on span "Personal Property" at bounding box center [69, 279] width 78 height 12
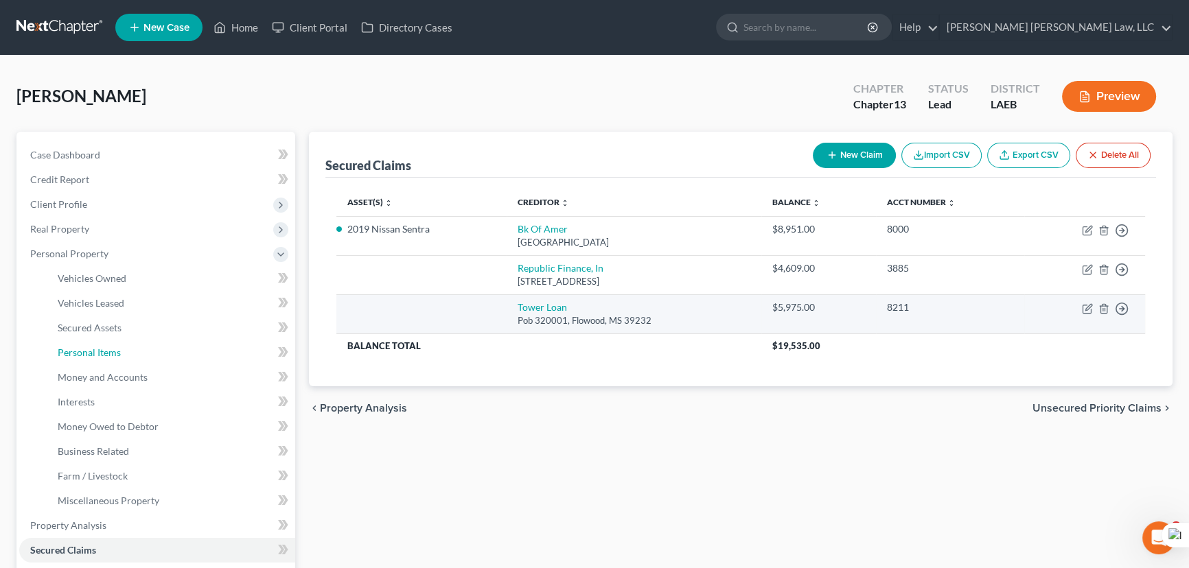
click at [123, 358] on link "Personal Items" at bounding box center [171, 353] width 249 height 25
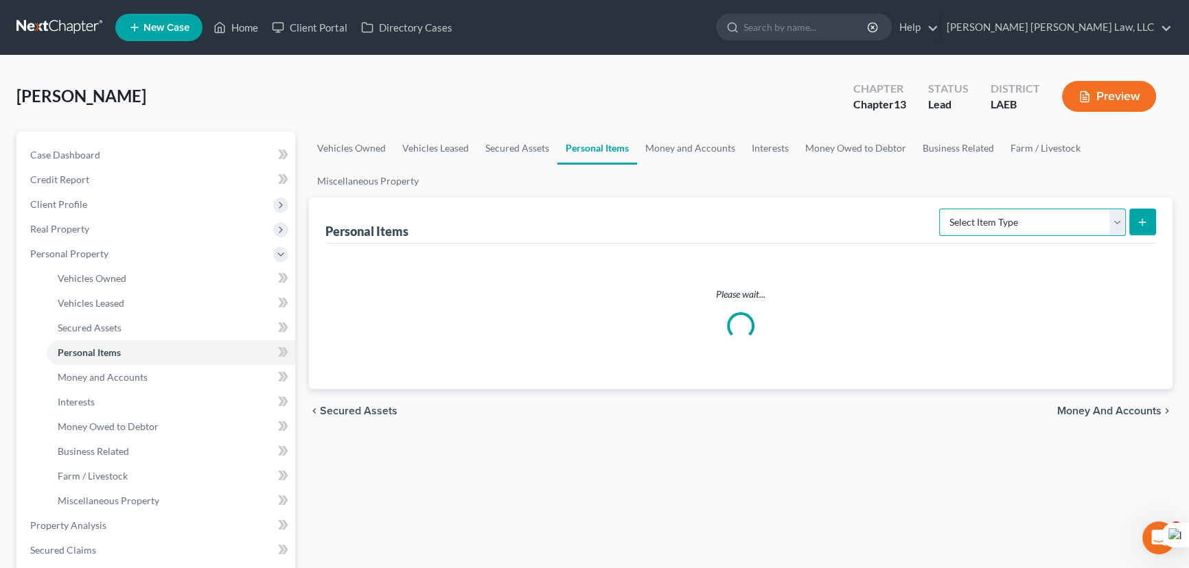
click at [1022, 234] on select "Select Item Type Clothing (A/B: 11) Collectibles Of Value (A/B: 8) Electronics …" at bounding box center [1032, 222] width 187 height 27
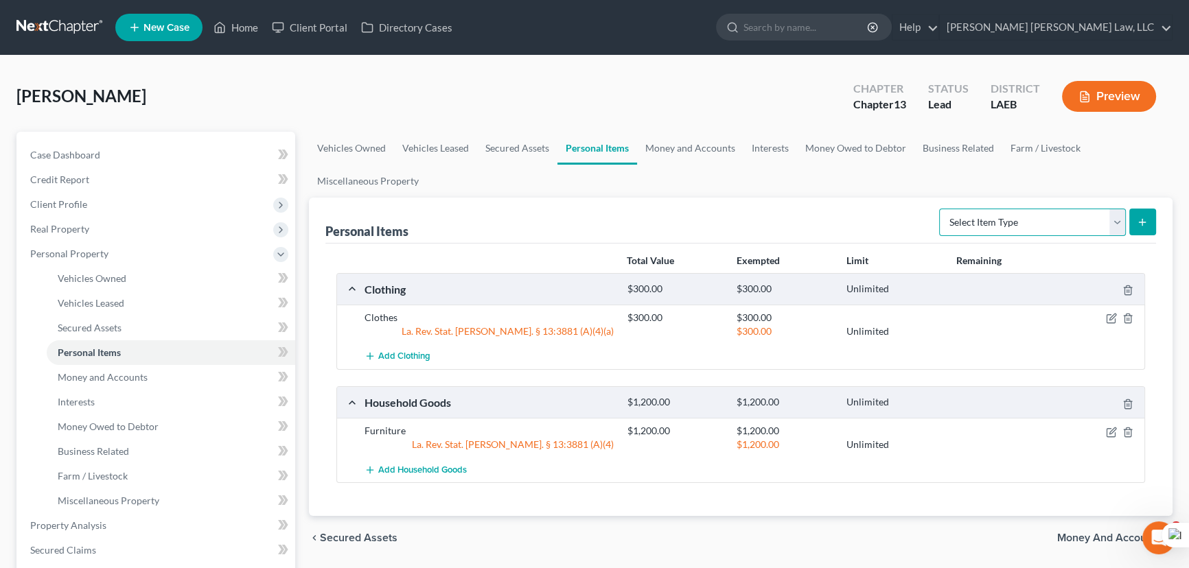
select select "household_goods"
click at [941, 209] on select "Select Item Type Clothing (A/B: 11) Collectibles Of Value (A/B: 8) Electronics …" at bounding box center [1032, 222] width 187 height 27
click at [1140, 222] on icon "submit" at bounding box center [1142, 222] width 11 height 11
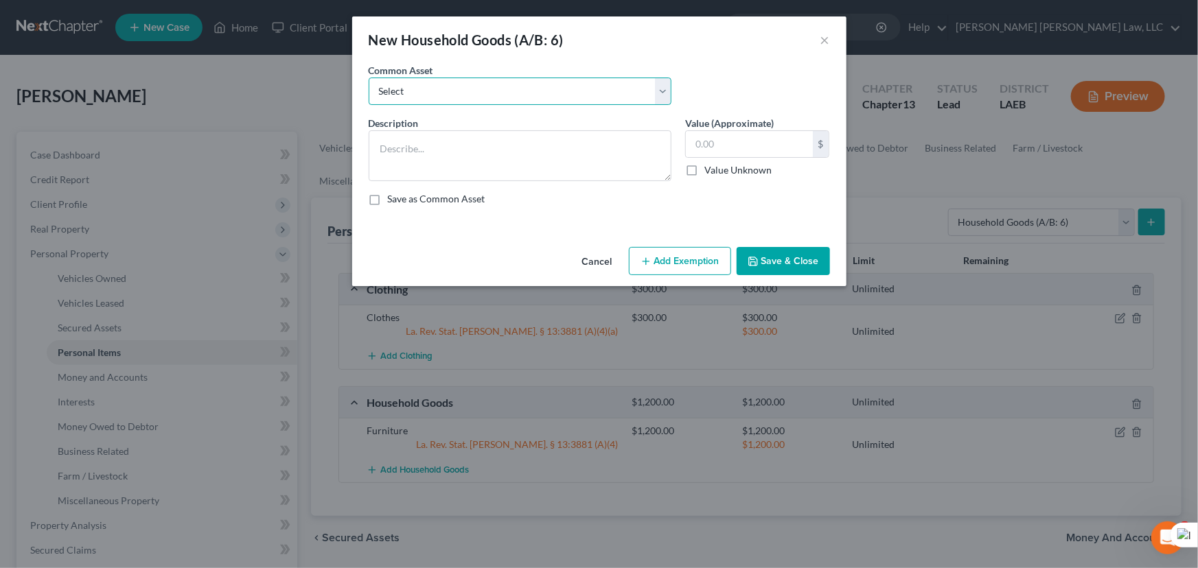
click at [453, 97] on select "Select Furniture Movables 2002 Chevy Tahoe 231,000 miles Movables Movables Mova…" at bounding box center [520, 91] width 303 height 27
select select "1"
click at [369, 78] on select "Select Furniture Movables 2002 Chevy Tahoe 231,000 miles Movables Movables Mova…" at bounding box center [520, 91] width 303 height 27
type textarea "Movables"
click at [728, 143] on input "3,600.00" at bounding box center [749, 144] width 127 height 26
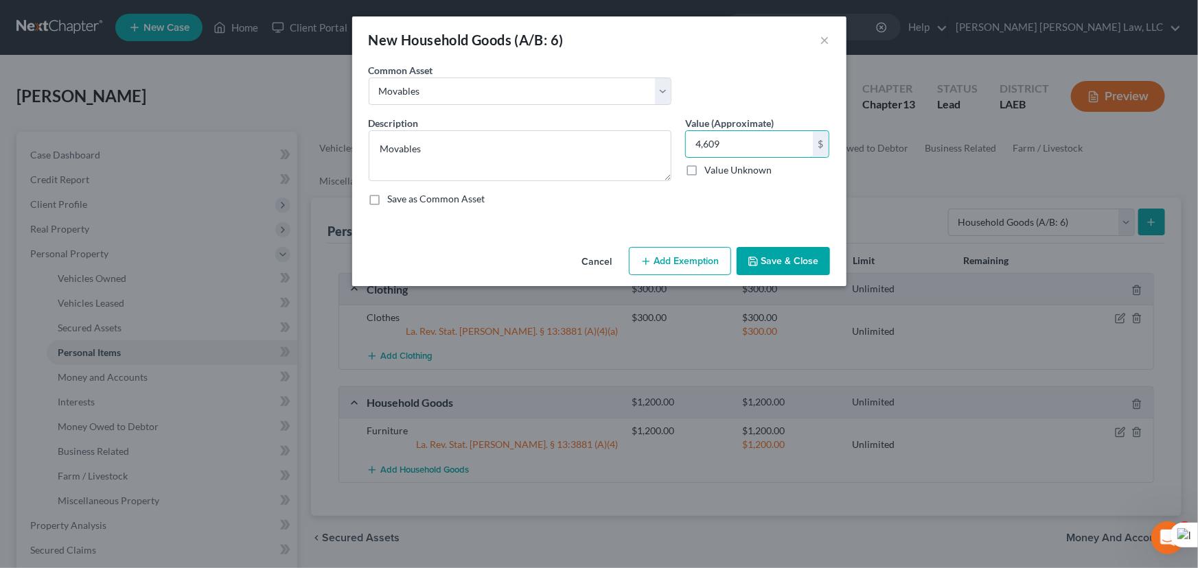
type input "4,609"
click at [767, 258] on button "Save & Close" at bounding box center [783, 261] width 93 height 29
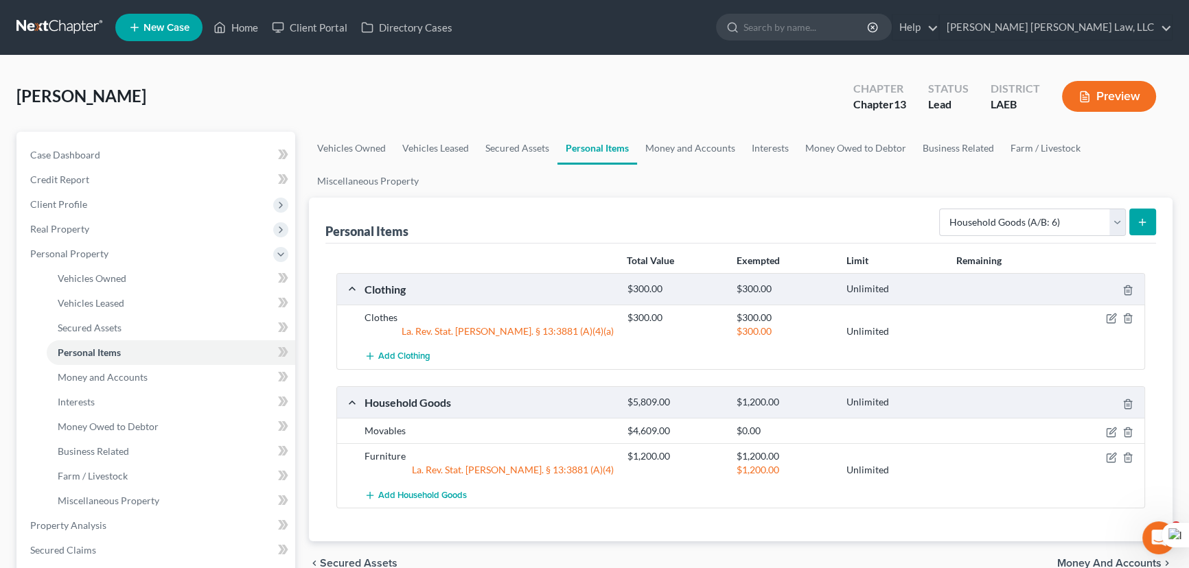
click at [1144, 229] on button "submit" at bounding box center [1142, 222] width 27 height 27
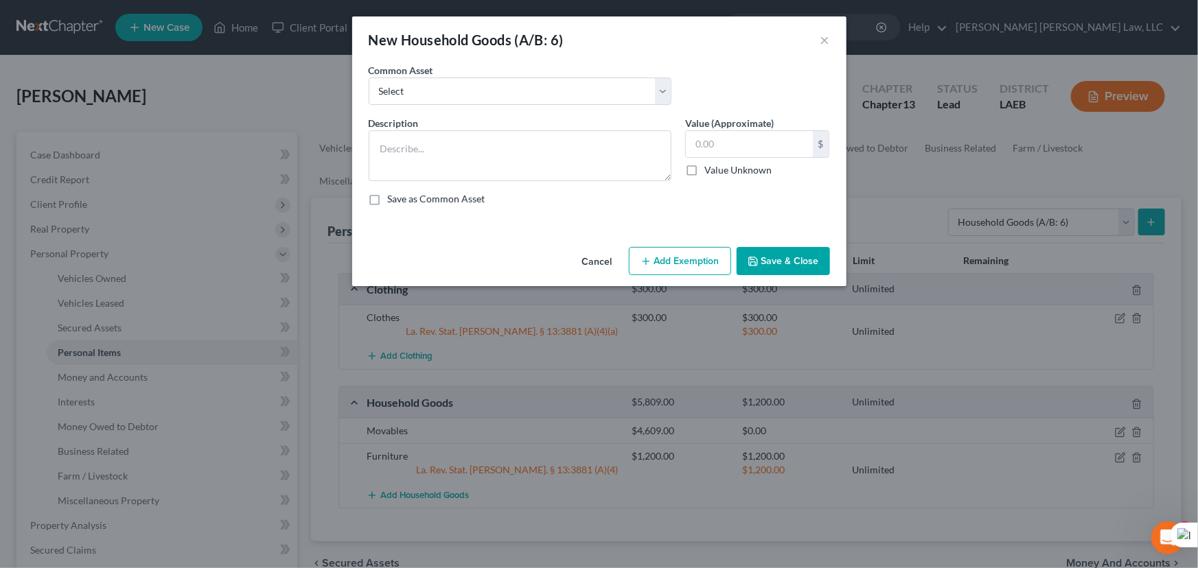
click at [542, 106] on div "Common Asset Select Furniture Movables 2002 Chevy Tahoe 231,000 miles Movables …" at bounding box center [599, 89] width 475 height 53
click at [522, 68] on div "Common Asset Select Furniture Movables 2002 Chevy Tahoe 231,000 miles Movables …" at bounding box center [520, 84] width 316 height 42
click at [515, 85] on select "Select Furniture Movables 2002 Chevy Tahoe 231,000 miles Movables Movables Mova…" at bounding box center [520, 91] width 303 height 27
select select "1"
click at [369, 78] on select "Select Furniture Movables 2002 Chevy Tahoe 231,000 miles Movables Movables Mova…" at bounding box center [520, 91] width 303 height 27
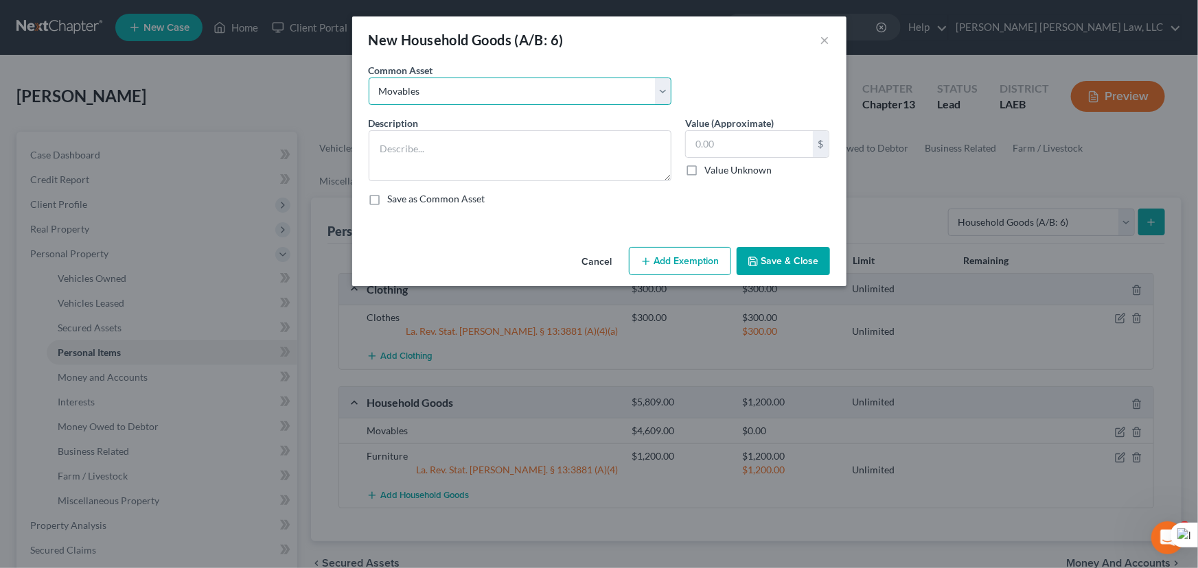
type textarea "Movables"
click at [757, 142] on input "3,600.00" at bounding box center [749, 144] width 127 height 26
type input "5,975"
click at [823, 271] on button "Save & Close" at bounding box center [783, 261] width 93 height 29
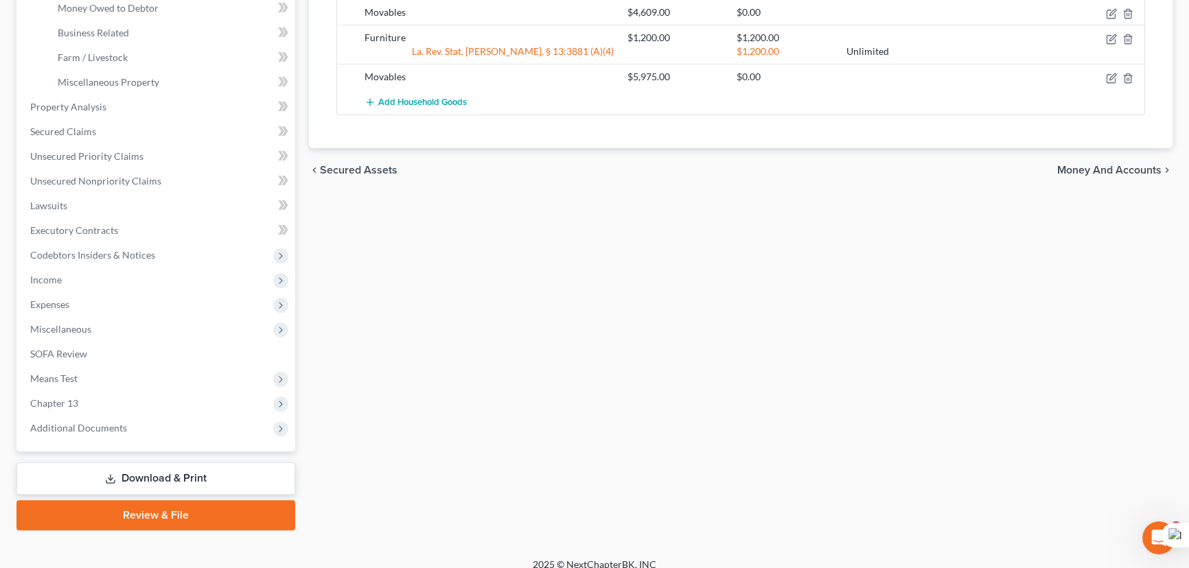
scroll to position [431, 0]
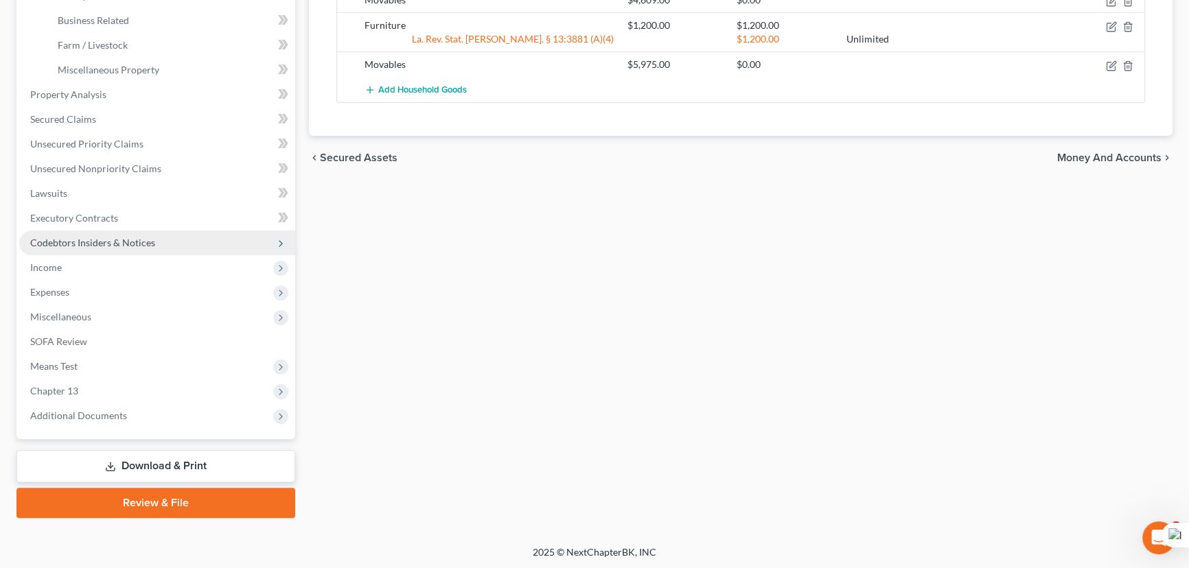
drag, startPoint x: 137, startPoint y: 238, endPoint x: 146, endPoint y: 249, distance: 14.2
click at [137, 239] on span "Codebtors Insiders & Notices" at bounding box center [92, 243] width 125 height 12
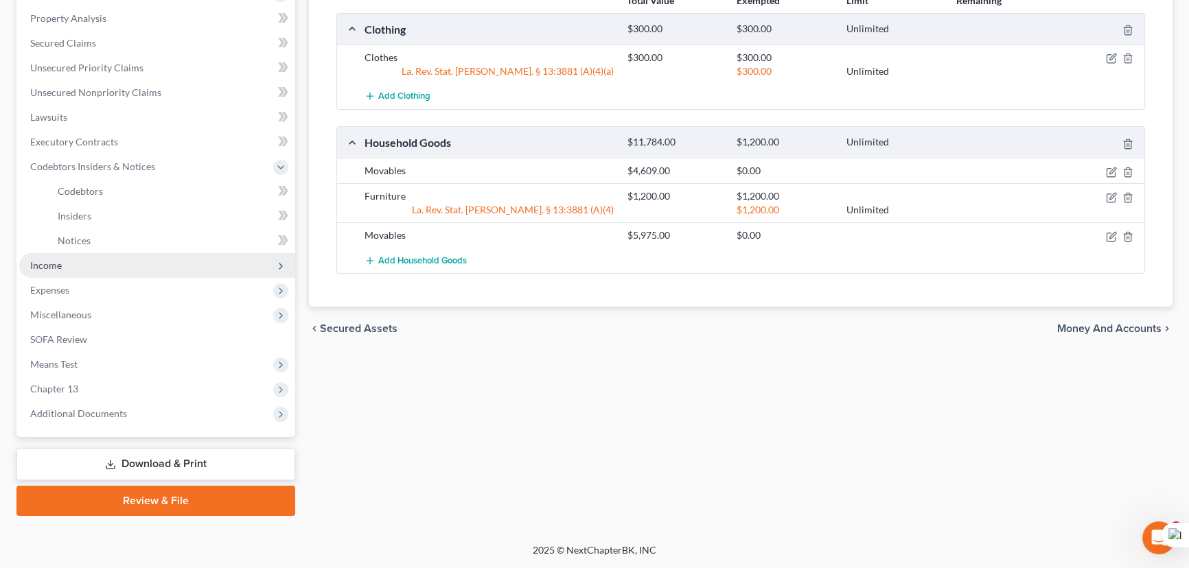
scroll to position [258, 0]
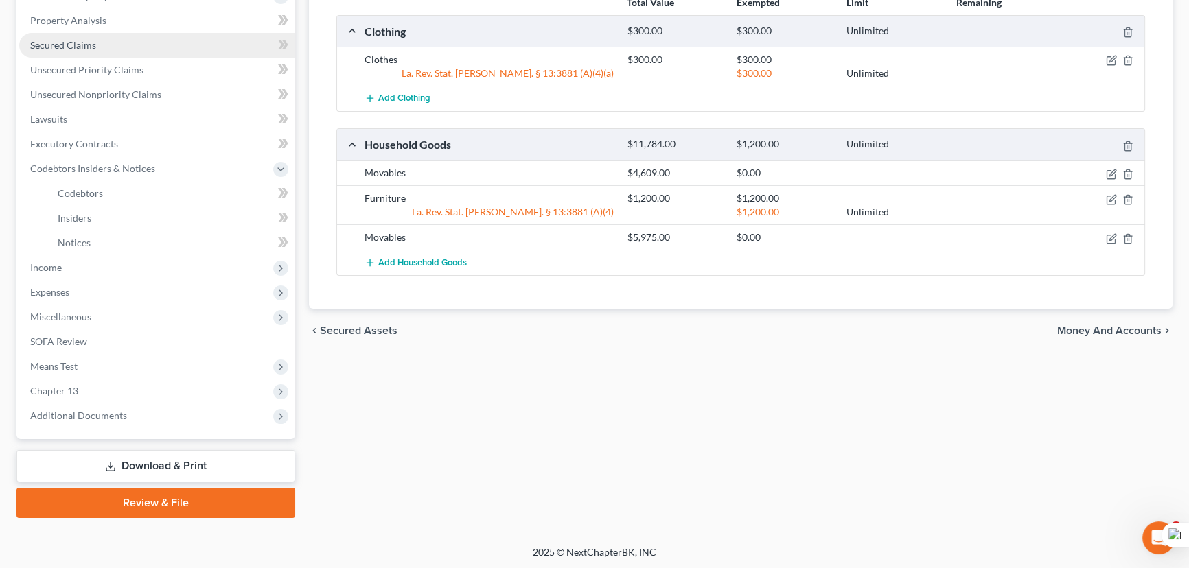
click at [121, 50] on link "Secured Claims" at bounding box center [157, 45] width 276 height 25
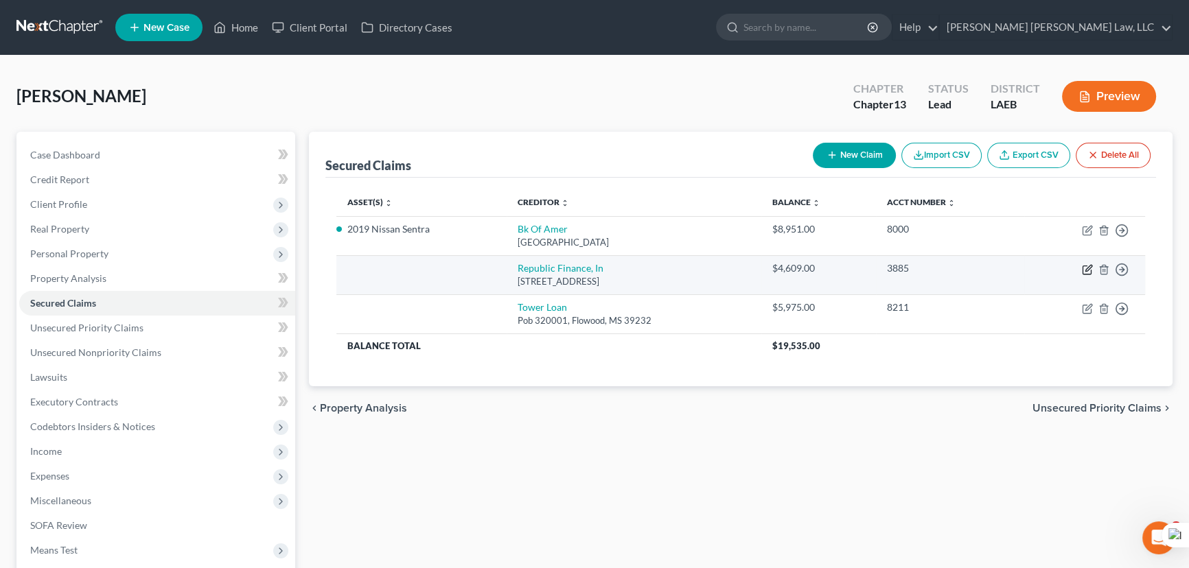
click at [1086, 268] on icon "button" at bounding box center [1088, 268] width 6 height 6
select select "19"
select select "0"
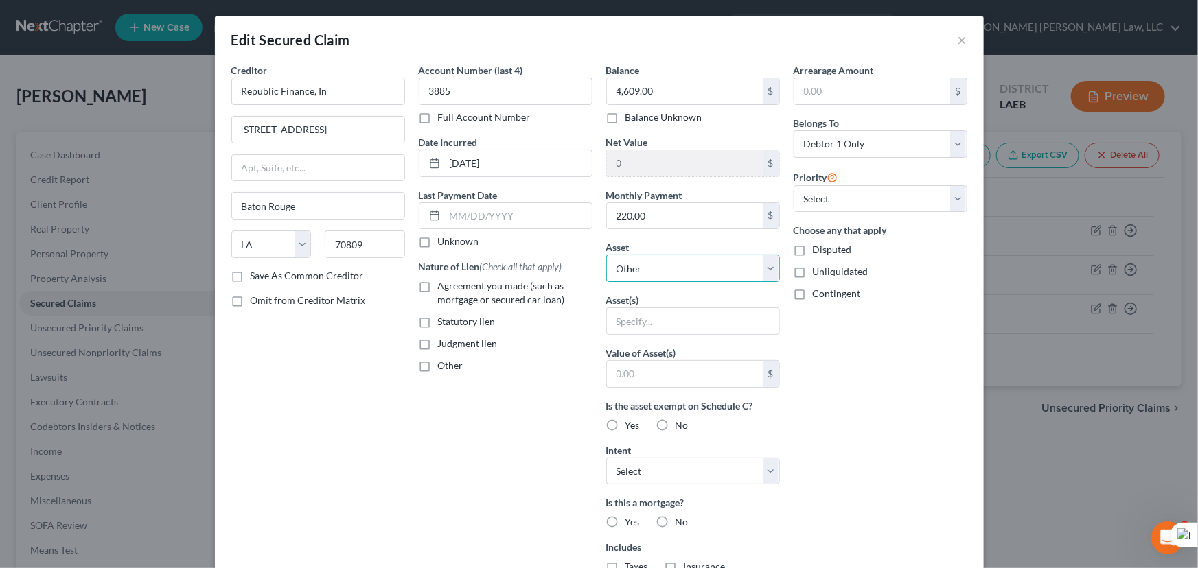
click at [700, 275] on select "Select Other Multiple Assets Household Goods - Movables - $4609.0 Clothing - Cl…" at bounding box center [693, 268] width 174 height 27
select select "2"
click at [606, 255] on select "Select Other Multiple Assets Household Goods - Movables - $4609.0 Clothing - Cl…" at bounding box center [693, 268] width 174 height 27
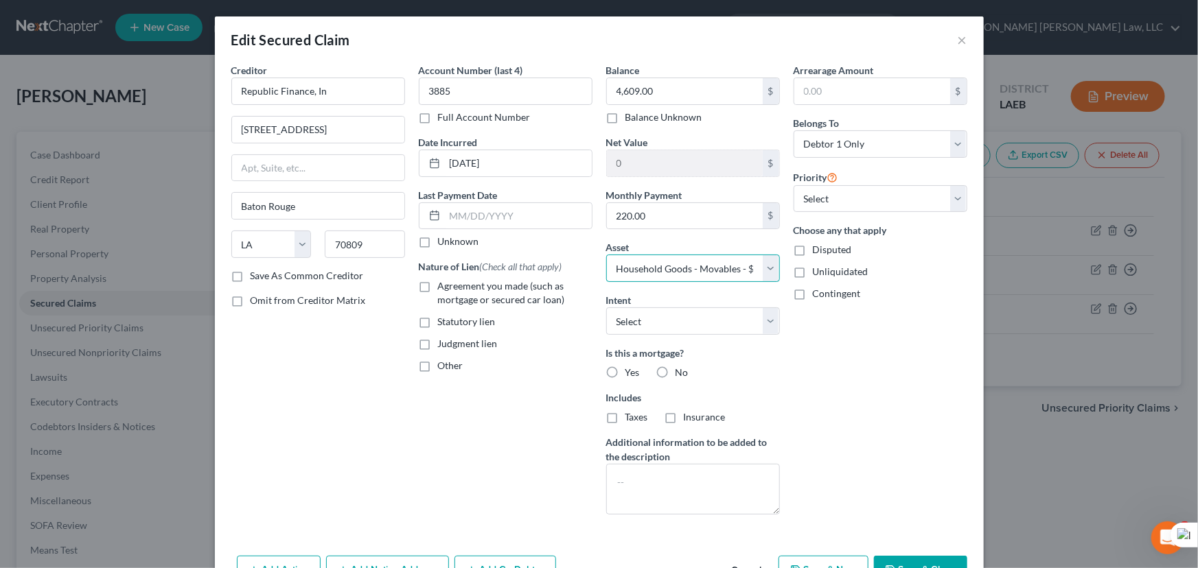
scroll to position [82, 0]
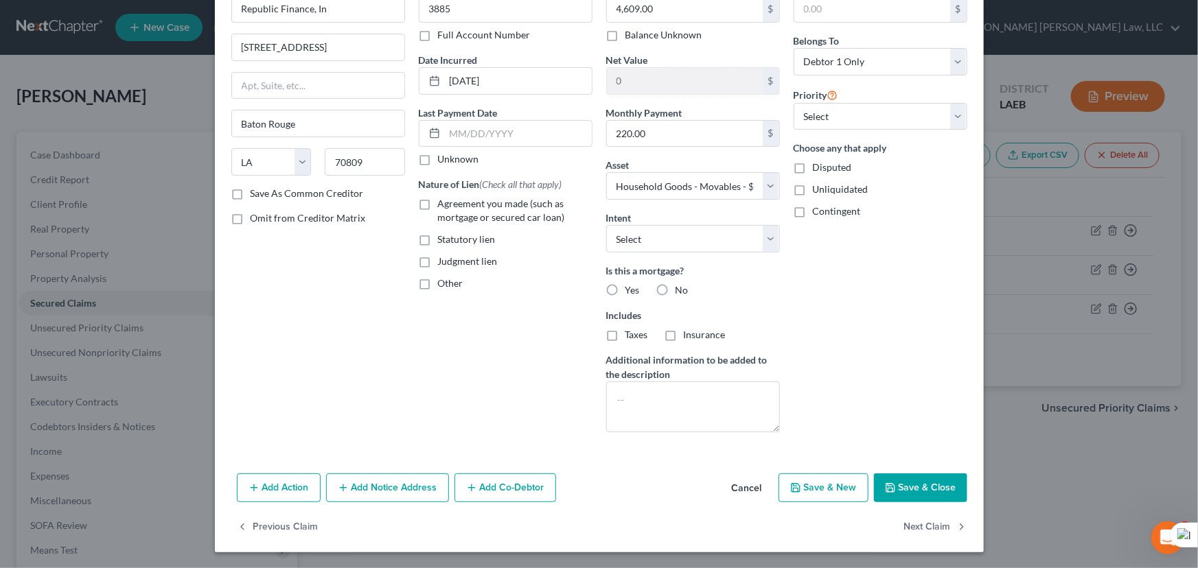
click at [913, 491] on button "Save & Close" at bounding box center [920, 488] width 93 height 29
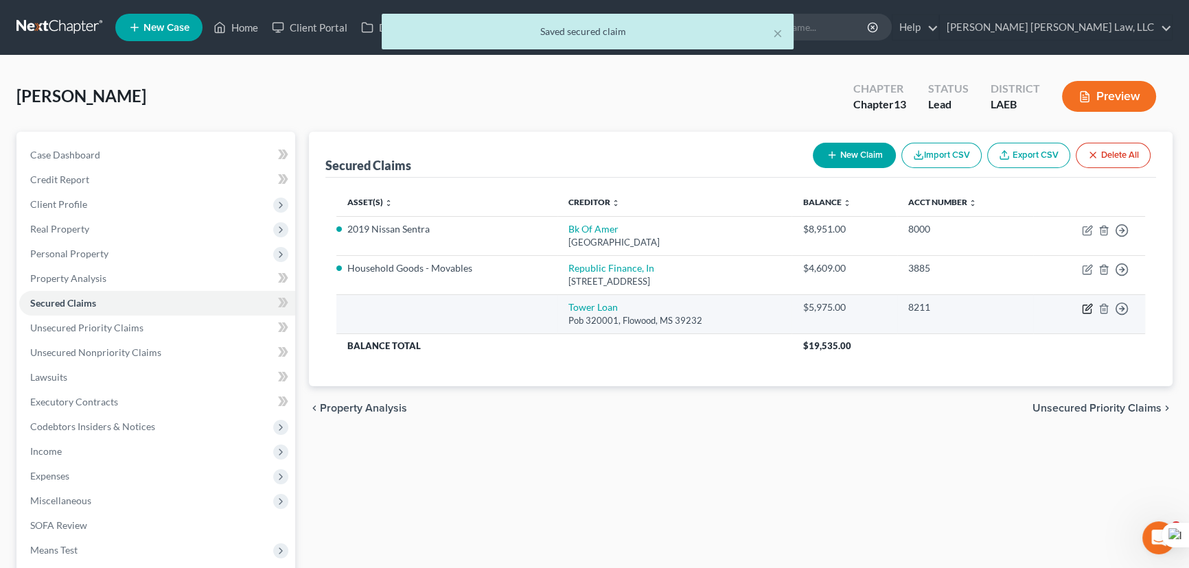
click at [1085, 309] on icon "button" at bounding box center [1088, 307] width 6 height 6
select select "25"
select select "0"
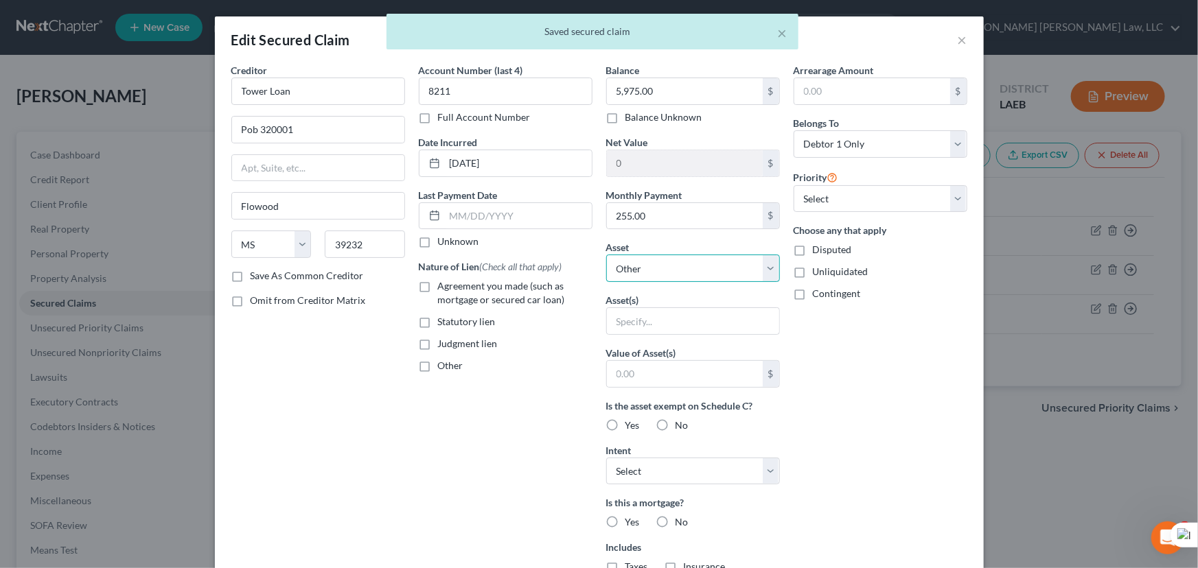
click at [695, 276] on select "Select Other Multiple Assets Household Goods - Movables - $4609.0 Clothing - Cl…" at bounding box center [693, 268] width 174 height 27
select select "9"
click at [606, 255] on select "Select Other Multiple Assets Household Goods - Movables - $4609.0 Clothing - Cl…" at bounding box center [693, 268] width 174 height 27
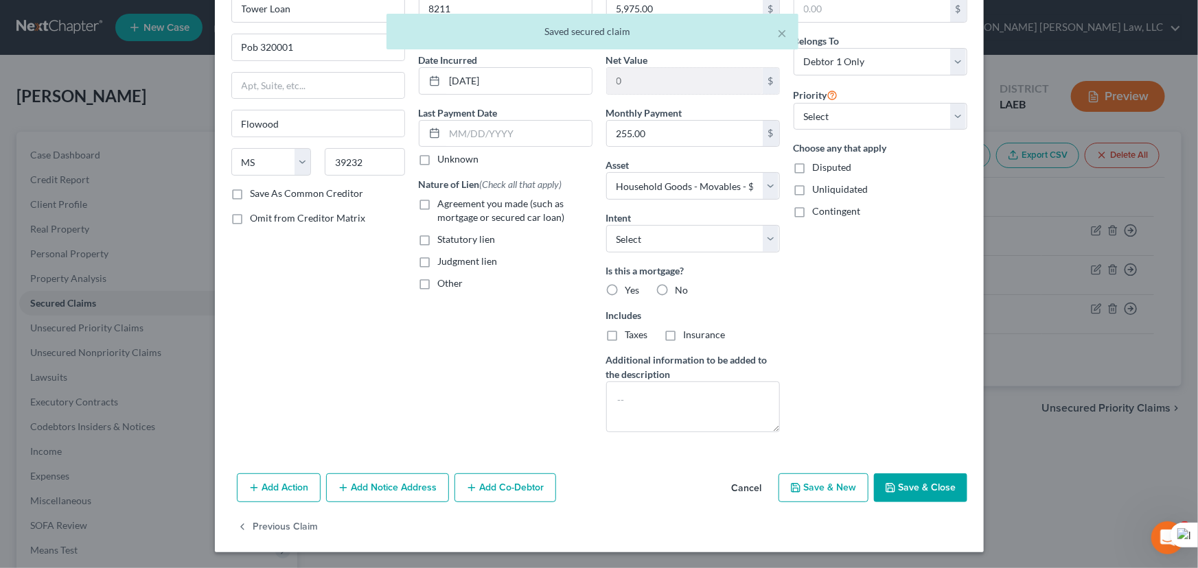
click at [906, 484] on button "Save & Close" at bounding box center [920, 488] width 93 height 29
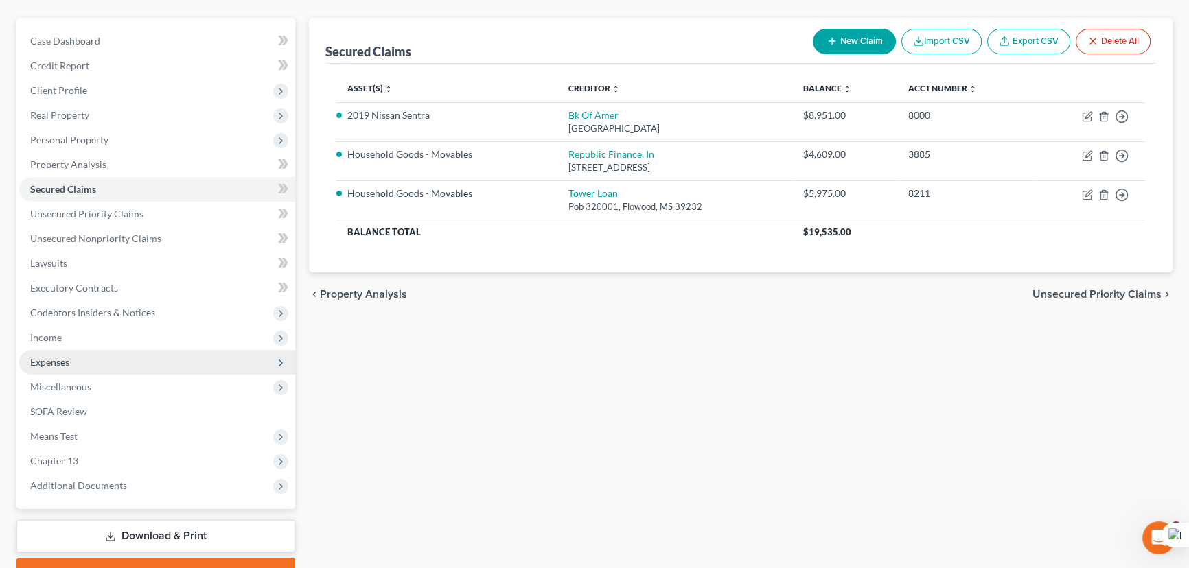
scroll to position [184, 0]
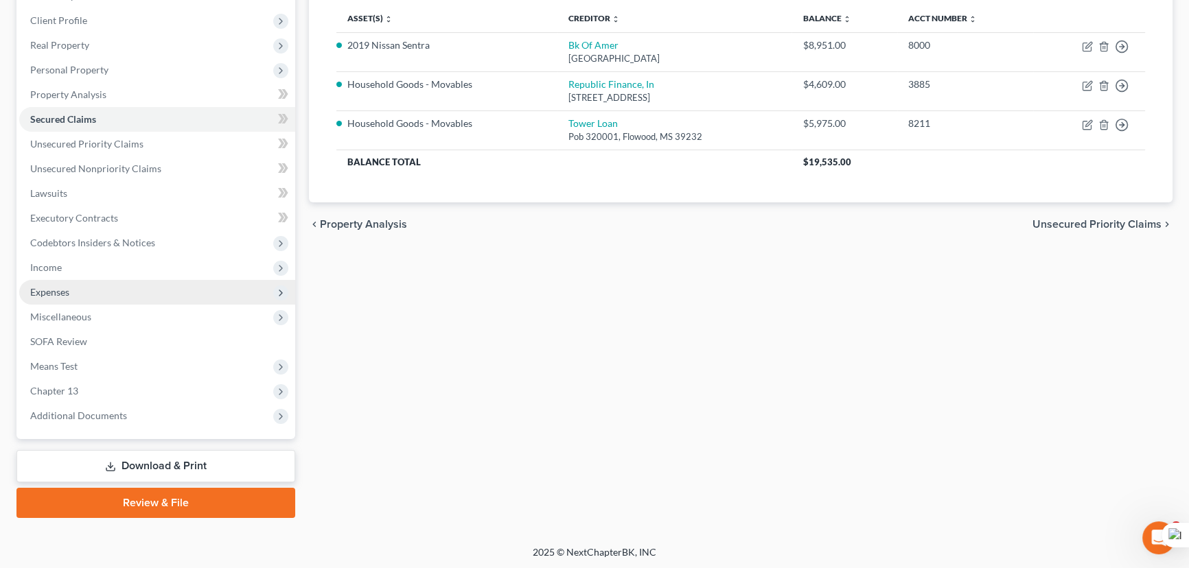
drag, startPoint x: 138, startPoint y: 268, endPoint x: 144, endPoint y: 293, distance: 25.5
click at [138, 268] on span "Income" at bounding box center [157, 267] width 276 height 25
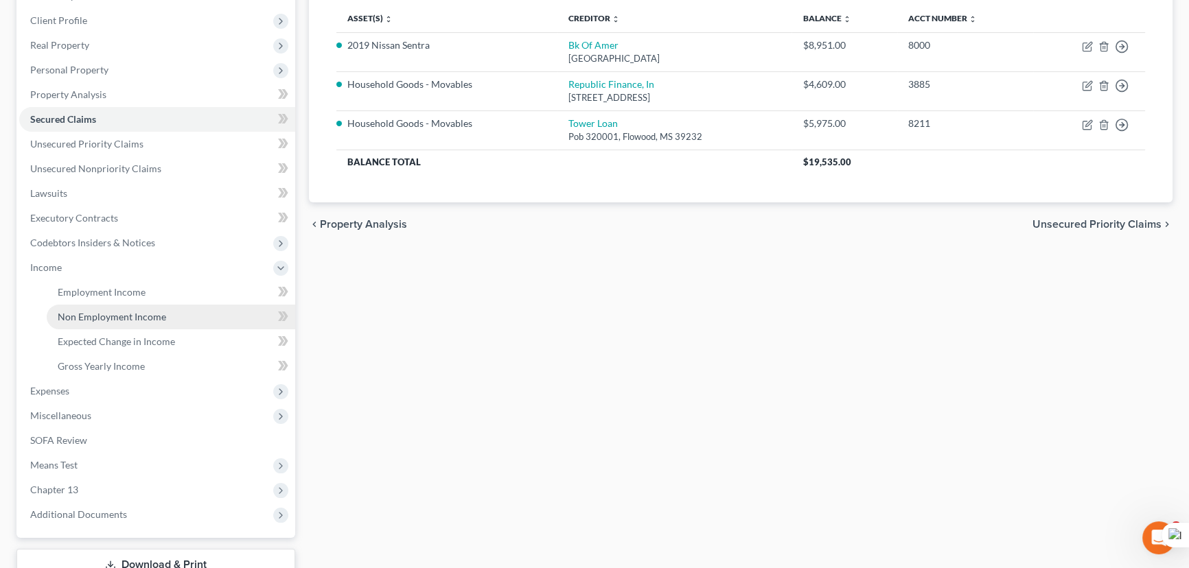
click at [142, 312] on span "Non Employment Income" at bounding box center [112, 317] width 108 height 12
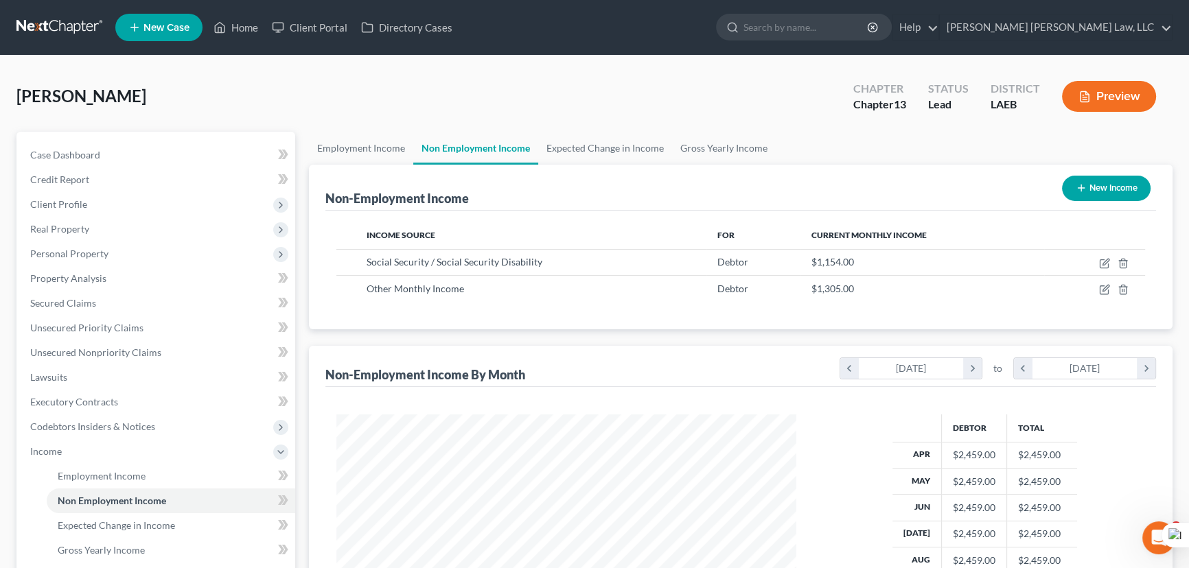
scroll to position [246, 487]
click at [700, 143] on link "Gross Yearly Income" at bounding box center [724, 148] width 104 height 33
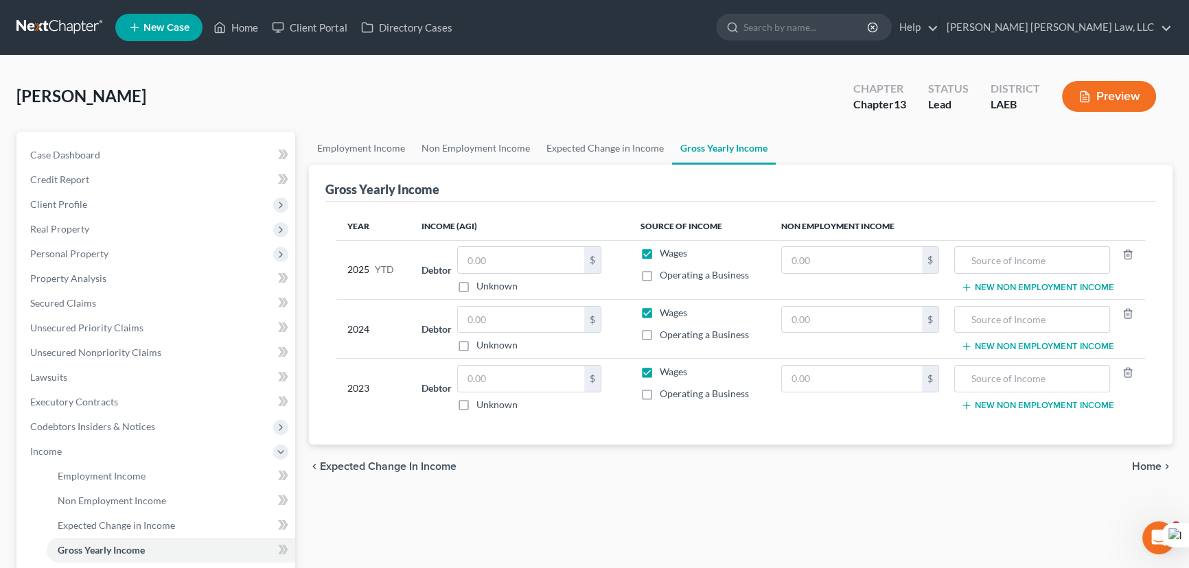
click at [660, 254] on label "Wages" at bounding box center [673, 253] width 27 height 14
click at [665, 254] on input "Wages" at bounding box center [669, 250] width 9 height 9
checkbox input "false"
click at [660, 315] on label "Wages" at bounding box center [673, 313] width 27 height 14
click at [665, 315] on input "Wages" at bounding box center [669, 310] width 9 height 9
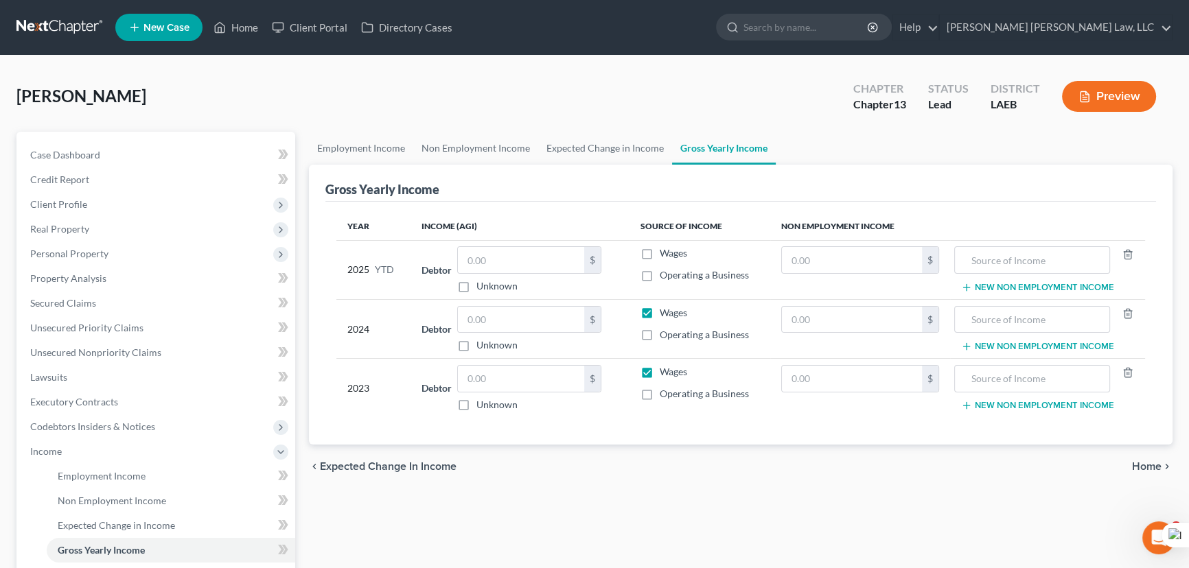
checkbox input "false"
click at [660, 369] on label "Wages" at bounding box center [673, 372] width 27 height 14
click at [665, 369] on input "Wages" at bounding box center [669, 369] width 9 height 9
checkbox input "false"
click at [872, 266] on input "text" at bounding box center [852, 260] width 140 height 26
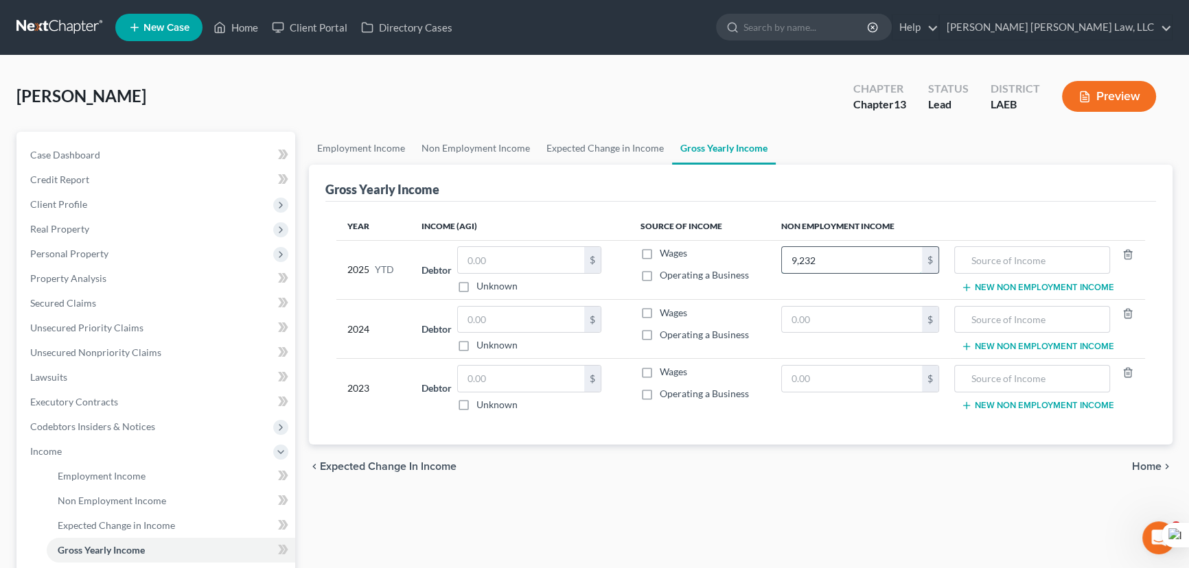
type input "9,232"
type input "social security"
click at [859, 321] on input "text" at bounding box center [852, 320] width 140 height 26
click at [474, 144] on link "Non Employment Income" at bounding box center [475, 148] width 125 height 33
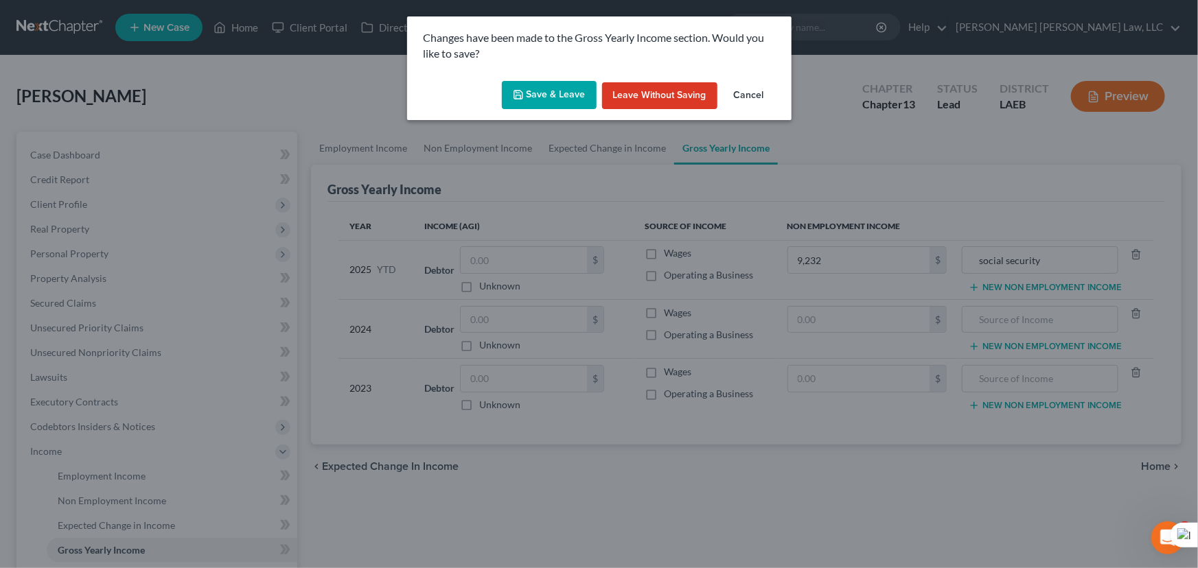
click at [566, 89] on button "Save & Leave" at bounding box center [549, 95] width 95 height 29
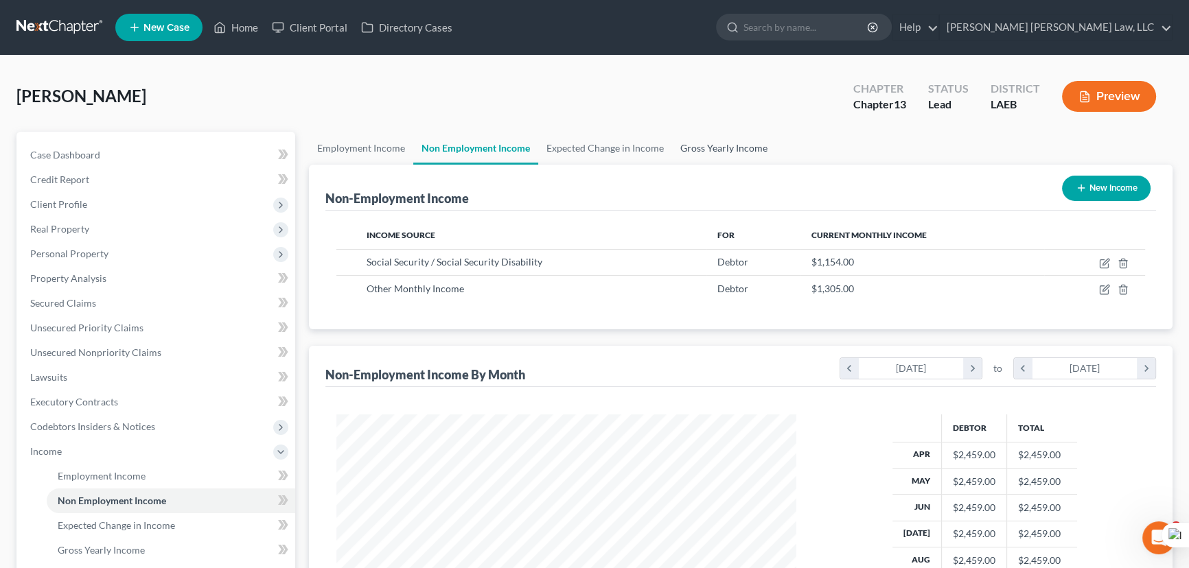
scroll to position [246, 487]
click at [700, 143] on link "Gross Yearly Income" at bounding box center [724, 148] width 104 height 33
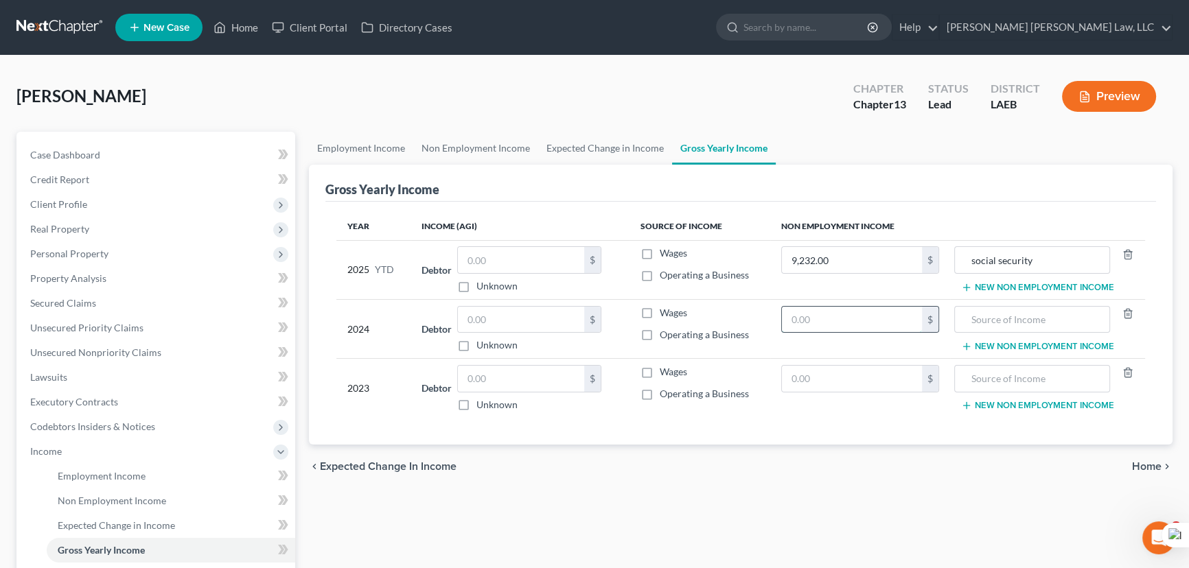
click at [811, 316] on input "text" at bounding box center [852, 320] width 140 height 26
type input "13,848"
type input "social security"
type input "13,848"
type input "c"
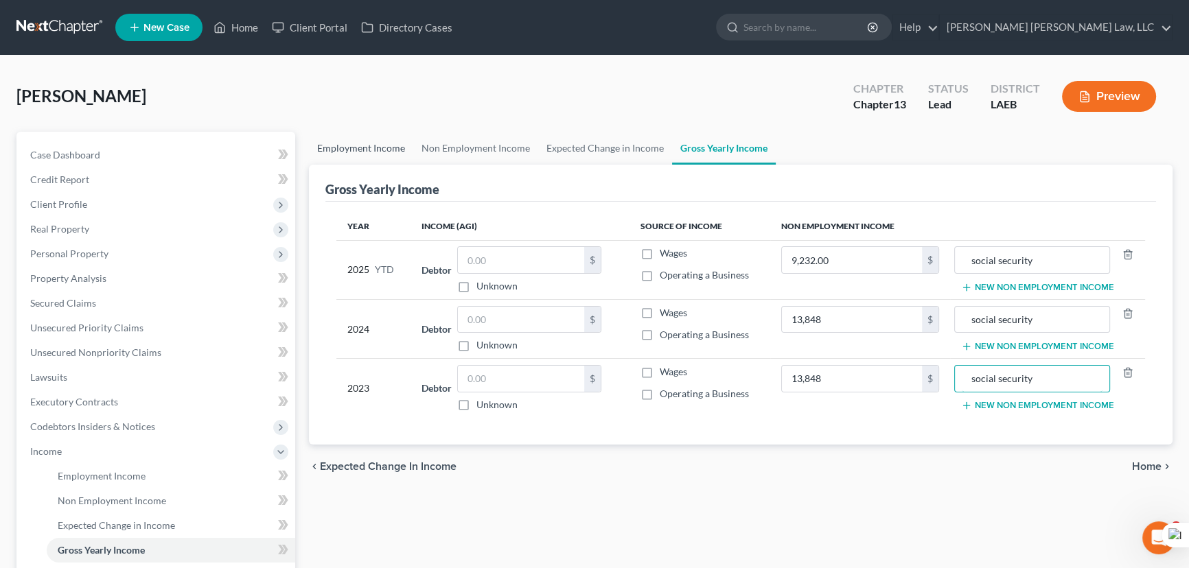
type input "social security"
drag, startPoint x: 364, startPoint y: 137, endPoint x: 406, endPoint y: 138, distance: 41.9
click at [364, 137] on link "Employment Income" at bounding box center [361, 148] width 104 height 33
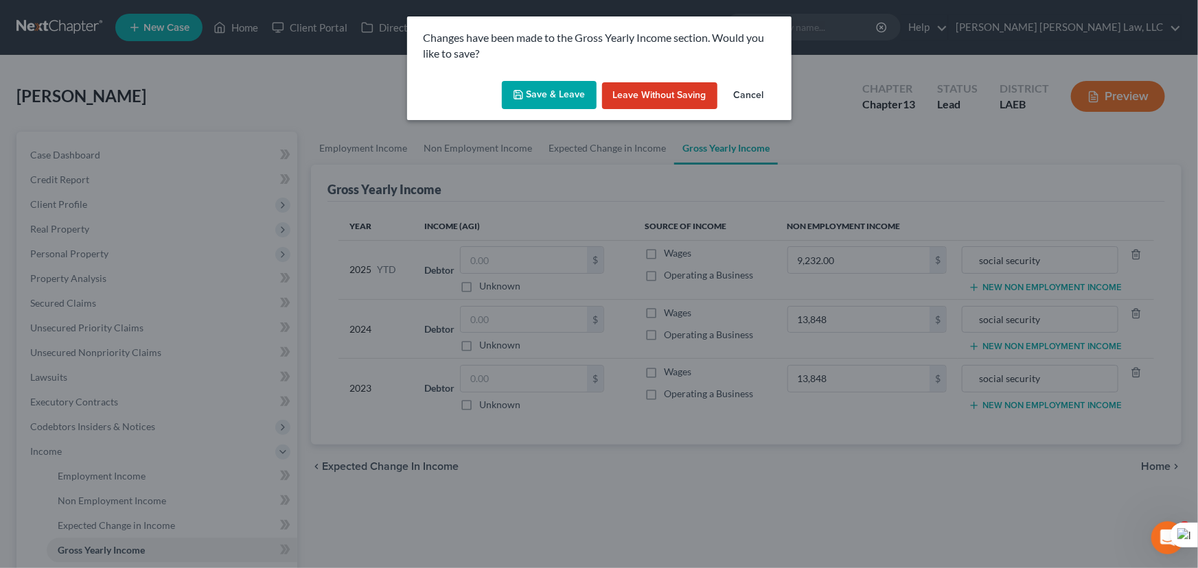
click at [534, 100] on button "Save & Leave" at bounding box center [549, 95] width 95 height 29
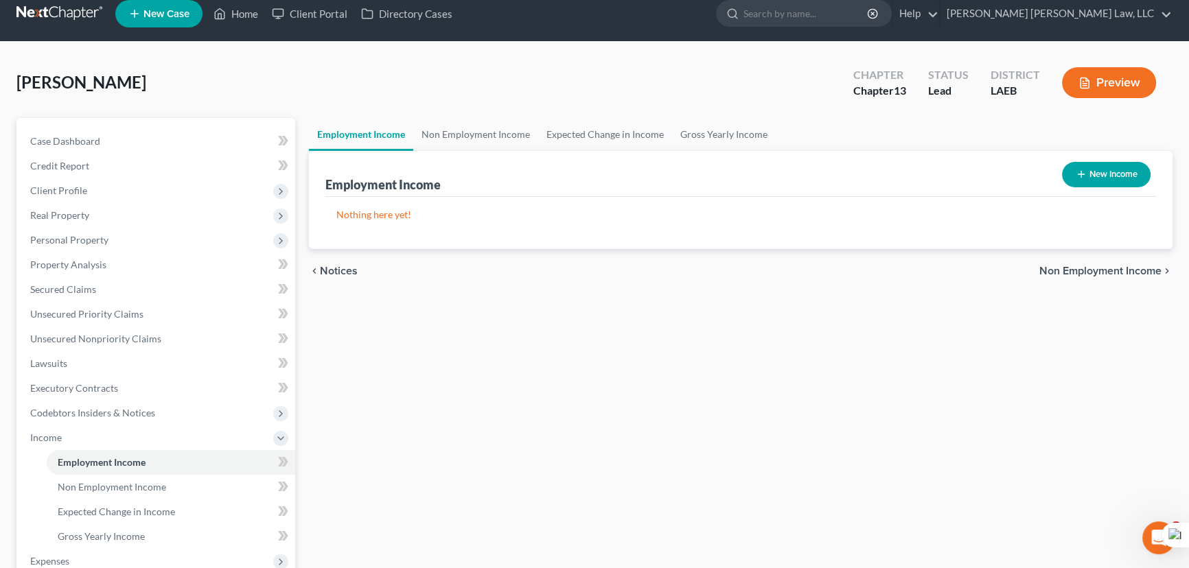
scroll to position [283, 0]
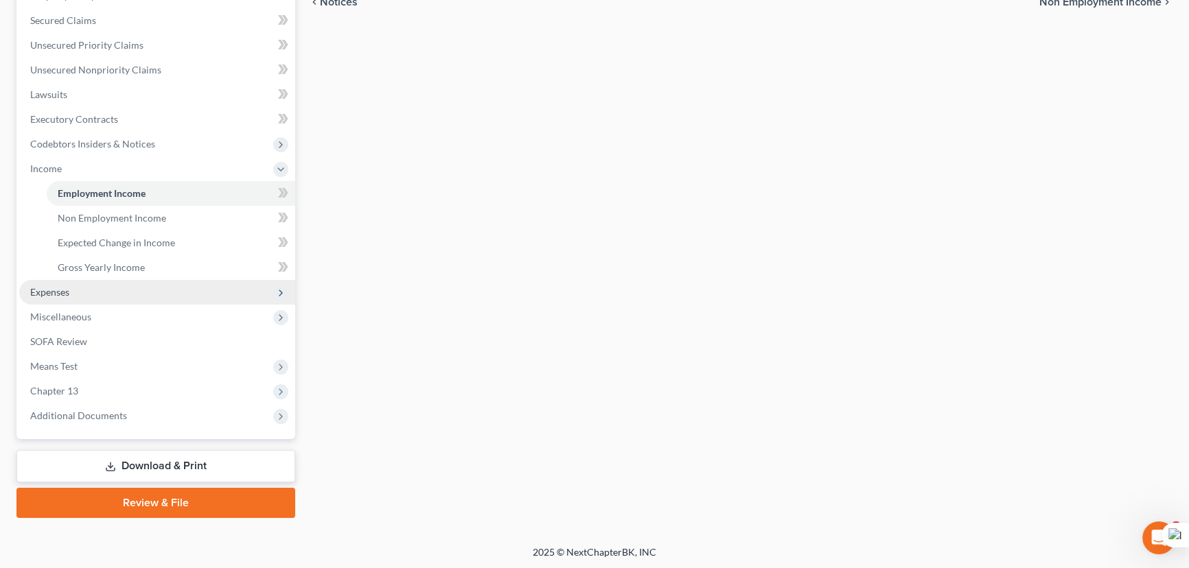
click at [157, 286] on span "Expenses" at bounding box center [157, 292] width 276 height 25
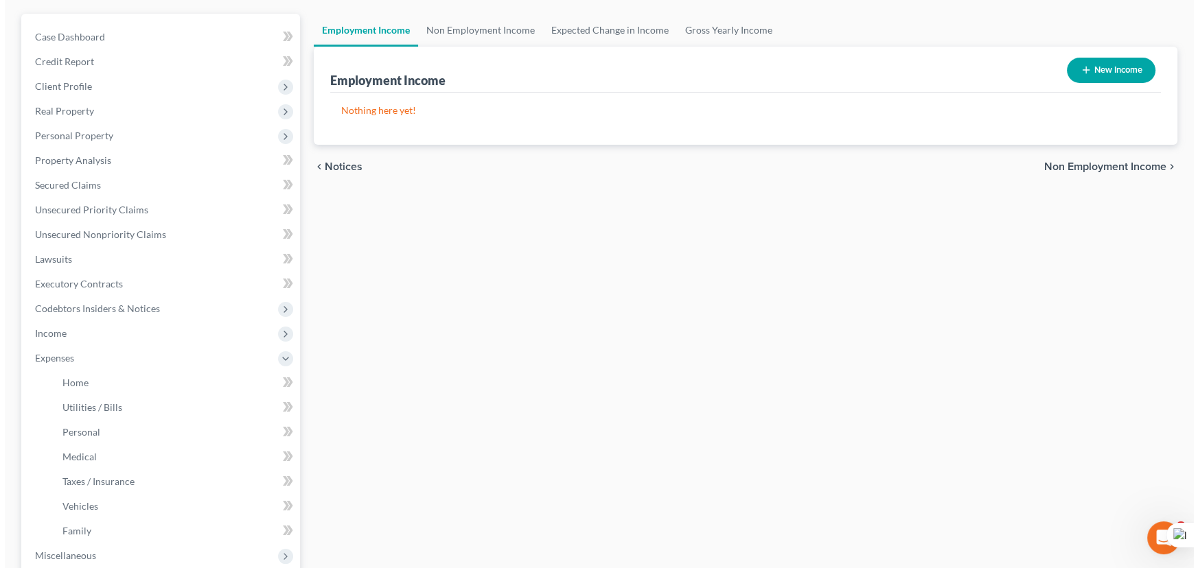
scroll to position [0, 0]
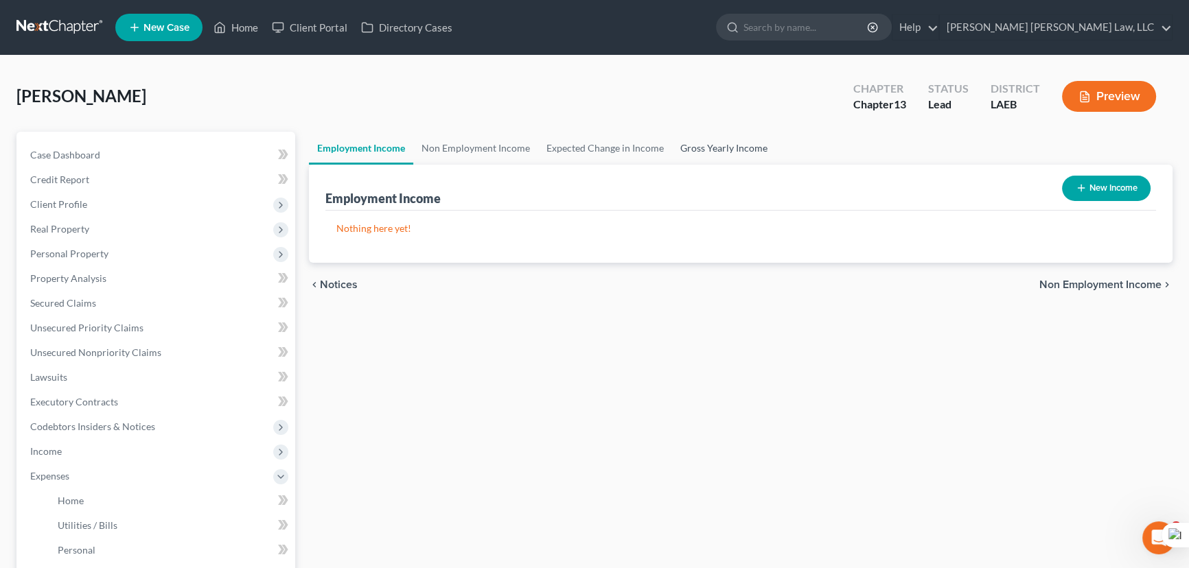
click at [741, 143] on link "Gross Yearly Income" at bounding box center [724, 148] width 104 height 33
click at [681, 138] on link "Gross Yearly Income" at bounding box center [724, 148] width 104 height 33
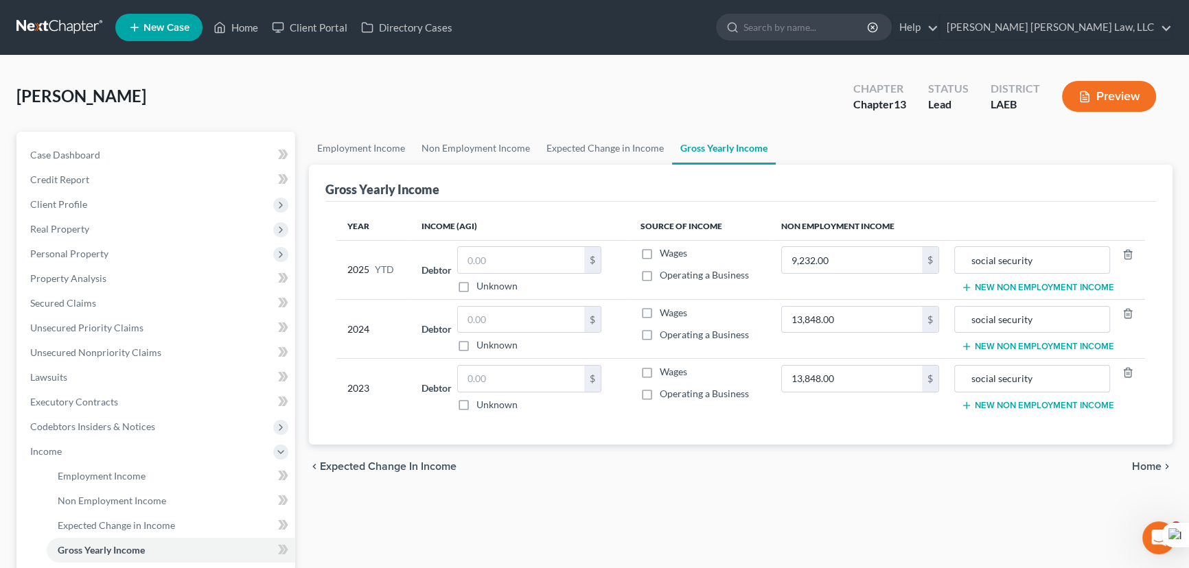
click at [660, 253] on label "Wages" at bounding box center [673, 253] width 27 height 14
click at [665, 253] on input "Wages" at bounding box center [669, 250] width 9 height 9
checkbox input "true"
click at [549, 263] on input "text" at bounding box center [521, 260] width 126 height 26
click at [537, 314] on input "text" at bounding box center [521, 320] width 126 height 26
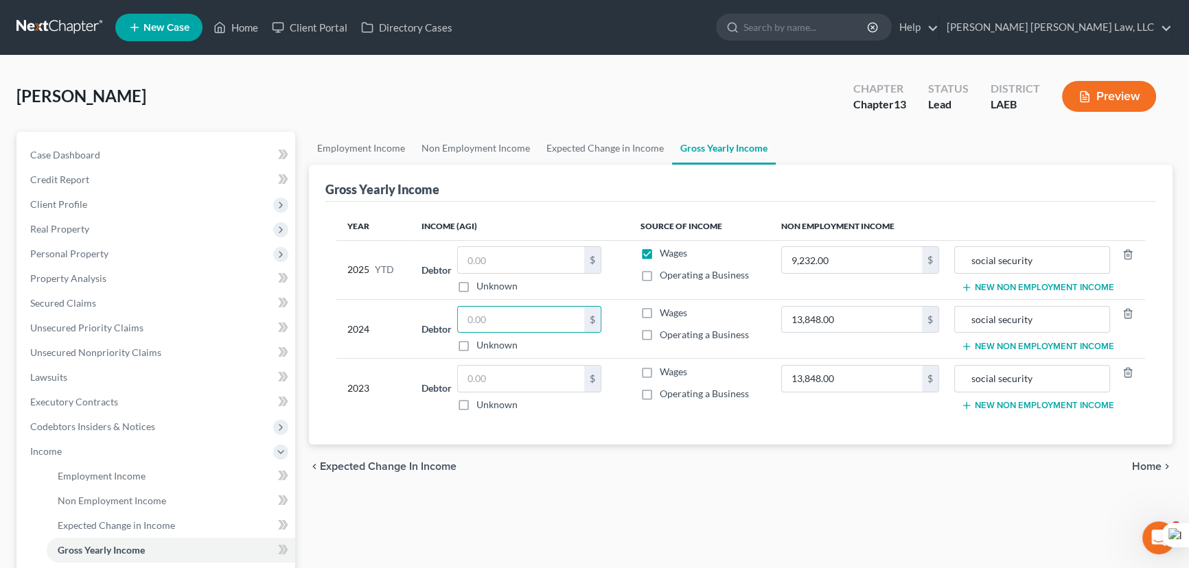
click at [660, 310] on label "Wages" at bounding box center [673, 313] width 27 height 14
click at [665, 310] on input "Wages" at bounding box center [669, 310] width 9 height 9
checkbox input "true"
click at [563, 323] on input "text" at bounding box center [521, 320] width 126 height 26
type input "22,290"
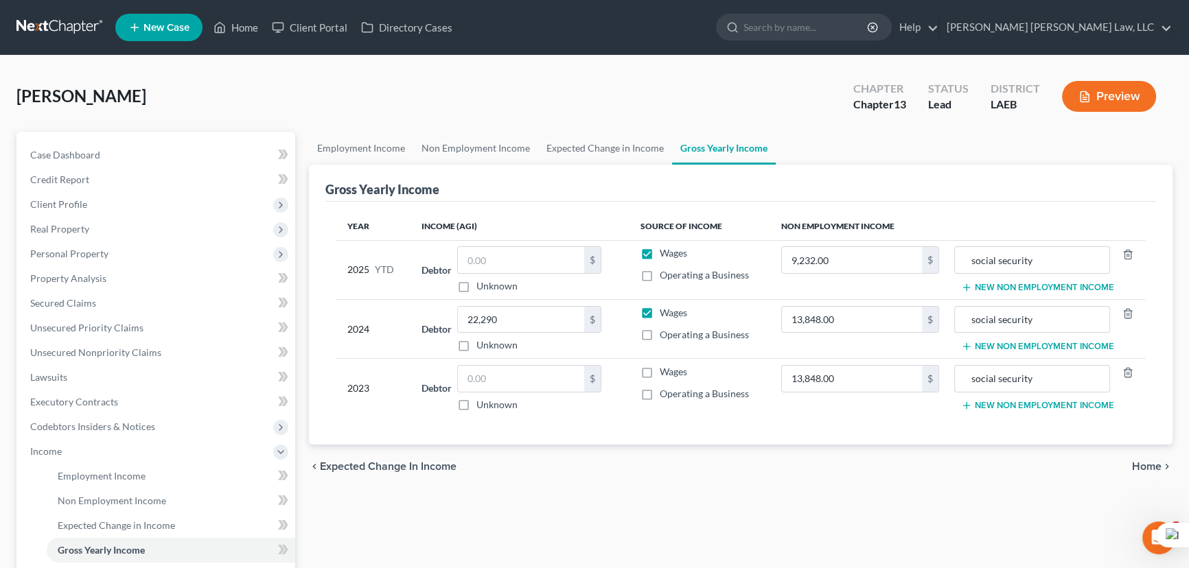
click at [660, 368] on label "Wages" at bounding box center [673, 372] width 27 height 14
click at [665, 368] on input "Wages" at bounding box center [669, 369] width 9 height 9
checkbox input "true"
click at [660, 249] on label "Wages" at bounding box center [673, 253] width 27 height 14
click at [665, 249] on input "Wages" at bounding box center [669, 250] width 9 height 9
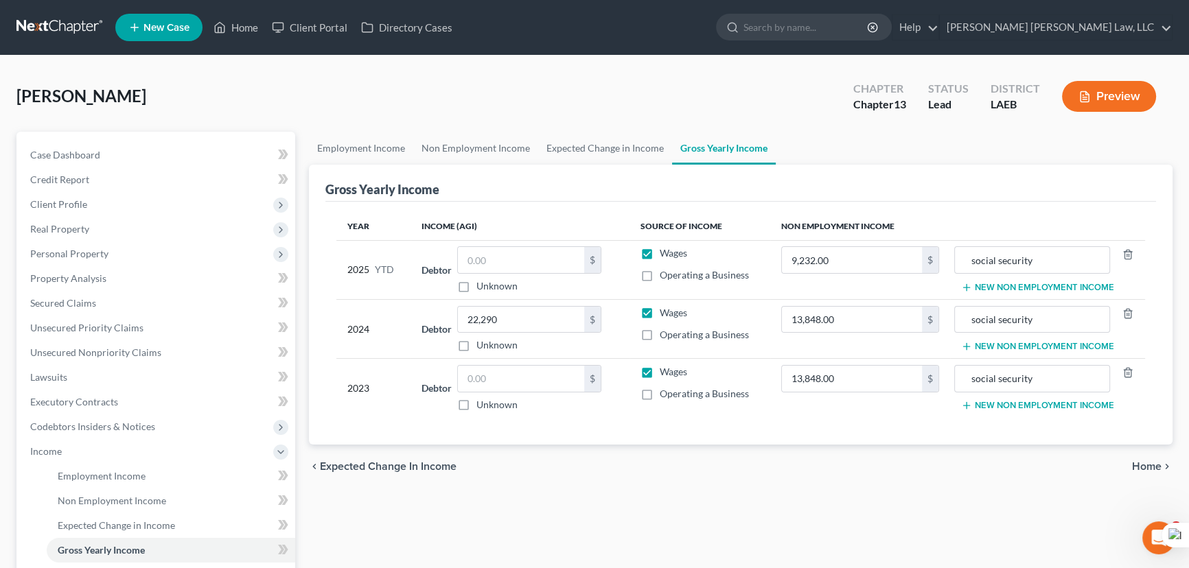
checkbox input "false"
click at [517, 376] on input "text" at bounding box center [521, 379] width 126 height 26
type input "22,047"
click at [958, 175] on div "Gross Yearly Income" at bounding box center [740, 183] width 831 height 37
click at [323, 150] on link "Employment Income" at bounding box center [361, 148] width 104 height 33
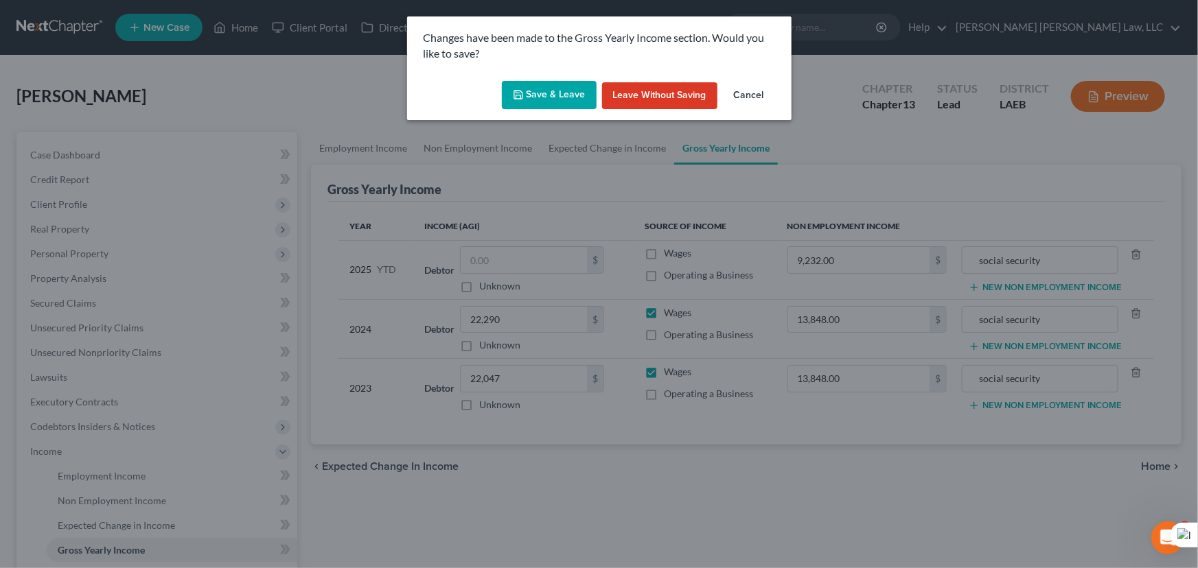
click at [522, 86] on button "Save & Leave" at bounding box center [549, 95] width 95 height 29
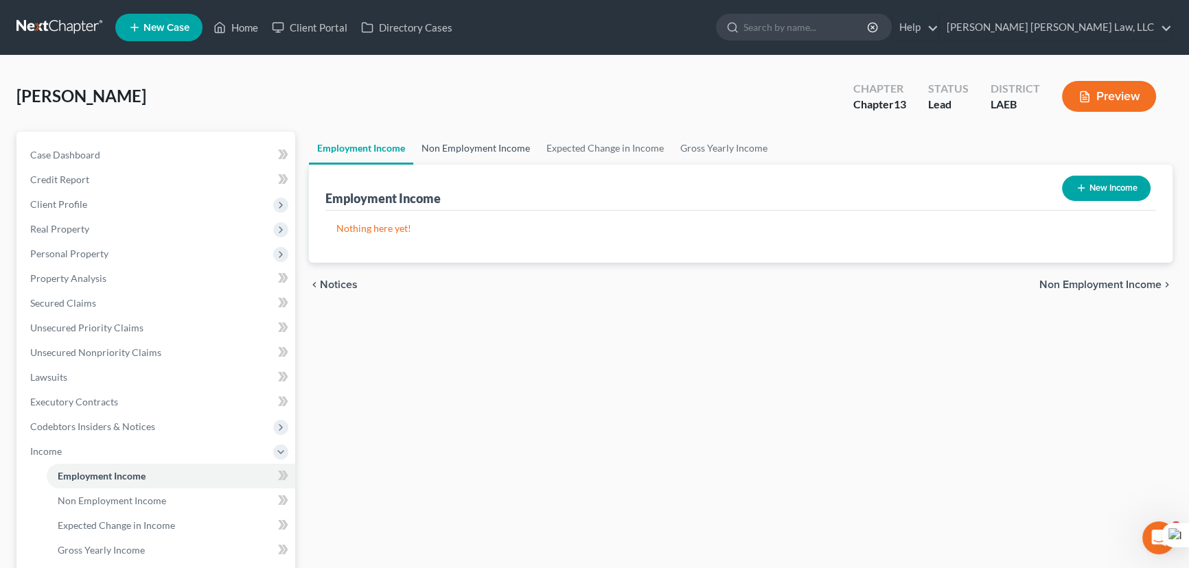
click at [475, 147] on link "Non Employment Income" at bounding box center [475, 148] width 125 height 33
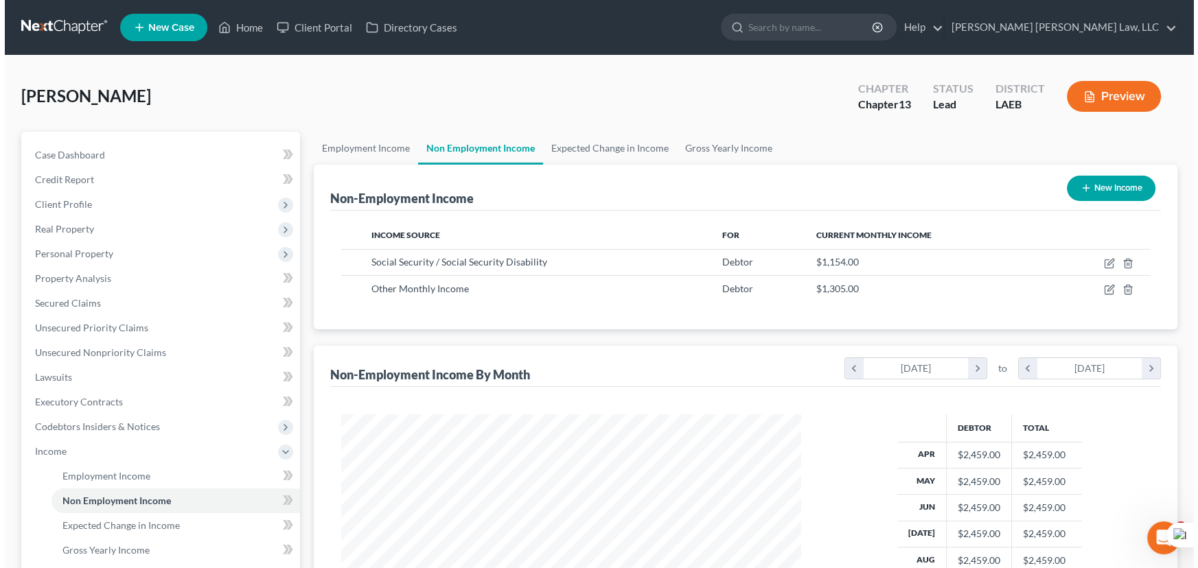
scroll to position [246, 487]
click at [1095, 168] on div "Non-Employment Income New Income" at bounding box center [740, 188] width 831 height 46
click at [1100, 180] on button "New Income" at bounding box center [1106, 188] width 89 height 25
select select "0"
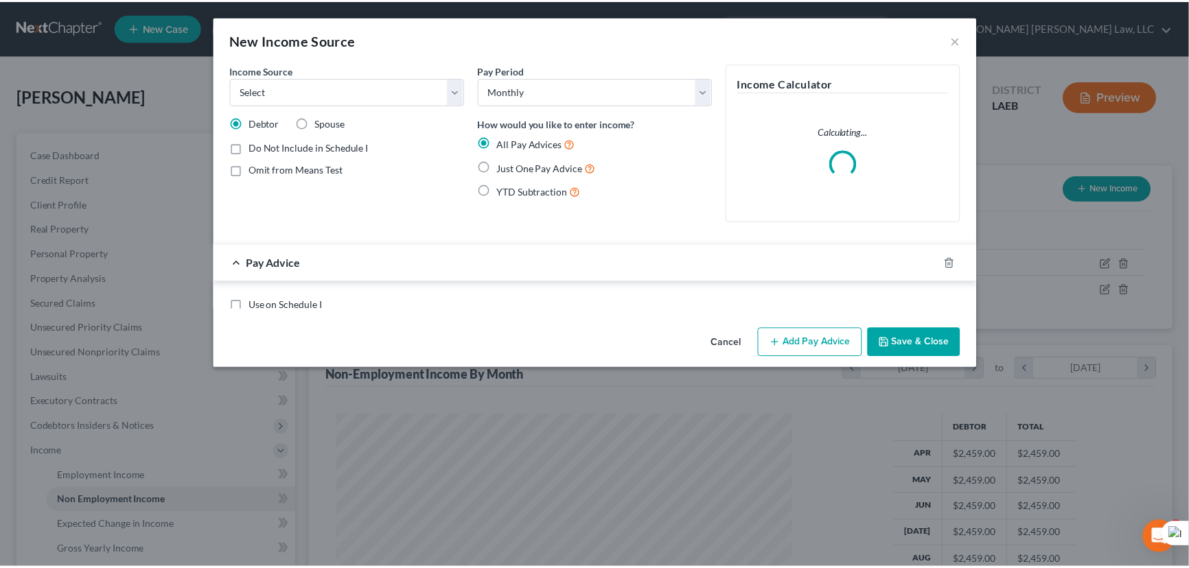
scroll to position [246, 492]
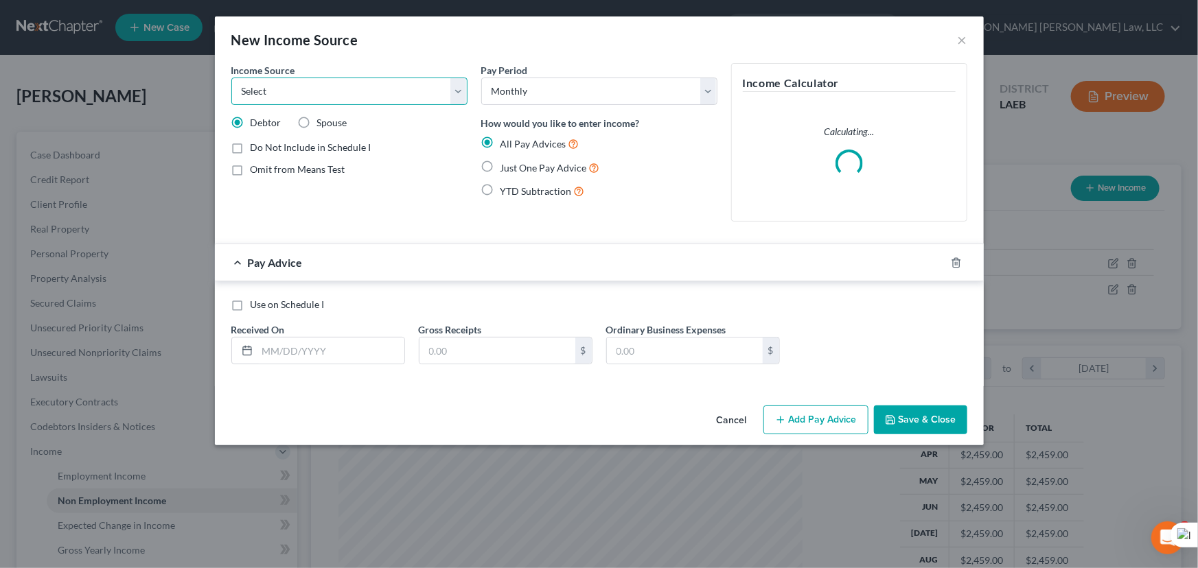
click at [350, 88] on select "Select Unemployment Disability (from employer) Pension Retirement Social Securi…" at bounding box center [349, 91] width 236 height 27
select select "13"
click at [231, 78] on select "Select Unemployment Disability (from employer) Pension Retirement Social Securi…" at bounding box center [349, 91] width 236 height 27
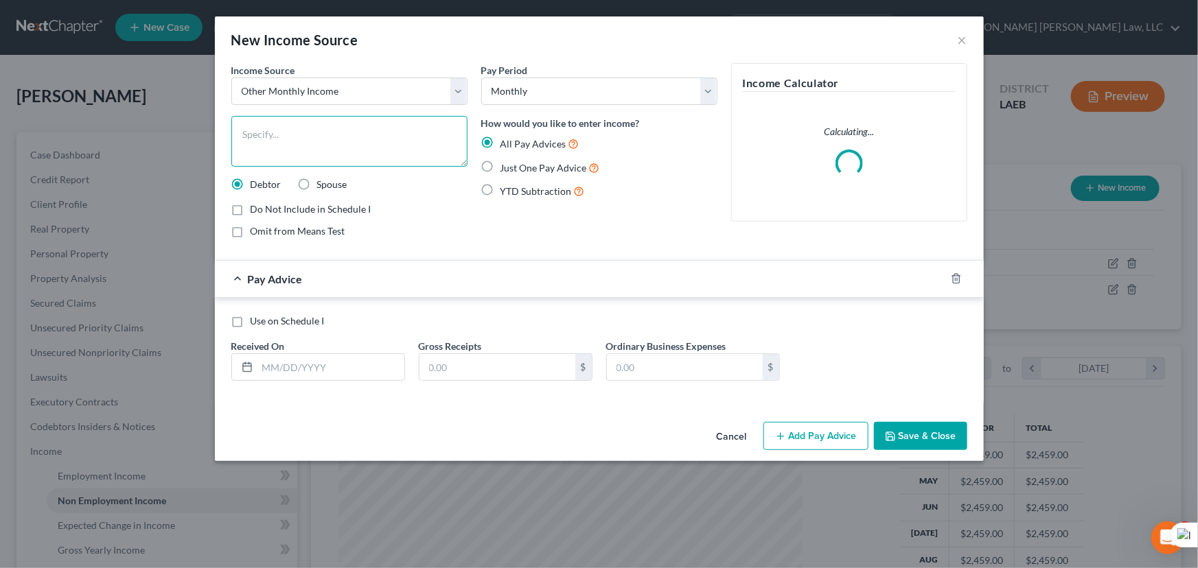
click at [295, 157] on textarea at bounding box center [349, 141] width 236 height 51
type textarea "Dominos Partners Foundation"
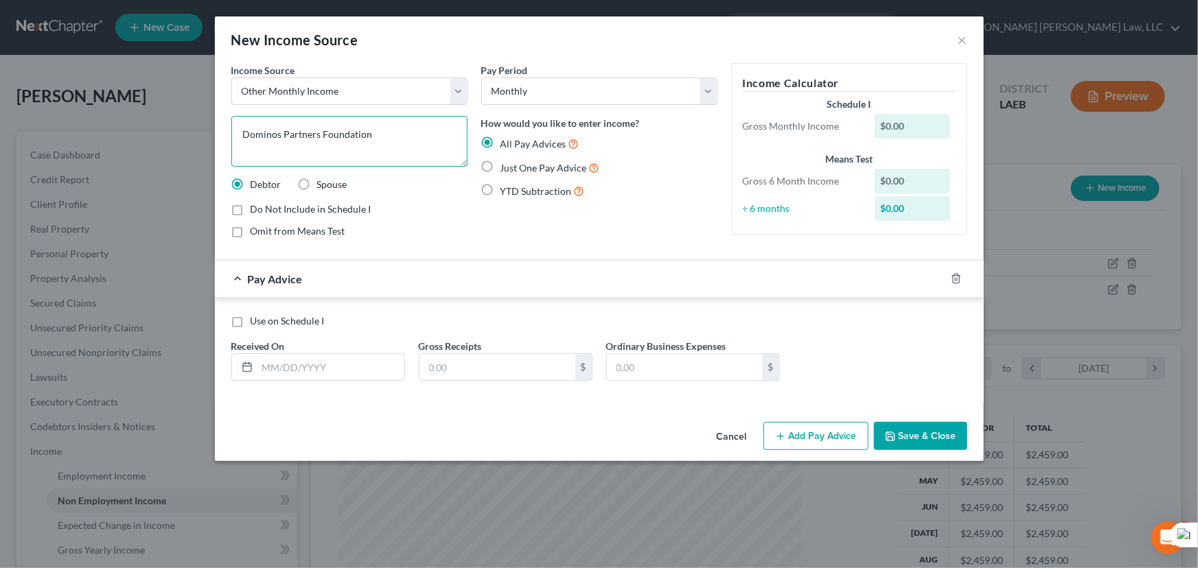
click at [397, 139] on textarea "Dominos Partners Foundation" at bounding box center [349, 141] width 236 height 51
click at [347, 357] on input "text" at bounding box center [330, 367] width 147 height 26
type input "05/20/2025"
click at [534, 359] on input "text" at bounding box center [497, 367] width 156 height 26
type input "3,000"
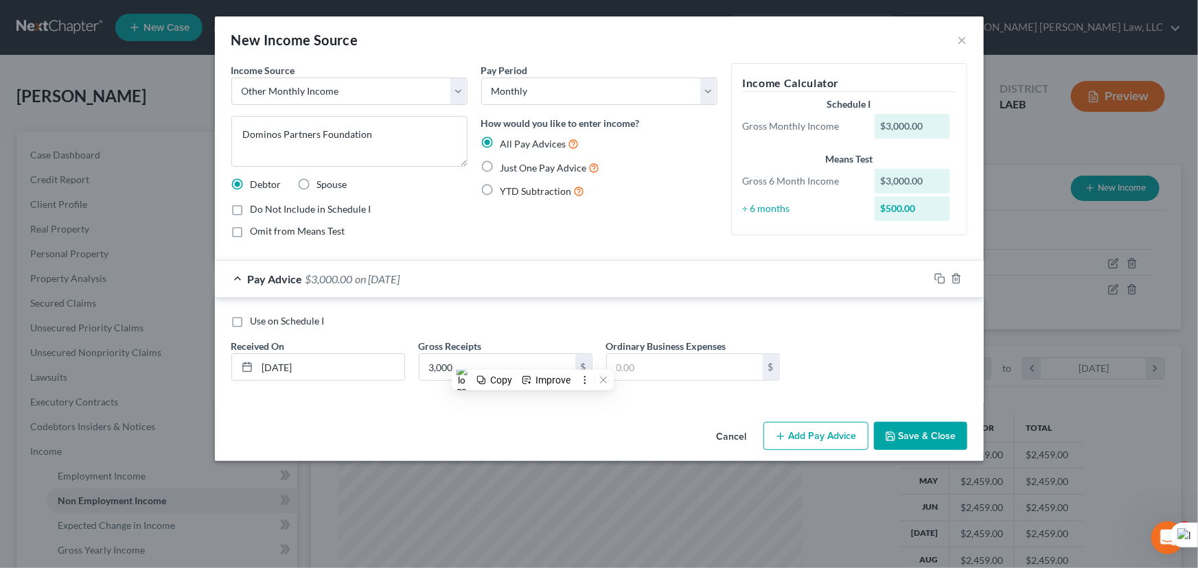
click at [686, 307] on div "Use on Schedule I Received On * 05/20/2025 Gross Receipts 3,000 $ Ordinary Busi…" at bounding box center [599, 350] width 769 height 105
click at [391, 140] on textarea "Dominos Partners Foundation" at bounding box center [349, 141] width 236 height 51
click at [927, 439] on button "Save & Close" at bounding box center [920, 436] width 93 height 29
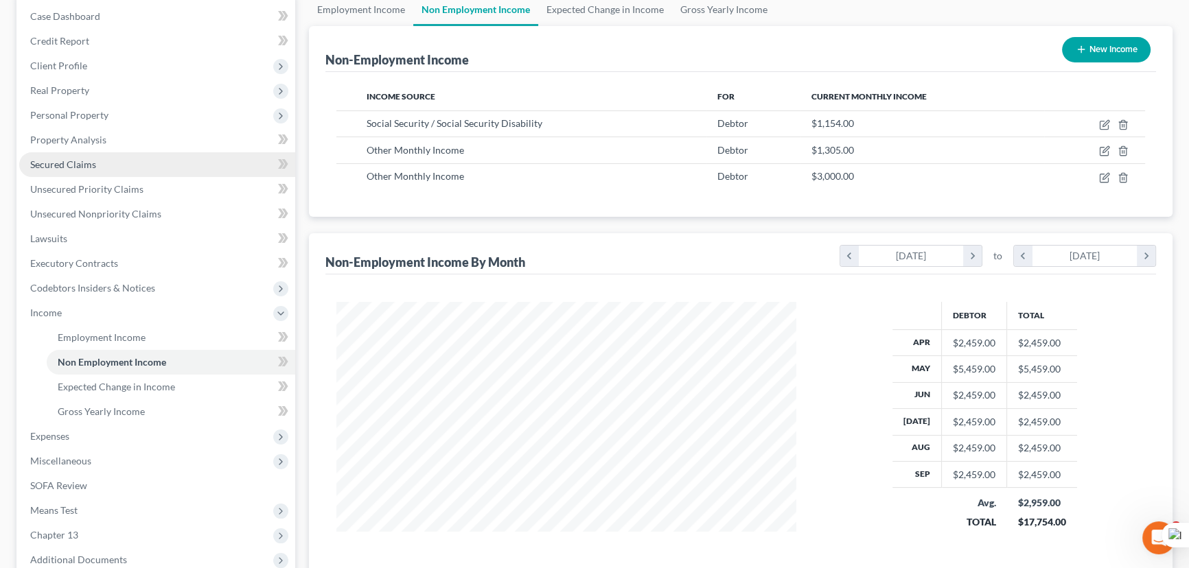
scroll to position [0, 0]
